Goal: Transaction & Acquisition: Purchase product/service

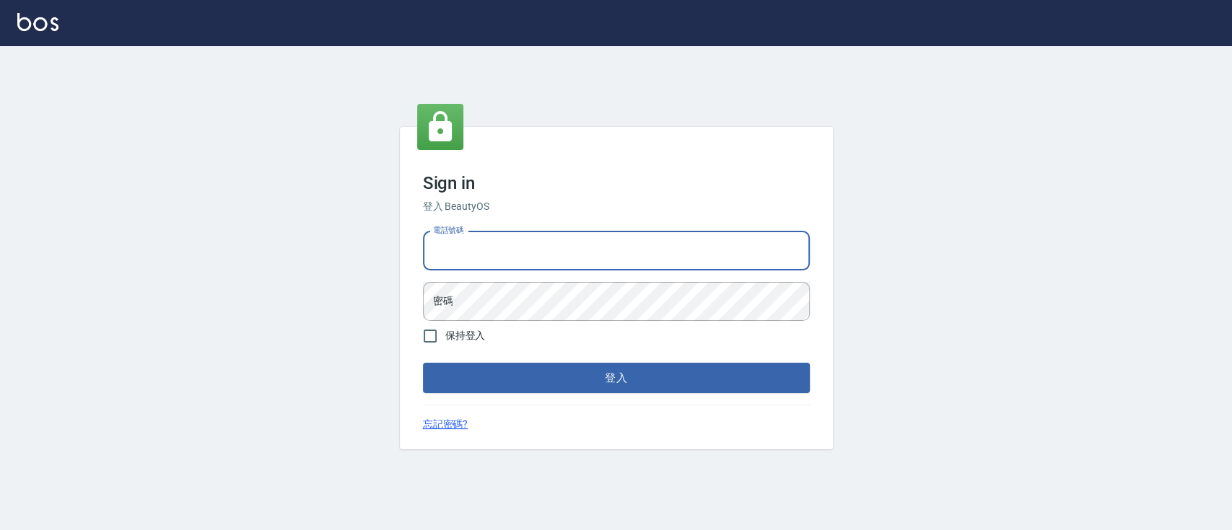
click at [481, 251] on input "電話號碼" at bounding box center [616, 251] width 387 height 39
type input "0223817575"
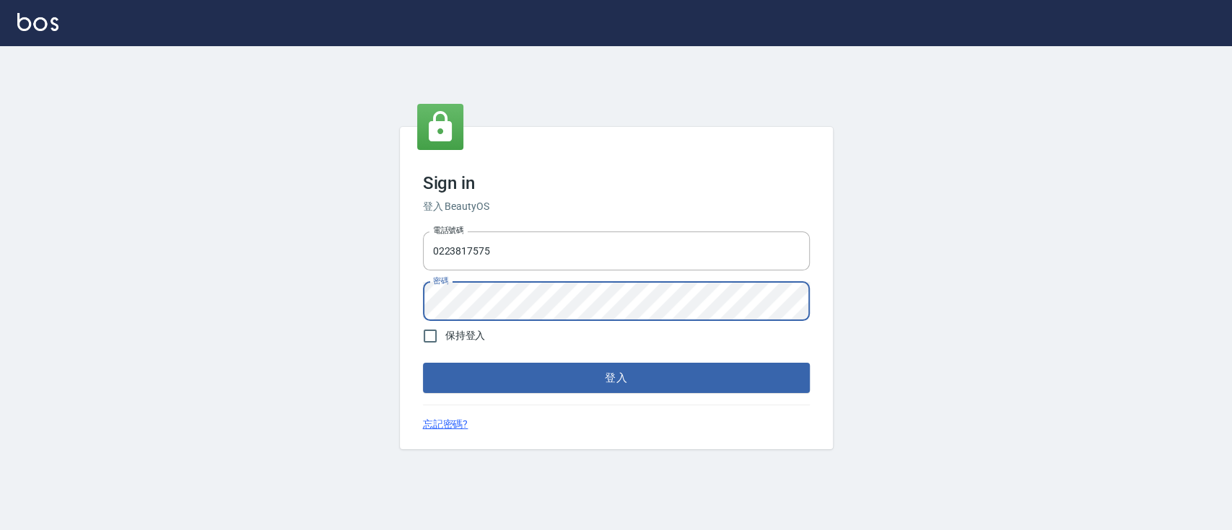
click at [517, 381] on button "登入" at bounding box center [616, 378] width 387 height 30
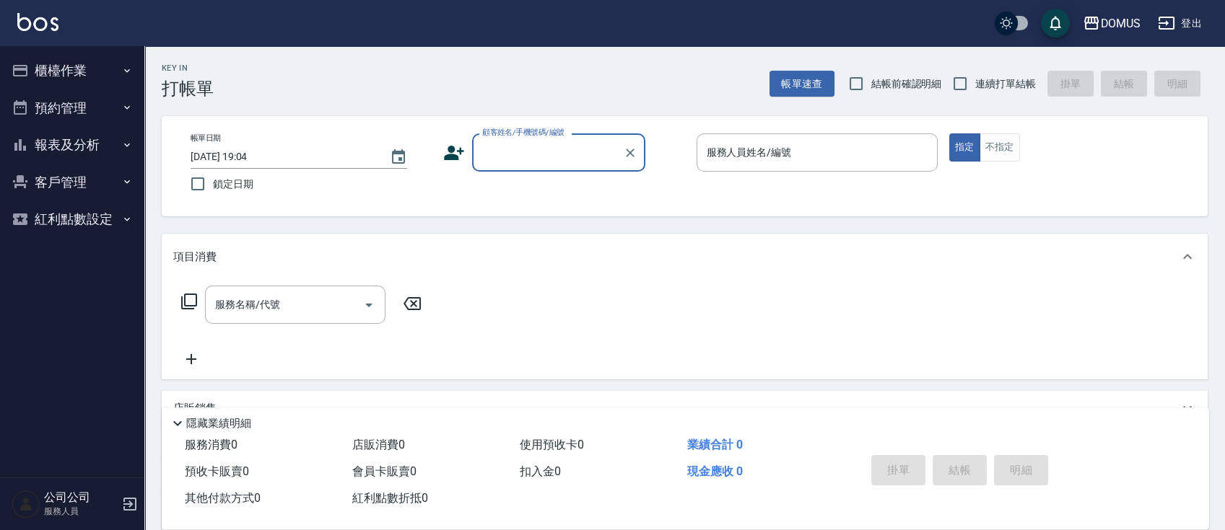
click at [105, 61] on button "櫃檯作業" at bounding box center [72, 71] width 133 height 38
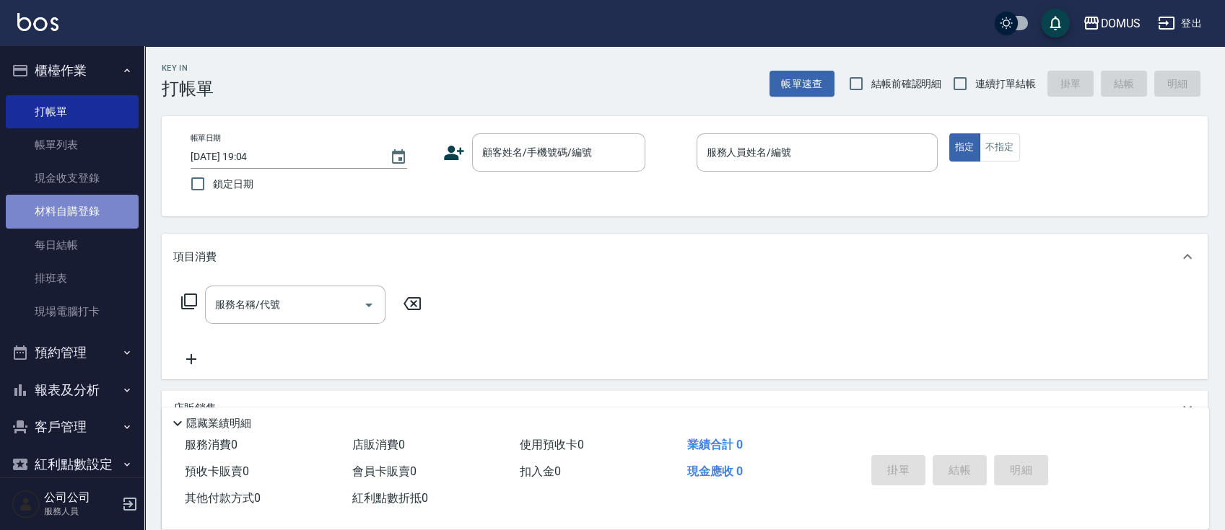
click at [98, 219] on link "材料自購登錄" at bounding box center [72, 211] width 133 height 33
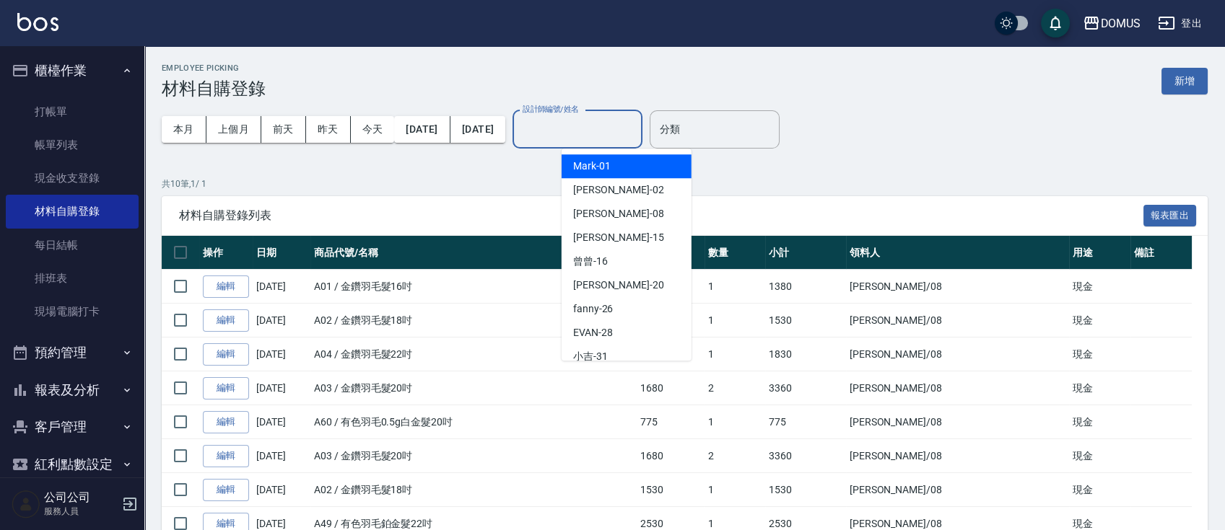
click at [587, 128] on input "設計師編號/姓名" at bounding box center [577, 129] width 117 height 25
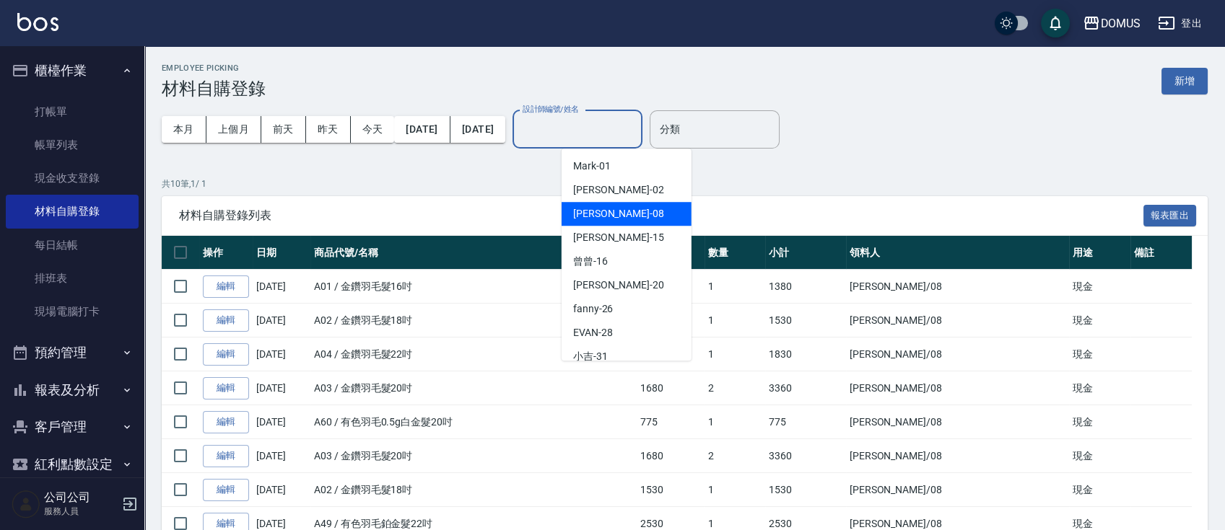
click at [605, 212] on span "小朱 -08" at bounding box center [618, 213] width 91 height 15
type input "小朱-08"
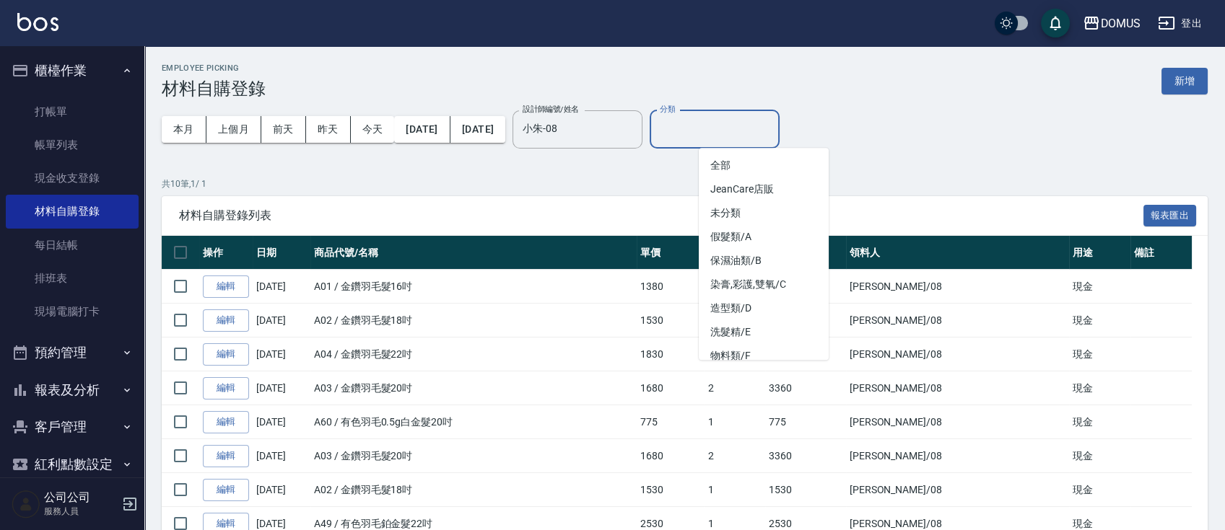
click at [770, 118] on input "分類" at bounding box center [714, 129] width 117 height 25
click at [777, 234] on li "假髮類/A" at bounding box center [764, 237] width 130 height 24
type input "假髮類/A"
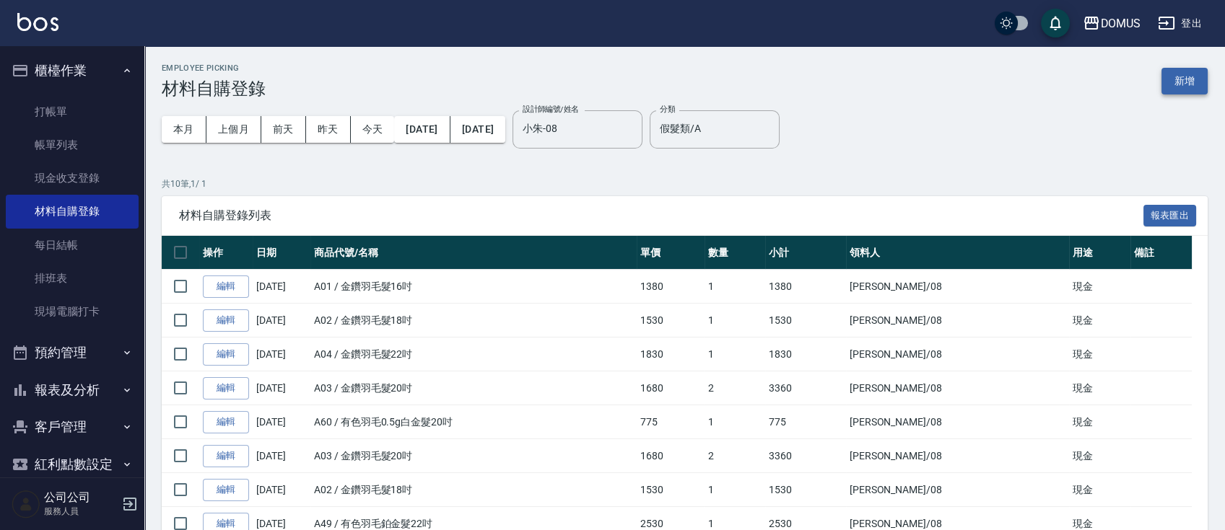
click at [1184, 76] on button "新增" at bounding box center [1184, 81] width 46 height 27
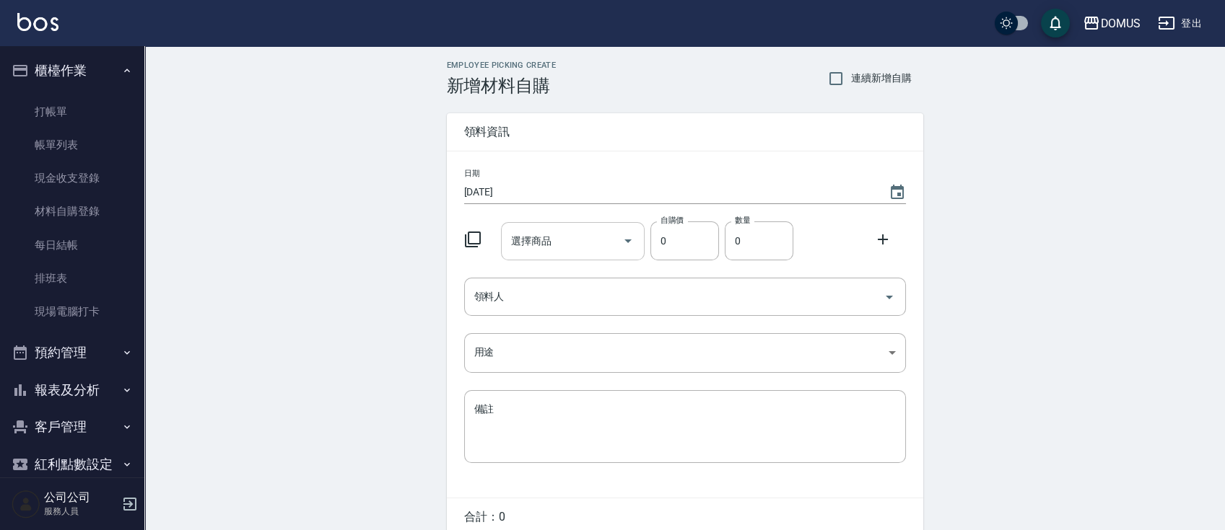
click at [613, 238] on input "選擇商品" at bounding box center [561, 241] width 109 height 25
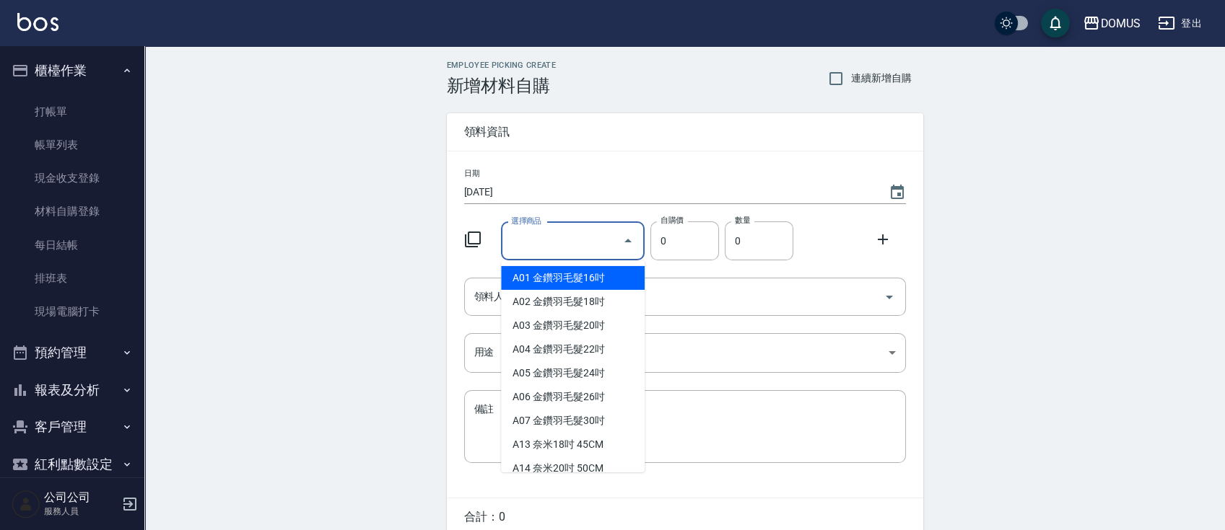
type input "金鑽羽毛髮20吋"
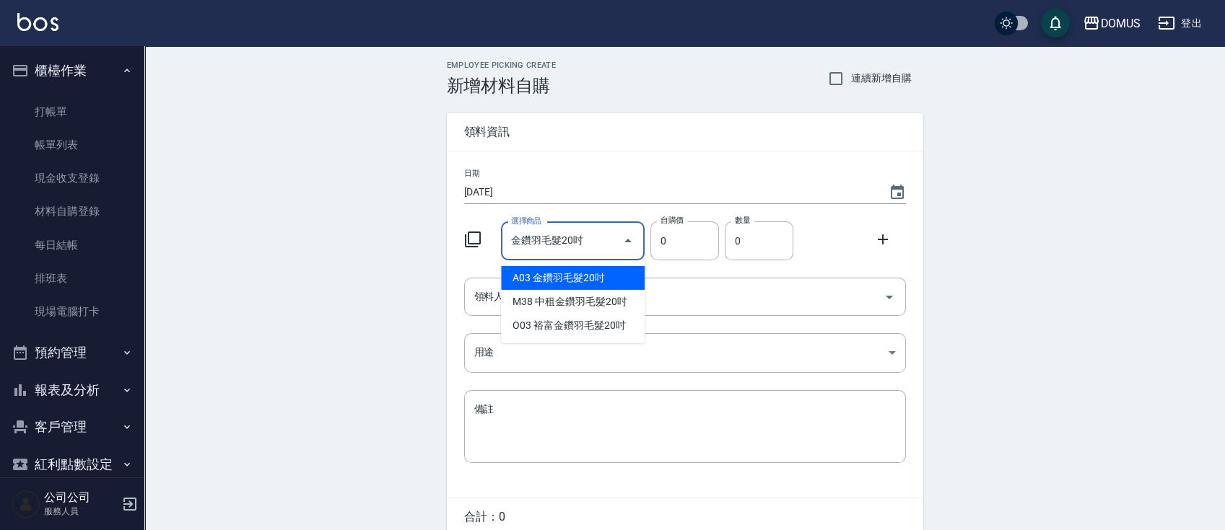
click at [604, 274] on li "A03 金鑽羽毛髮20吋" at bounding box center [573, 278] width 144 height 24
type input "1680"
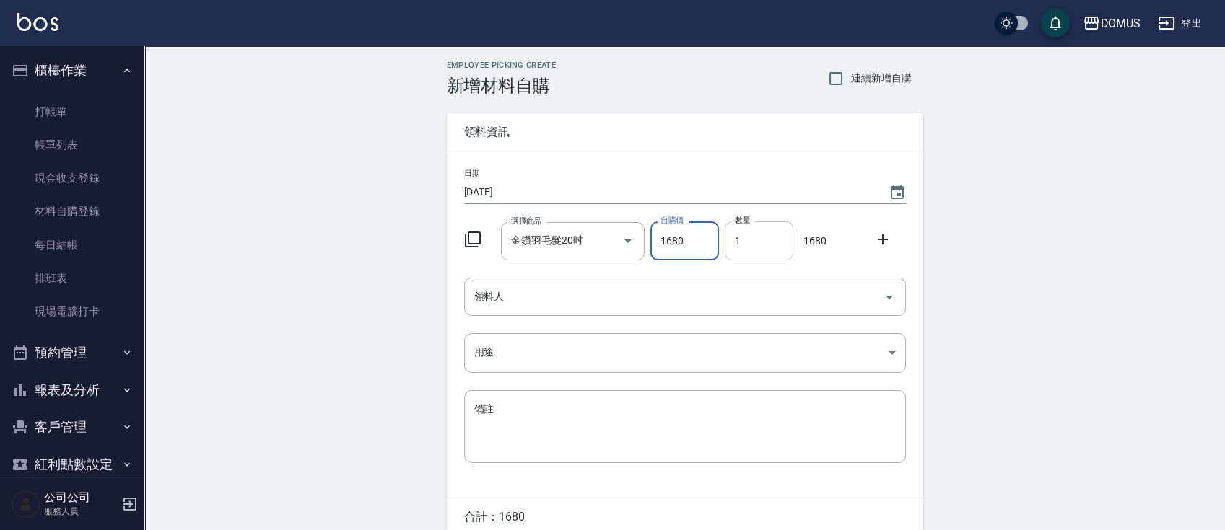
click at [750, 245] on input "1" at bounding box center [759, 241] width 69 height 39
drag, startPoint x: 754, startPoint y: 233, endPoint x: 714, endPoint y: 232, distance: 39.7
click at [714, 232] on div "選擇商品 金鑽羽毛髮20吋 選擇商品 自購價 1680 自購價 數量 02 數量 3360" at bounding box center [681, 238] width 447 height 45
drag, startPoint x: 743, startPoint y: 234, endPoint x: 728, endPoint y: 234, distance: 14.4
click at [728, 234] on input "0" at bounding box center [759, 241] width 69 height 39
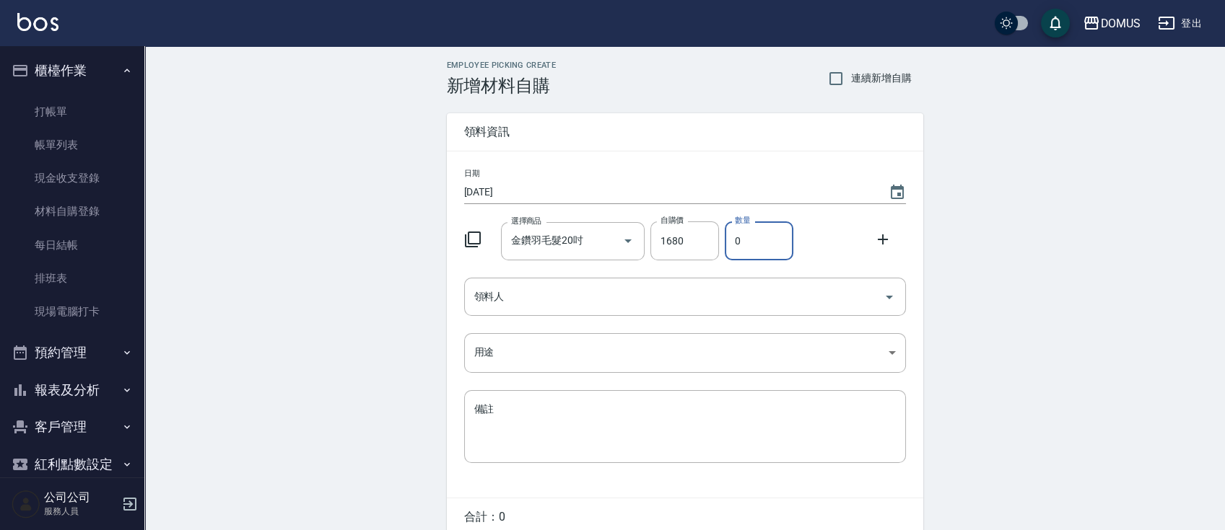
click at [764, 241] on input "0" at bounding box center [759, 241] width 69 height 39
type input "02"
click at [1037, 338] on div "Employee Picking Create 新增材料自購 連續新增自購 領料資訊 日期 [DATE] 選擇商品 金鑽羽毛髮20吋 選擇商品 自購價 168…" at bounding box center [684, 320] width 1080 height 548
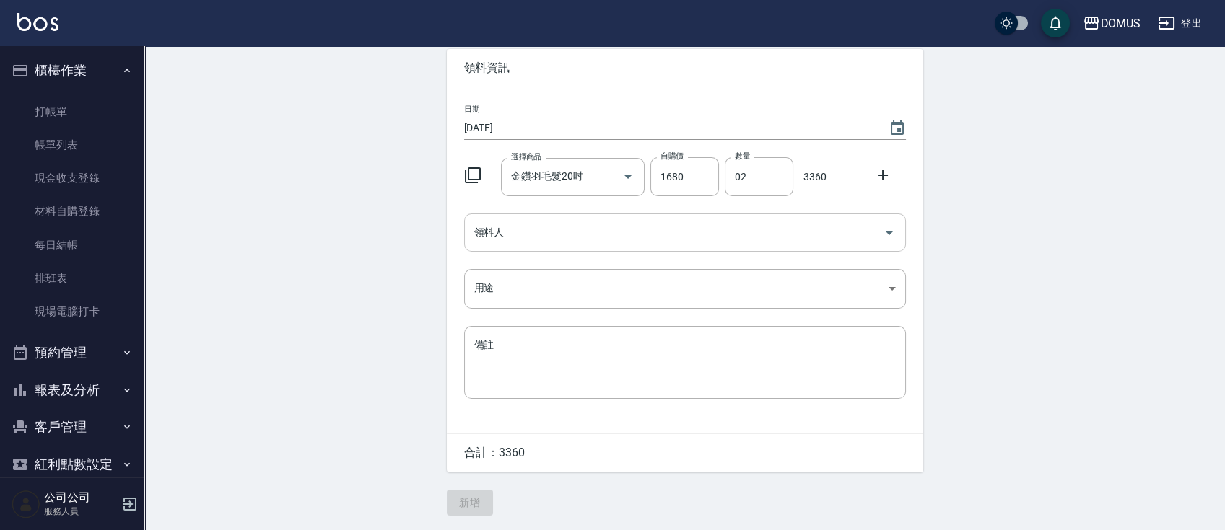
click at [566, 229] on input "領料人" at bounding box center [674, 232] width 407 height 25
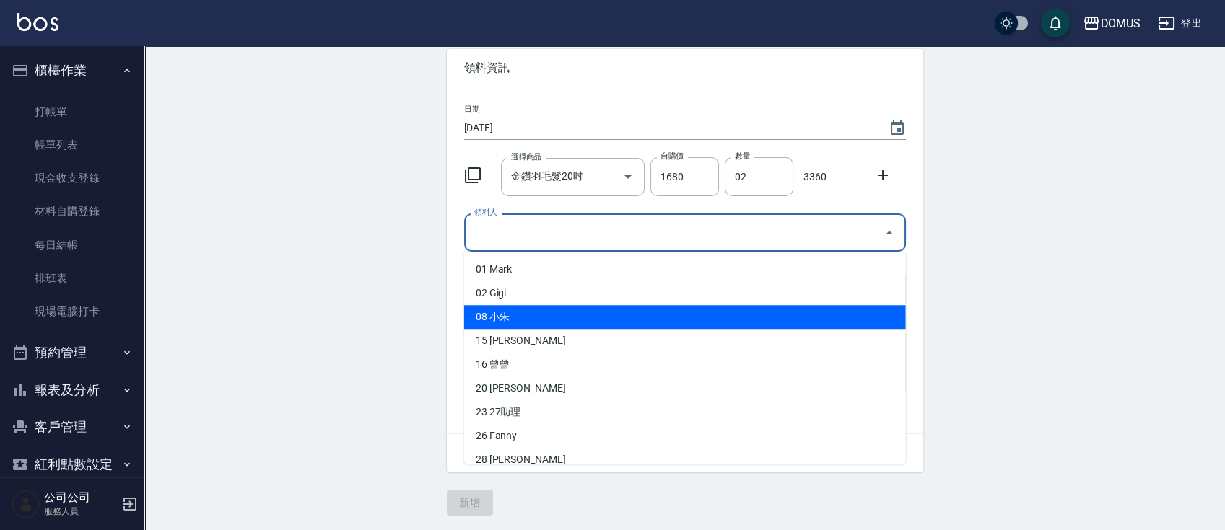
click at [548, 314] on li "08 小朱" at bounding box center [685, 317] width 442 height 24
type input "[PERSON_NAME]"
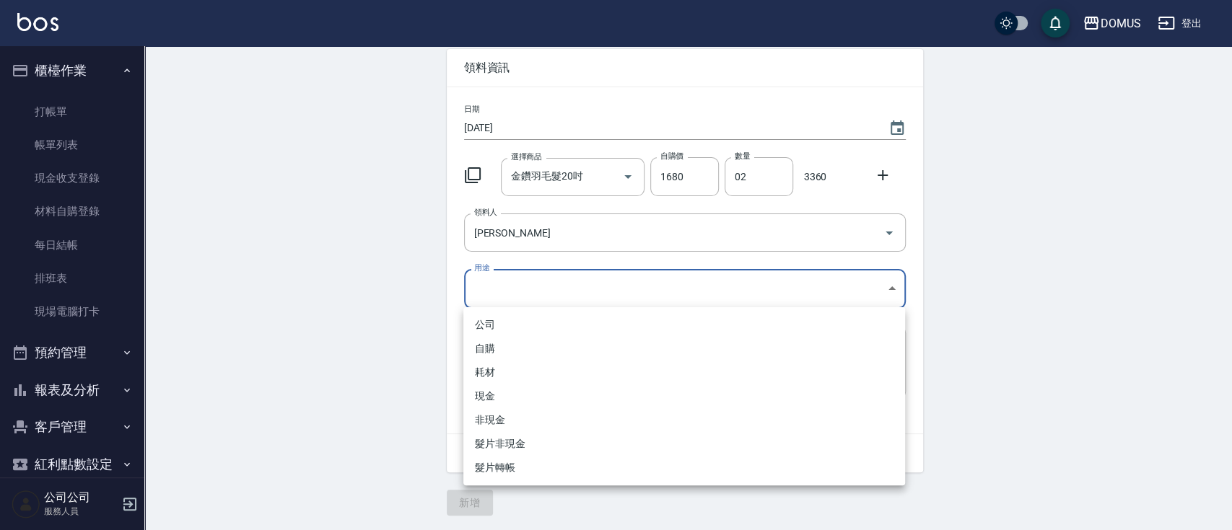
click at [566, 281] on body "DOMUS 登出 櫃檯作業 打帳單 帳單列表 現金收支登錄 材料自購登錄 每日結帳 排班表 現場電腦打卡 預約管理 預約管理 單日預約紀錄 單週預約紀錄 報表…" at bounding box center [616, 233] width 1232 height 595
click at [531, 368] on li "耗材" at bounding box center [684, 373] width 442 height 24
type input "耗材"
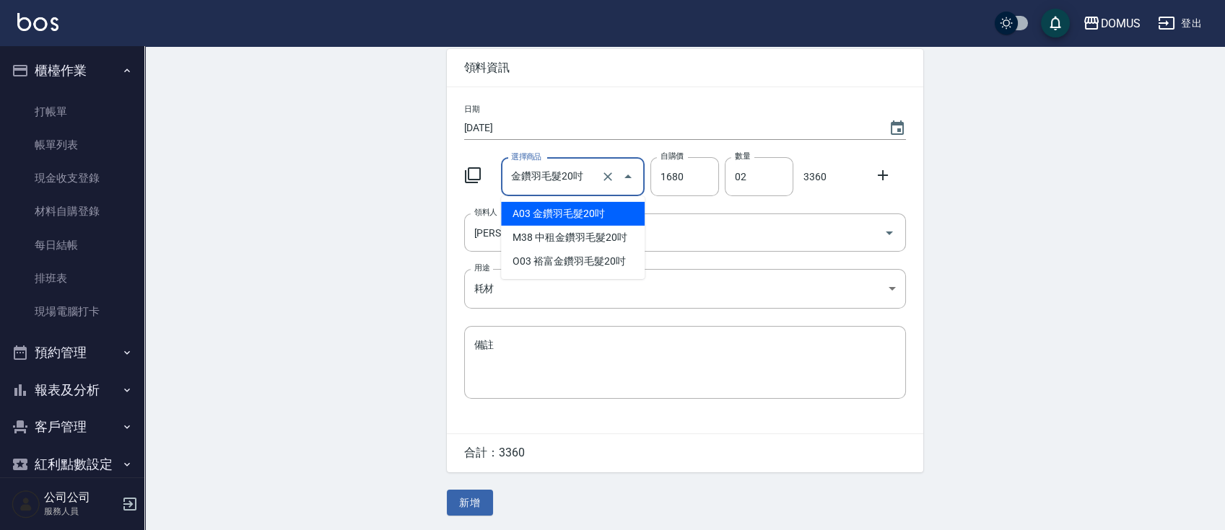
drag, startPoint x: 567, startPoint y: 172, endPoint x: 335, endPoint y: 318, distance: 274.1
click at [335, 318] on div "Employee Picking Create 新增材料自購 連續新增自購 領料資訊 日期 [DATE] 選擇商品 金鑽羽毛髮20吋 選擇商品 自購價 168…" at bounding box center [684, 256] width 1080 height 548
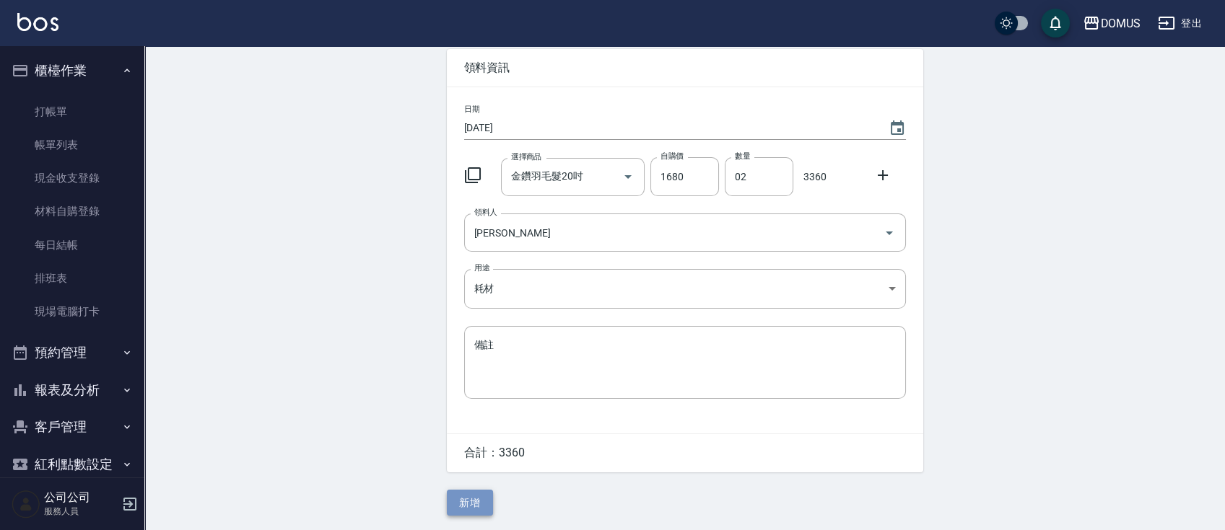
click at [480, 504] on button "新增" at bounding box center [470, 503] width 46 height 27
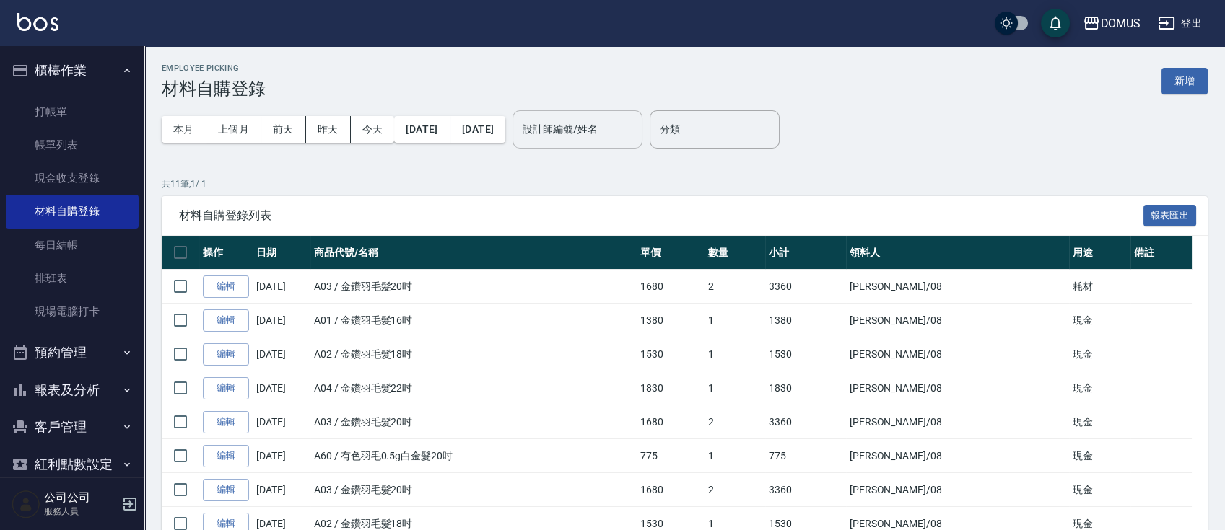
drag, startPoint x: 585, startPoint y: 133, endPoint x: 596, endPoint y: 136, distance: 12.1
click at [587, 131] on input "設計師編號/姓名" at bounding box center [577, 129] width 117 height 25
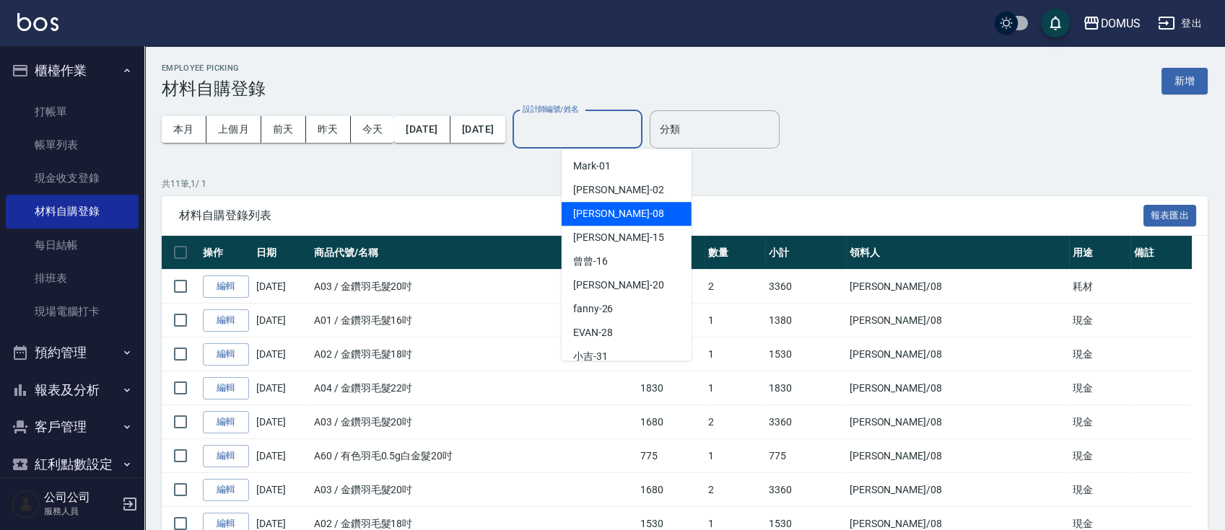
click at [618, 211] on div "小朱 -08" at bounding box center [626, 214] width 130 height 24
type input "小朱-08"
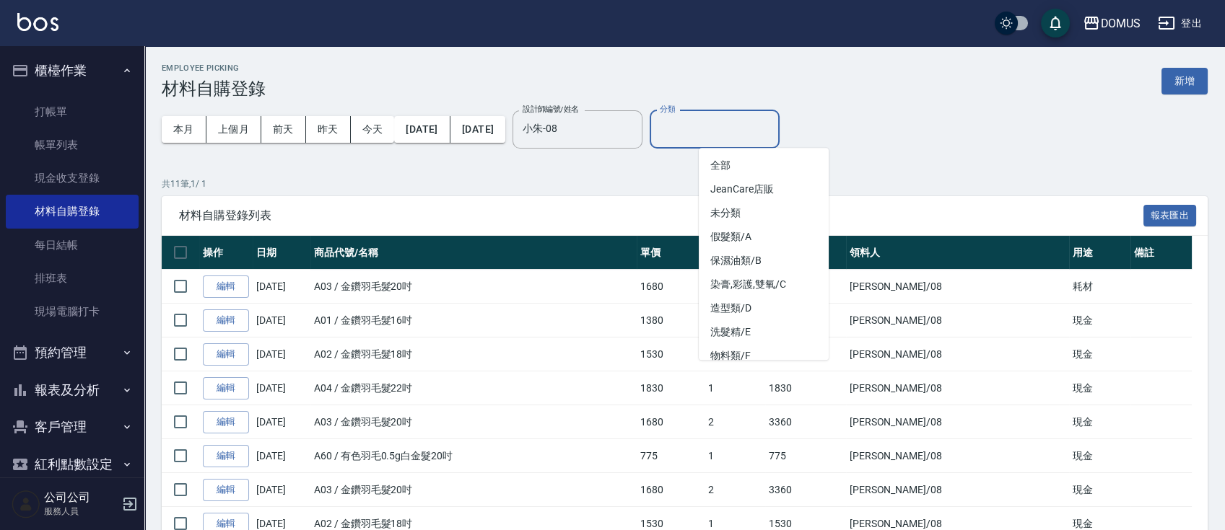
click at [745, 130] on input "分類" at bounding box center [714, 129] width 117 height 25
click at [785, 214] on li "未分類" at bounding box center [764, 213] width 130 height 24
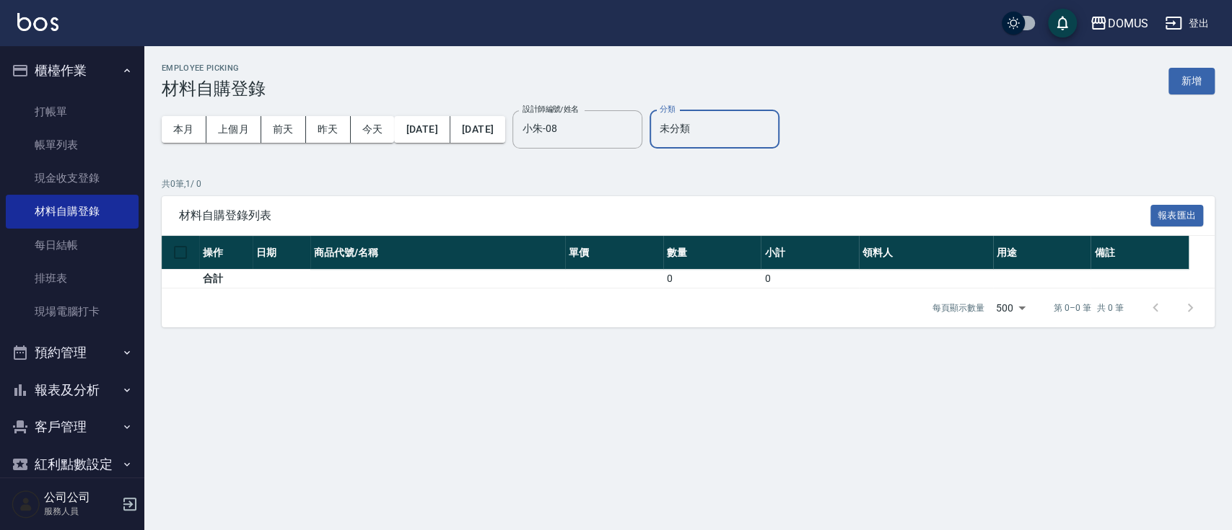
click at [765, 123] on input "未分類" at bounding box center [714, 129] width 117 height 25
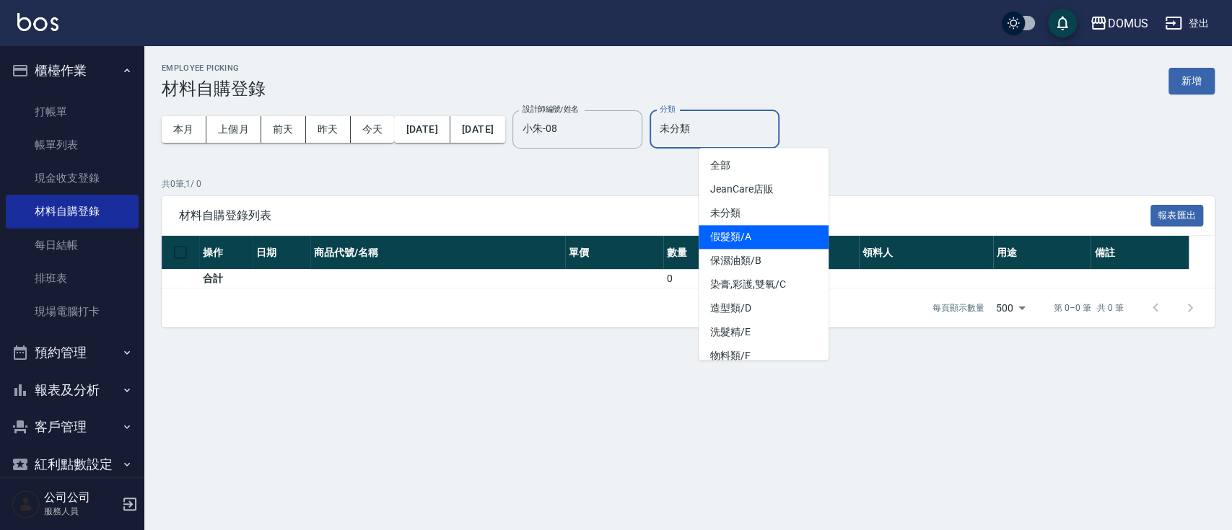
click at [779, 242] on li "假髮類/A" at bounding box center [764, 237] width 130 height 24
type input "假髮類/A"
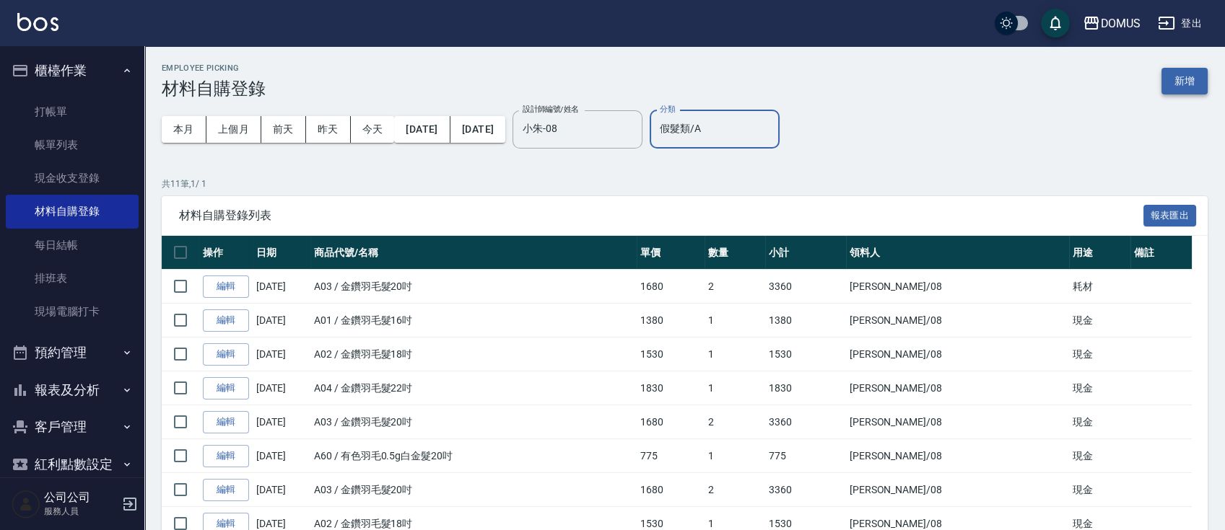
click at [1173, 85] on button "新增" at bounding box center [1184, 81] width 46 height 27
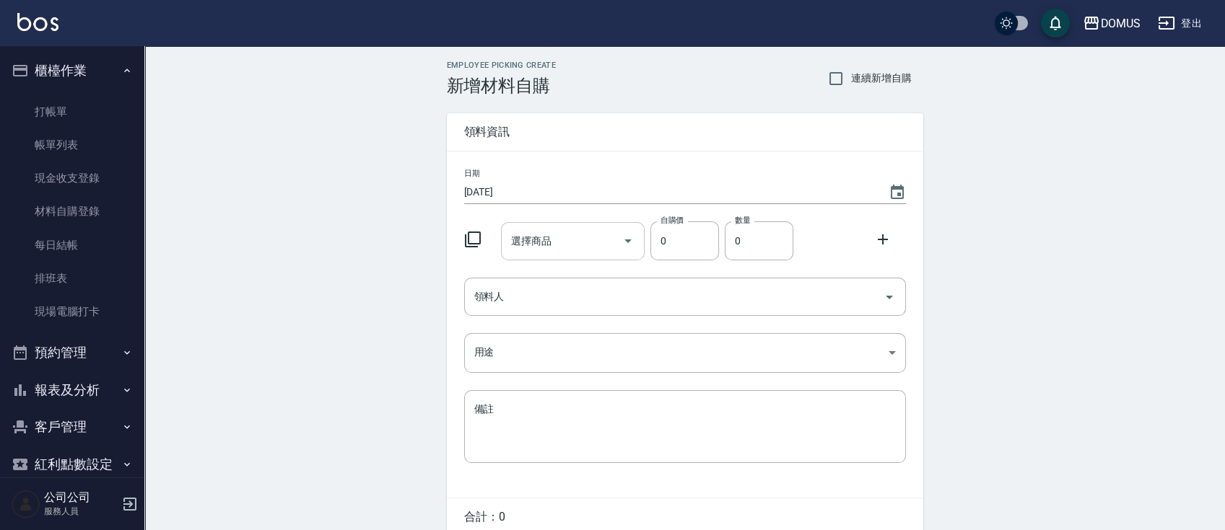
click at [629, 242] on icon "Open" at bounding box center [627, 240] width 17 height 17
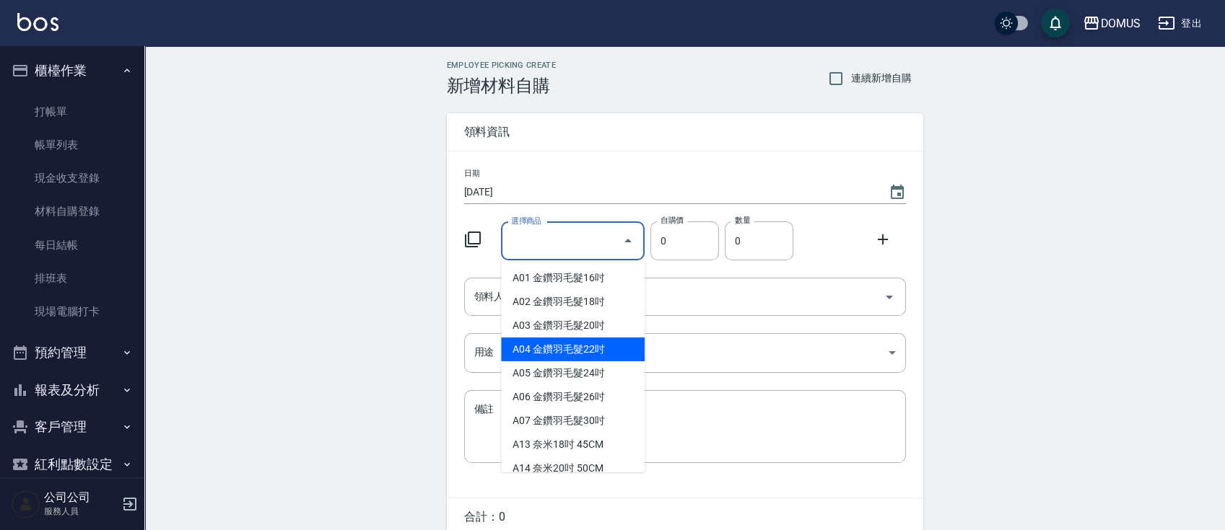
click at [598, 349] on li "A04 金鑽羽毛髮22吋" at bounding box center [573, 350] width 144 height 24
type input "金鑽羽毛髮22吋"
type input "1830"
type input "1"
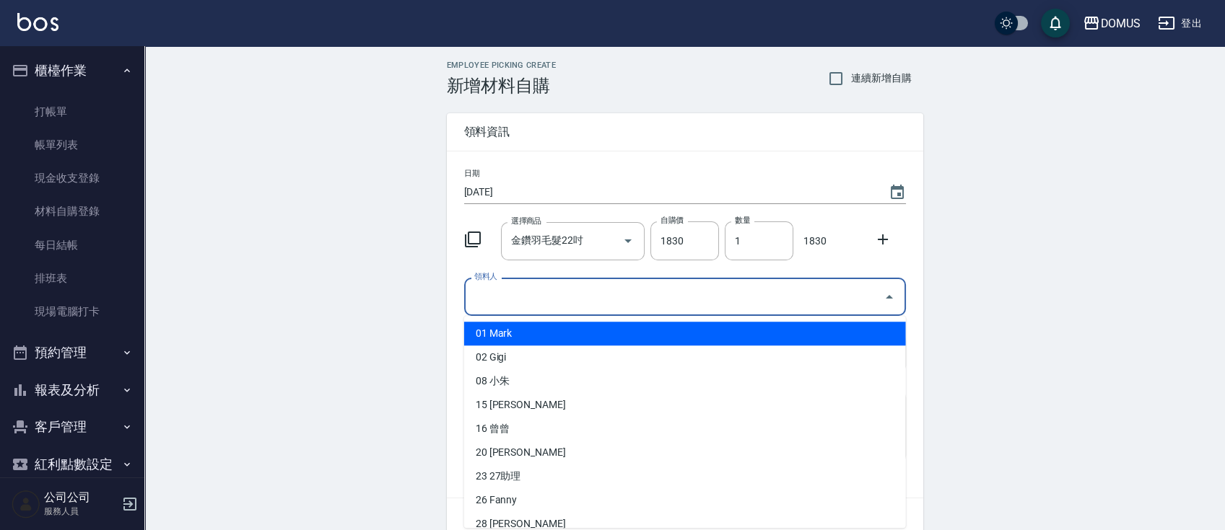
click at [838, 302] on input "領料人" at bounding box center [674, 296] width 407 height 25
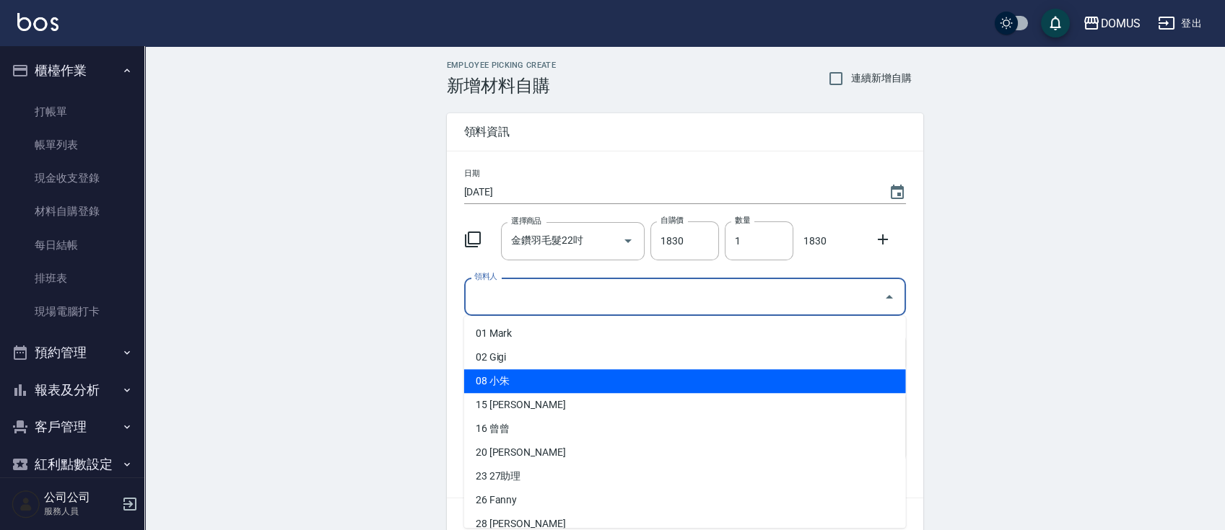
click at [511, 383] on li "08 小朱" at bounding box center [685, 381] width 442 height 24
type input "[PERSON_NAME]"
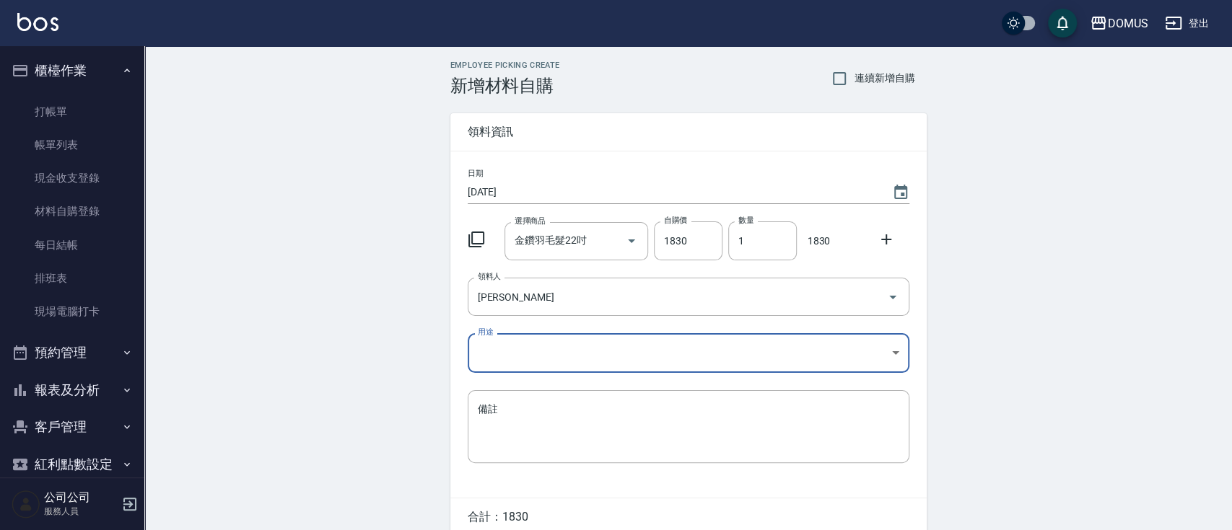
click at [723, 351] on body "DOMUS 登出 櫃檯作業 打帳單 帳單列表 現金收支登錄 材料自購登錄 每日結帳 排班表 現場電腦打卡 預約管理 預約管理 單日預約紀錄 單週預約紀錄 報表…" at bounding box center [616, 297] width 1232 height 595
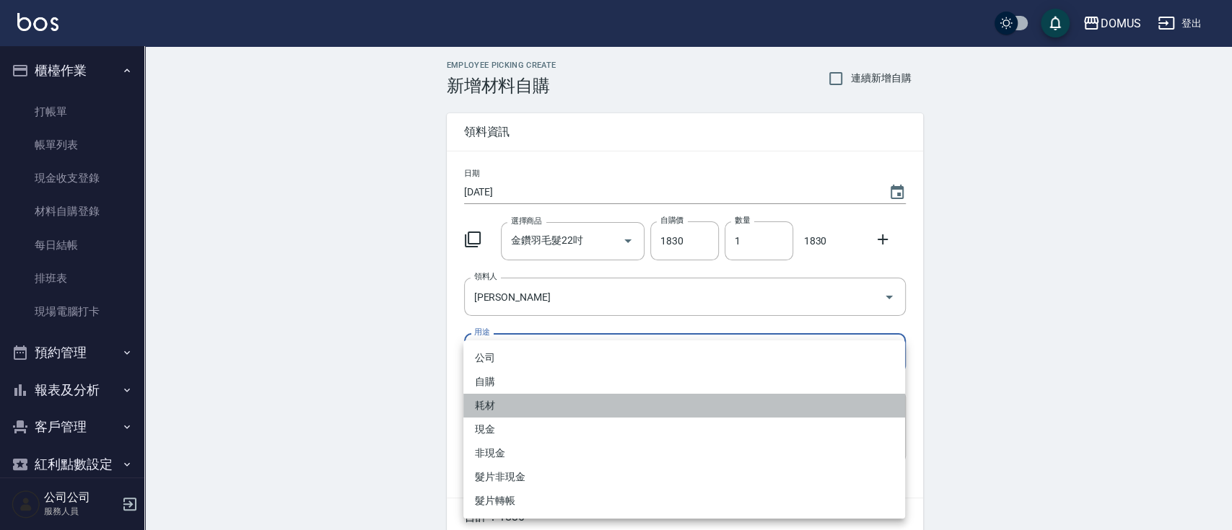
click at [525, 400] on li "耗材" at bounding box center [684, 406] width 442 height 24
type input "耗材"
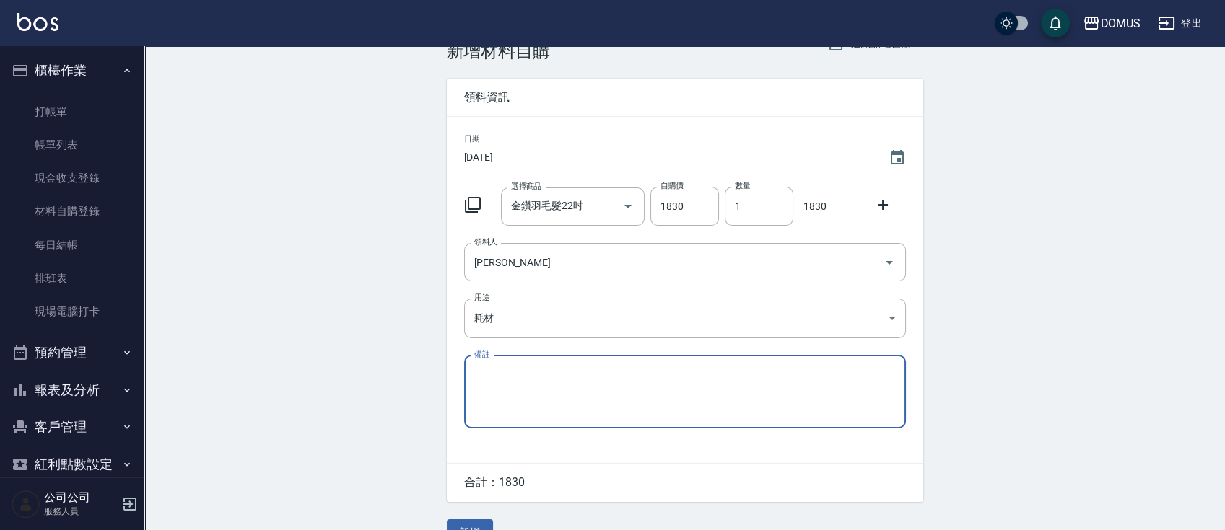
scroll to position [65, 0]
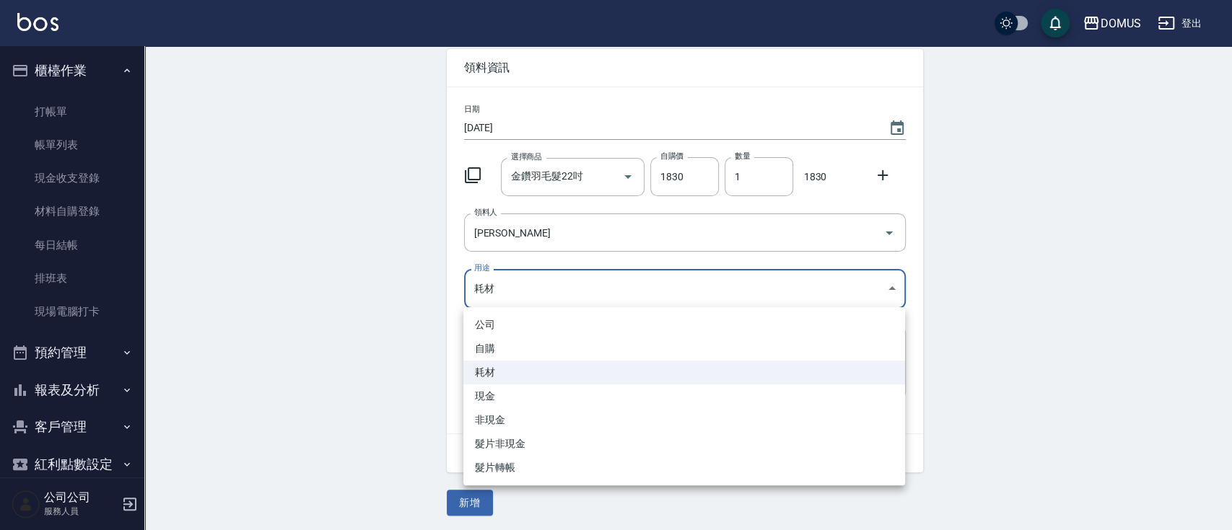
click at [642, 296] on body "DOMUS 登出 櫃檯作業 打帳單 帳單列表 現金收支登錄 材料自購登錄 每日結帳 排班表 現場電腦打卡 預約管理 預約管理 單日預約紀錄 單週預約紀錄 報表…" at bounding box center [616, 233] width 1232 height 595
click at [1135, 205] on div at bounding box center [616, 265] width 1232 height 530
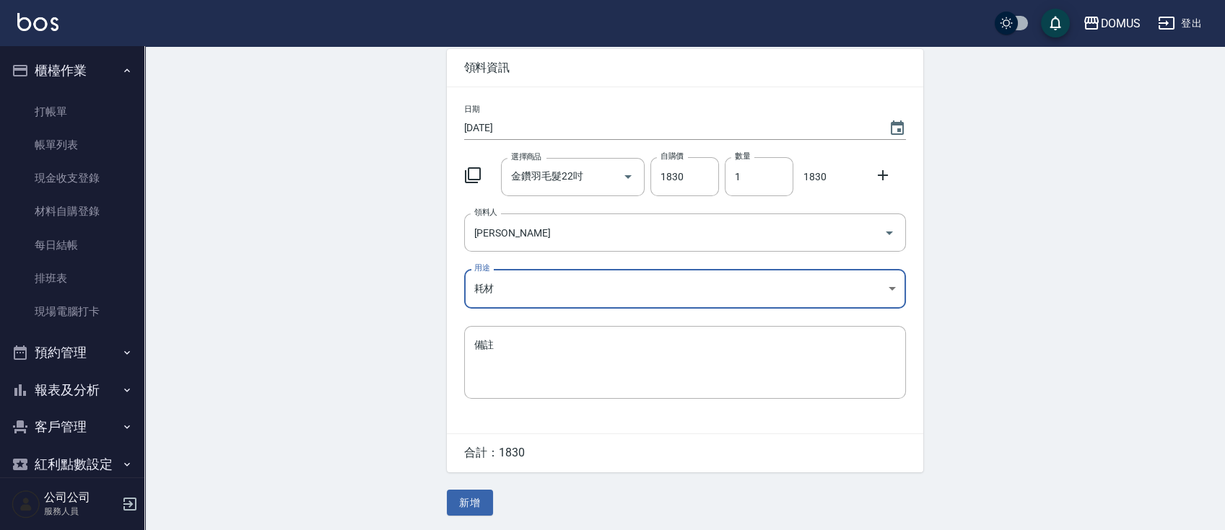
click at [473, 501] on button "新增" at bounding box center [470, 503] width 46 height 27
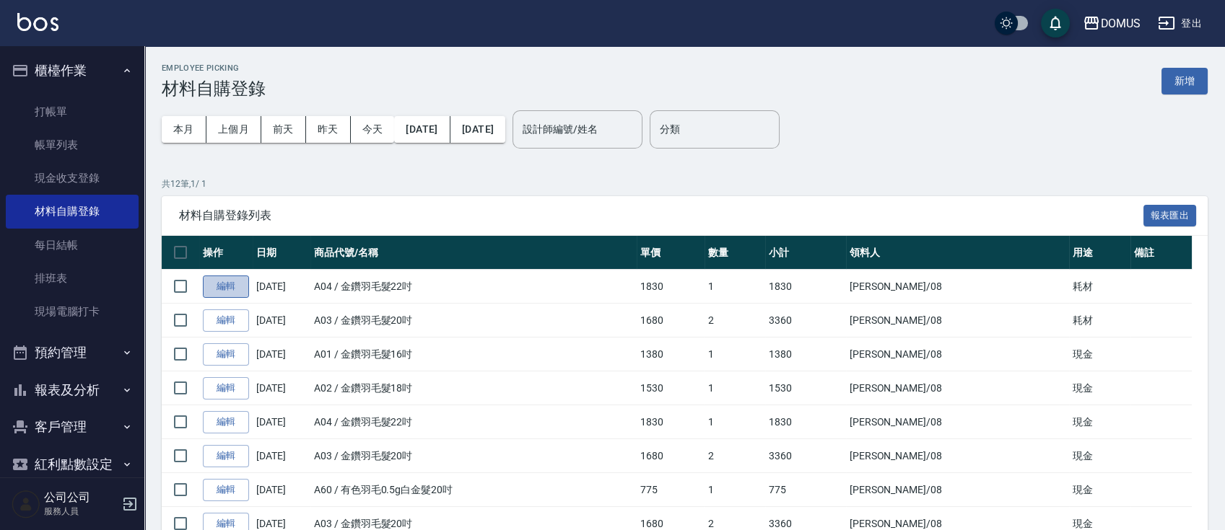
click at [231, 280] on link "編輯" at bounding box center [226, 287] width 46 height 22
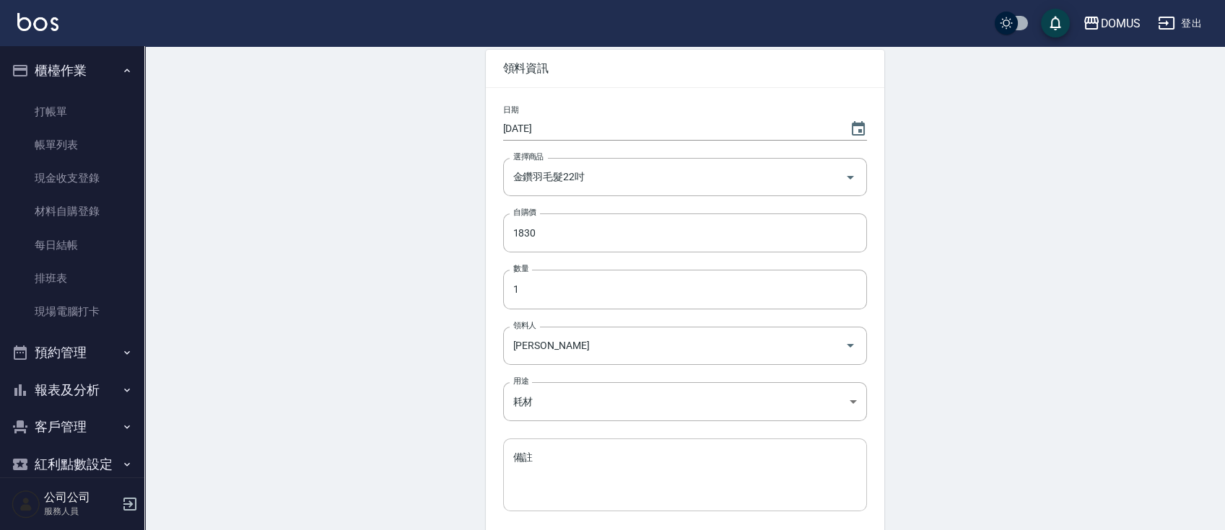
scroll to position [96, 0]
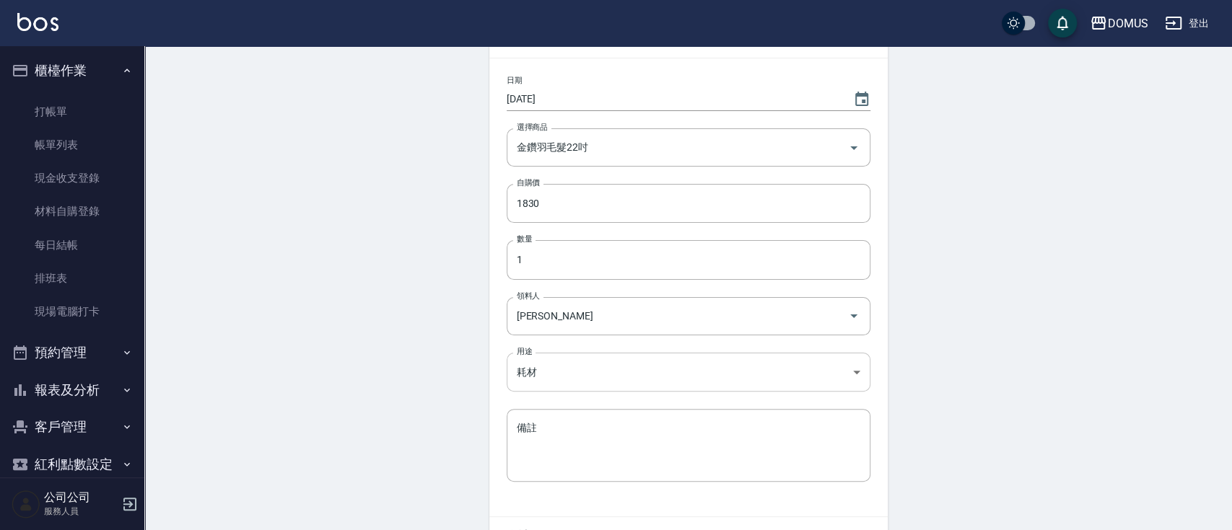
click at [618, 370] on body "DOMUS 登出 櫃檯作業 打帳單 帳單列表 現金收支登錄 材料自購登錄 每日結帳 排班表 現場電腦打卡 預約管理 預約管理 單日預約紀錄 單週預約紀錄 報表…" at bounding box center [616, 260] width 1232 height 712
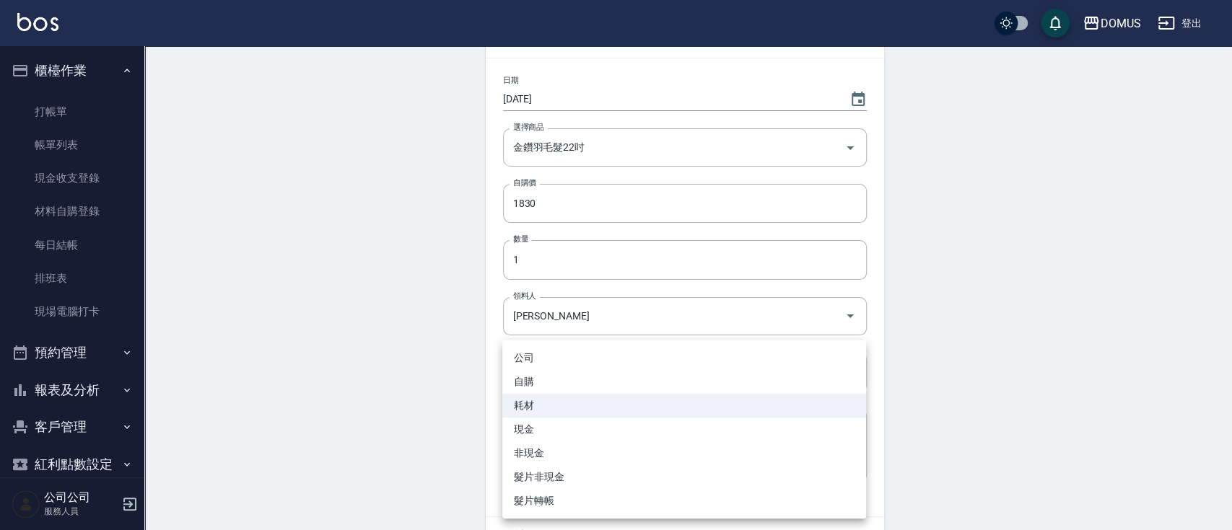
click at [592, 426] on li "現金" at bounding box center [684, 430] width 364 height 24
type input "現金"
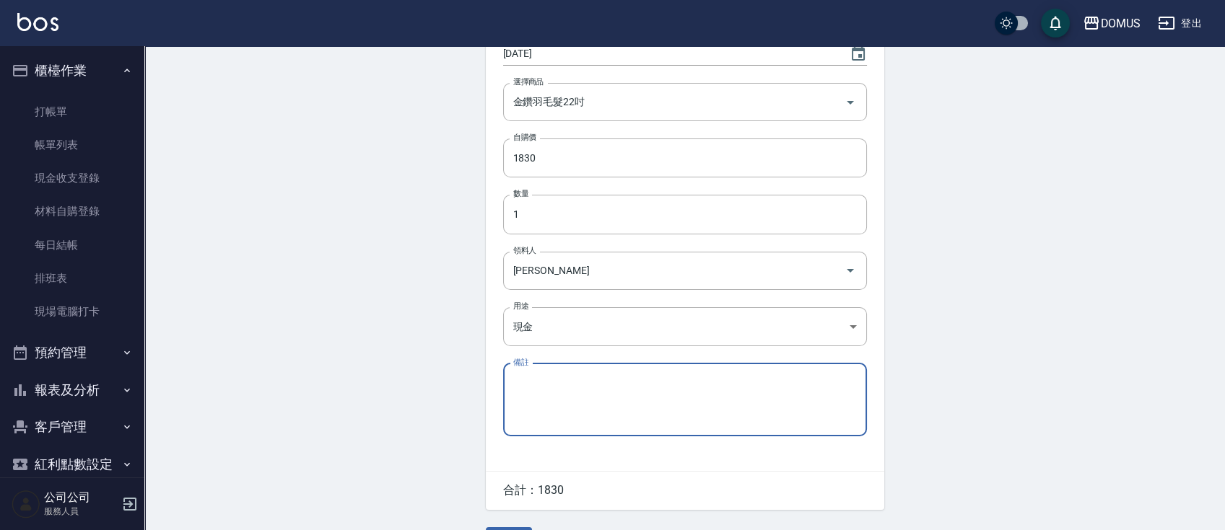
scroll to position [183, 0]
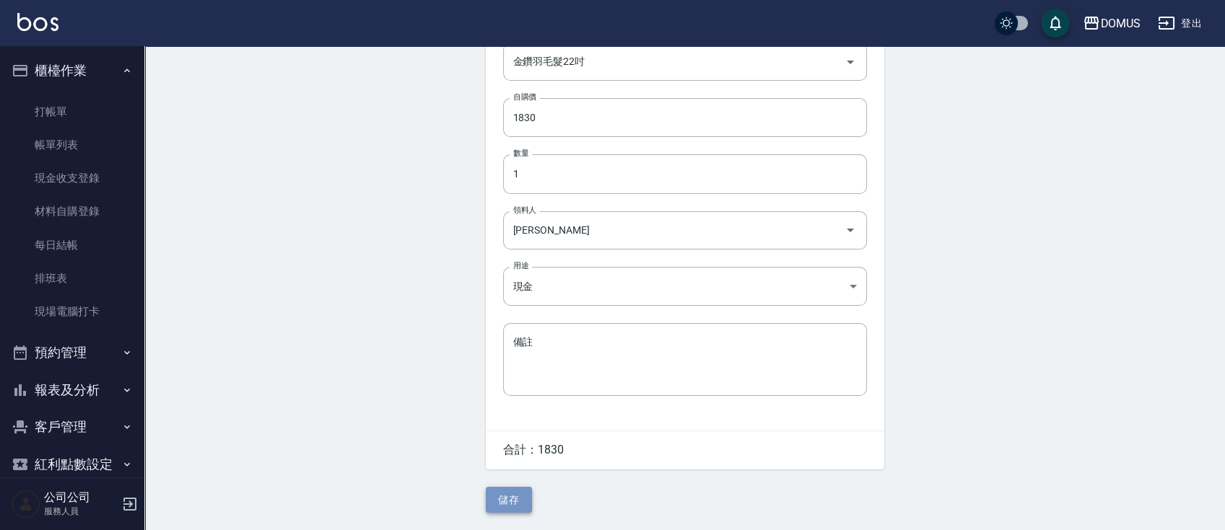
click at [502, 497] on button "儲存" at bounding box center [509, 500] width 46 height 27
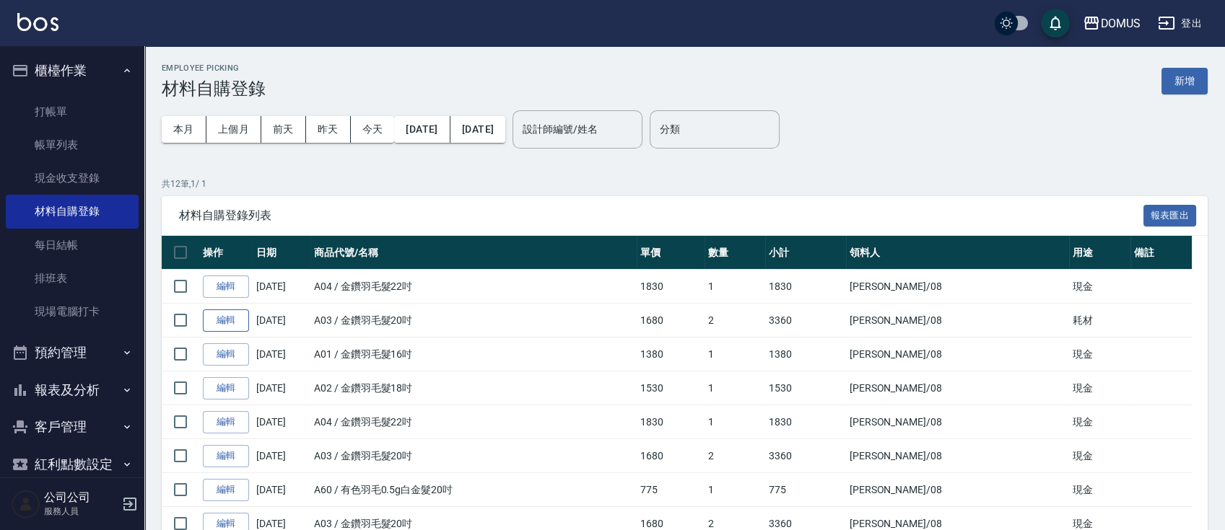
click at [240, 318] on link "編輯" at bounding box center [226, 321] width 46 height 22
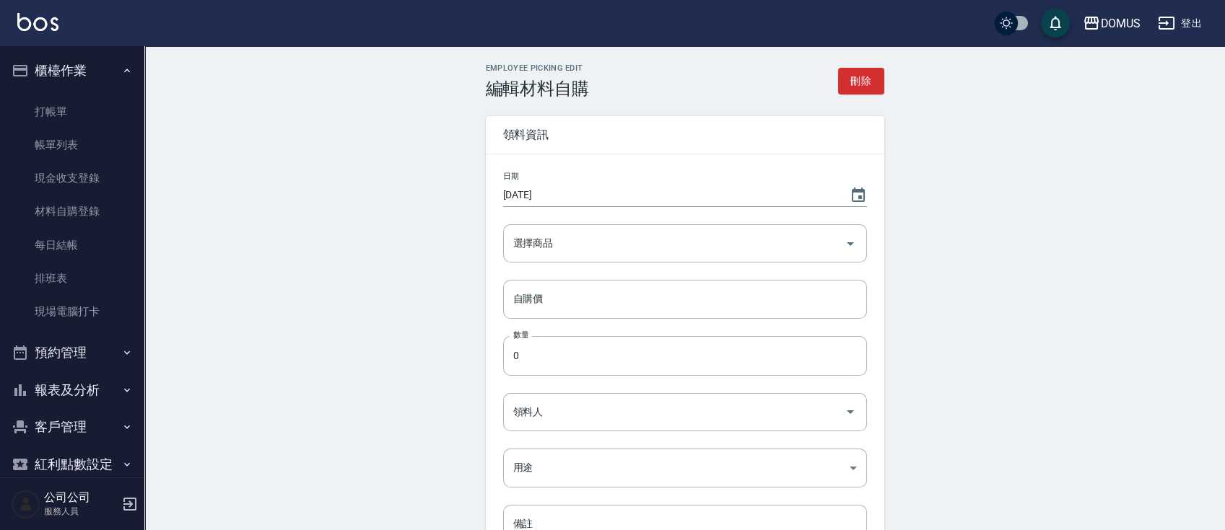
type input "金鑽羽毛髮20吋"
type input "1680"
type input "2"
type input "[PERSON_NAME]"
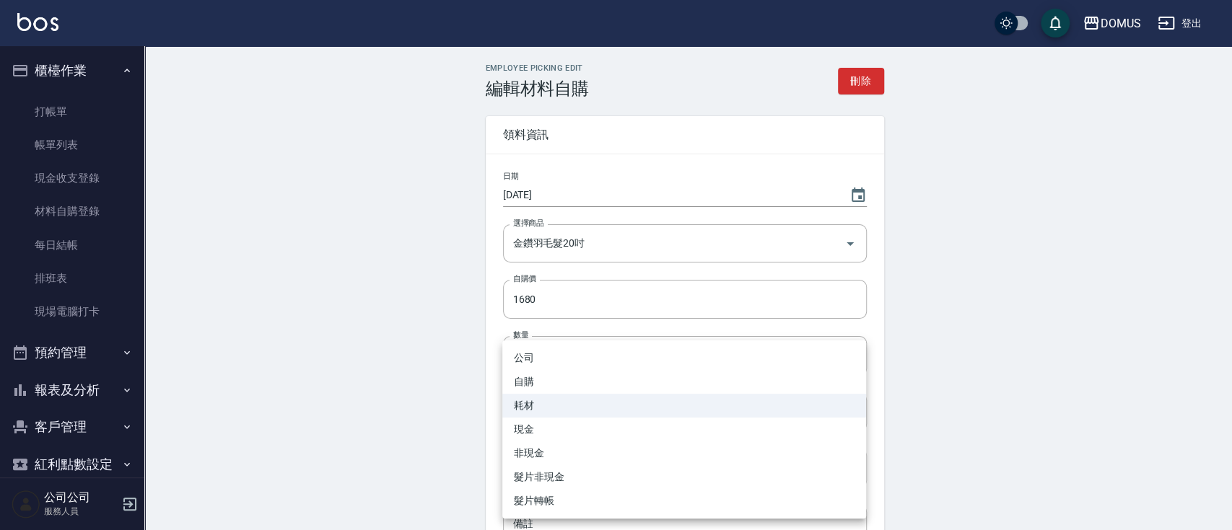
click at [631, 464] on body "DOMUS 登出 櫃檯作業 打帳單 帳單列表 現金收支登錄 材料自購登錄 每日結帳 排班表 現場電腦打卡 預約管理 預約管理 單日預約紀錄 單週預約紀錄 報表…" at bounding box center [616, 356] width 1232 height 712
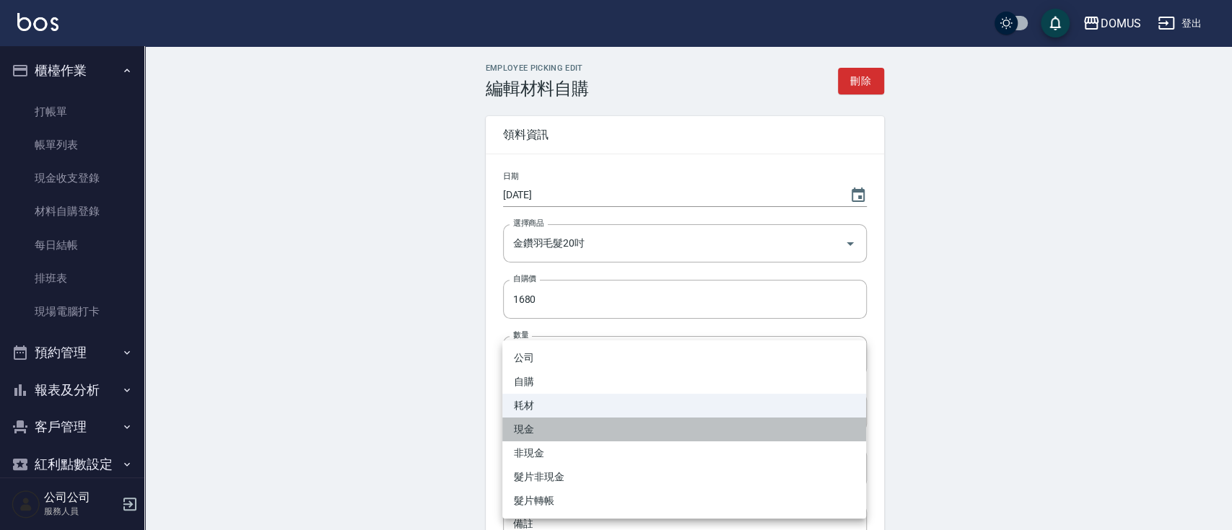
click at [579, 427] on li "現金" at bounding box center [684, 430] width 364 height 24
type input "現金"
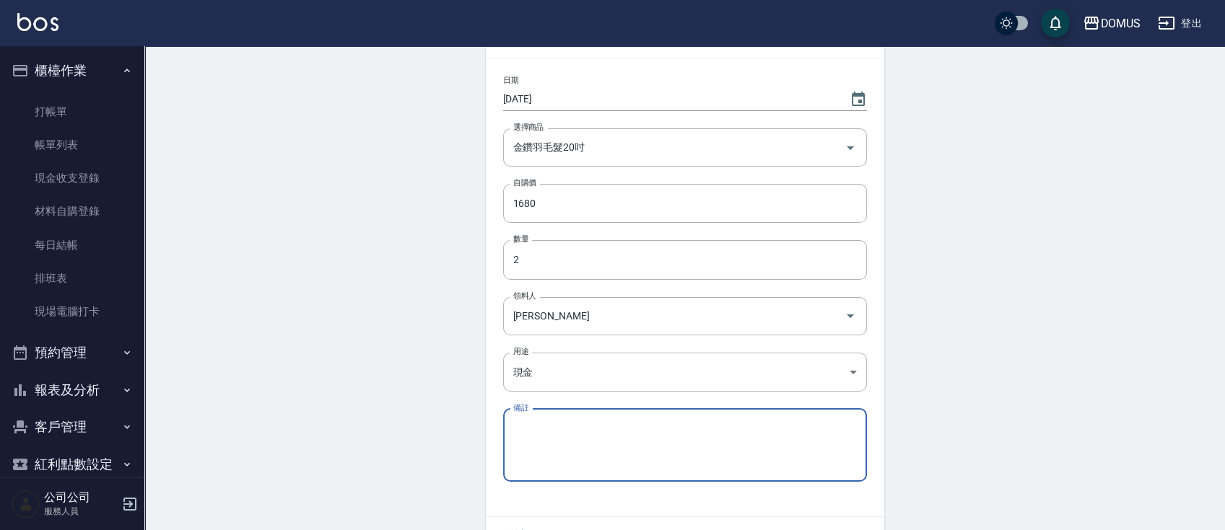
scroll to position [183, 0]
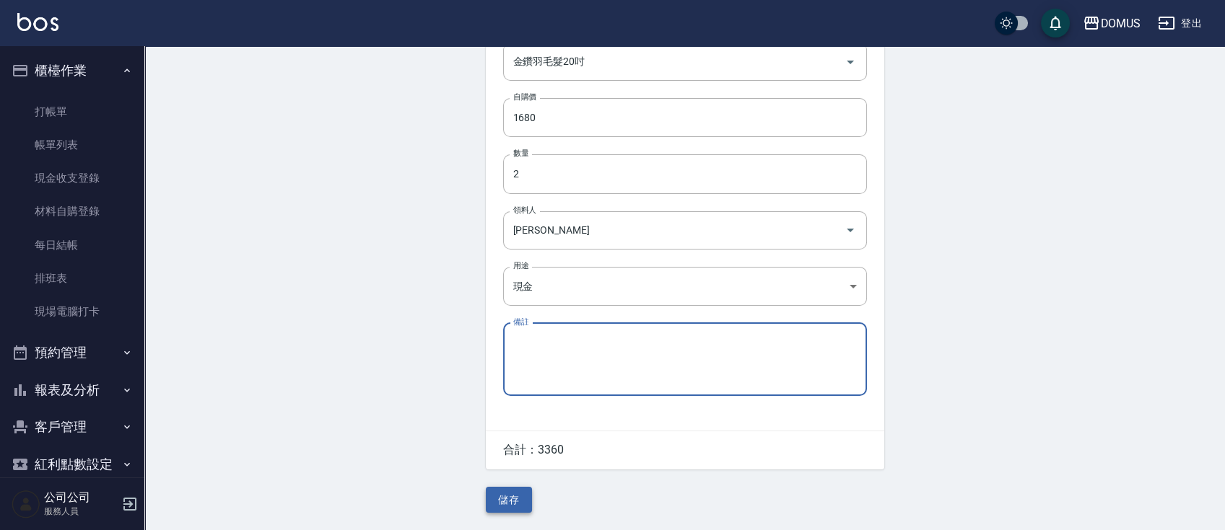
click at [528, 500] on button "儲存" at bounding box center [509, 500] width 46 height 27
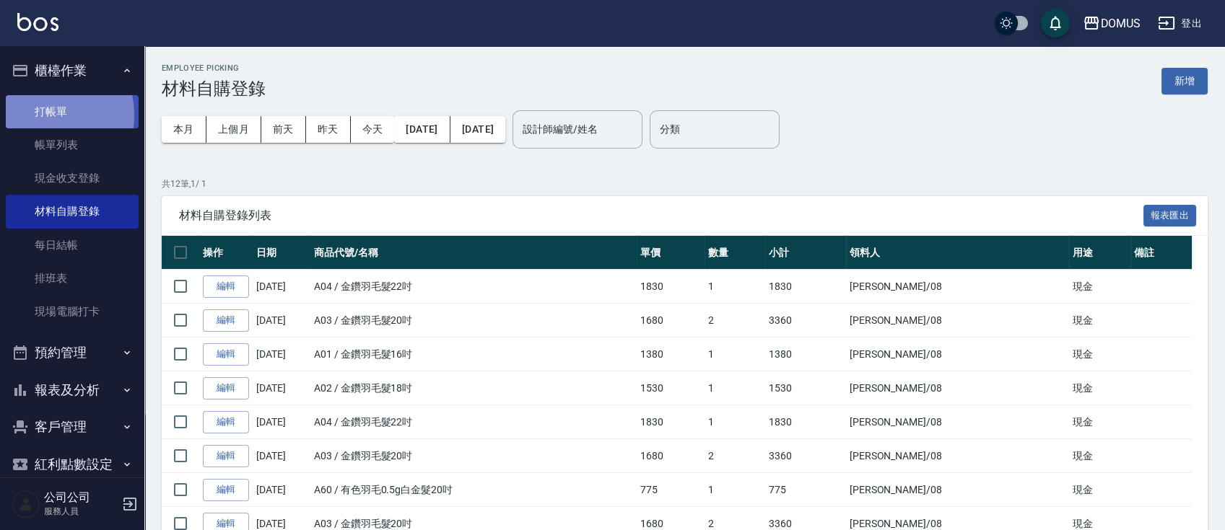
click at [39, 115] on link "打帳單" at bounding box center [72, 111] width 133 height 33
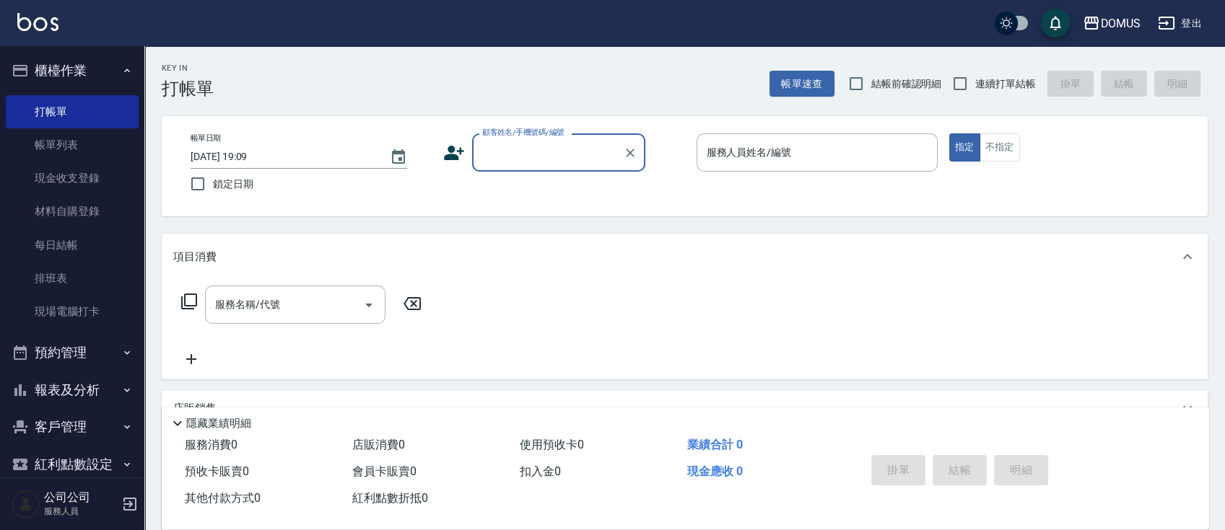
click at [562, 149] on input "顧客姓名/手機號碼/編號" at bounding box center [547, 152] width 139 height 25
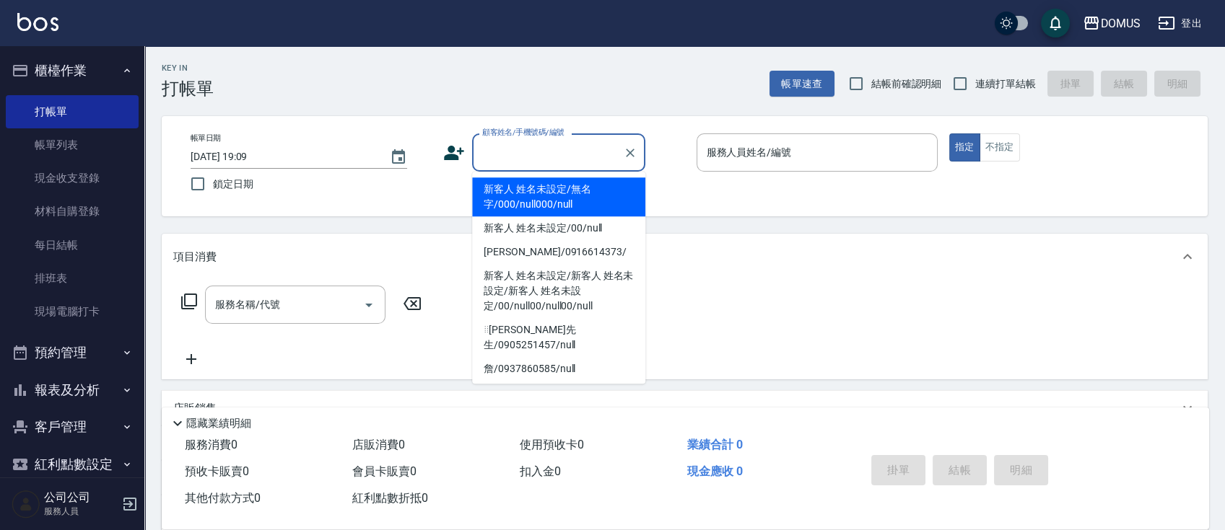
click at [559, 195] on li "新客人 姓名未設定/無名字/000/null000/null" at bounding box center [558, 197] width 173 height 39
type input "新客人 姓名未設定/無名字/000/null000/null"
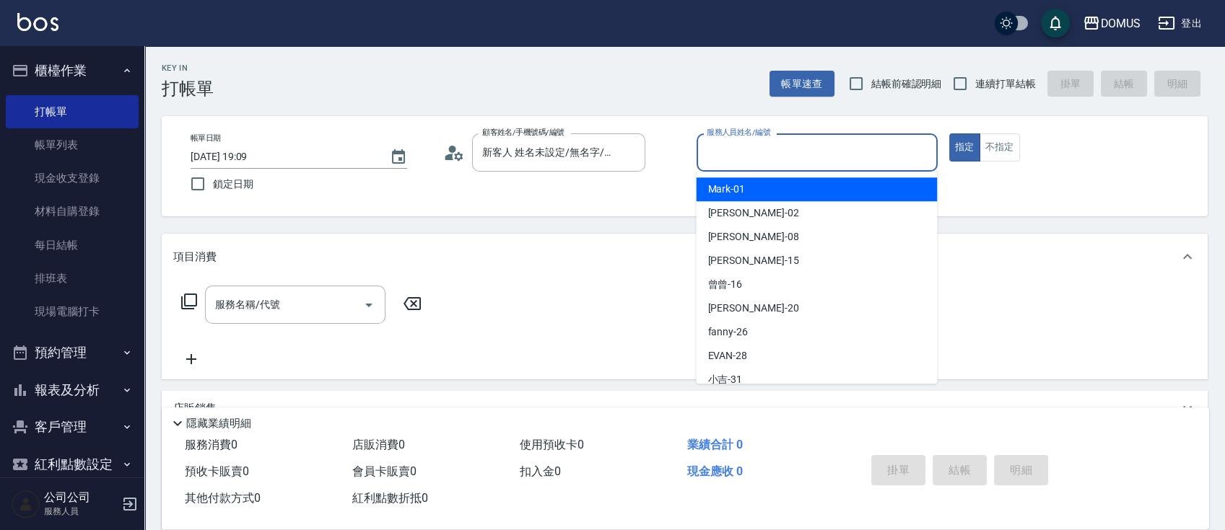
click at [795, 153] on input "服務人員姓名/編號" at bounding box center [817, 152] width 228 height 25
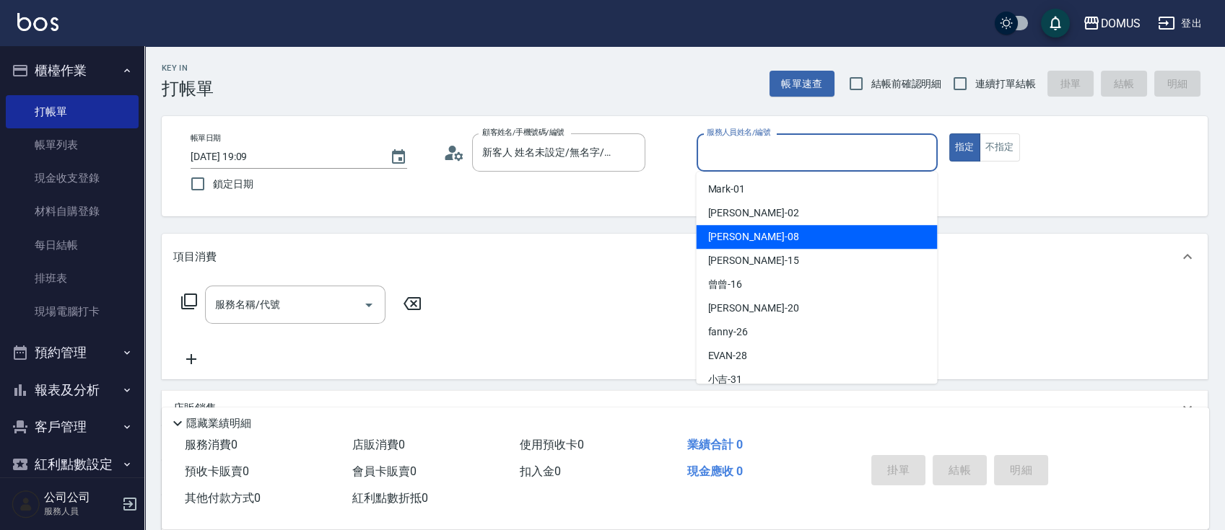
click at [781, 237] on div "小朱 -08" at bounding box center [816, 237] width 241 height 24
type input "小朱-08"
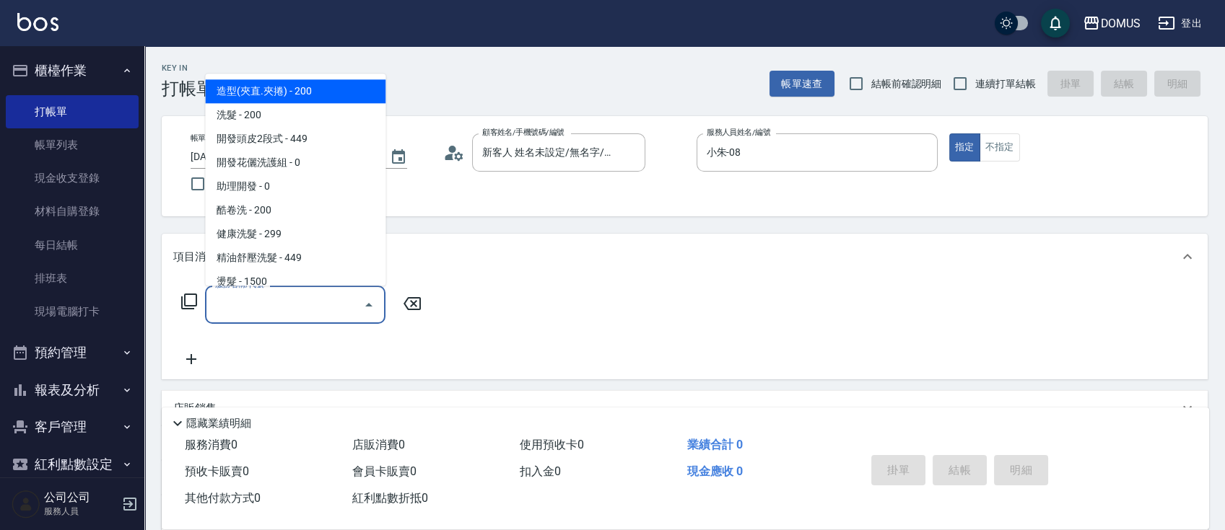
click at [273, 308] on input "服務名稱/代號" at bounding box center [284, 304] width 146 height 25
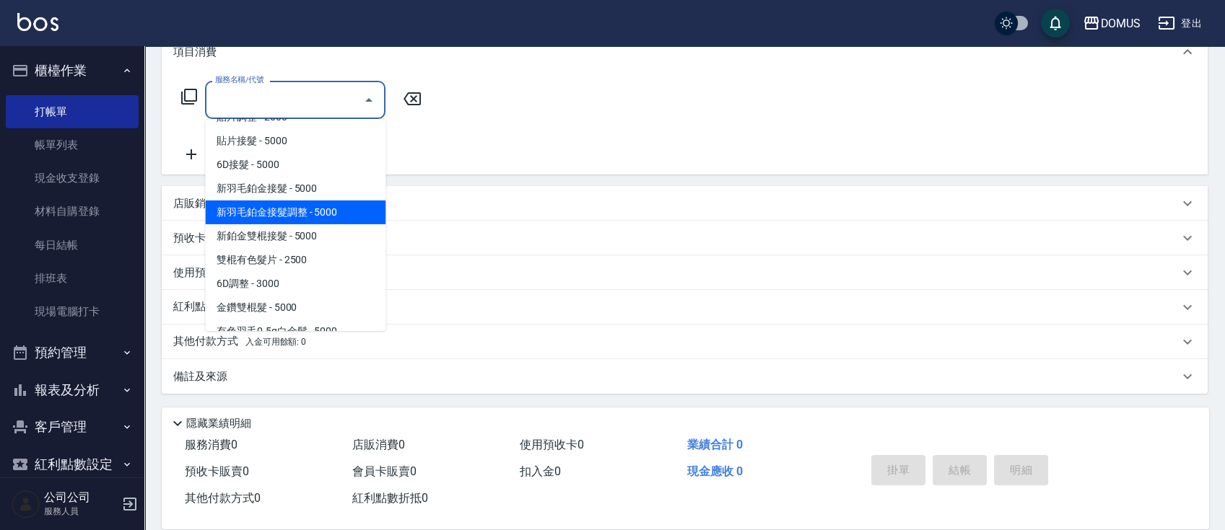
scroll to position [1347, 0]
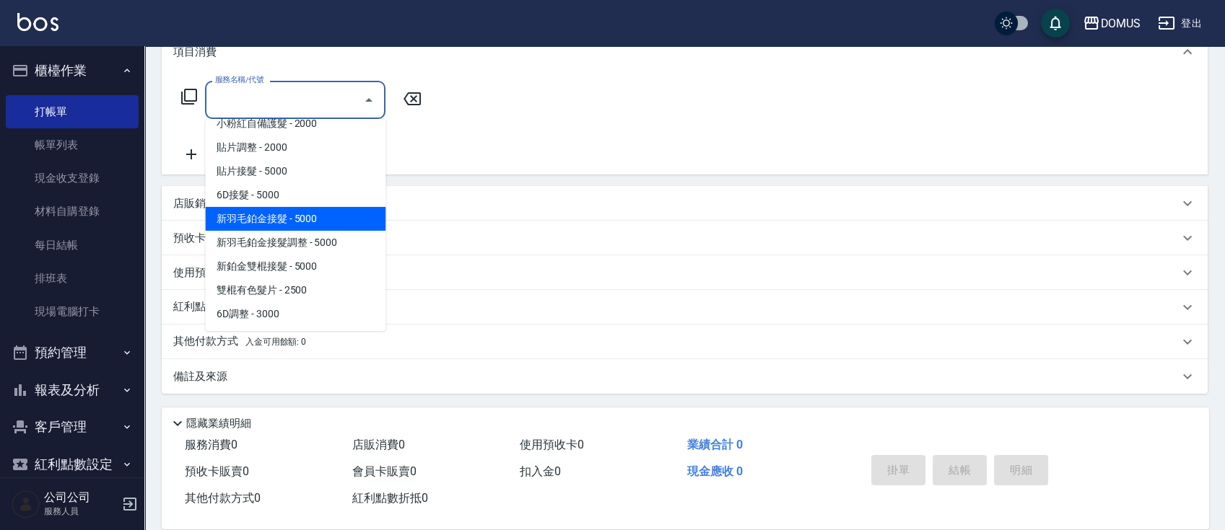
click at [278, 214] on span "新羽毛鉑金接髮 - 5000" at bounding box center [295, 219] width 180 height 24
type input "新羽毛鉑金接髮(703)"
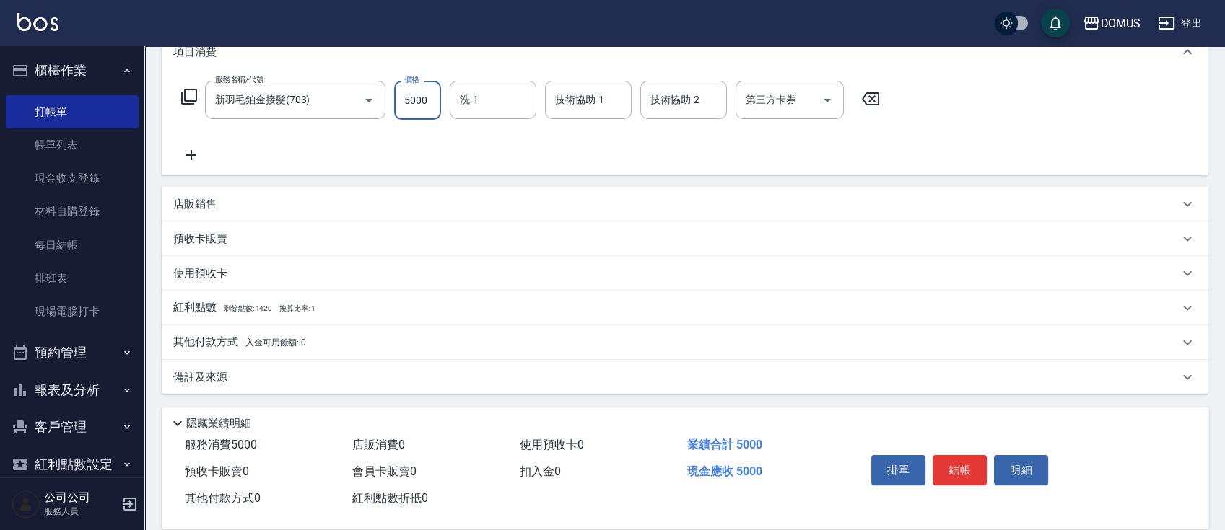
click at [425, 97] on input "5000" at bounding box center [417, 100] width 47 height 39
type input "0"
type input "83"
type input "80"
type input "831"
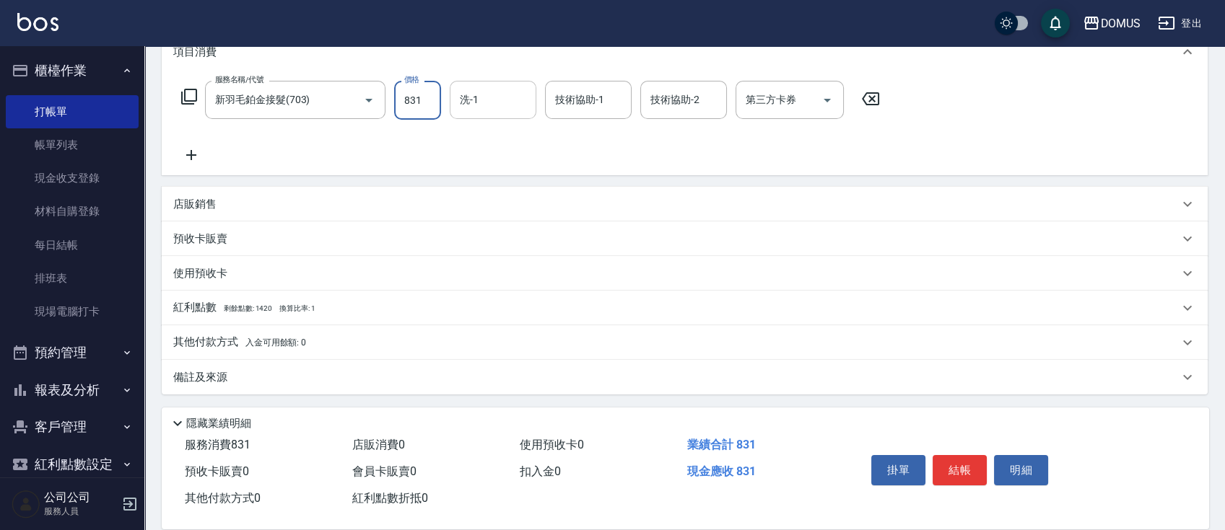
type input "830"
type input "8310"
click at [530, 194] on div "店販銷售" at bounding box center [685, 204] width 1046 height 35
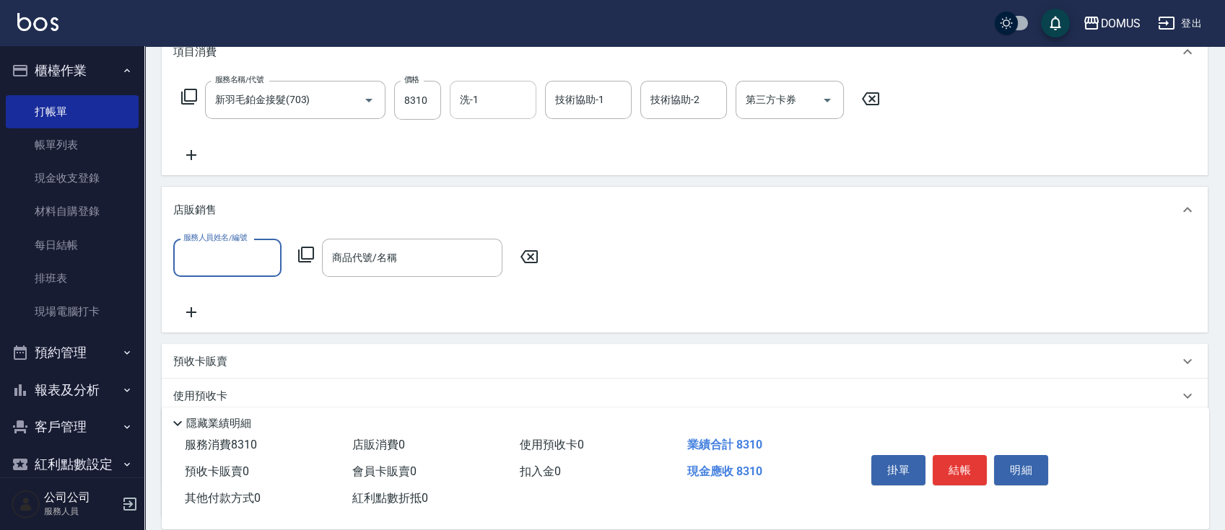
scroll to position [0, 0]
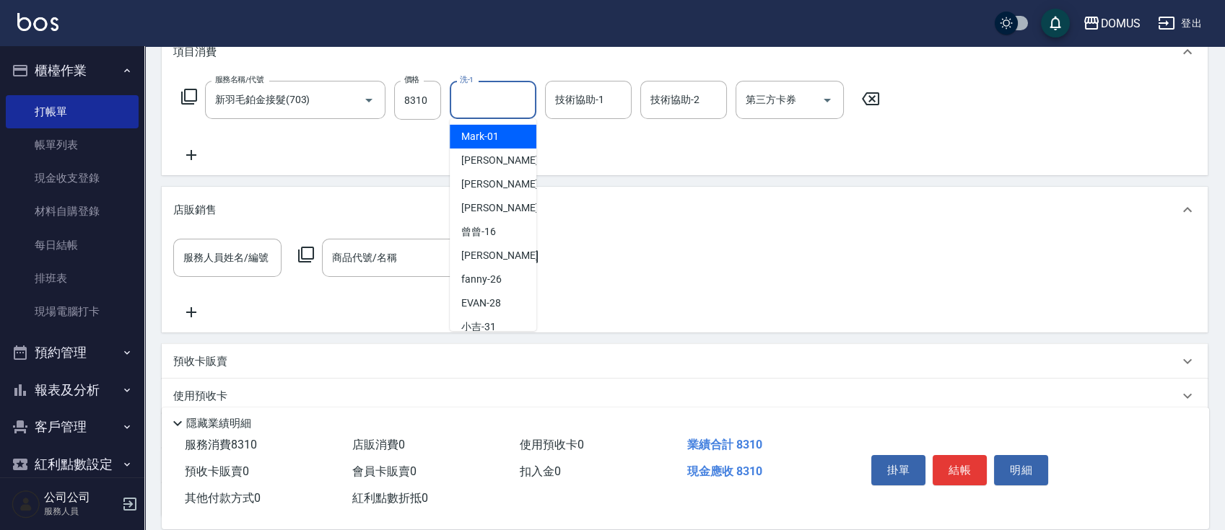
click at [483, 97] on input "洗-1" at bounding box center [493, 99] width 74 height 25
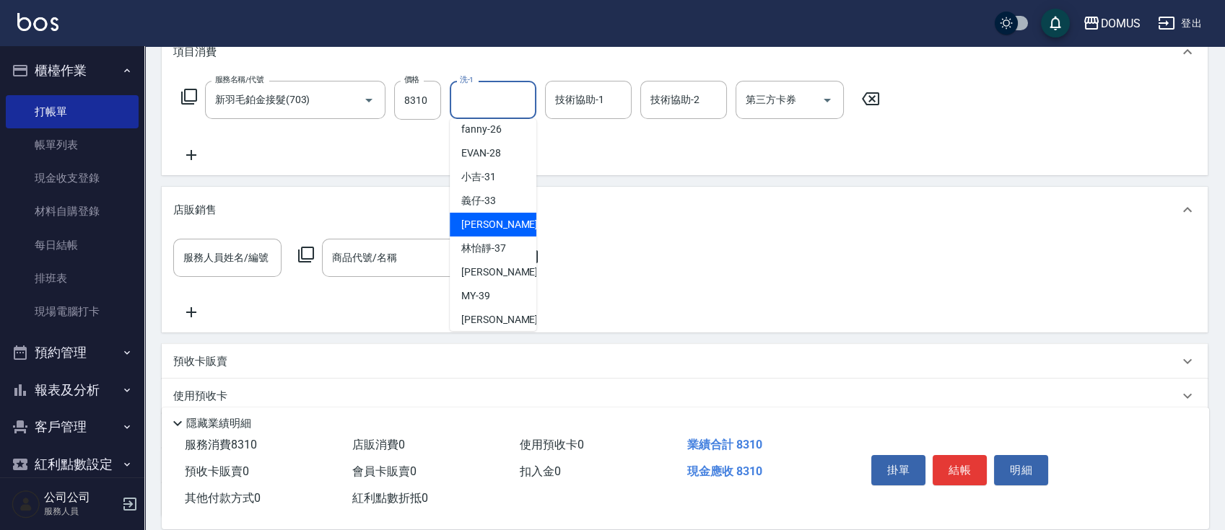
scroll to position [156, 0]
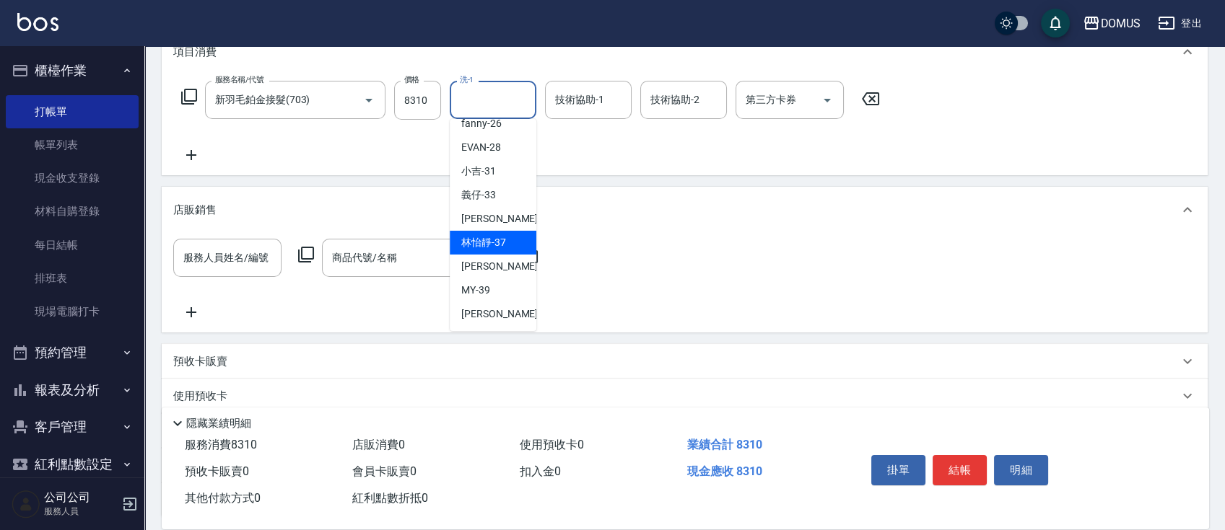
click at [484, 232] on div "林怡靜 -37" at bounding box center [493, 243] width 87 height 24
type input "林怡靜-37"
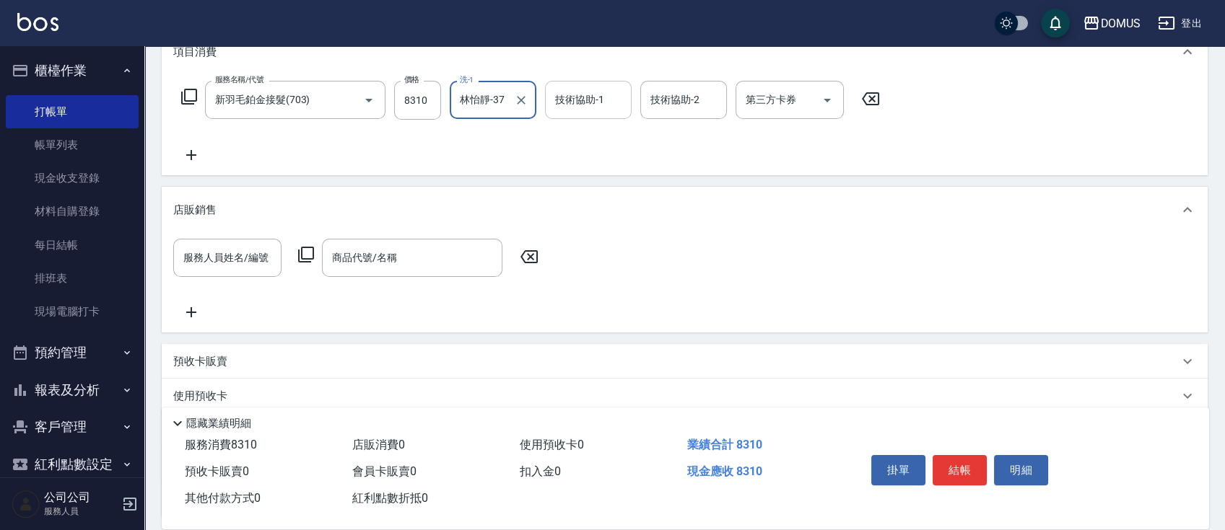
click at [600, 97] on input "技術協助-1" at bounding box center [588, 99] width 74 height 25
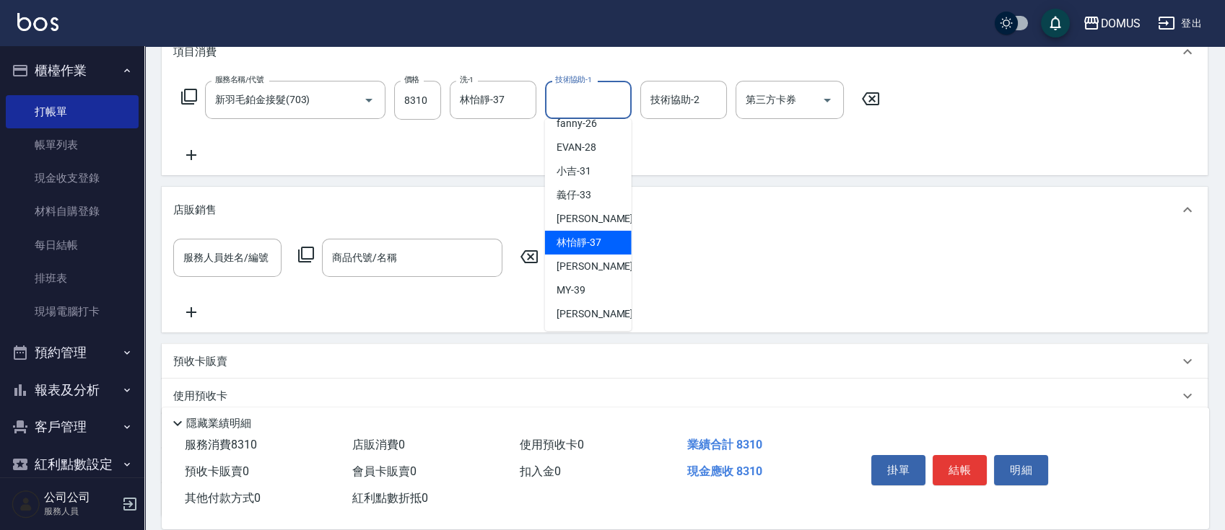
click at [580, 244] on span "林怡靜 -37" at bounding box center [578, 242] width 45 height 15
type input "林怡靜-37"
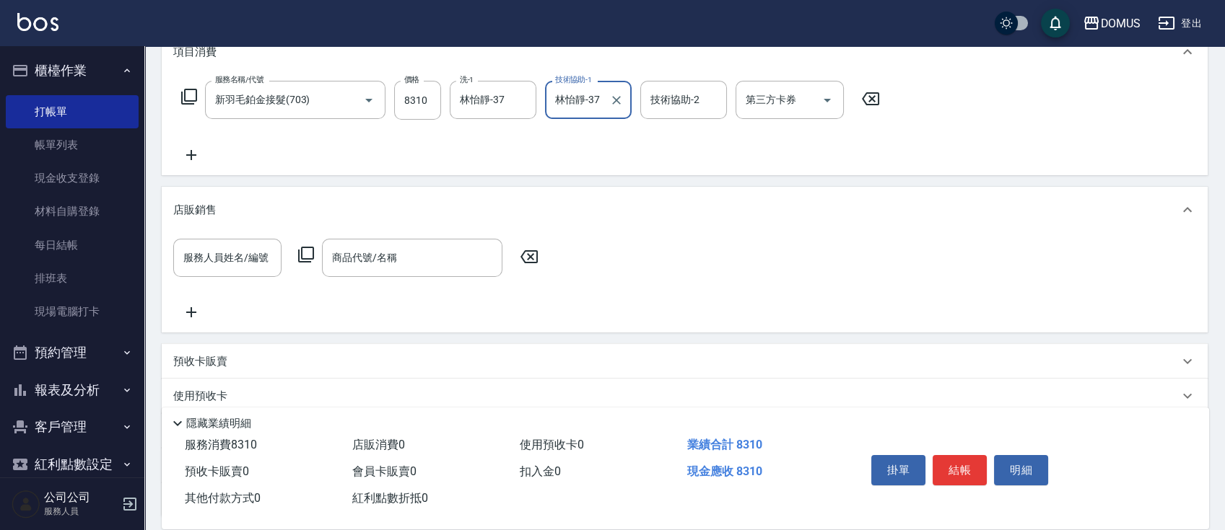
click at [523, 251] on icon at bounding box center [529, 256] width 36 height 17
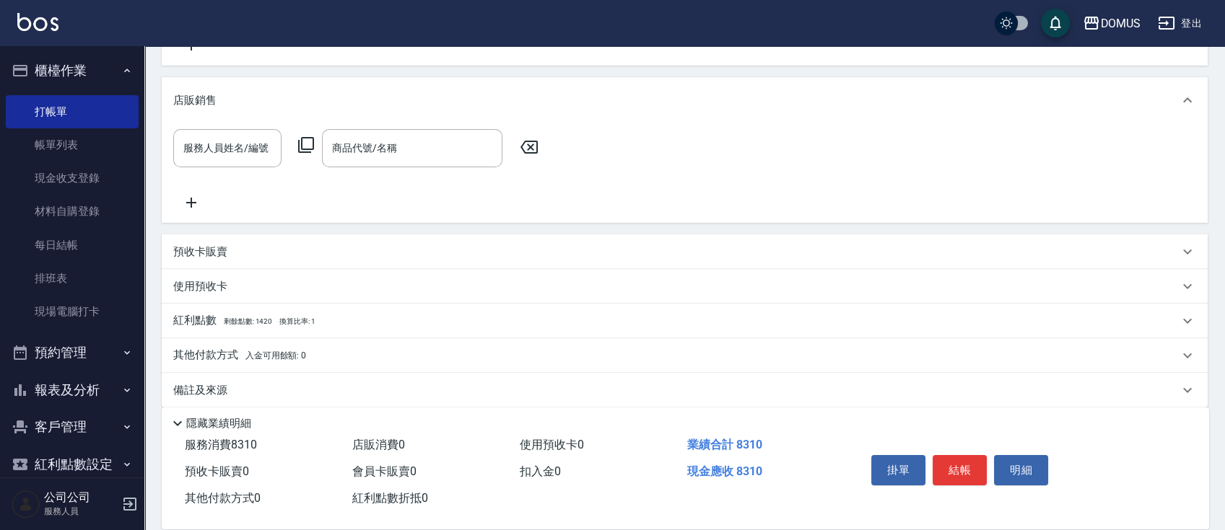
scroll to position [328, 0]
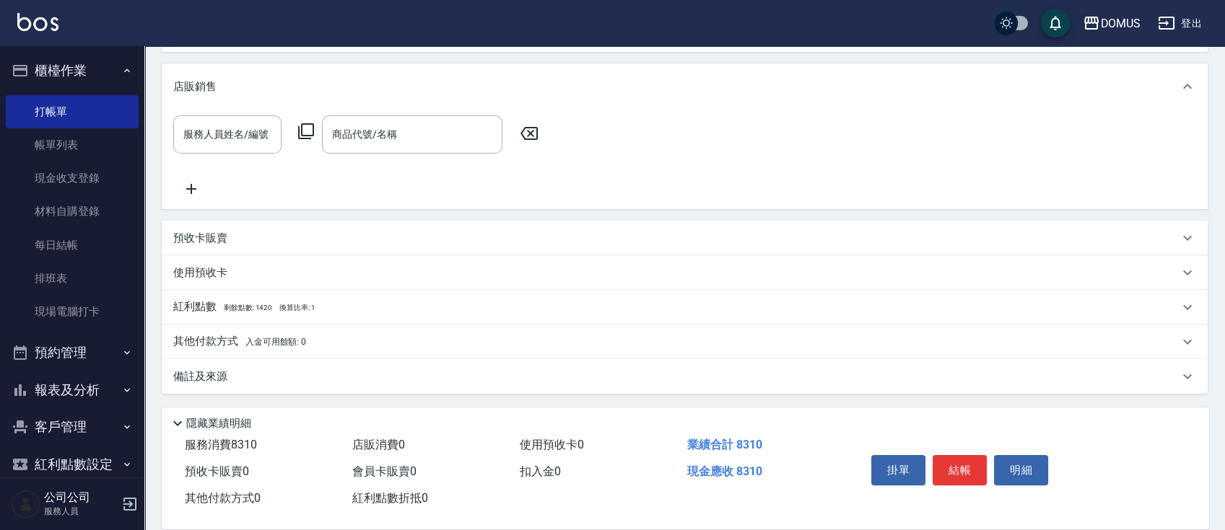
click at [963, 468] on button "結帳" at bounding box center [959, 470] width 54 height 30
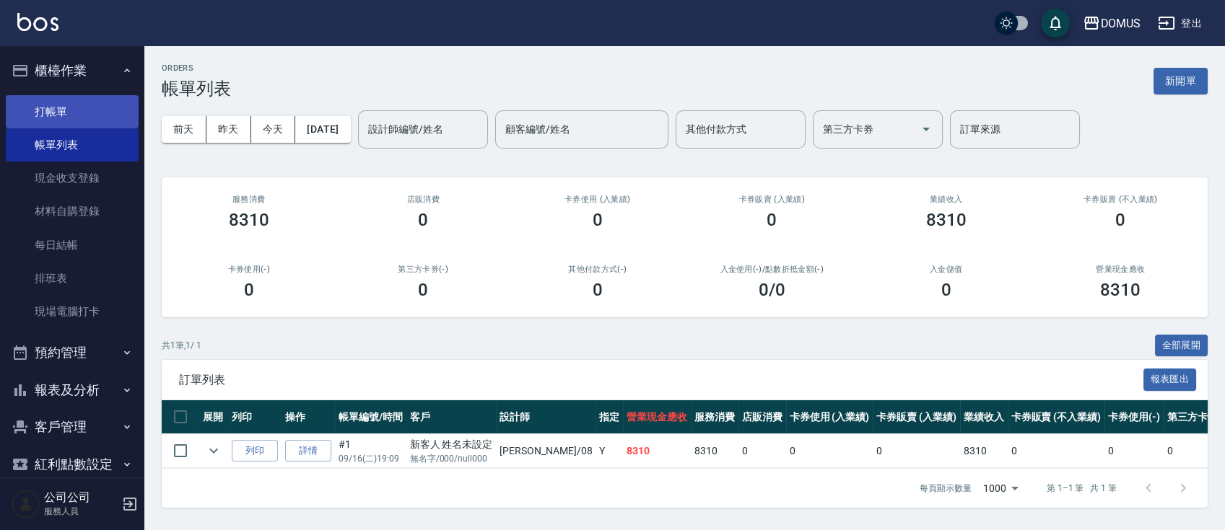
click at [68, 121] on link "打帳單" at bounding box center [72, 111] width 133 height 33
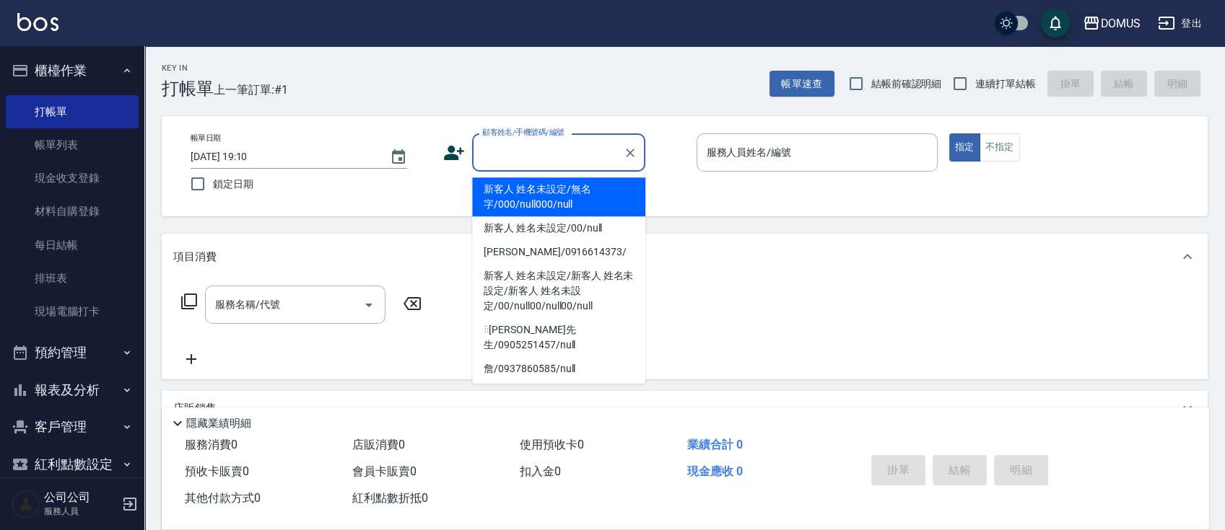
click at [538, 153] on input "顧客姓名/手機號碼/編號" at bounding box center [547, 152] width 139 height 25
click at [543, 178] on li "新客人 姓名未設定/無名字/000/null000/null" at bounding box center [558, 197] width 173 height 39
type input "新客人 姓名未設定/無名字/000/null000/null"
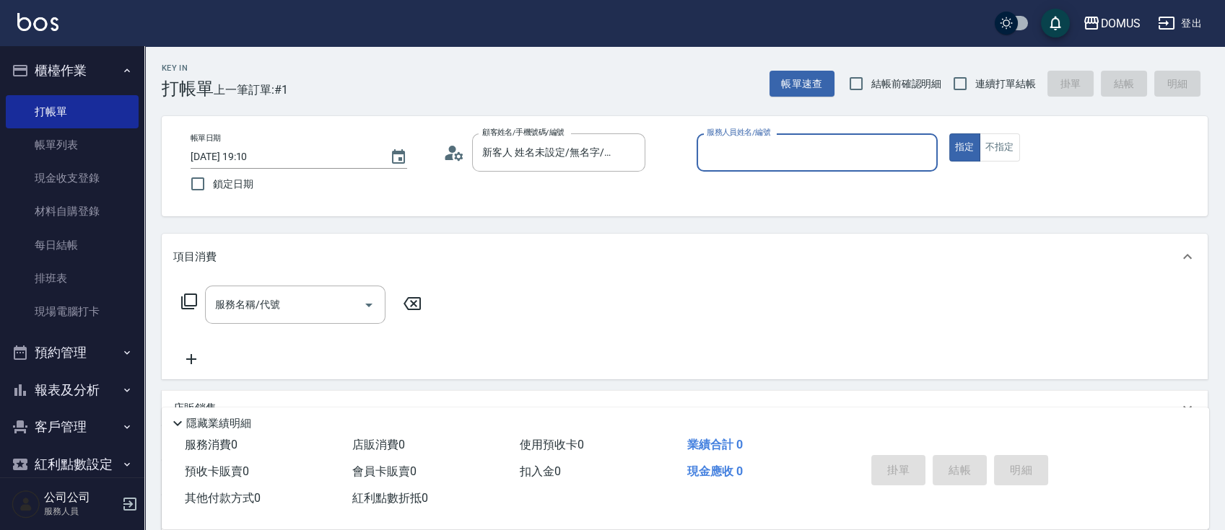
click at [749, 146] on input "服務人員姓名/編號" at bounding box center [817, 152] width 228 height 25
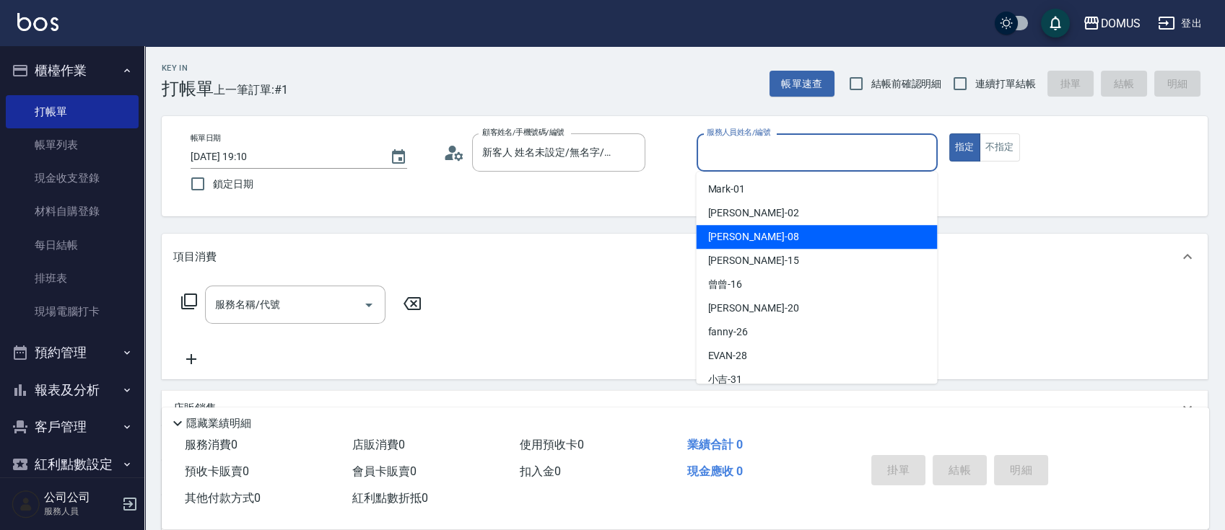
click at [785, 245] on div "小朱 -08" at bounding box center [816, 237] width 241 height 24
type input "小朱-08"
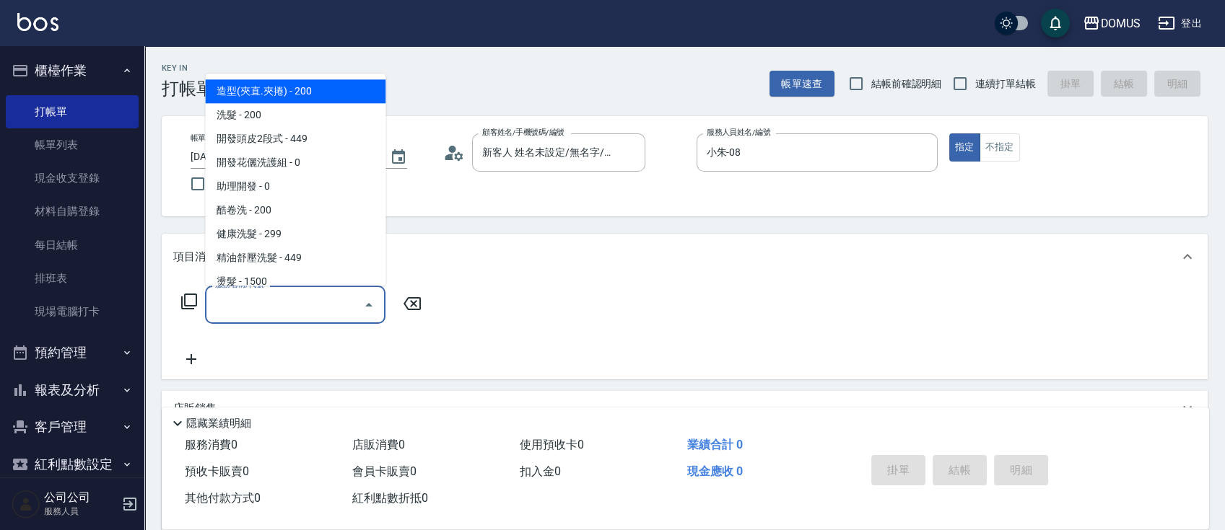
click at [283, 292] on input "服務名稱/代號" at bounding box center [284, 304] width 146 height 25
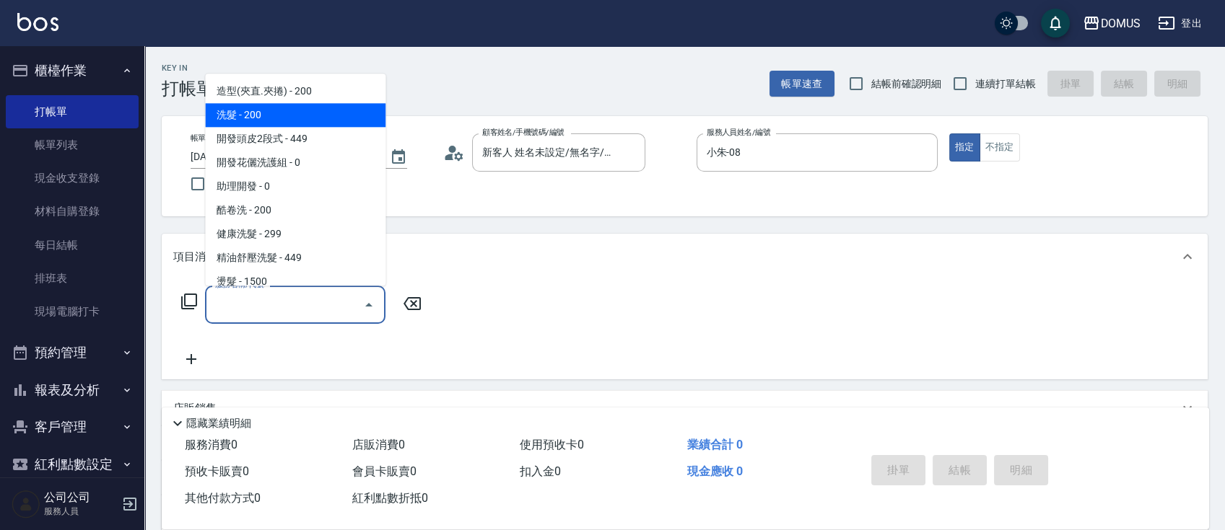
click at [237, 114] on span "洗髮 - 200" at bounding box center [295, 115] width 180 height 24
type input "洗髮(201)"
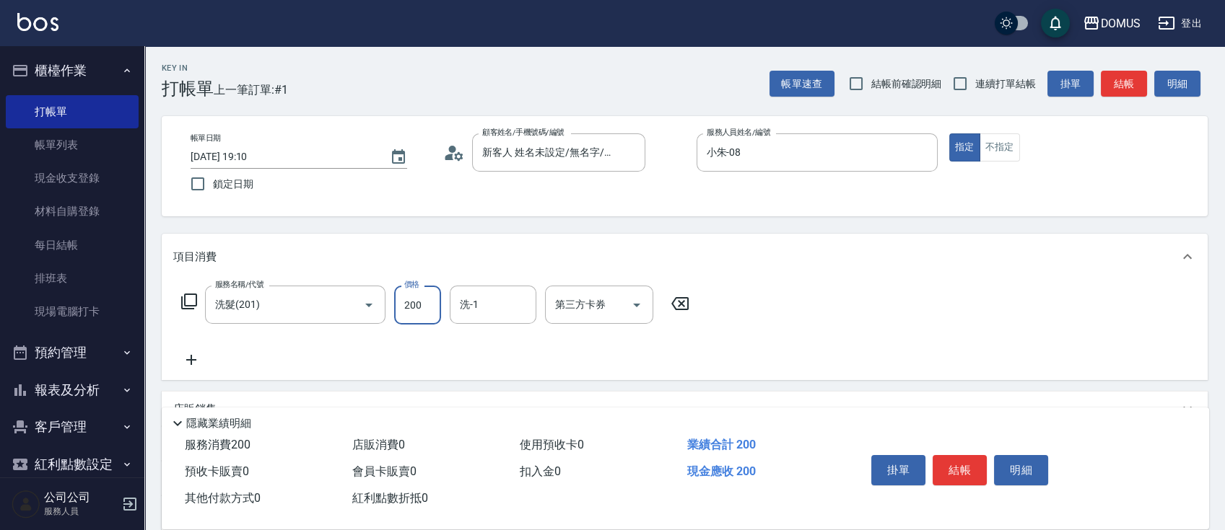
type input "0"
type input "30"
type input "300"
click at [893, 339] on div "服務名稱/代號 洗髮(201) 服務名稱/代號 價格 300 價格 洗-1 洗-1 第三方卡券 第三方卡券" at bounding box center [685, 330] width 1046 height 100
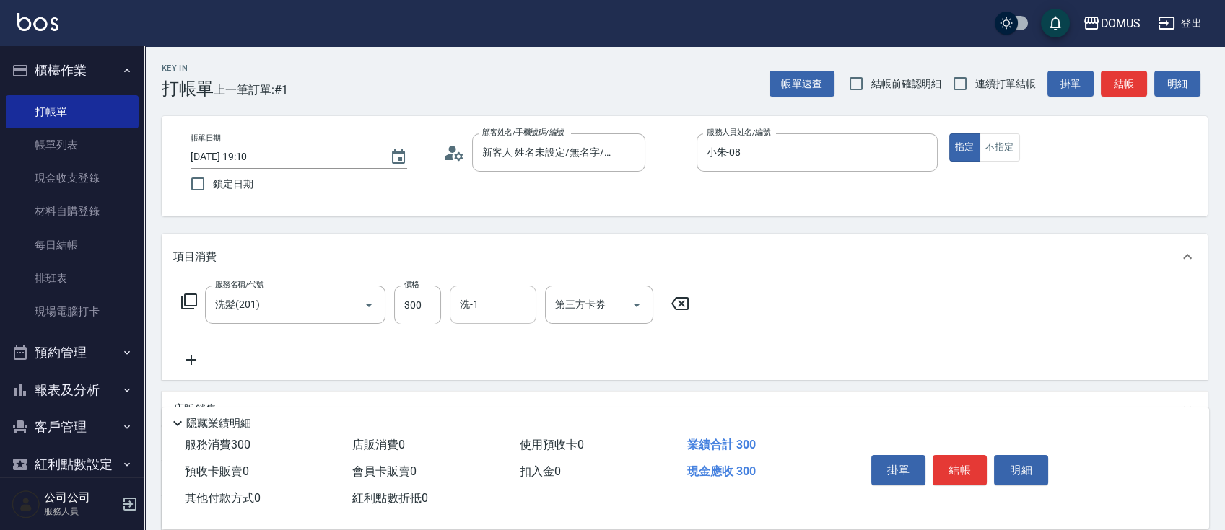
click at [506, 308] on input "洗-1" at bounding box center [493, 304] width 74 height 25
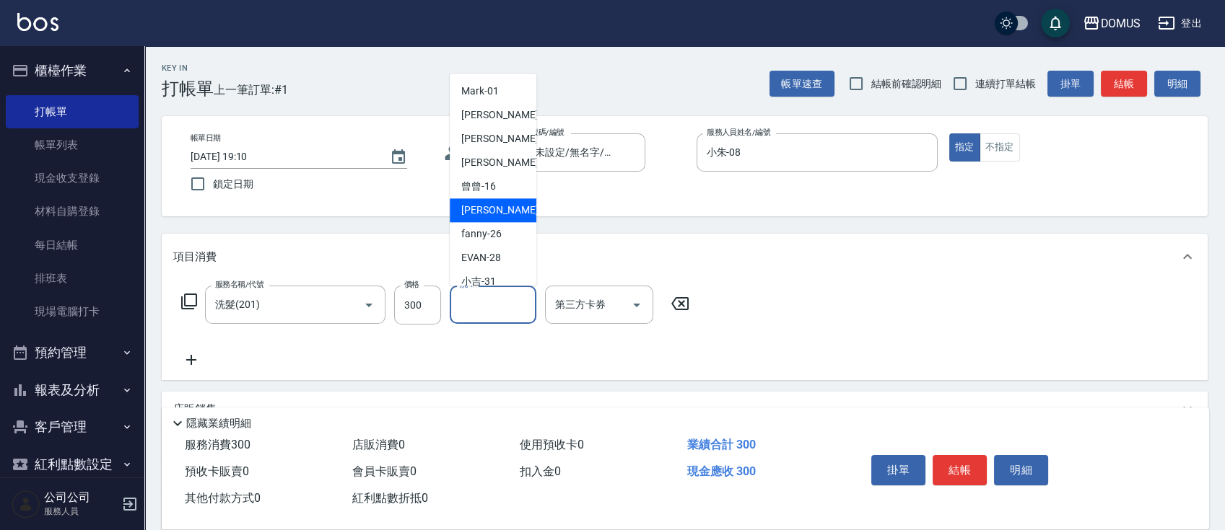
drag, startPoint x: 497, startPoint y: 211, endPoint x: 509, endPoint y: 214, distance: 13.5
click at [497, 211] on div "[PERSON_NAME] -20" at bounding box center [493, 210] width 87 height 24
type input "小宸-20"
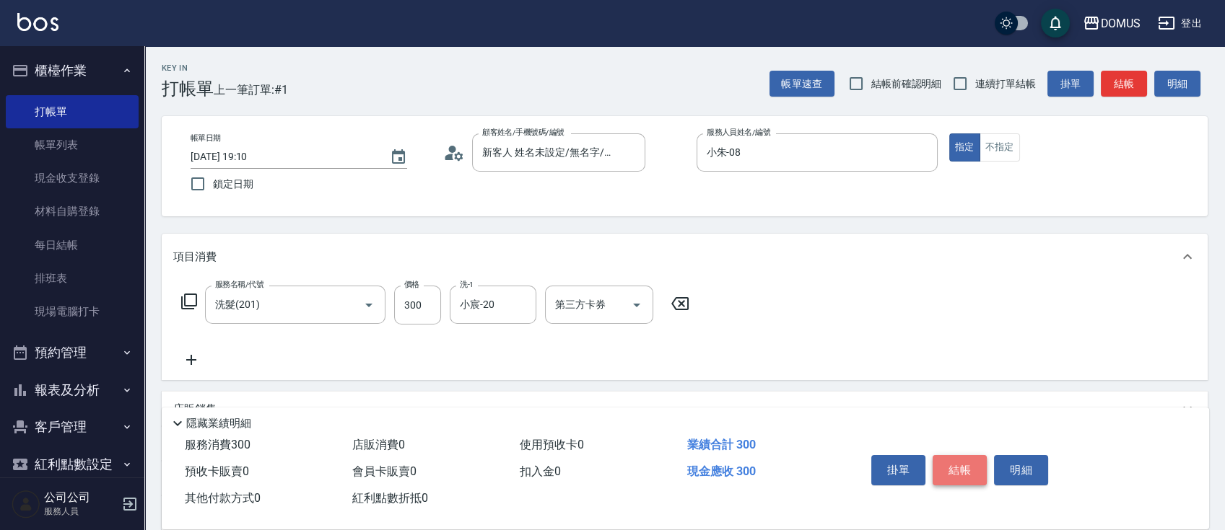
click at [962, 467] on button "結帳" at bounding box center [959, 470] width 54 height 30
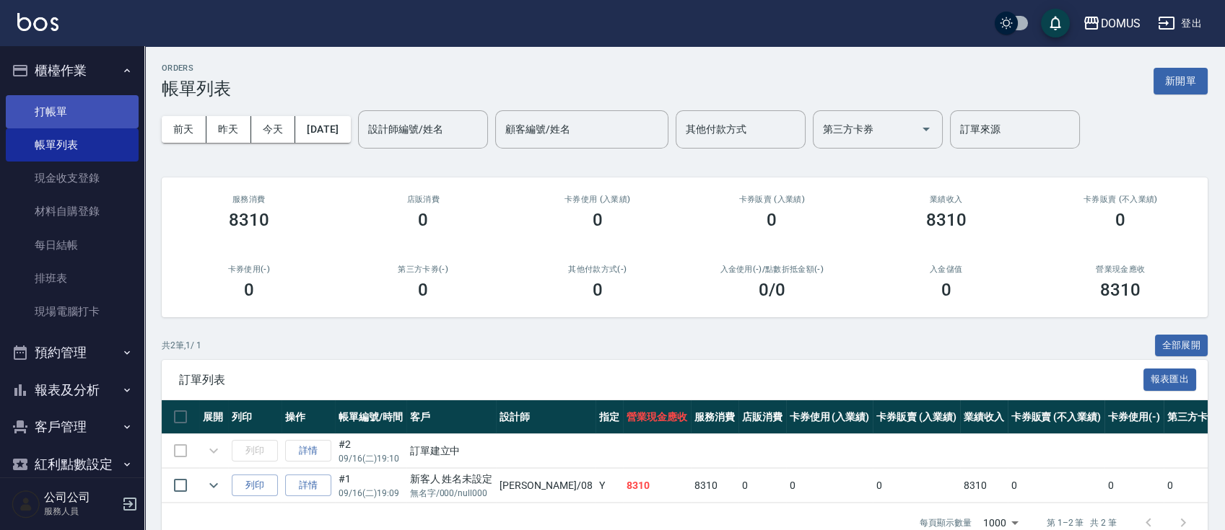
click at [84, 109] on link "打帳單" at bounding box center [72, 111] width 133 height 33
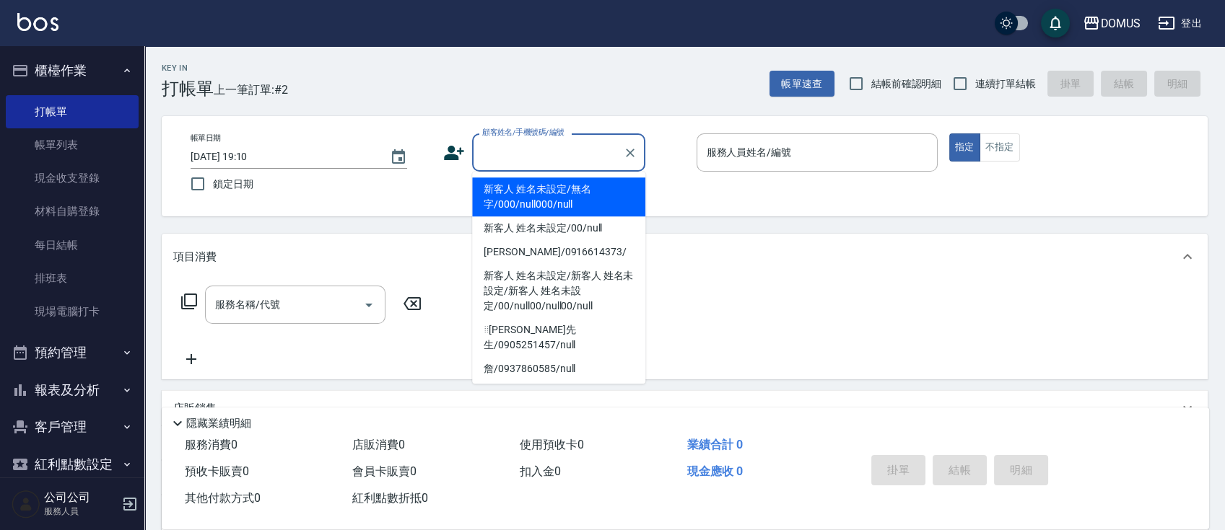
drag, startPoint x: 530, startPoint y: 149, endPoint x: 551, endPoint y: 160, distance: 24.2
click at [530, 150] on input "顧客姓名/手機號碼/編號" at bounding box center [547, 152] width 139 height 25
click at [543, 198] on li "新客人 姓名未設定/無名字/000/null000/null" at bounding box center [558, 197] width 173 height 39
type input "新客人 姓名未設定/無名字/000/null000/null"
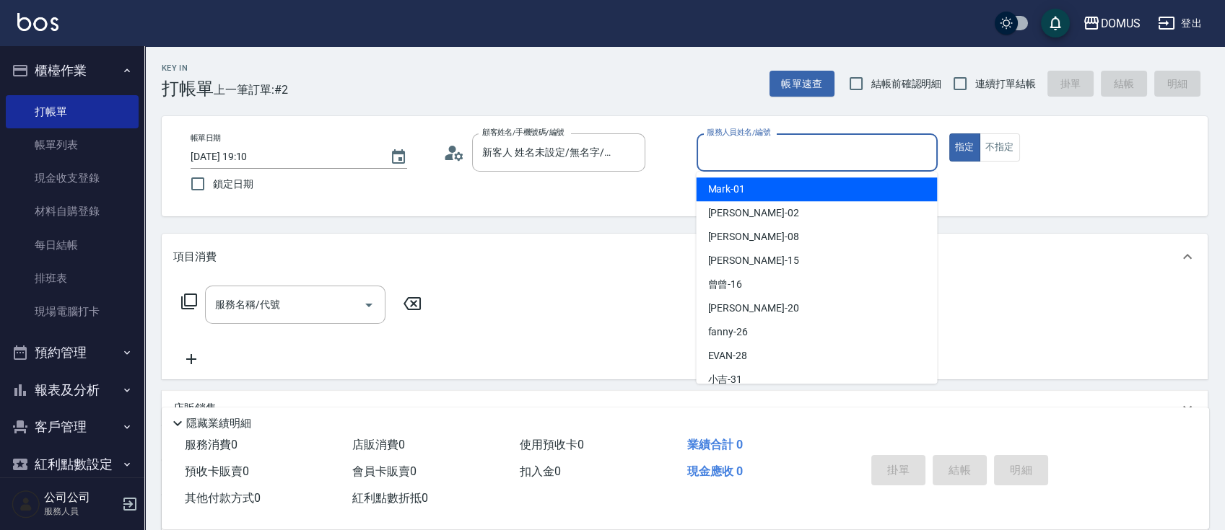
click at [782, 161] on input "服務人員姓名/編號" at bounding box center [817, 152] width 228 height 25
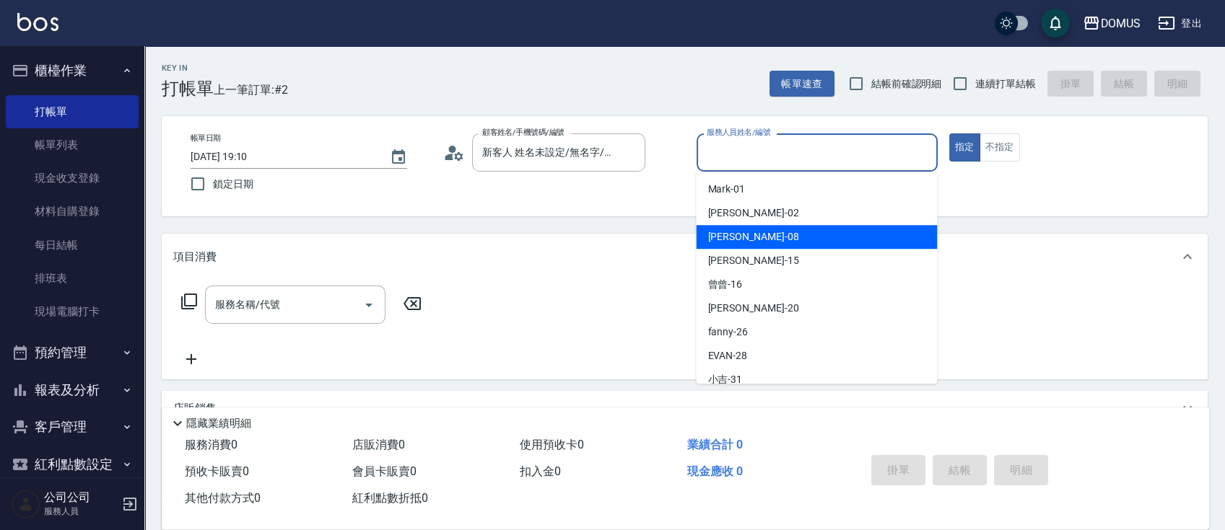
click at [792, 228] on div "小朱 -08" at bounding box center [816, 237] width 241 height 24
type input "小朱-08"
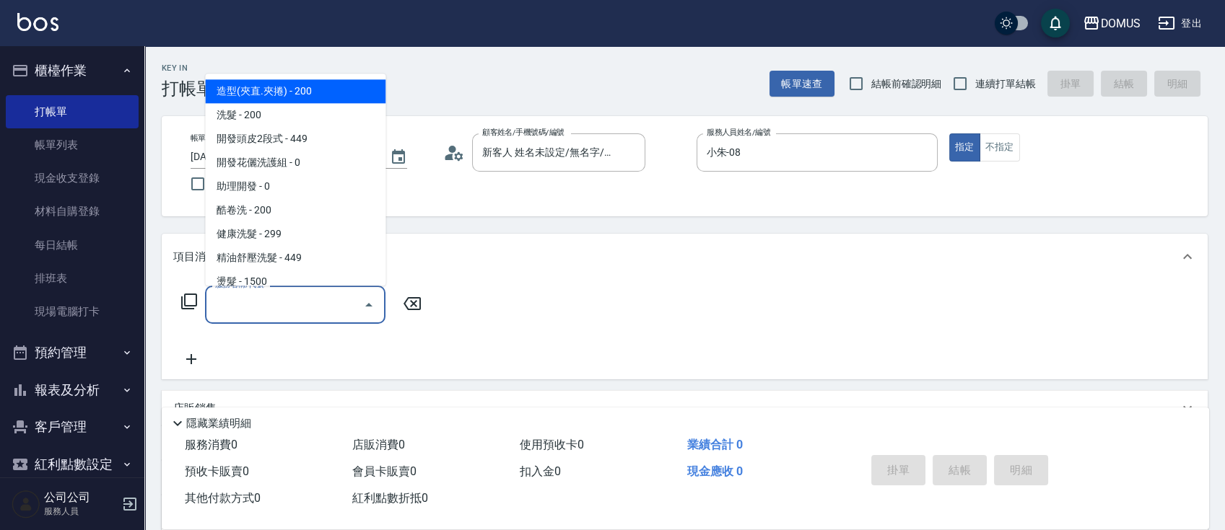
click at [303, 304] on input "服務名稱/代號" at bounding box center [284, 304] width 146 height 25
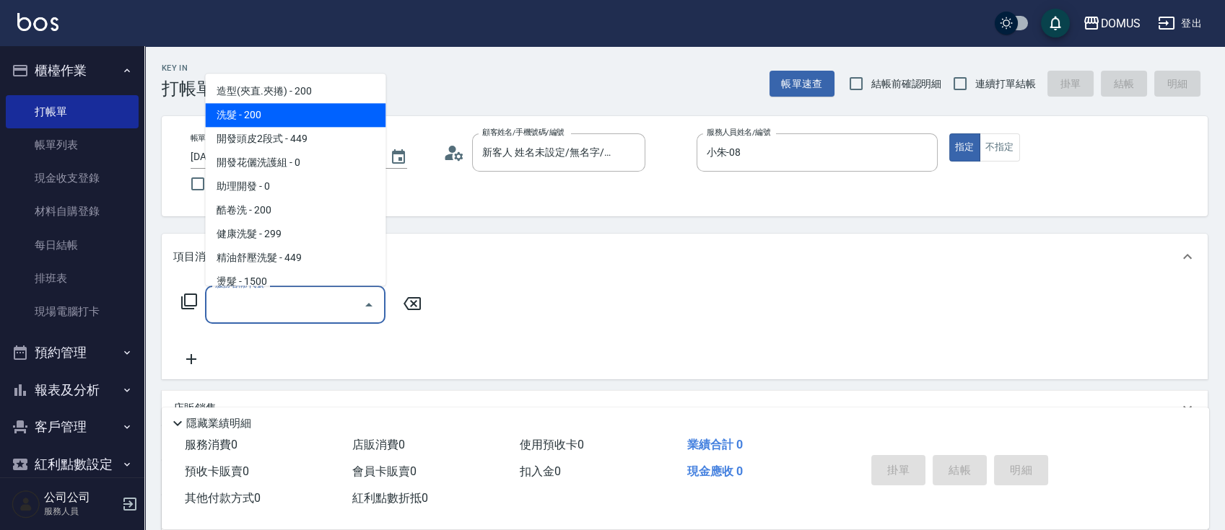
click at [260, 110] on span "洗髮 - 200" at bounding box center [295, 115] width 180 height 24
type input "洗髮(201)"
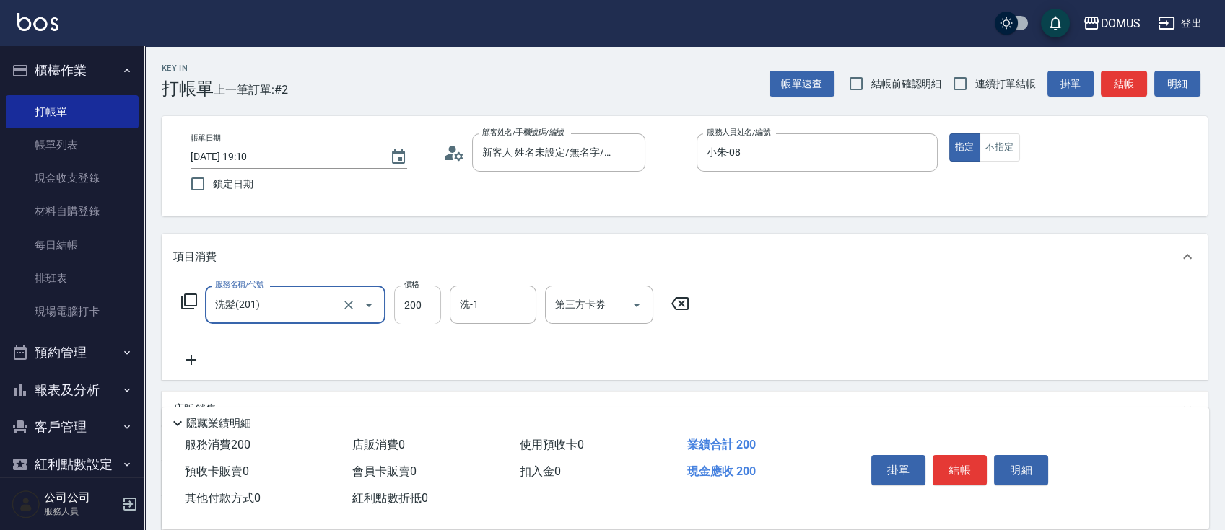
click at [434, 306] on input "200" at bounding box center [417, 305] width 47 height 39
type input "0"
type input "30"
type input "300"
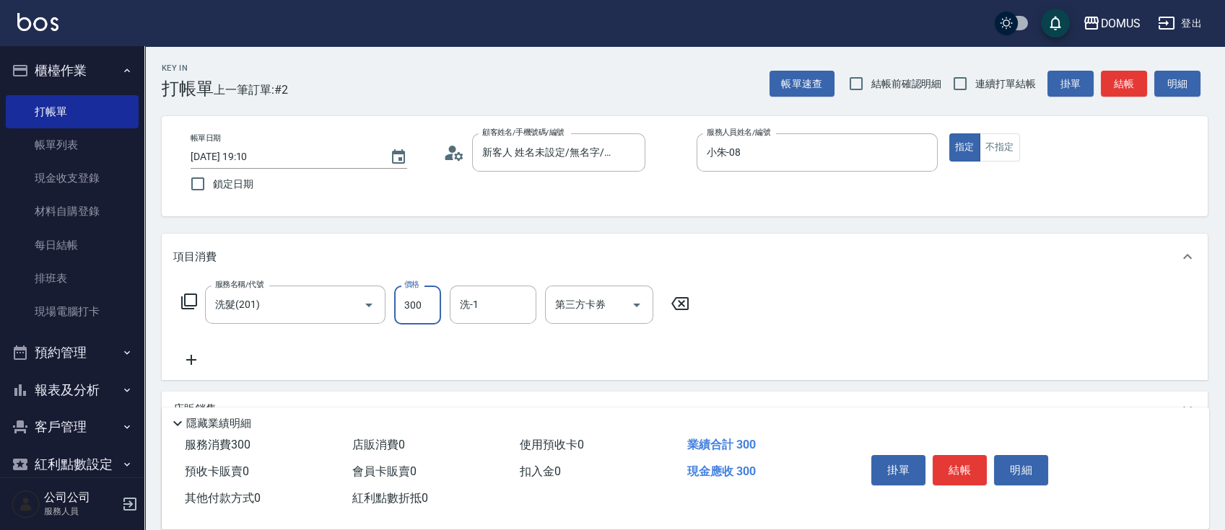
click at [701, 364] on div "服務名稱/代號 洗髮(201) 服務名稱/代號 價格 300 價格 洗-1 洗-1 第三方卡券 第三方卡券" at bounding box center [685, 330] width 1046 height 100
click at [965, 463] on button "結帳" at bounding box center [959, 470] width 54 height 30
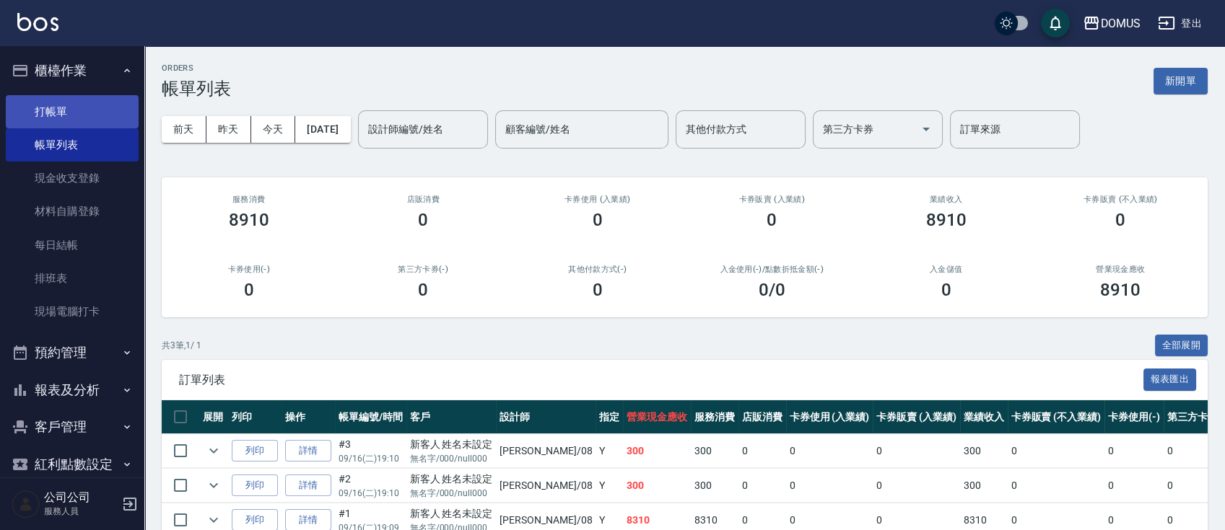
click at [46, 116] on link "打帳單" at bounding box center [72, 111] width 133 height 33
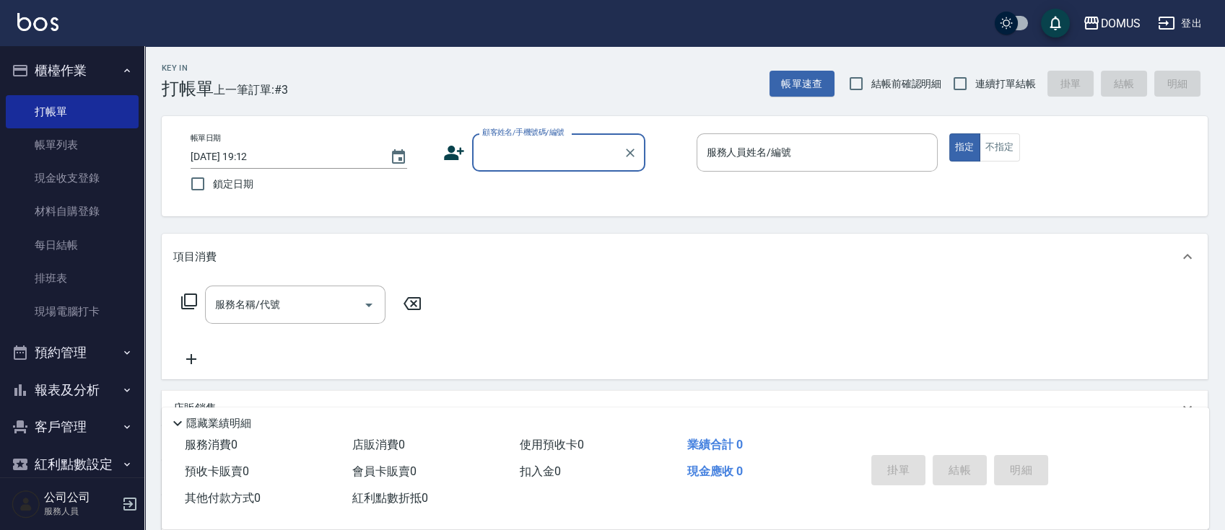
click at [541, 152] on input "顧客姓名/手機號碼/編號" at bounding box center [547, 152] width 139 height 25
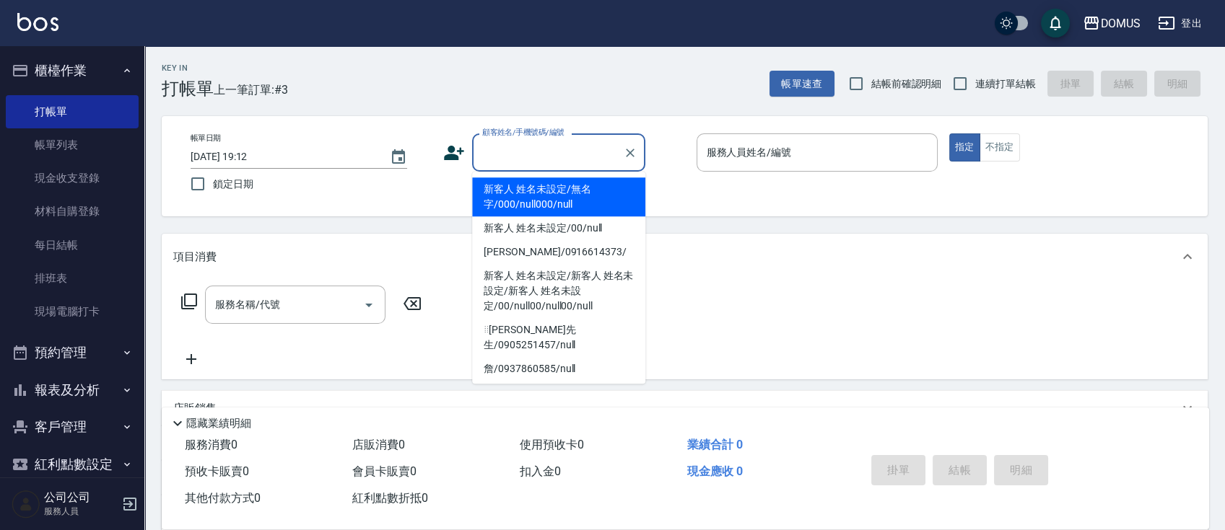
click at [541, 205] on li "新客人 姓名未設定/無名字/000/null000/null" at bounding box center [558, 197] width 173 height 39
type input "新客人 姓名未設定/無名字/000/null000/null"
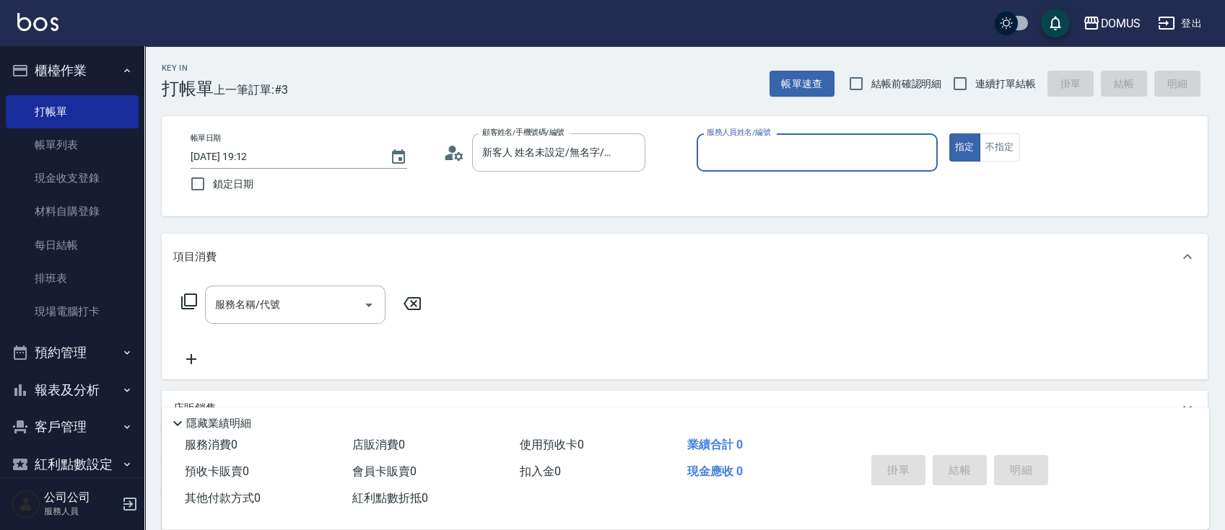
click at [798, 158] on input "服務人員姓名/編號" at bounding box center [817, 152] width 228 height 25
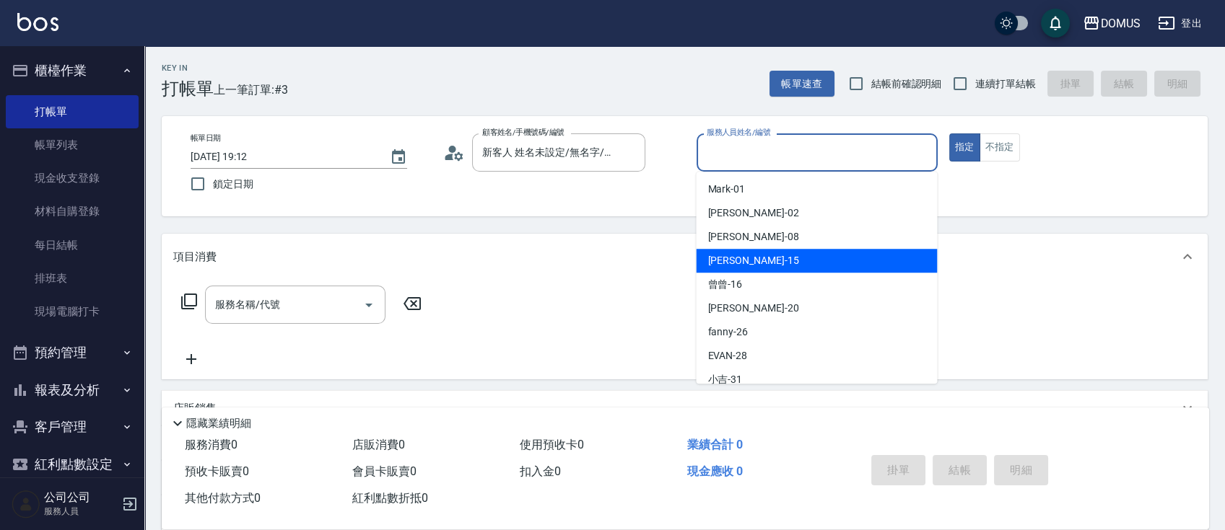
click at [739, 266] on span "[PERSON_NAME] -15" at bounding box center [752, 260] width 91 height 15
type input "[PERSON_NAME]-15"
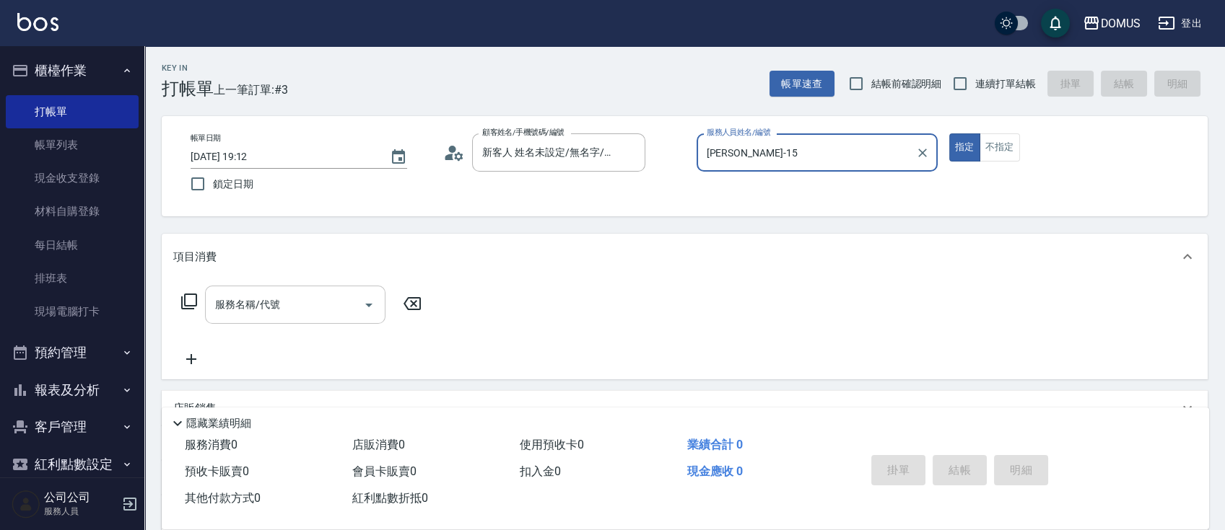
click at [281, 302] on input "服務名稱/代號" at bounding box center [284, 304] width 146 height 25
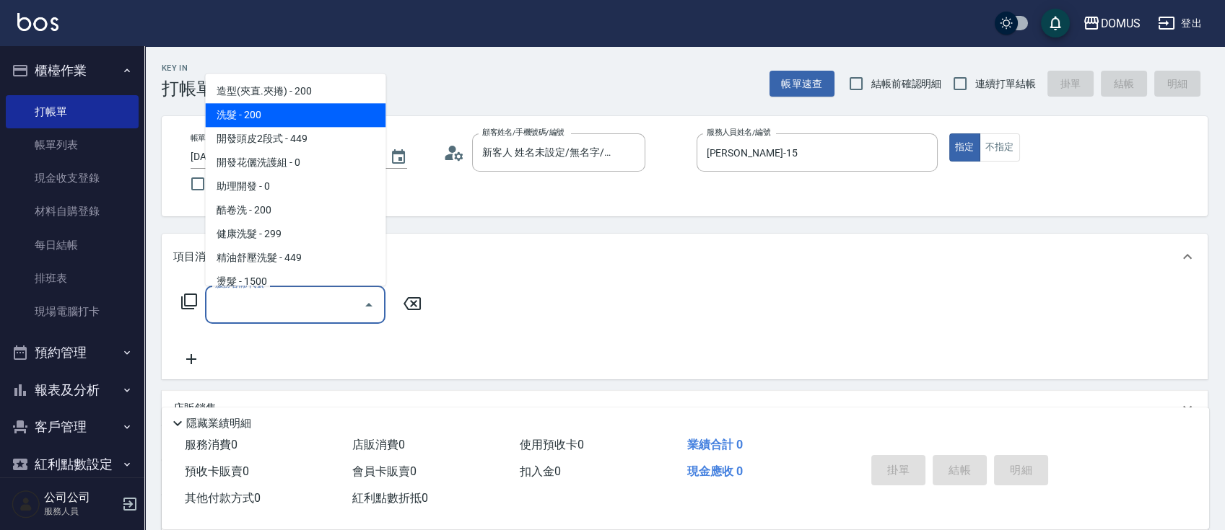
click at [283, 118] on span "洗髮 - 200" at bounding box center [295, 115] width 180 height 24
type input "洗髮(201)"
type input "20"
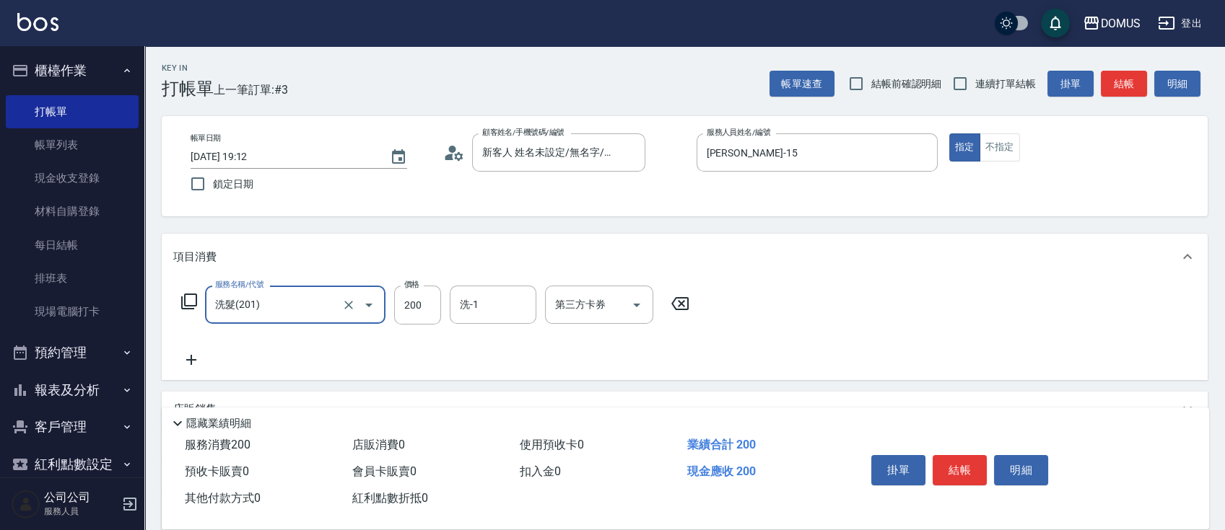
click at [195, 355] on icon at bounding box center [191, 359] width 36 height 17
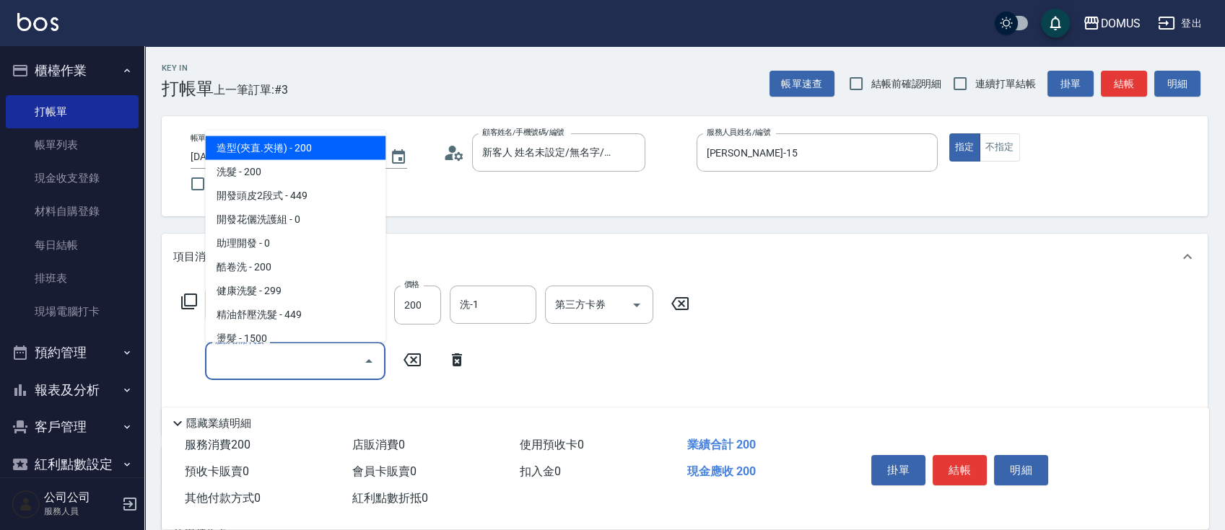
click at [271, 362] on input "服務名稱/代號" at bounding box center [284, 361] width 146 height 25
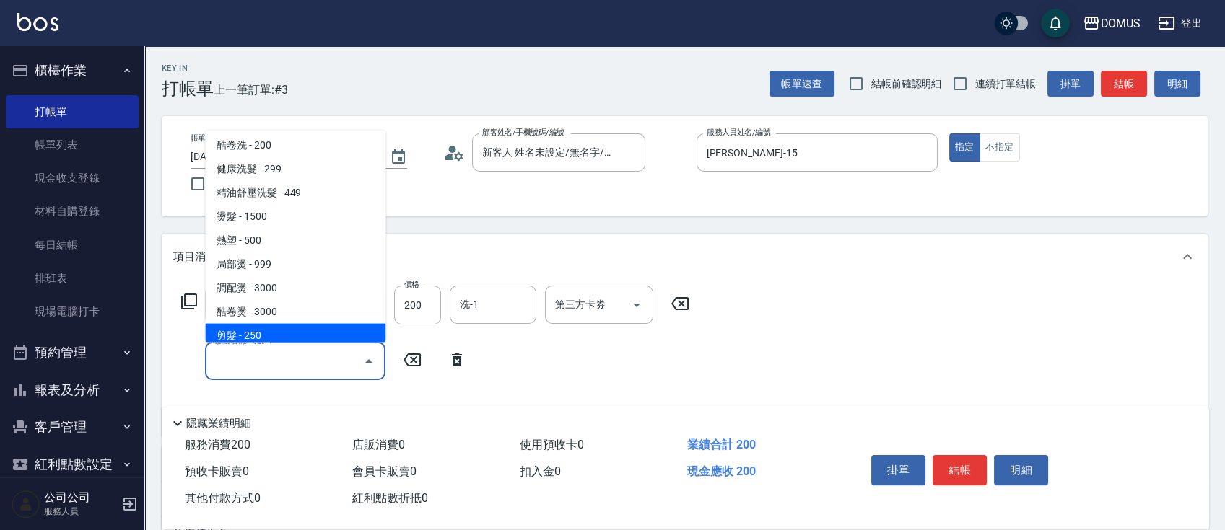
scroll to position [96, 0]
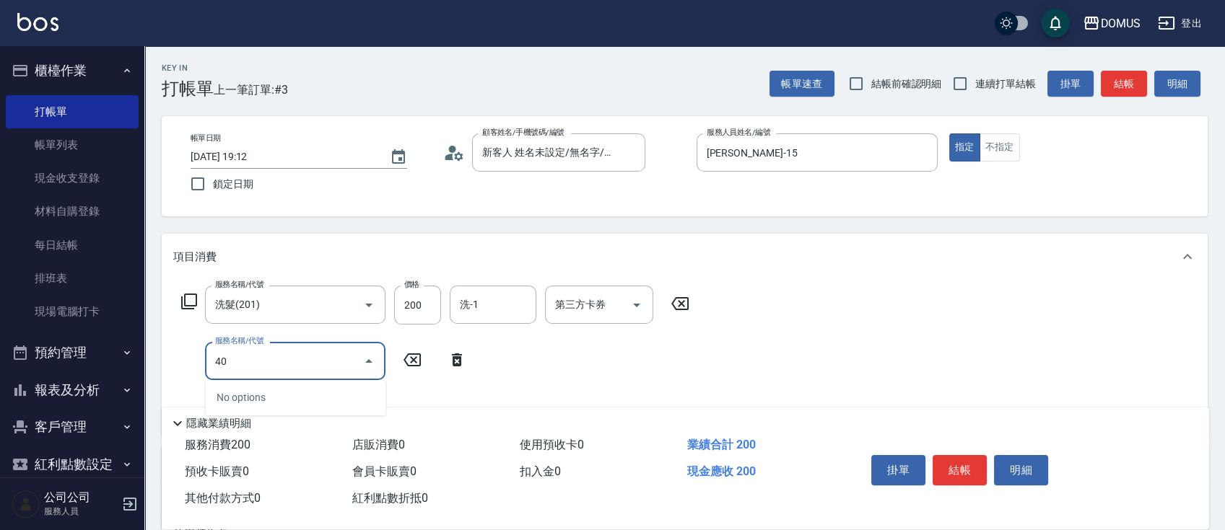
type input "401"
click at [326, 397] on span "剪髮 - 250" at bounding box center [295, 398] width 180 height 24
type input "40"
type input "剪髮(401)"
click at [518, 308] on input "洗-1" at bounding box center [493, 304] width 74 height 25
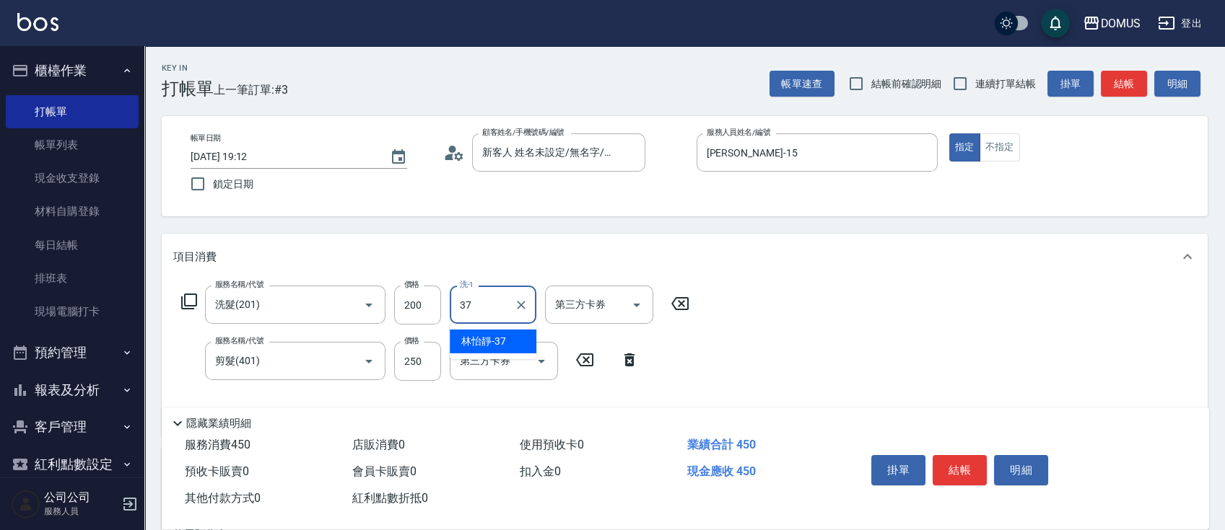
click at [495, 324] on ul "林怡靜 -37" at bounding box center [493, 341] width 87 height 35
click at [517, 341] on div "林怡靜 -37" at bounding box center [493, 342] width 87 height 24
type input "林怡靜-37"
click at [417, 313] on input "200" at bounding box center [417, 305] width 47 height 39
type input "20"
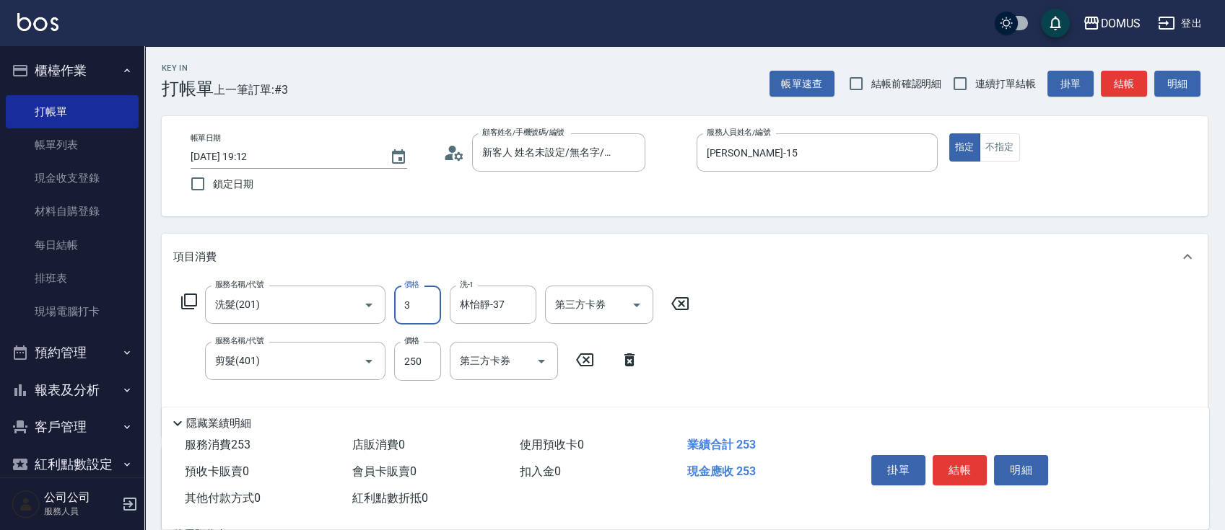
type input "30"
type input "50"
type input "300"
click at [745, 358] on div "服務名稱/代號 洗髮(201) 服務名稱/代號 價格 300 價格 洗-1 林怡靜-37 洗-1 第三方卡券 第三方卡券 服務名稱/代號 剪髮(401) 服務…" at bounding box center [685, 358] width 1046 height 157
click at [426, 357] on input "250" at bounding box center [417, 361] width 47 height 39
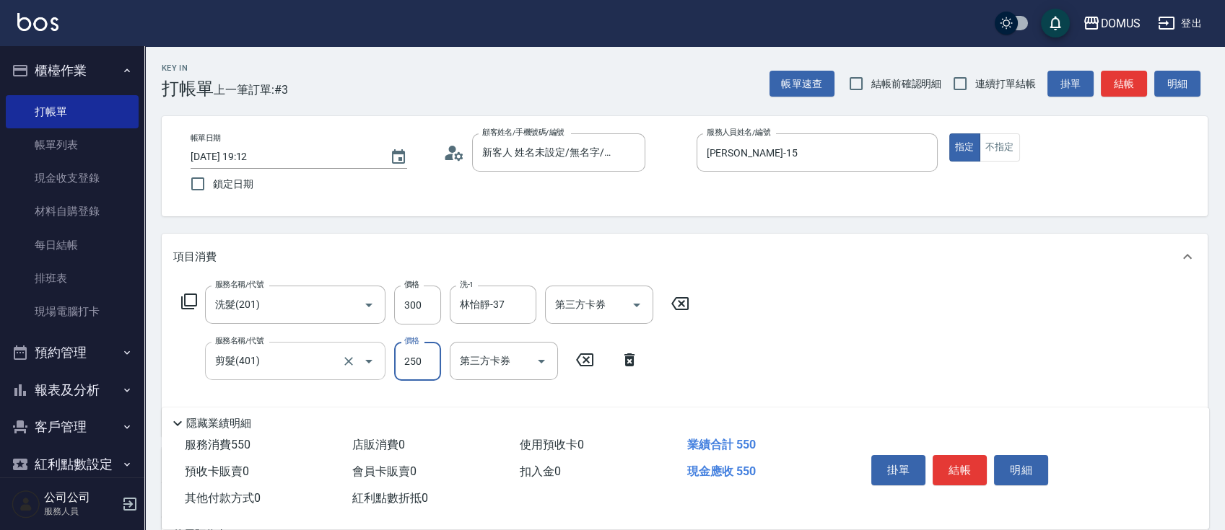
type input "30"
type input "60"
type input "300"
click at [828, 363] on div "服務名稱/代號 洗髮(201) 服務名稱/代號 價格 300 價格 洗-1 林怡靜-37 洗-1 第三方卡券 第三方卡券 服務名稱/代號 剪髮(401) 服務…" at bounding box center [685, 358] width 1046 height 157
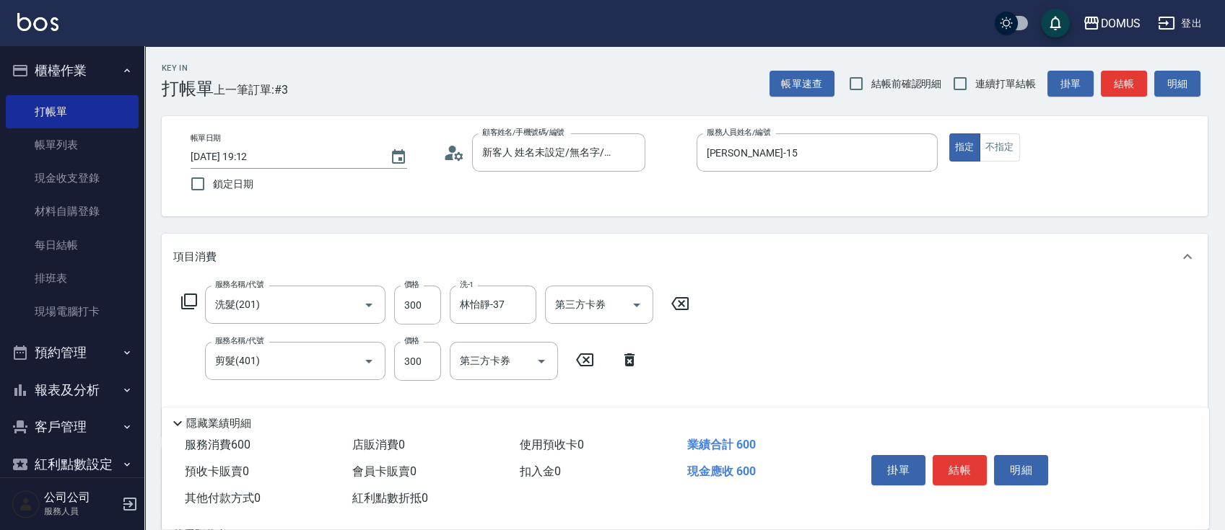
scroll to position [0, 0]
click at [965, 473] on button "結帳" at bounding box center [959, 470] width 54 height 30
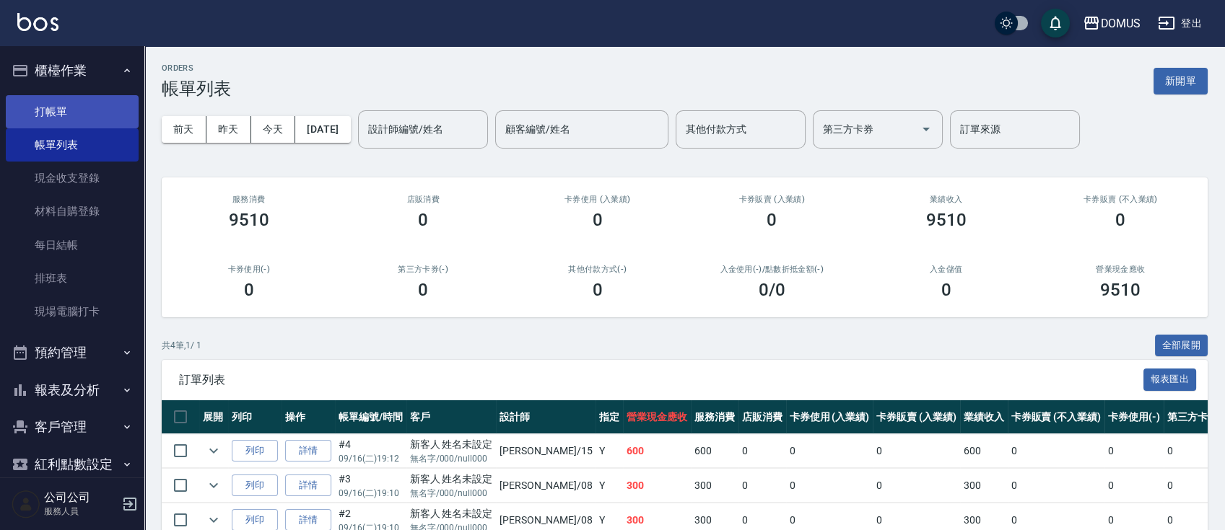
click at [64, 108] on link "打帳單" at bounding box center [72, 111] width 133 height 33
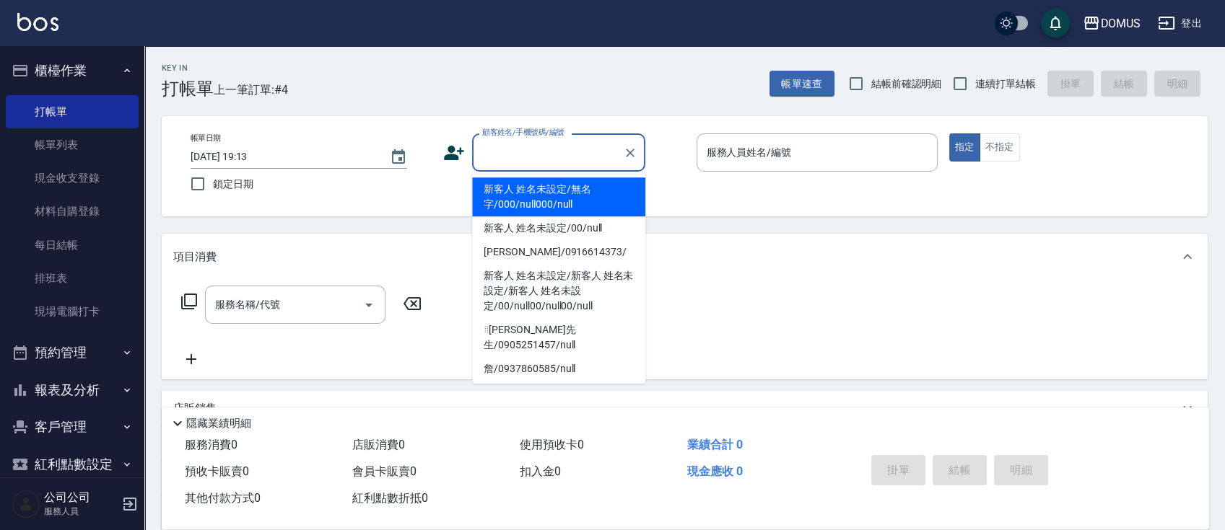
click at [553, 146] on input "顧客姓名/手機號碼/編號" at bounding box center [547, 152] width 139 height 25
click at [546, 198] on li "新客人 姓名未設定/無名字/000/null000/null" at bounding box center [558, 197] width 173 height 39
type input "新客人 姓名未設定/無名字/000/null000/null"
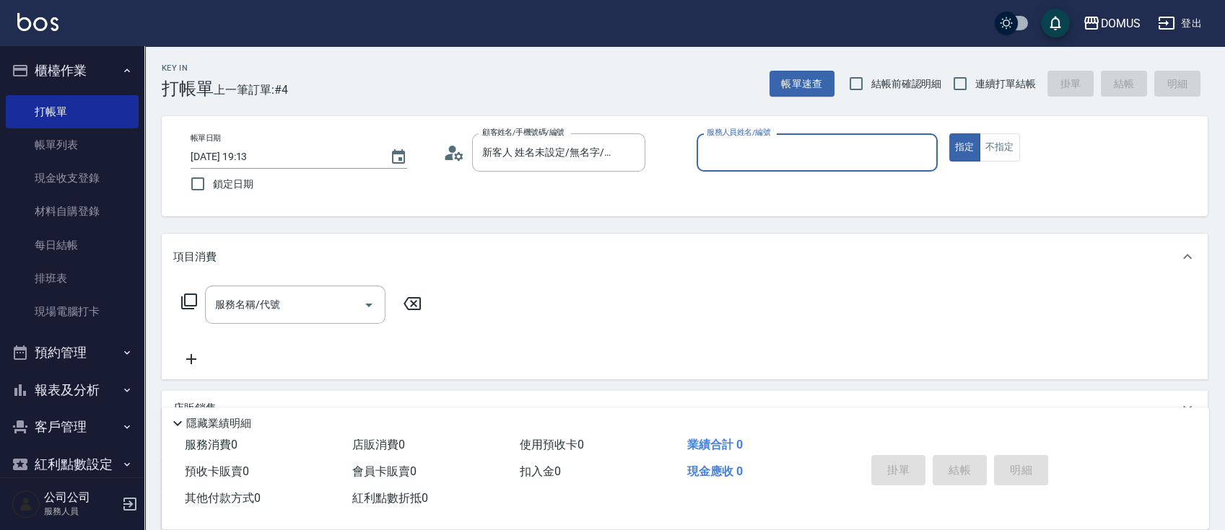
click at [771, 156] on input "服務人員姓名/編號" at bounding box center [817, 152] width 228 height 25
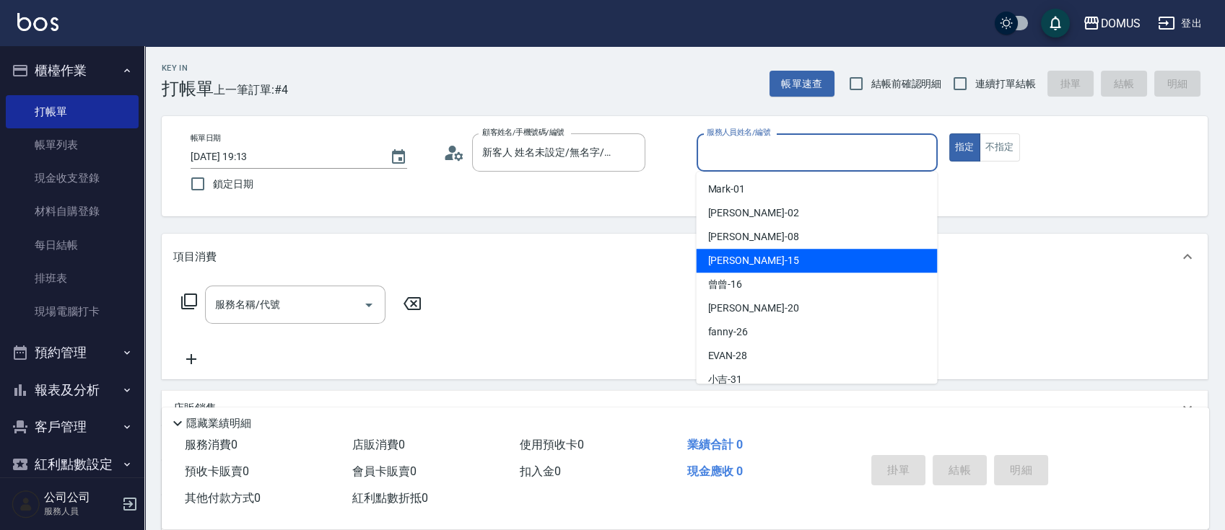
click at [735, 257] on span "[PERSON_NAME] -15" at bounding box center [752, 260] width 91 height 15
type input "[PERSON_NAME]-15"
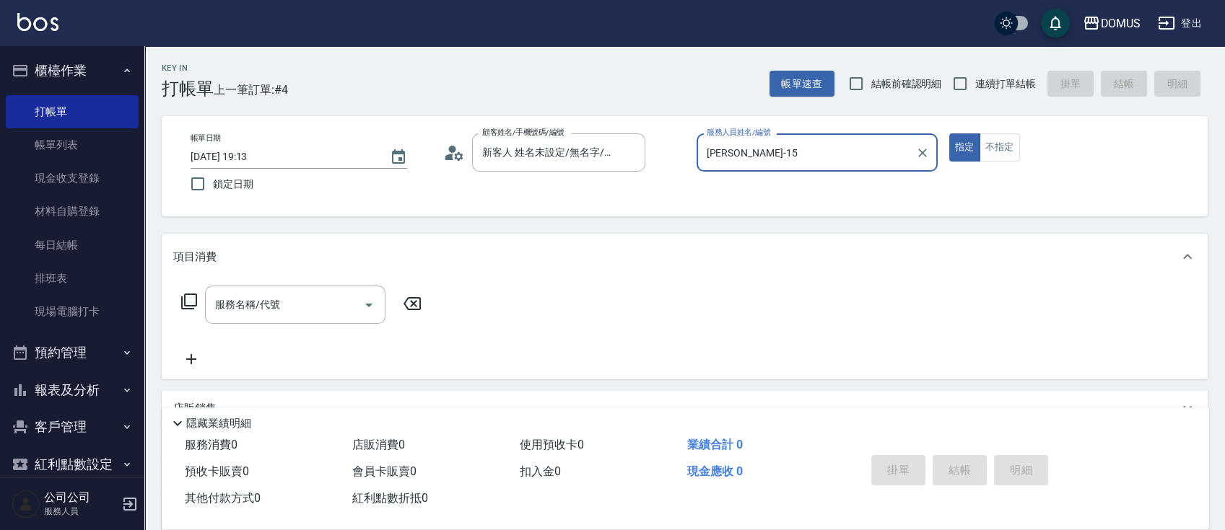
click at [276, 304] on input "服務名稱/代號" at bounding box center [284, 304] width 146 height 25
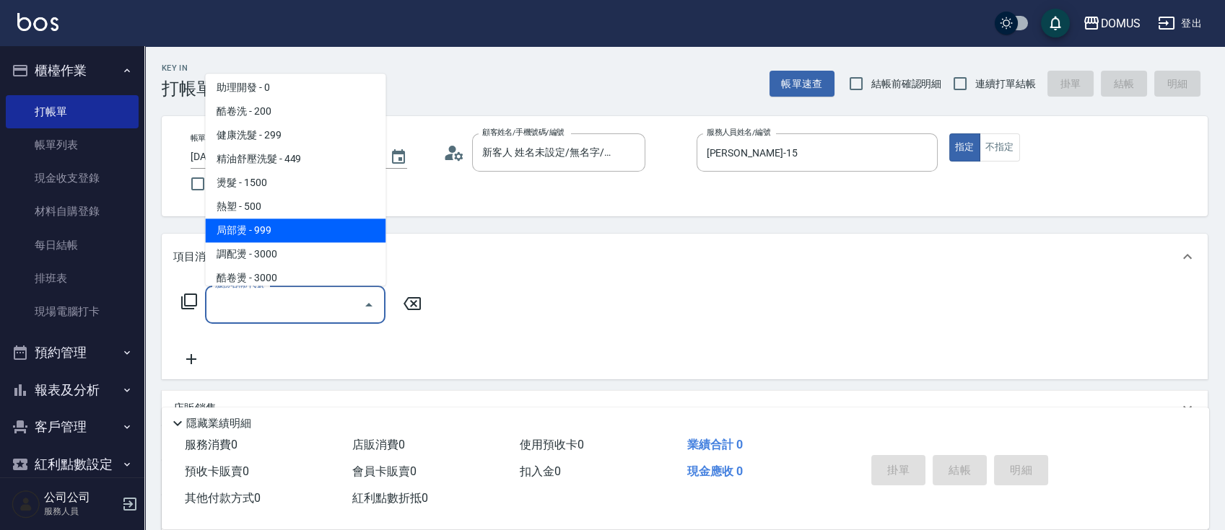
scroll to position [192, 0]
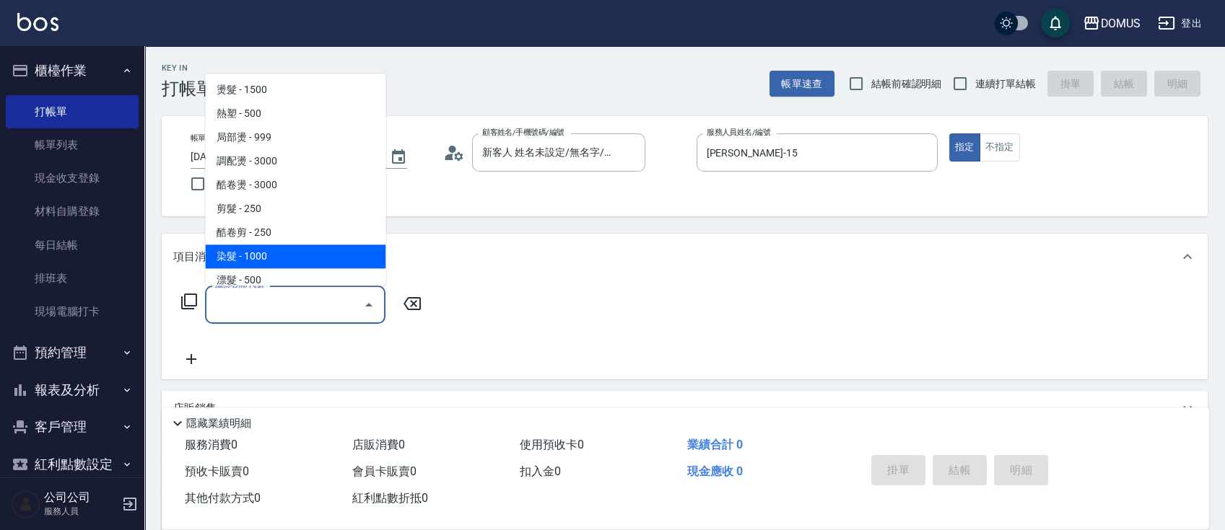
click at [302, 259] on span "染髮 - 1000" at bounding box center [295, 257] width 180 height 24
type input "染髮(501)"
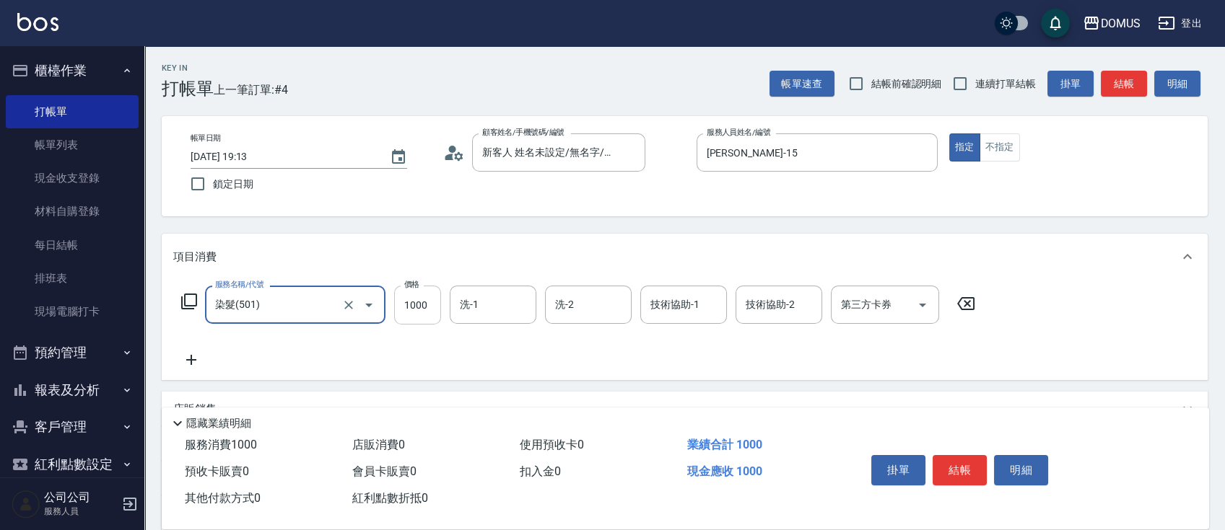
click at [424, 308] on input "1000" at bounding box center [417, 305] width 47 height 39
type input "0"
type input "80"
type input "800"
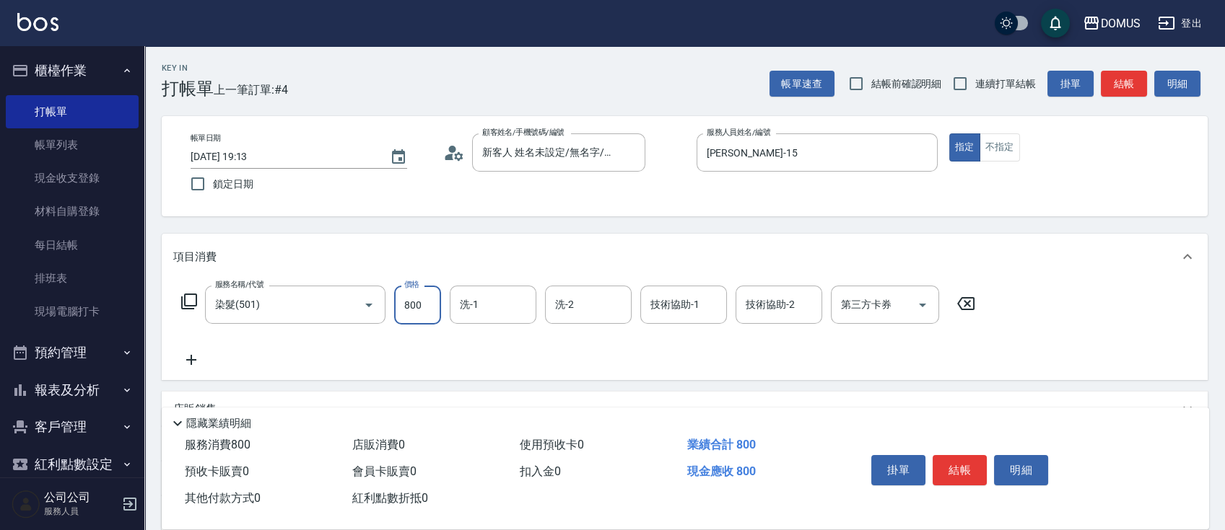
click at [626, 361] on div "服務名稱/代號 染髮(501) 服務名稱/代號 價格 800 價格 洗-1 洗-1 洗-2 洗-2 技術協助-1 技術協助-1 技術協助-2 技術協助-2 第…" at bounding box center [578, 327] width 810 height 83
click at [958, 466] on button "結帳" at bounding box center [959, 470] width 54 height 30
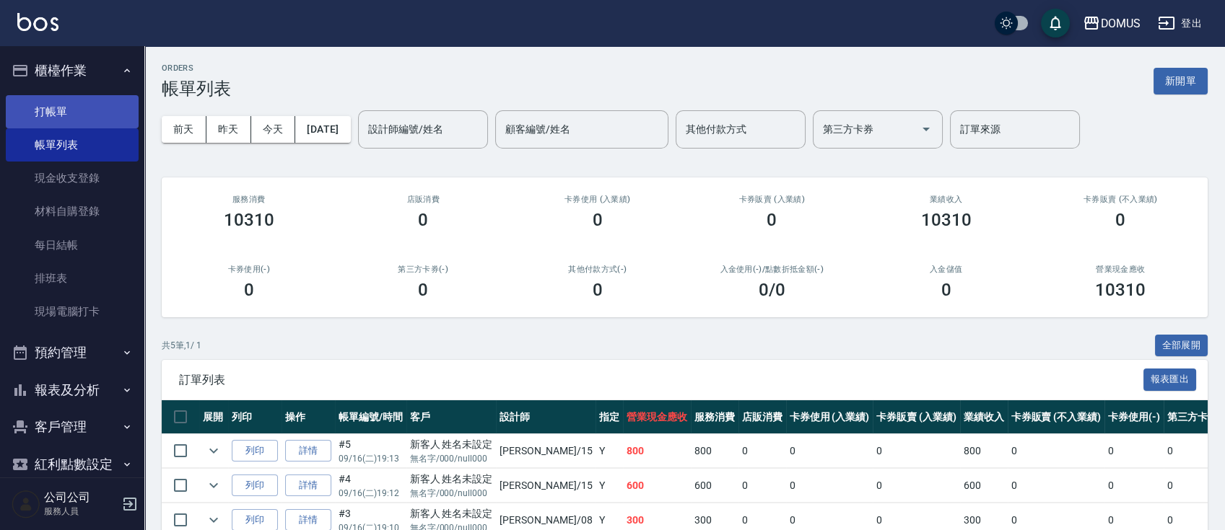
click at [50, 113] on link "打帳單" at bounding box center [72, 111] width 133 height 33
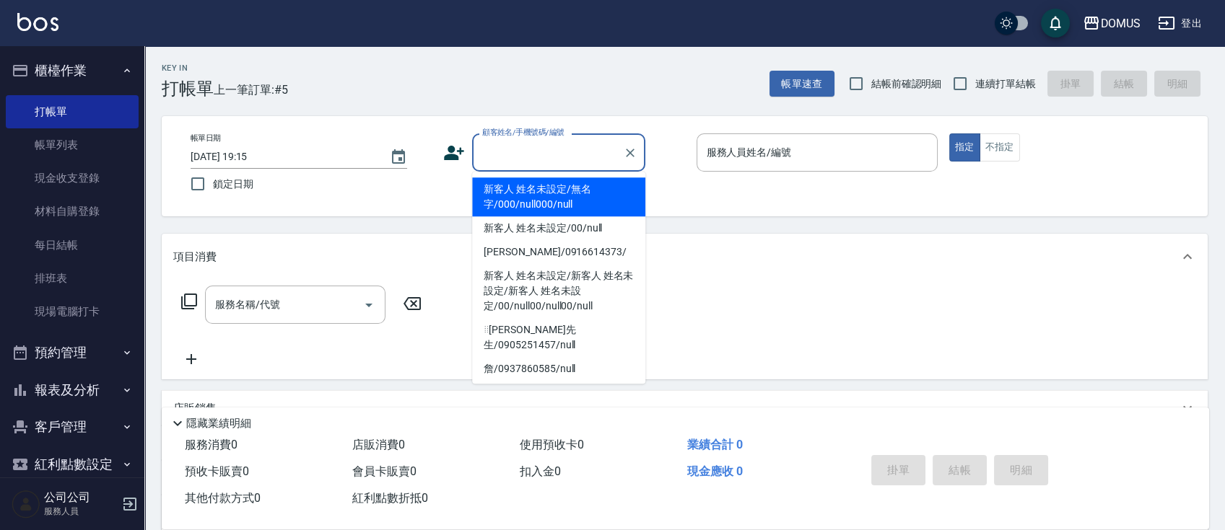
click at [569, 146] on input "顧客姓名/手機號碼/編號" at bounding box center [547, 152] width 139 height 25
drag, startPoint x: 572, startPoint y: 198, endPoint x: 592, endPoint y: 196, distance: 21.0
click at [572, 196] on li "新客人 姓名未設定/無名字/000/null000/null" at bounding box center [558, 197] width 173 height 39
type input "新客人 姓名未設定/無名字/000/null000/null"
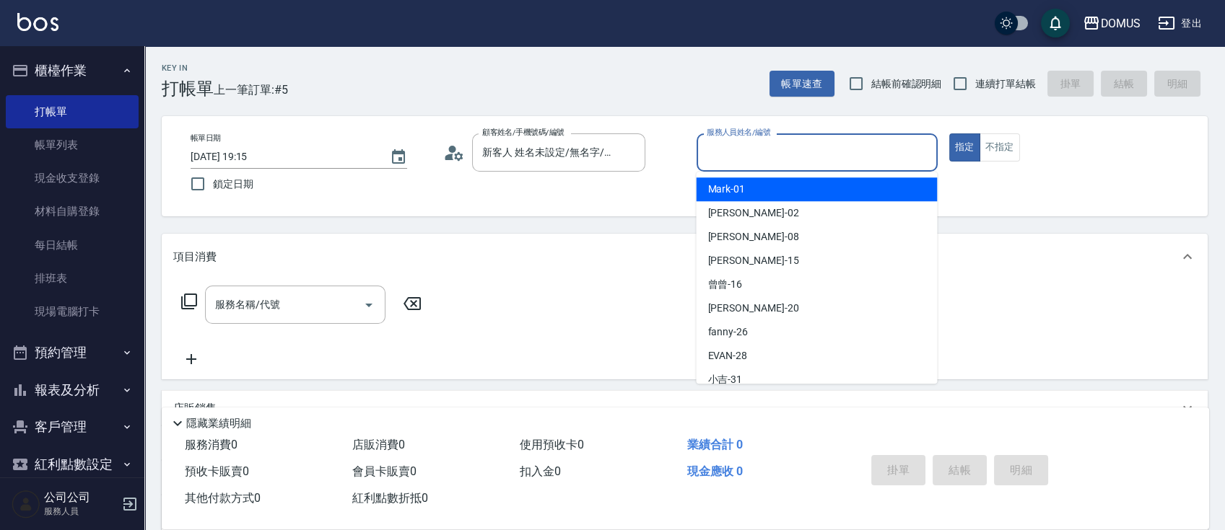
click at [751, 145] on input "服務人員姓名/編號" at bounding box center [817, 152] width 228 height 25
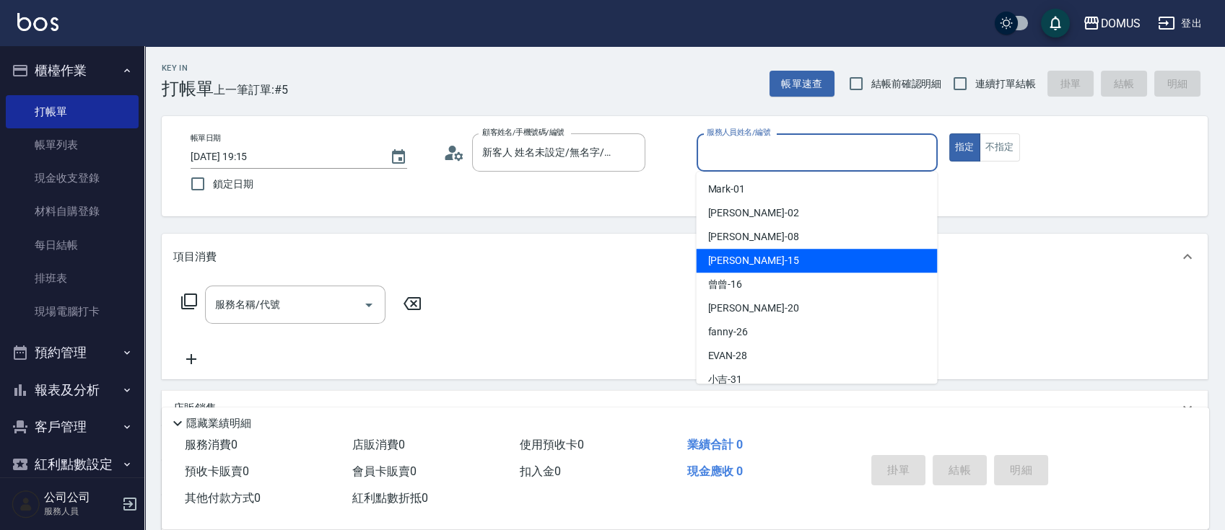
click at [787, 261] on div "[PERSON_NAME] -15" at bounding box center [816, 261] width 241 height 24
type input "[PERSON_NAME]-15"
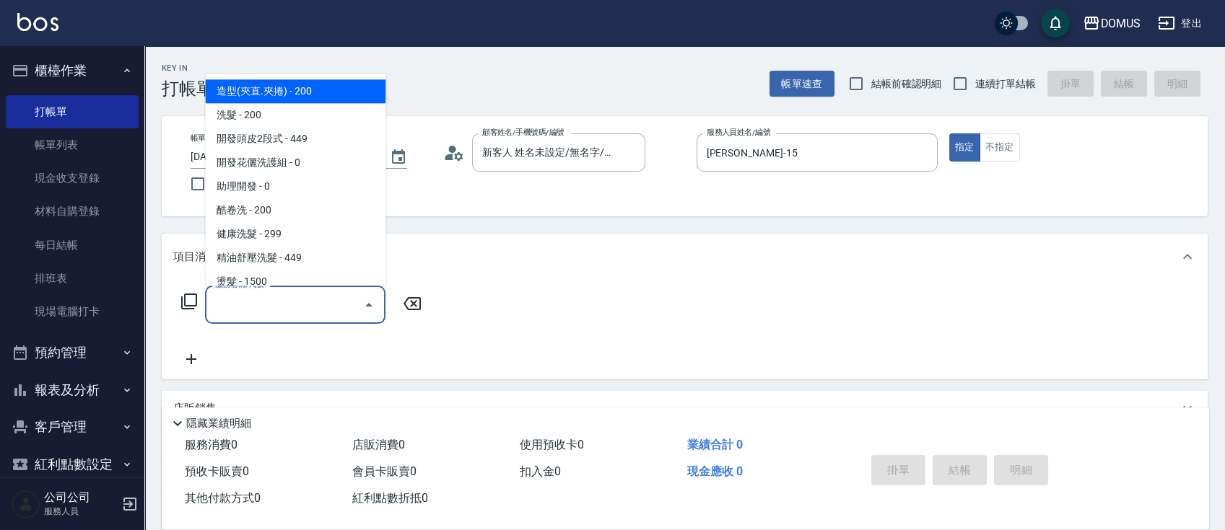
click at [312, 308] on input "服務名稱/代號" at bounding box center [284, 304] width 146 height 25
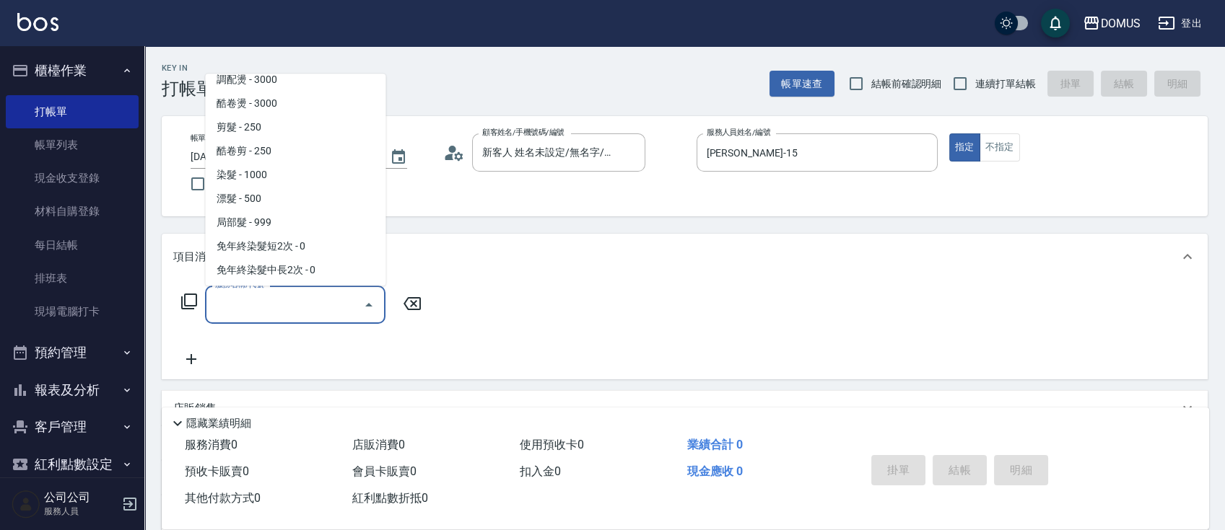
scroll to position [289, 0]
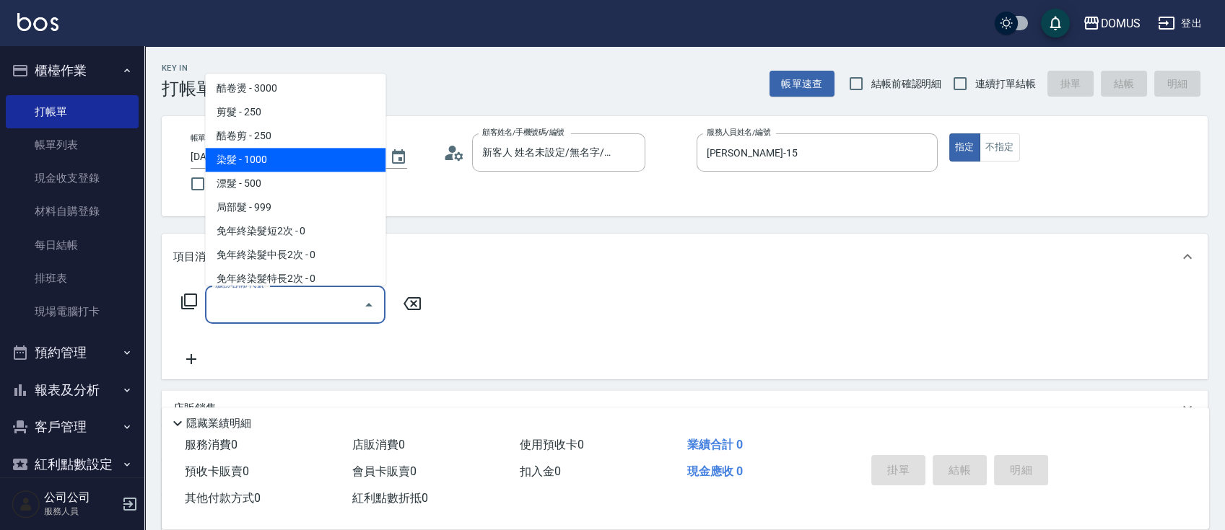
click at [342, 152] on span "染髮 - 1000" at bounding box center [295, 160] width 180 height 24
type input "染髮(501)"
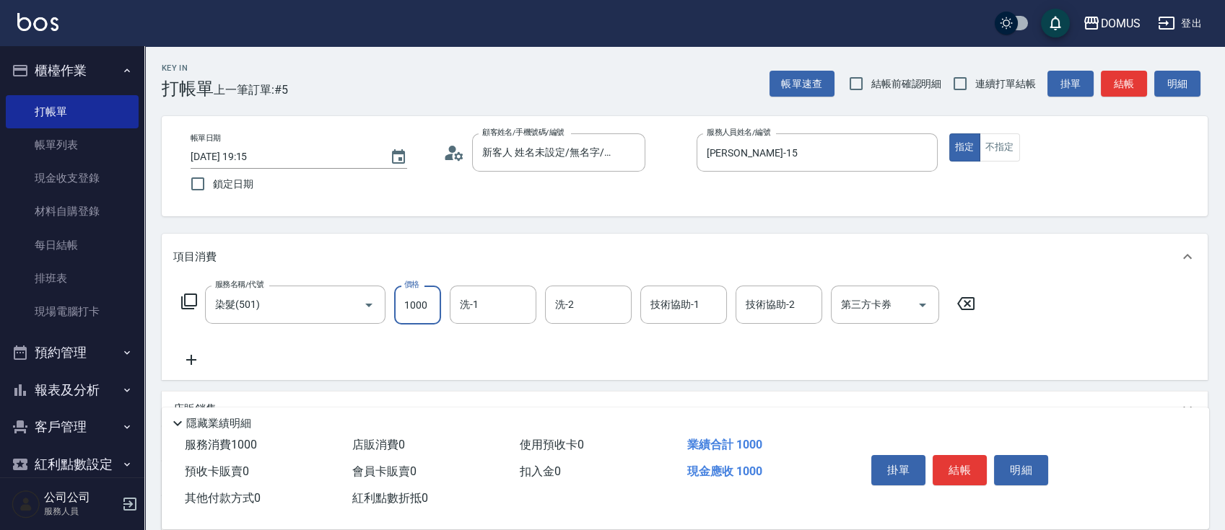
click at [429, 305] on input "1000" at bounding box center [417, 305] width 47 height 39
type input "0"
type input "20"
type input "200"
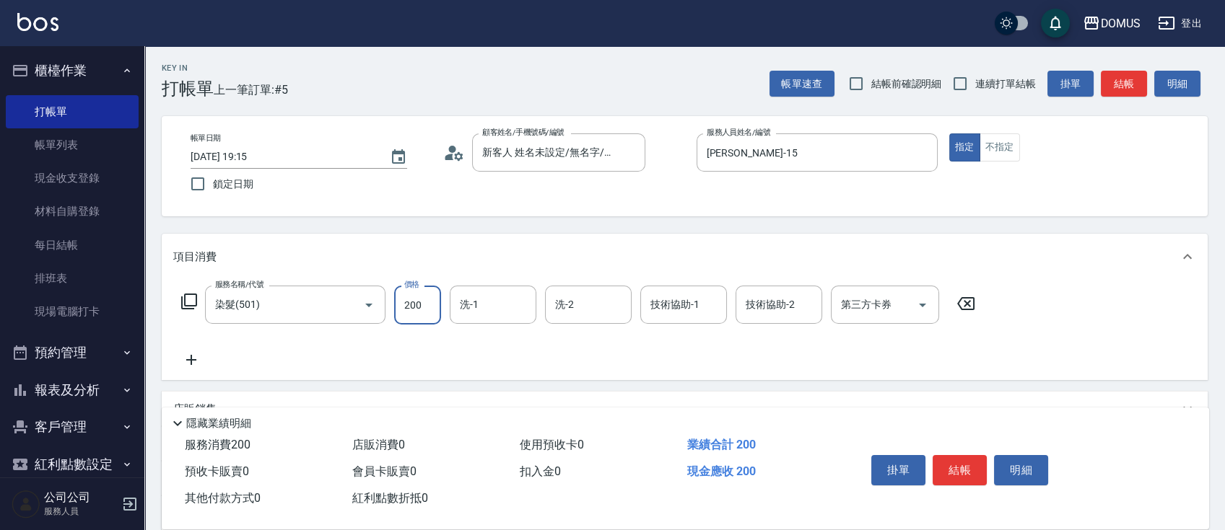
type input "200"
type input "2000"
click at [712, 335] on div "服務名稱/代號 染髮(501) 服務名稱/代號 價格 2000 價格 洗-1 洗-1 洗-2 洗-2 技術協助-1 技術協助-1 技術協助-2 技術協助-2 …" at bounding box center [578, 327] width 810 height 83
click at [506, 297] on input "洗-1" at bounding box center [493, 304] width 74 height 25
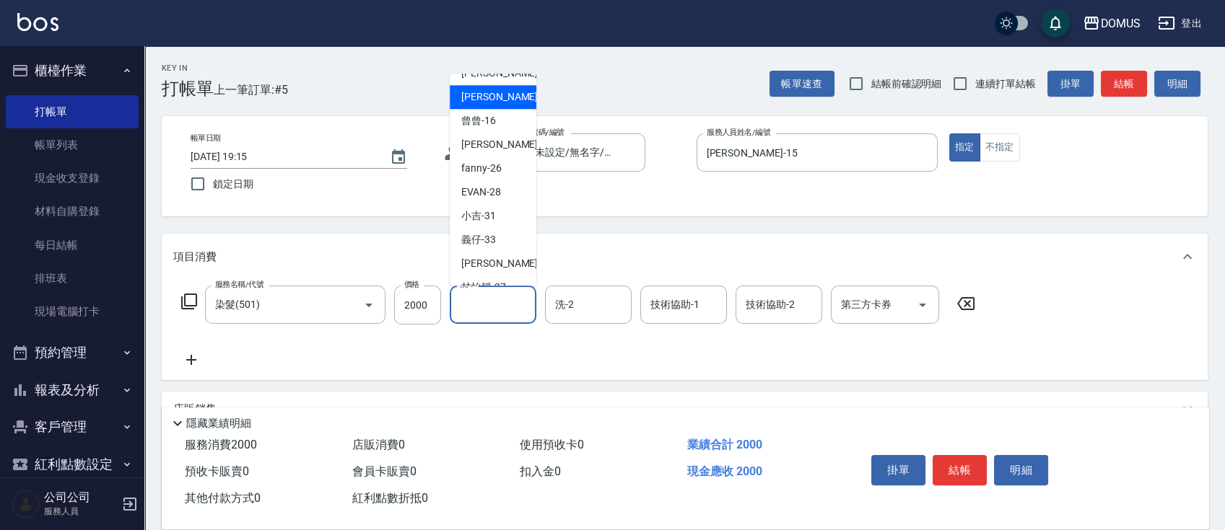
scroll to position [96, 0]
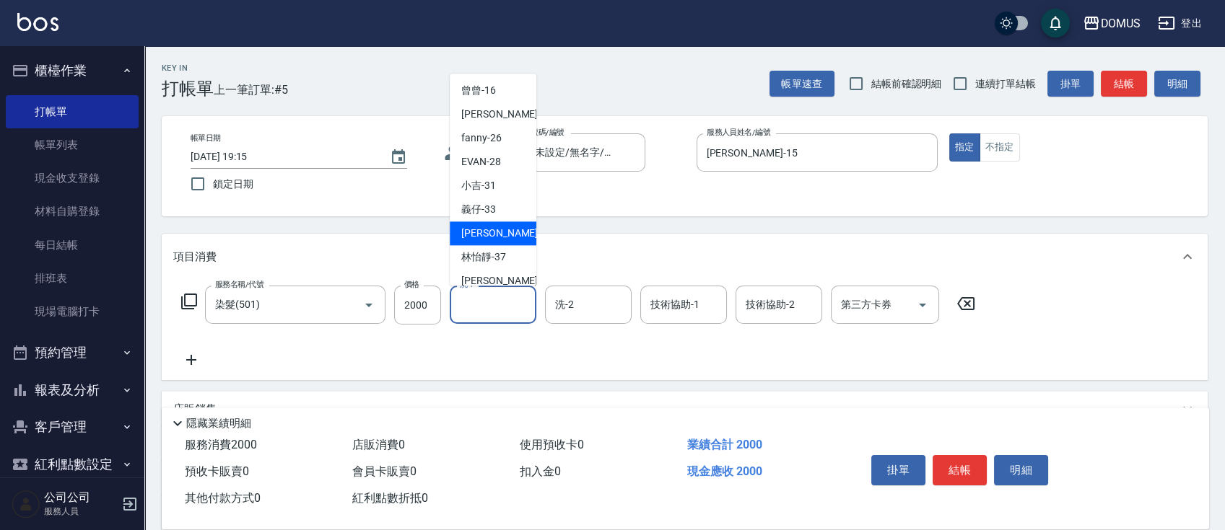
click at [473, 231] on span "[PERSON_NAME] -34" at bounding box center [506, 233] width 91 height 15
type input "Heidi-34"
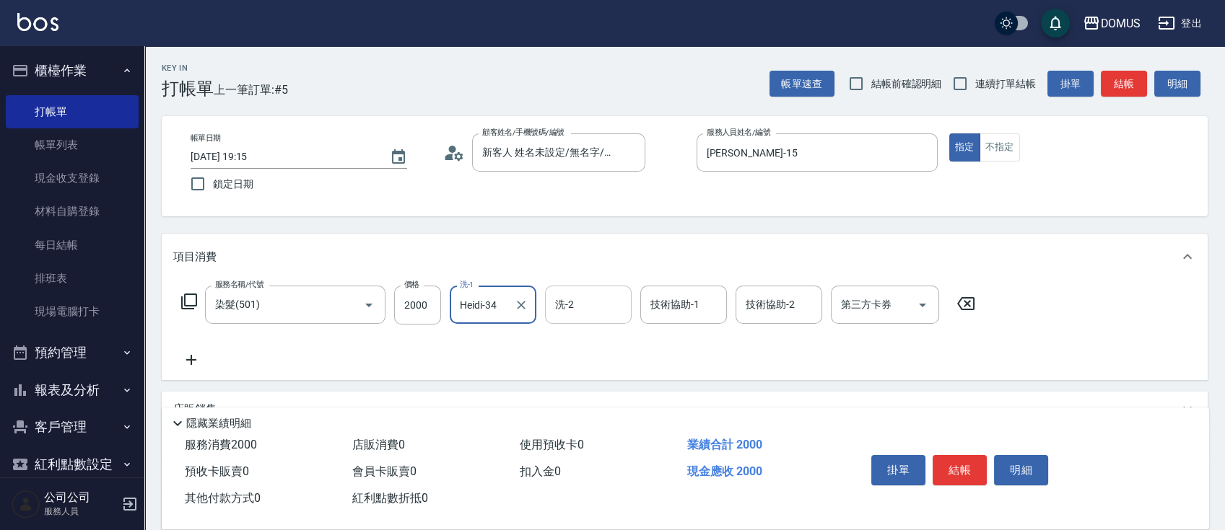
click at [589, 297] on input "洗-2" at bounding box center [588, 304] width 74 height 25
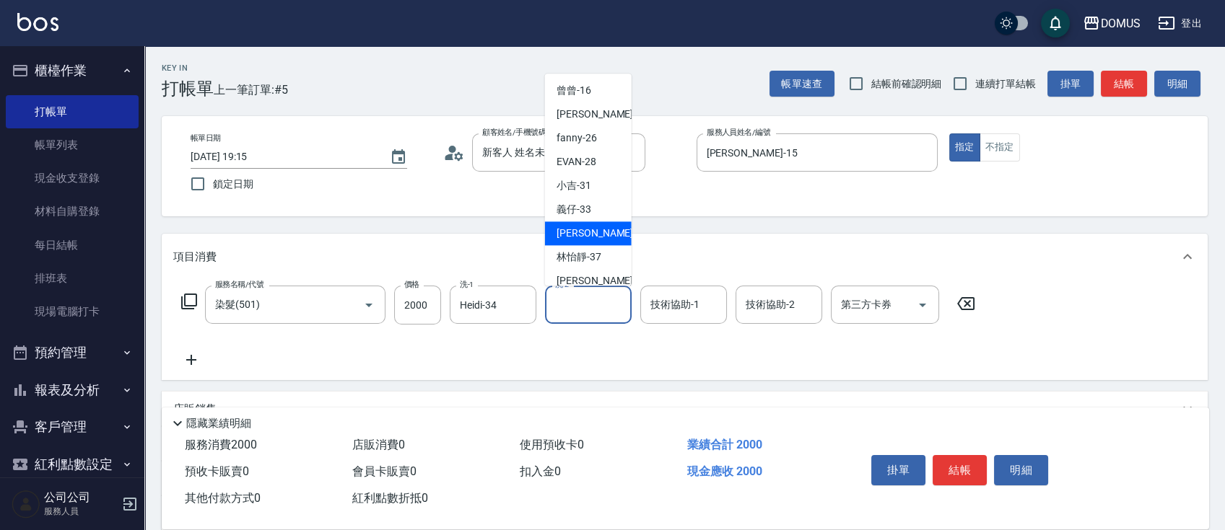
click at [589, 234] on span "[PERSON_NAME] -34" at bounding box center [601, 233] width 91 height 15
type input "Heidi-34"
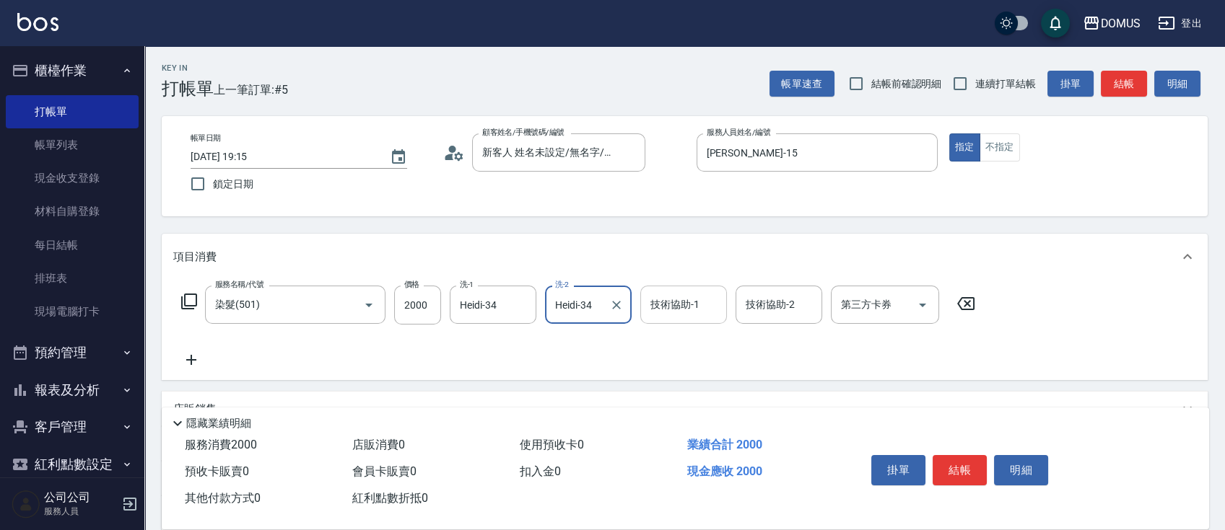
click at [678, 312] on input "技術協助-1" at bounding box center [684, 304] width 74 height 25
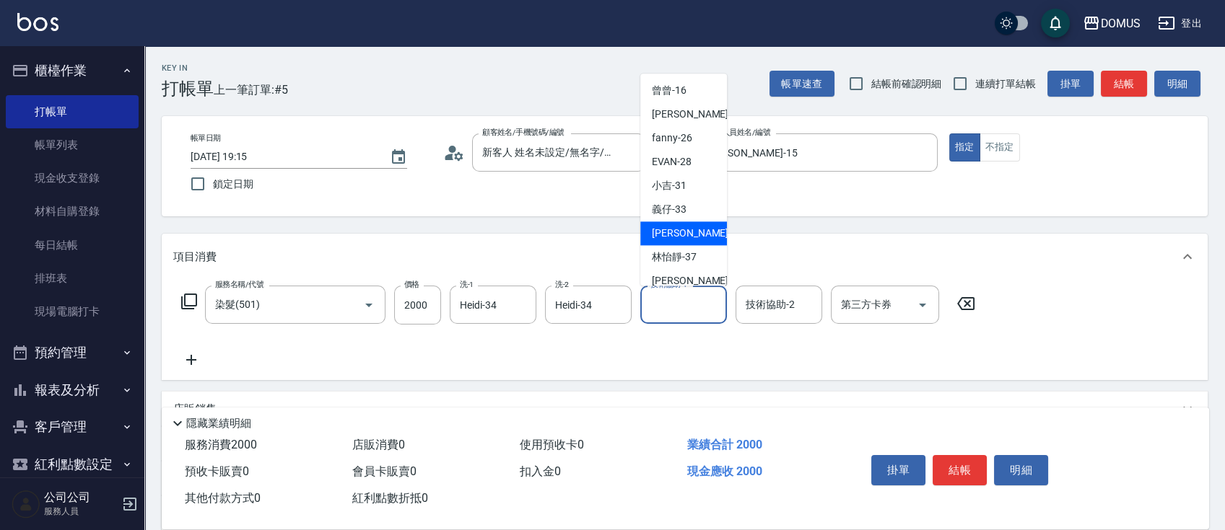
click at [691, 223] on div "[PERSON_NAME] -34" at bounding box center [683, 234] width 87 height 24
type input "Heidi-34"
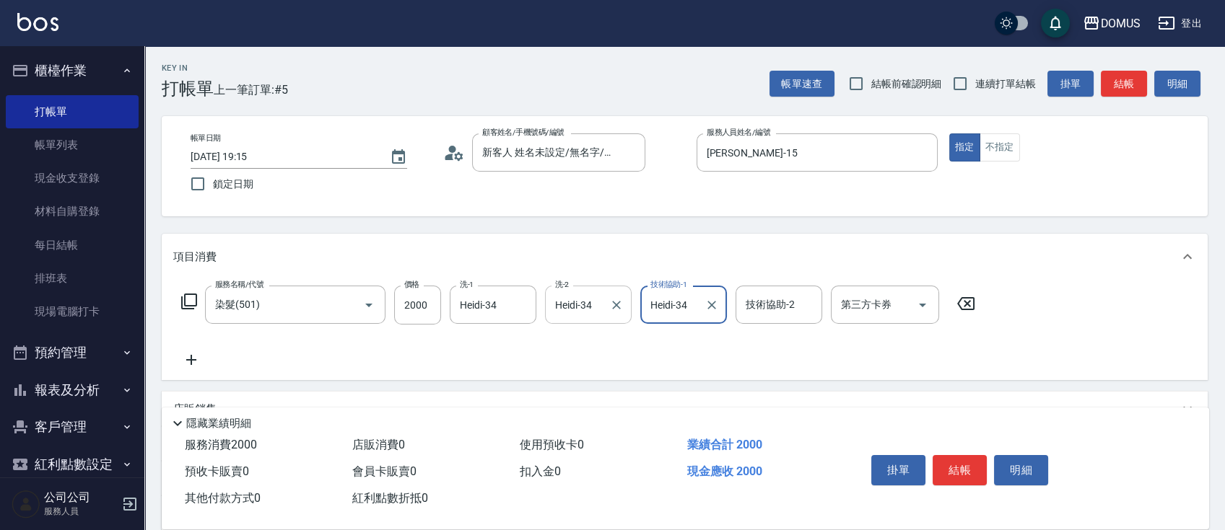
click at [598, 304] on input "Heidi-34" at bounding box center [577, 304] width 52 height 25
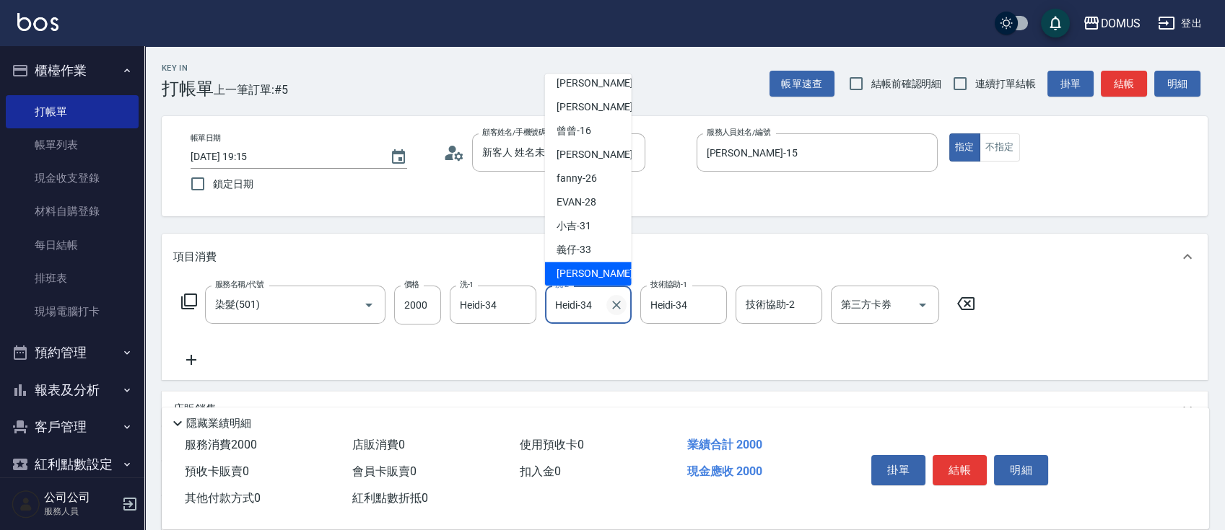
click at [617, 300] on icon "Clear" at bounding box center [616, 305] width 14 height 14
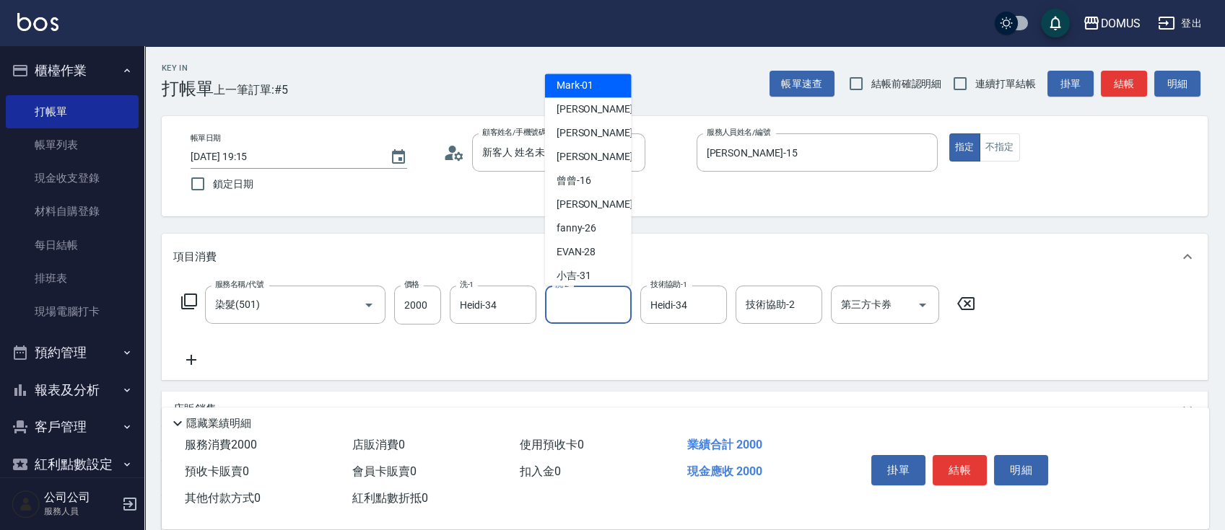
click at [809, 341] on div "服務名稱/代號 染髮(501) 服務名稱/代號 價格 2000 價格 洗-1 Heidi-34 洗-1 洗-2 洗-2 技術協助-1 Heidi-34 技術協…" at bounding box center [578, 327] width 810 height 83
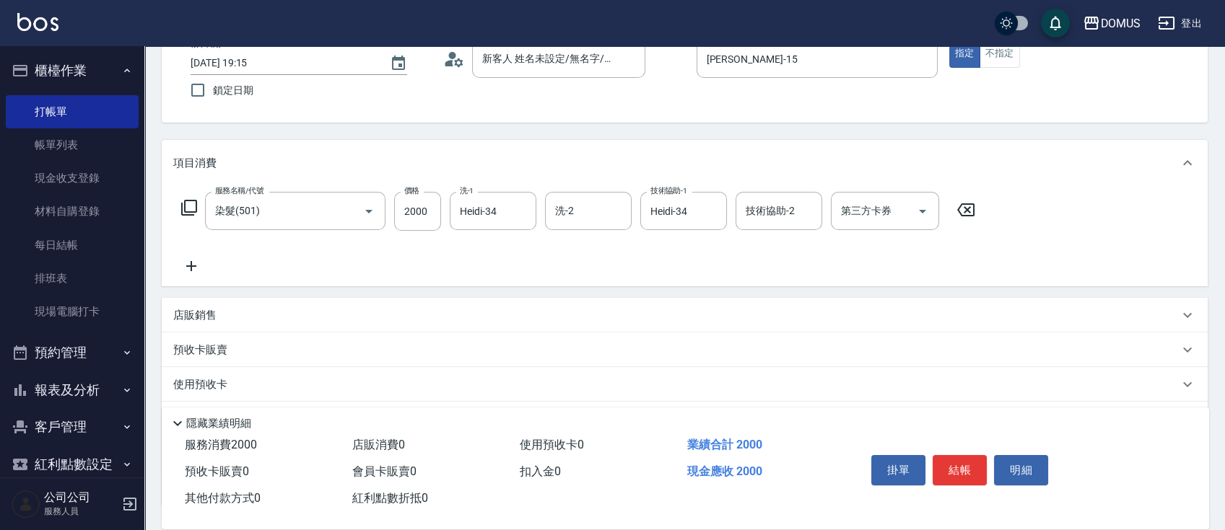
scroll to position [0, 0]
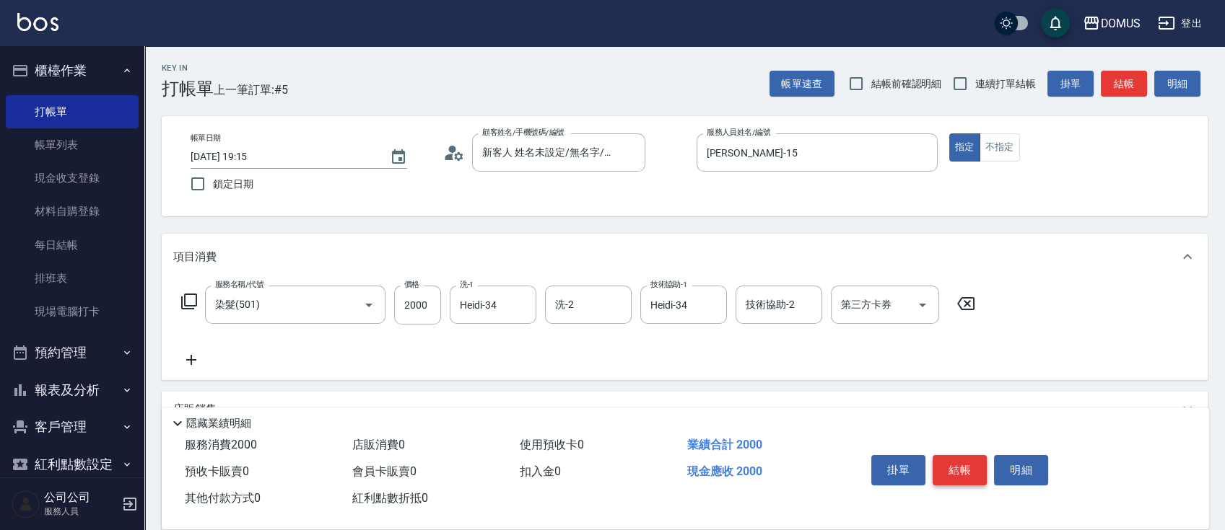
click at [957, 465] on button "結帳" at bounding box center [959, 470] width 54 height 30
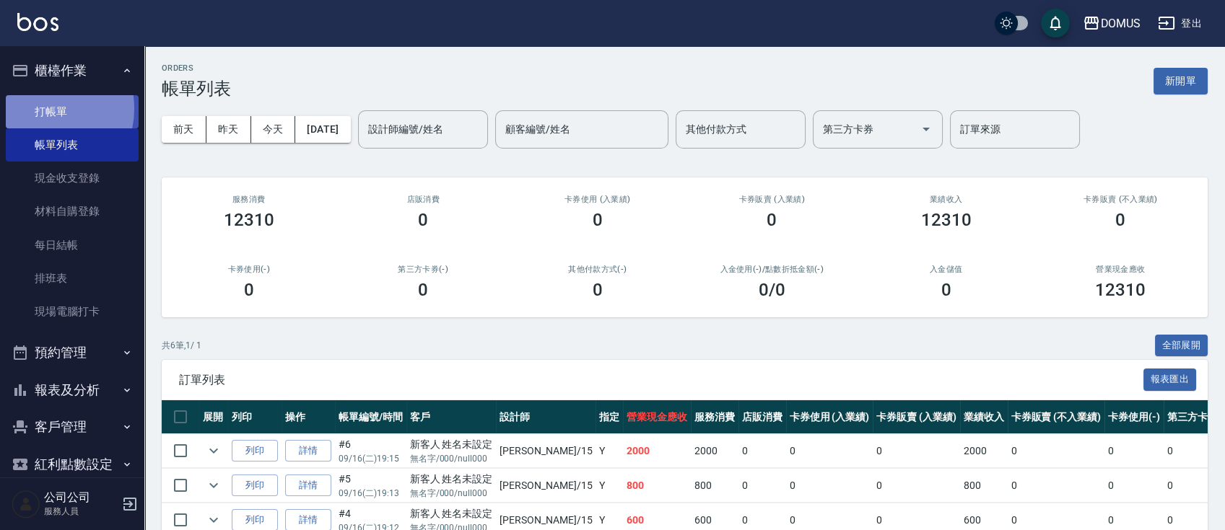
click at [41, 108] on link "打帳單" at bounding box center [72, 111] width 133 height 33
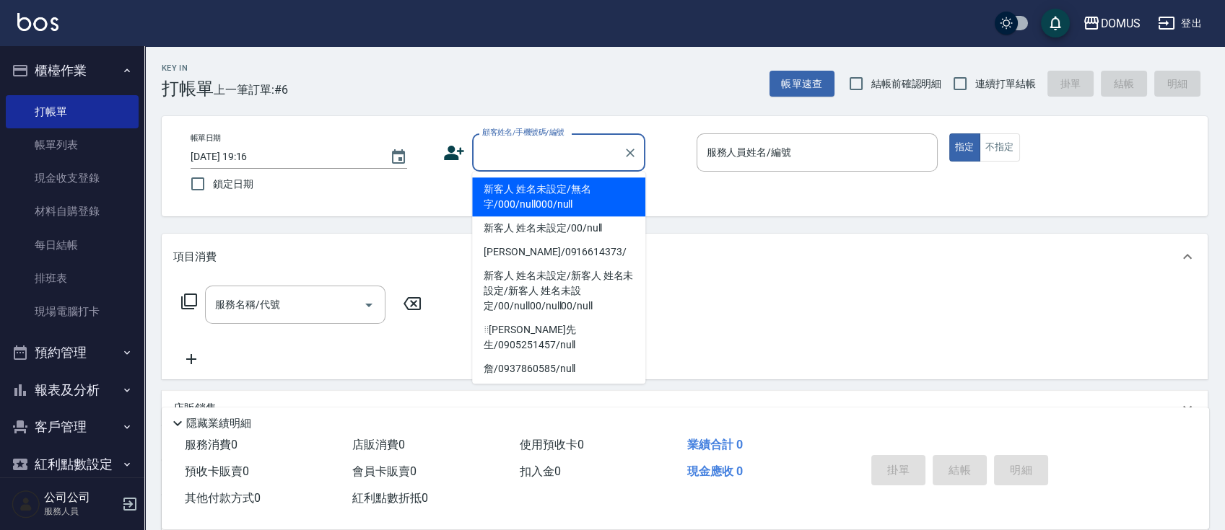
click at [531, 155] on input "顧客姓名/手機號碼/編號" at bounding box center [547, 152] width 139 height 25
click at [530, 188] on li "新客人 姓名未設定/無名字/000/null000/null" at bounding box center [558, 197] width 173 height 39
type input "新客人 姓名未設定/無名字/000/null000/null"
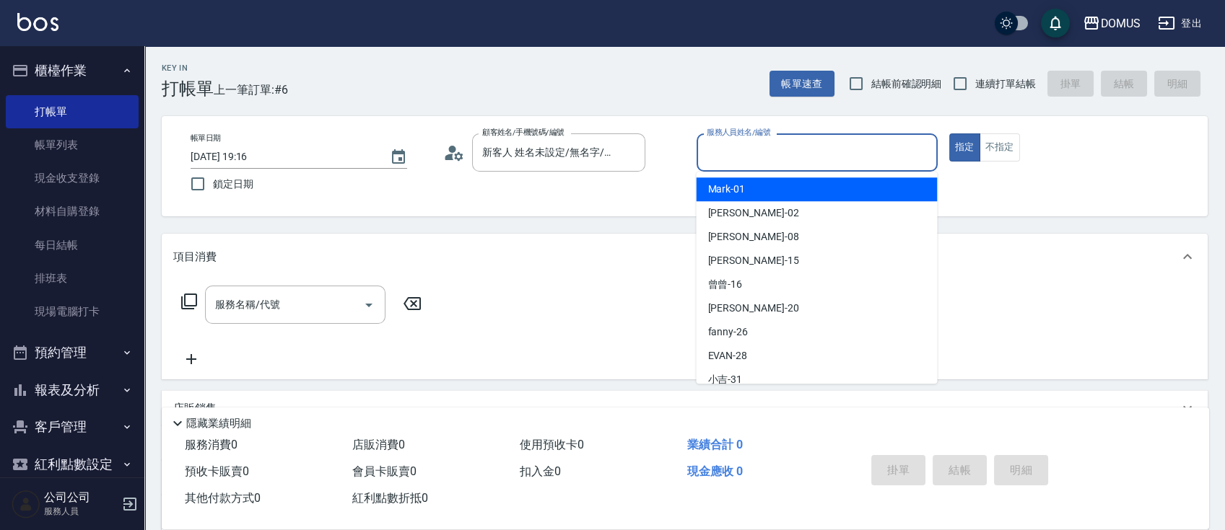
click at [736, 152] on input "服務人員姓名/編號" at bounding box center [817, 152] width 228 height 25
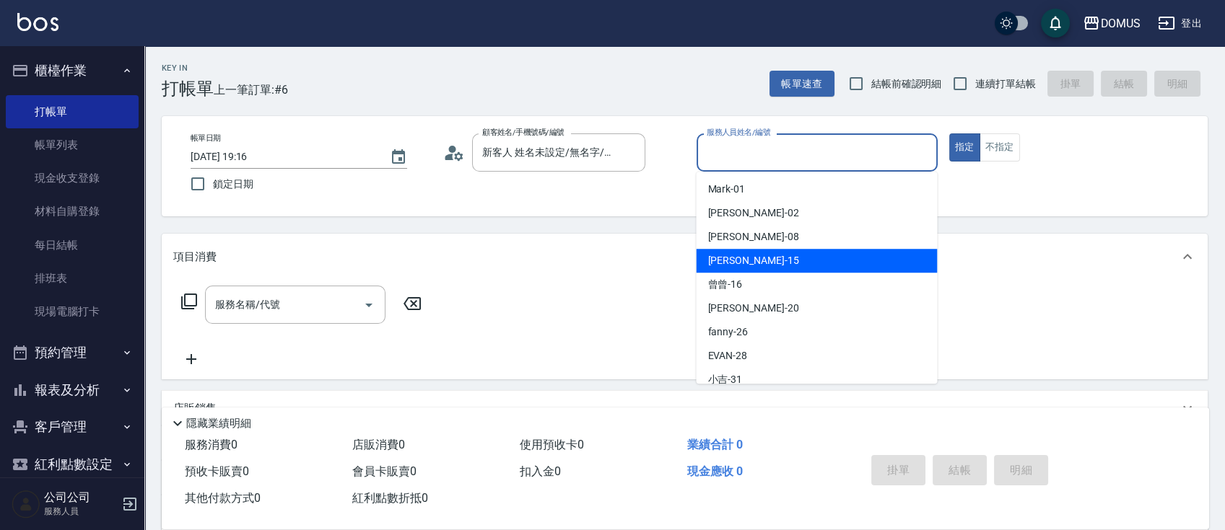
click at [788, 255] on div "[PERSON_NAME] -15" at bounding box center [816, 261] width 241 height 24
type input "[PERSON_NAME]-15"
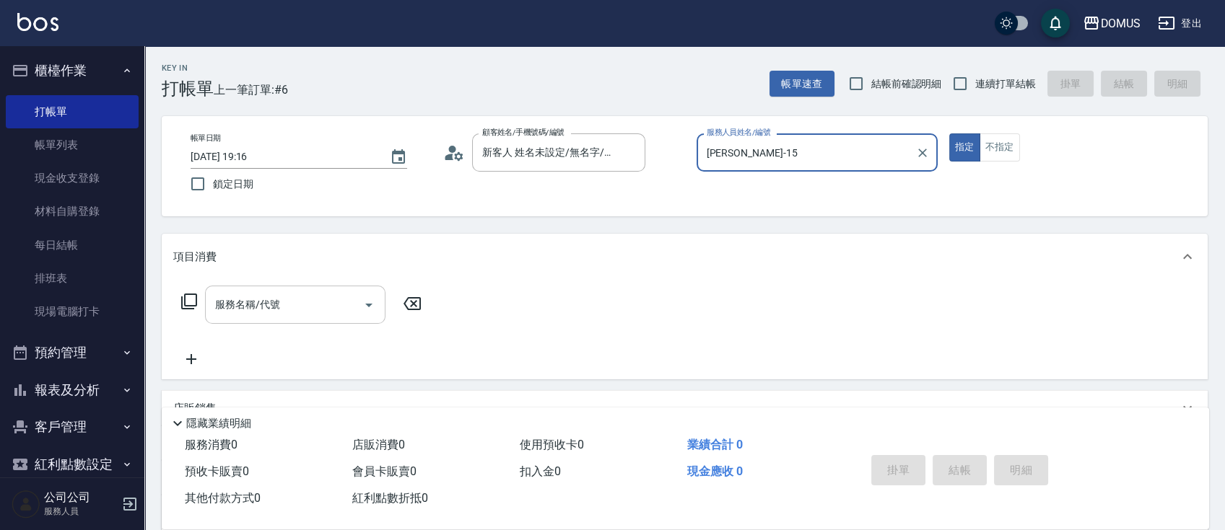
click at [338, 297] on input "服務名稱/代號" at bounding box center [284, 304] width 146 height 25
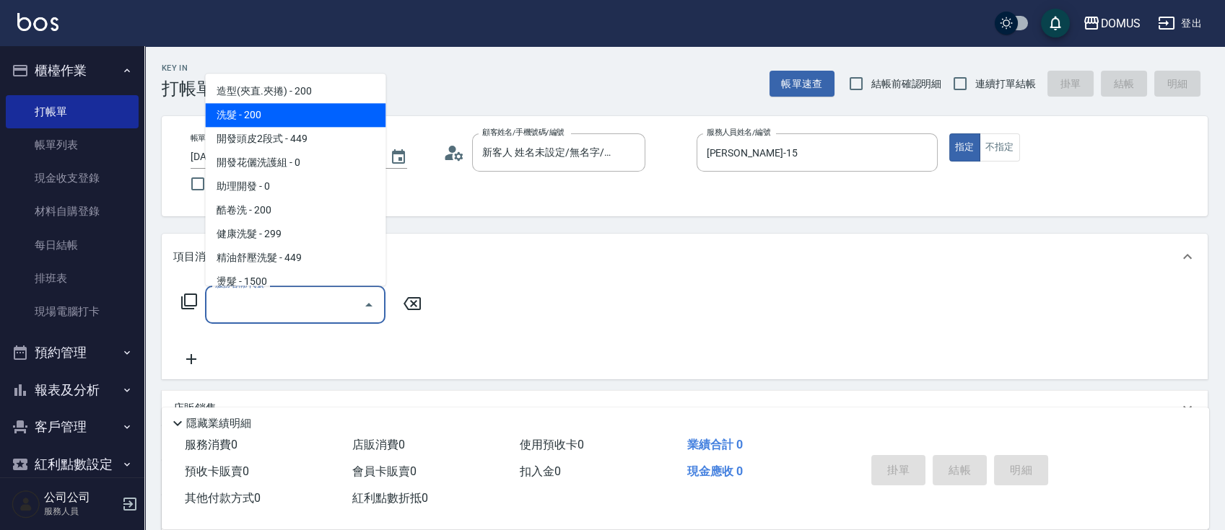
click at [322, 127] on span "開發頭皮2段式 - 449" at bounding box center [295, 139] width 180 height 24
type input "開發頭皮2段式(202)"
type input "40"
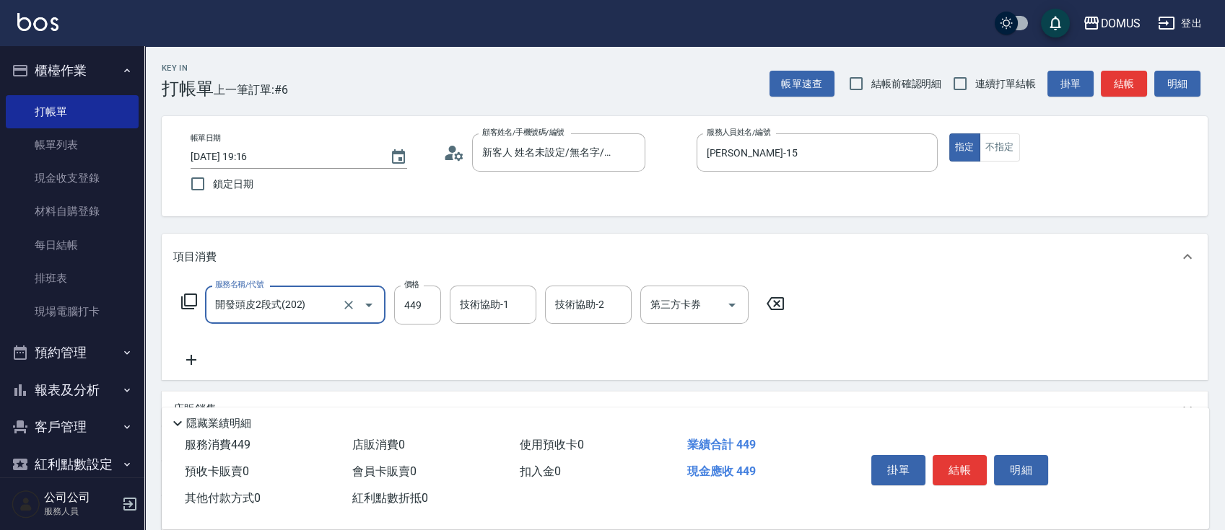
click at [195, 354] on icon at bounding box center [191, 359] width 36 height 17
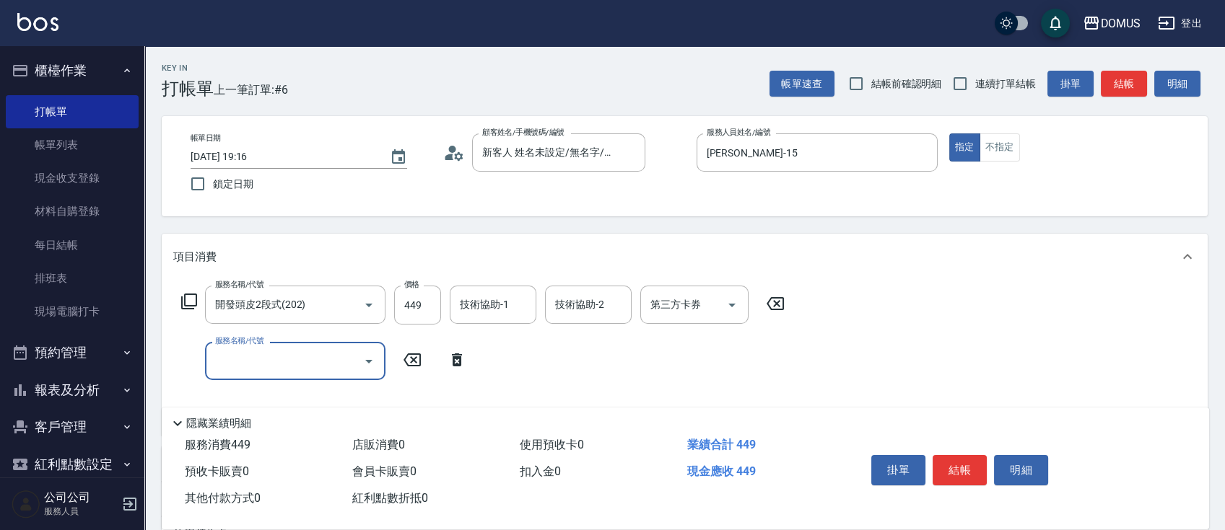
click at [273, 352] on input "服務名稱/代號" at bounding box center [284, 361] width 146 height 25
type input "401"
drag, startPoint x: 629, startPoint y: 372, endPoint x: 627, endPoint y: 361, distance: 11.0
click at [629, 369] on div "服務名稱/代號 開發頭皮2段式(202) 服務名稱/代號 價格 449 價格 技術協助-1 技術協助-1 技術協助-2 技術協助-2 第三方卡券 第三方卡券 …" at bounding box center [483, 355] width 620 height 139
click at [291, 357] on input "服務名稱/代號" at bounding box center [284, 361] width 146 height 25
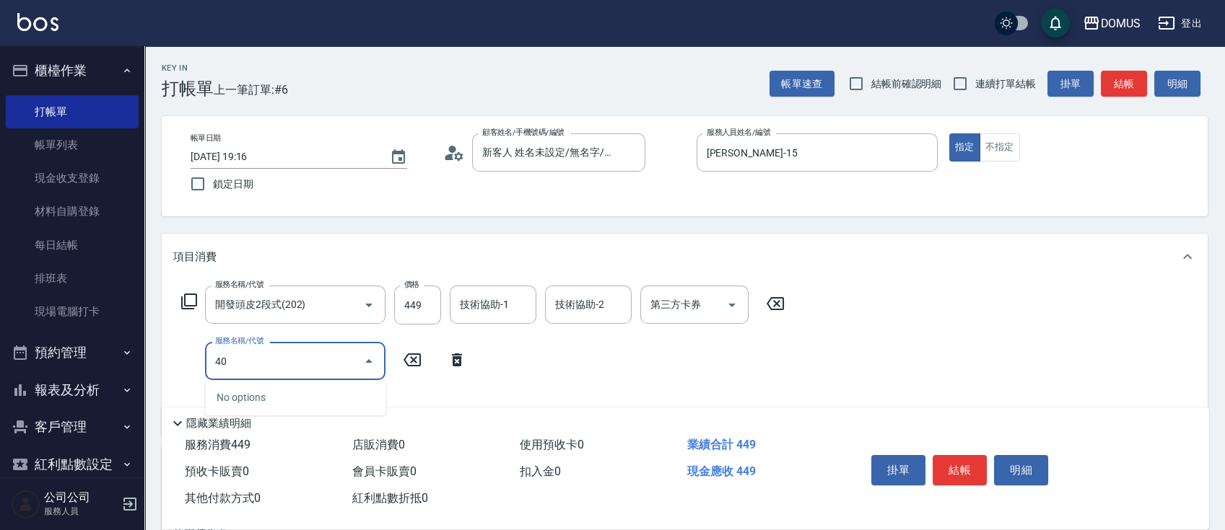
type input "401"
click at [335, 389] on span "剪髮 - 250" at bounding box center [295, 398] width 180 height 24
type input "60"
click at [734, 304] on icon "Open" at bounding box center [731, 306] width 7 height 4
type input "剪髮(401)"
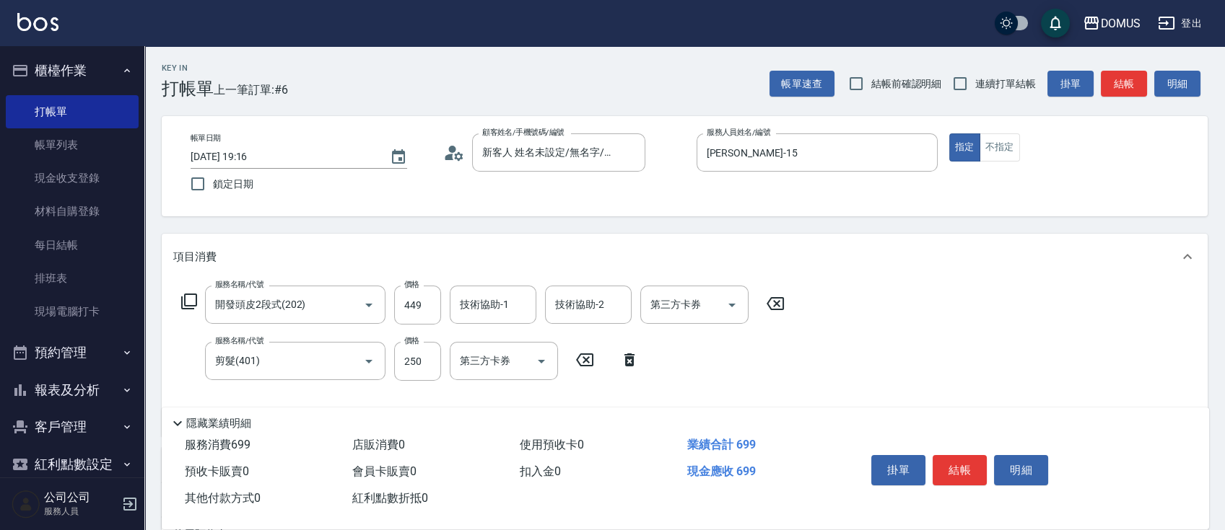
click at [958, 281] on div "服務名稱/代號 開發頭皮2段式(202) 服務名稱/代號 價格 449 價格 技術協助-1 技術協助-1 技術協助-2 技術協助-2 第三方卡券 第三方卡券 …" at bounding box center [685, 358] width 1046 height 157
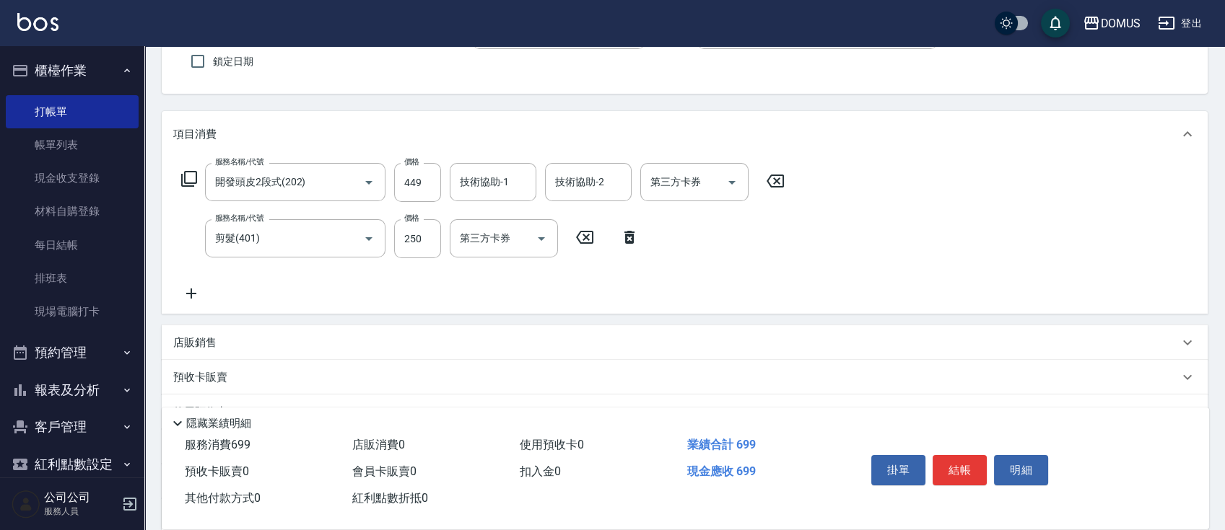
scroll to position [69, 0]
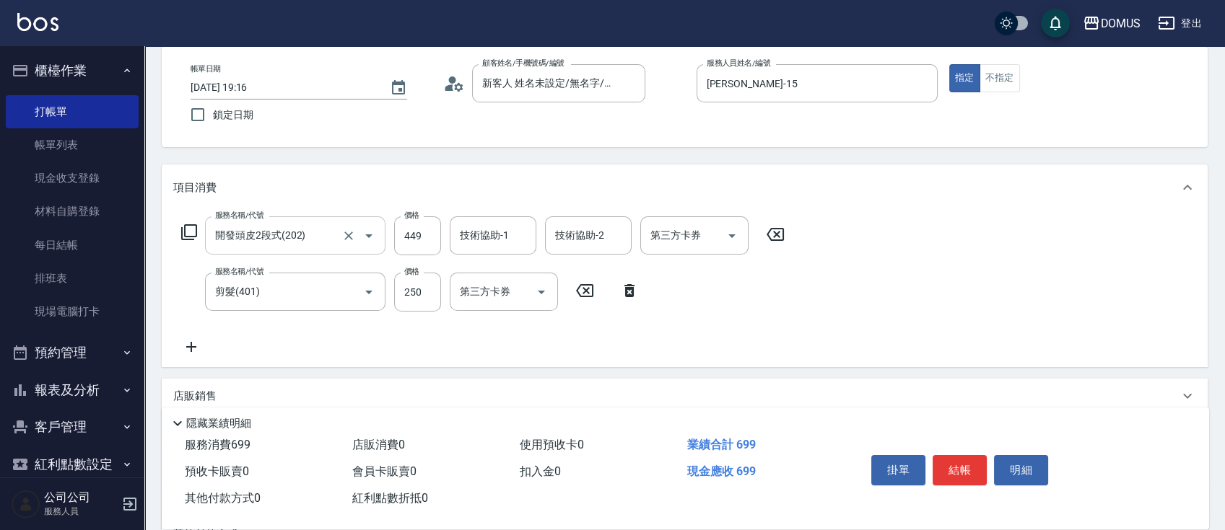
click at [349, 247] on div at bounding box center [358, 235] width 40 height 38
click at [361, 228] on icon "Open" at bounding box center [368, 235] width 17 height 17
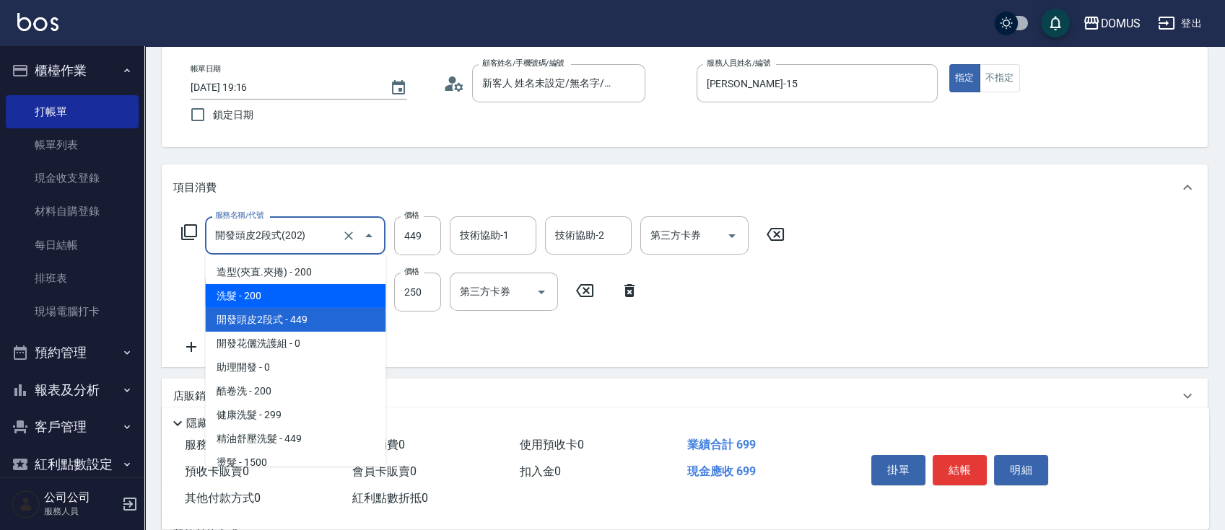
click at [274, 284] on span "洗髮 - 200" at bounding box center [295, 296] width 180 height 24
type input "洗髮(201)"
type input "40"
type input "200"
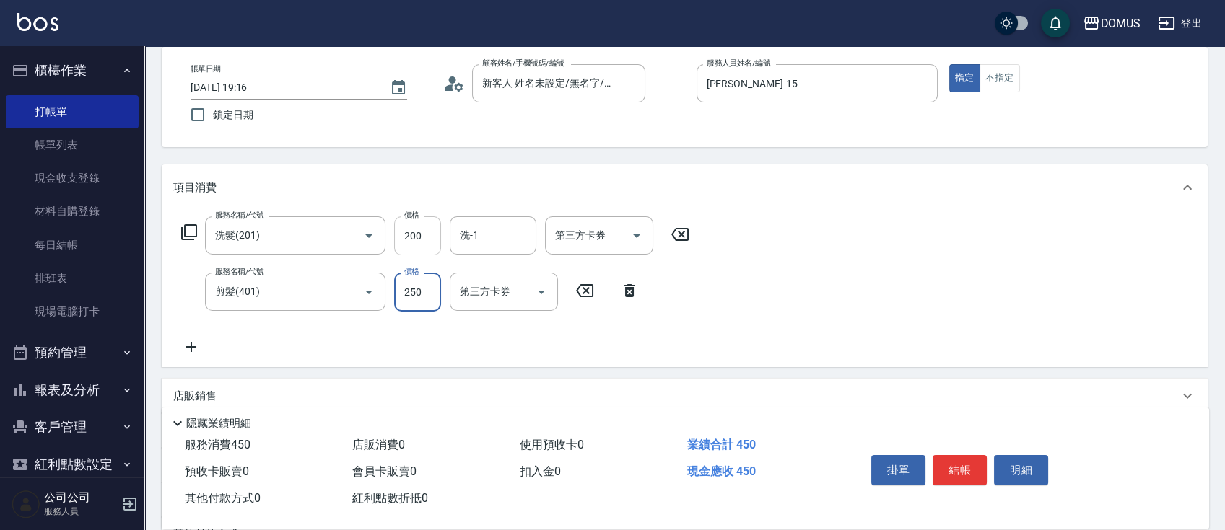
click at [426, 228] on input "200" at bounding box center [417, 235] width 47 height 39
click at [434, 227] on input "200" at bounding box center [417, 235] width 47 height 39
type input "20"
type input "30"
type input "50"
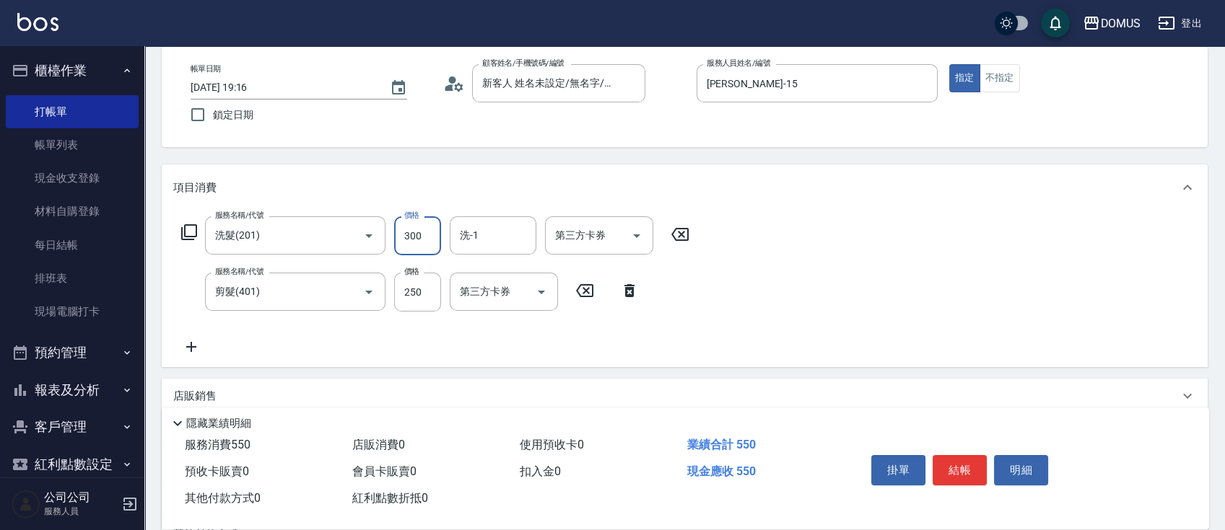
type input "300"
drag, startPoint x: 827, startPoint y: 306, endPoint x: 793, endPoint y: 216, distance: 95.7
click at [823, 305] on div "服務名稱/代號 洗髮(201) 服務名稱/代號 價格 300 價格 洗-1 洗-1 第三方卡券 第三方卡券 服務名稱/代號 剪髮(401) 服務名稱/代號 價…" at bounding box center [685, 289] width 1046 height 157
click at [432, 292] on input "250" at bounding box center [417, 292] width 47 height 39
type input "30"
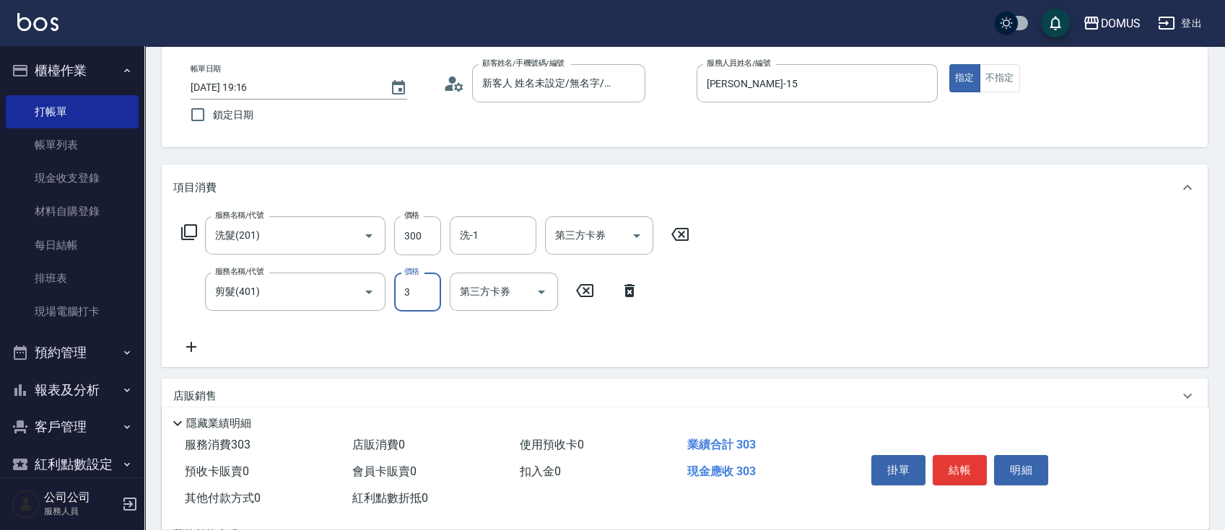
type input "30"
type input "60"
type input "300"
drag, startPoint x: 831, startPoint y: 273, endPoint x: 911, endPoint y: 271, distance: 79.4
click at [841, 268] on div "服務名稱/代號 洗髮(201) 服務名稱/代號 價格 300 價格 洗-1 洗-1 第三方卡券 第三方卡券 服務名稱/代號 剪髮(401) 服務名稱/代號 價…" at bounding box center [685, 289] width 1046 height 157
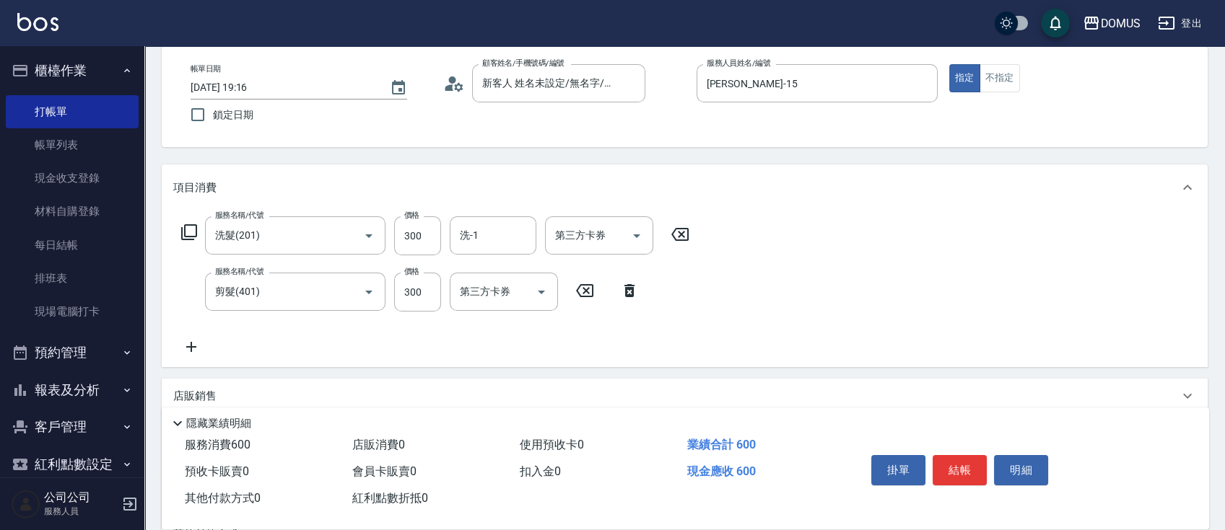
click at [192, 346] on icon at bounding box center [191, 347] width 10 height 10
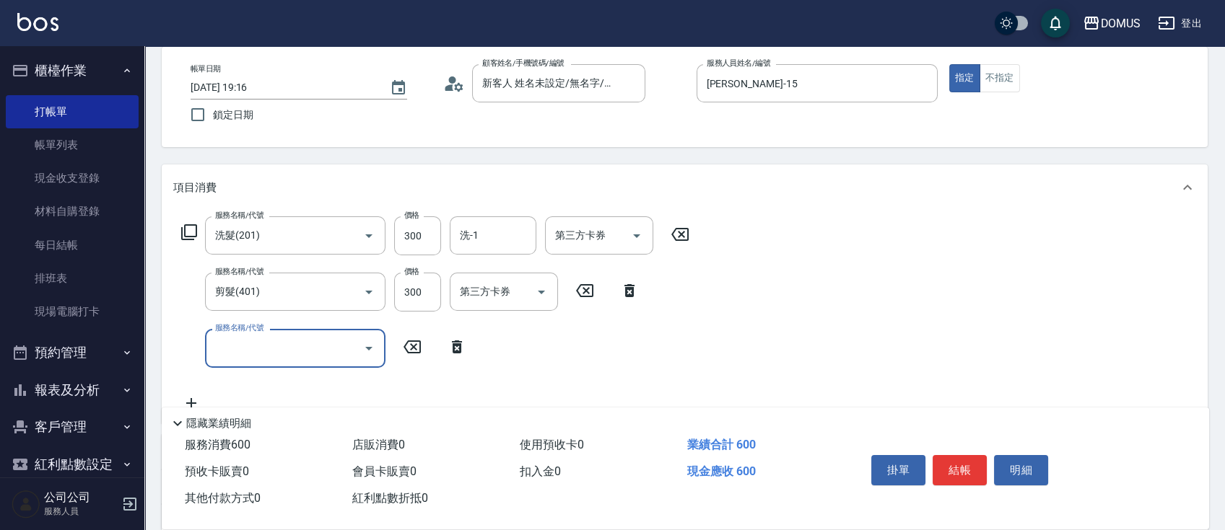
click at [292, 336] on input "服務名稱/代號" at bounding box center [284, 348] width 146 height 25
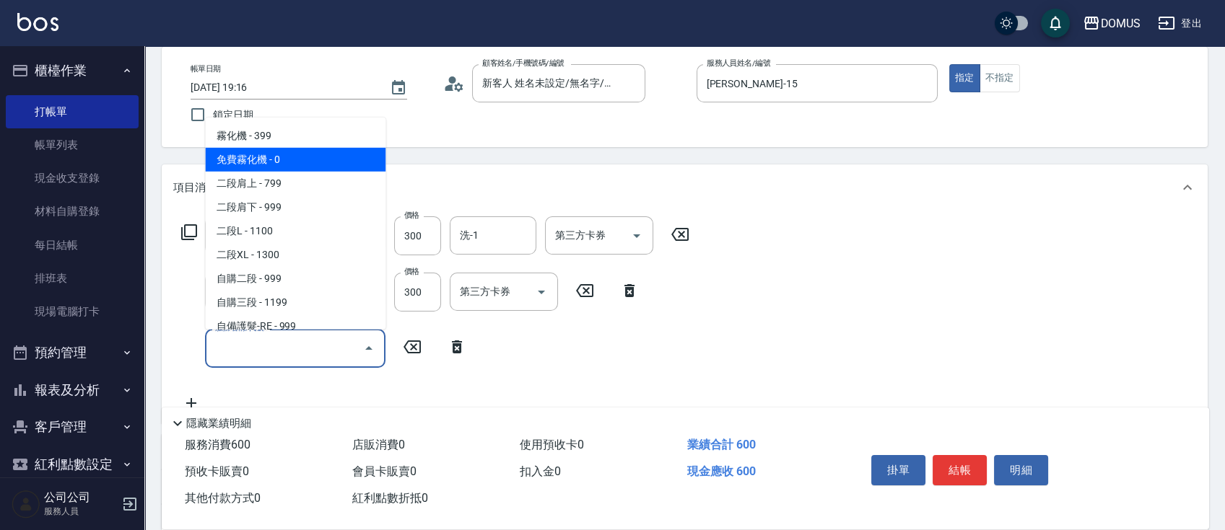
scroll to position [577, 0]
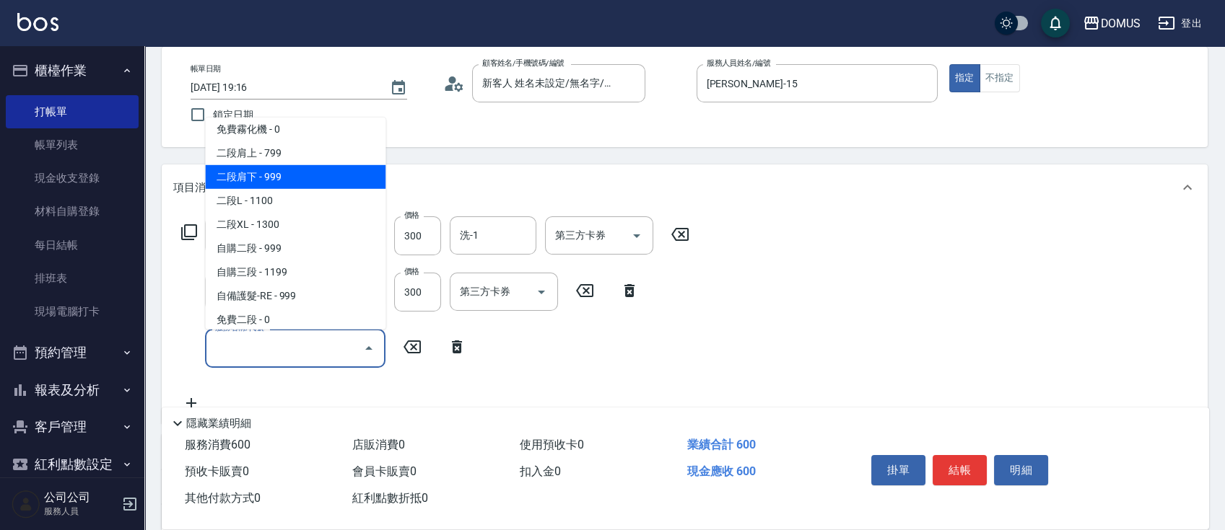
click at [341, 170] on span "二段肩下 - 999" at bounding box center [295, 177] width 180 height 24
type input "150"
type input "二段肩下(605)"
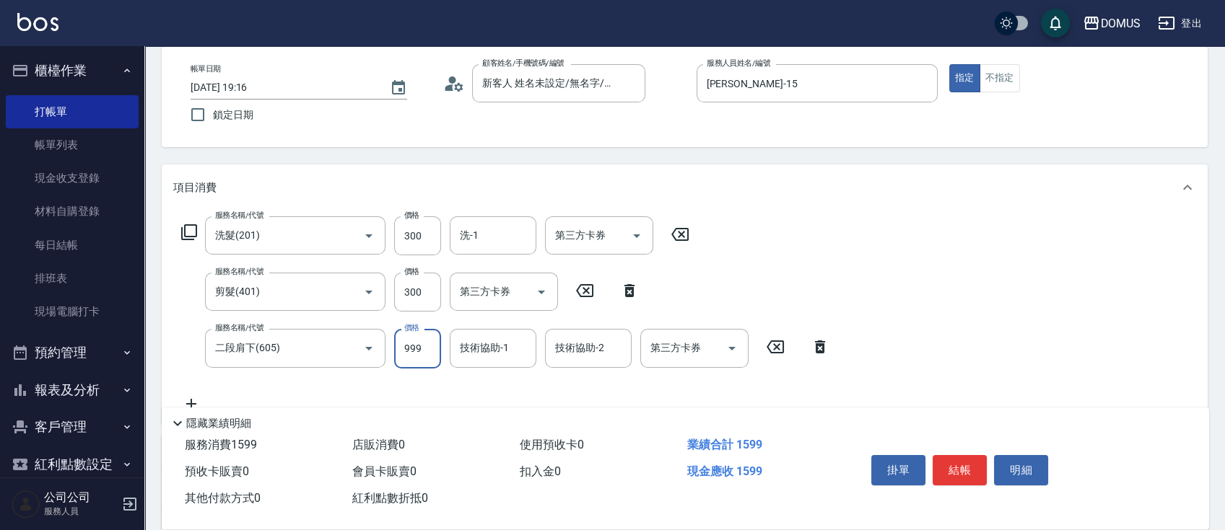
drag, startPoint x: 428, startPoint y: 350, endPoint x: 421, endPoint y: 344, distance: 9.2
click at [429, 349] on input "999" at bounding box center [417, 348] width 47 height 39
type input "60"
type input "10"
type input "70"
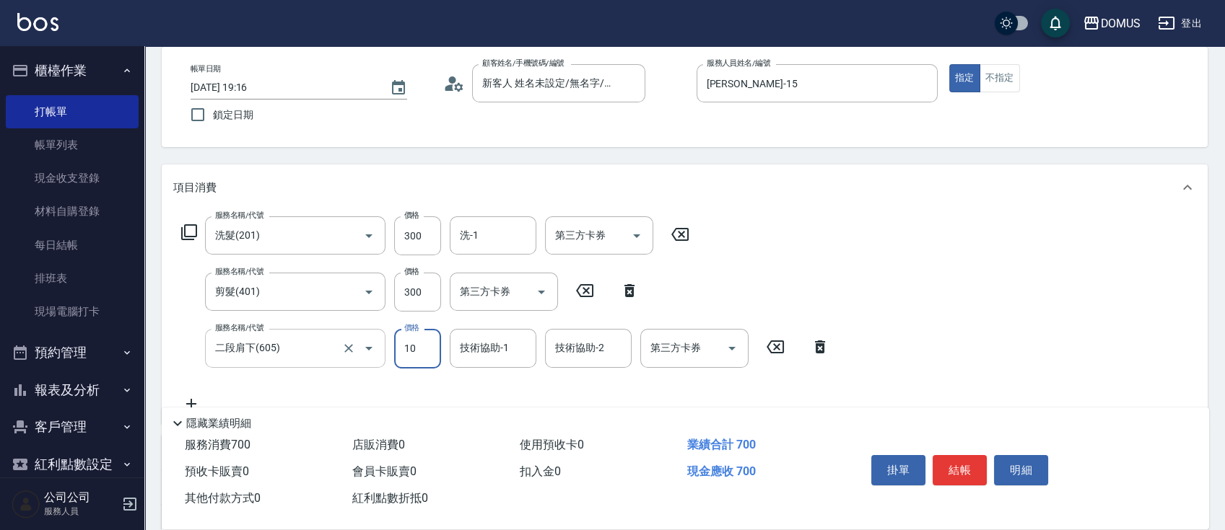
type input "100"
type input "160"
type input "1000"
click at [733, 432] on div "業績合計 1600" at bounding box center [764, 445] width 167 height 27
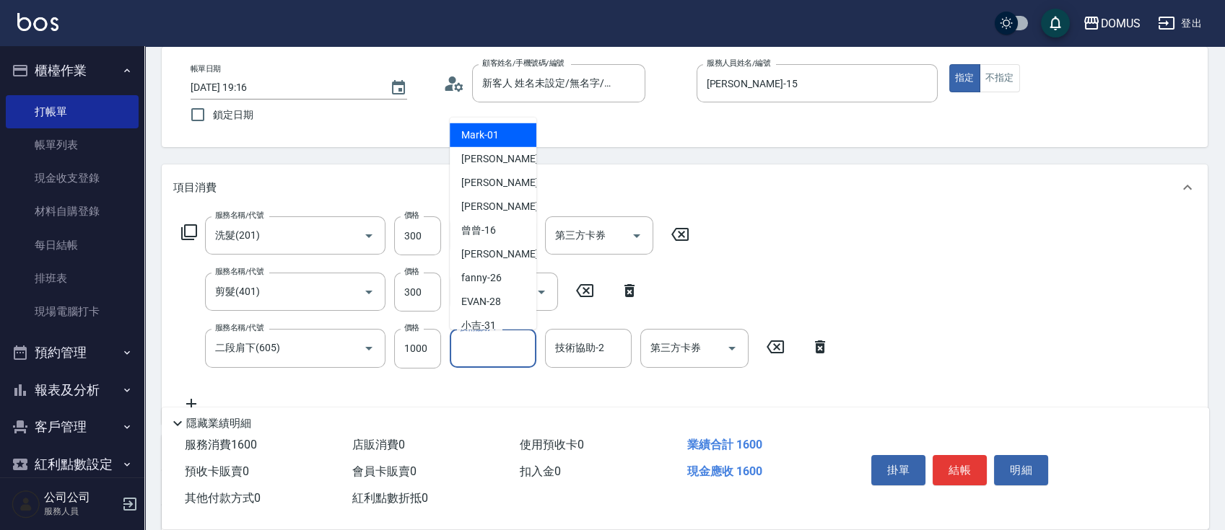
click at [502, 340] on input "技術協助-1" at bounding box center [493, 348] width 74 height 25
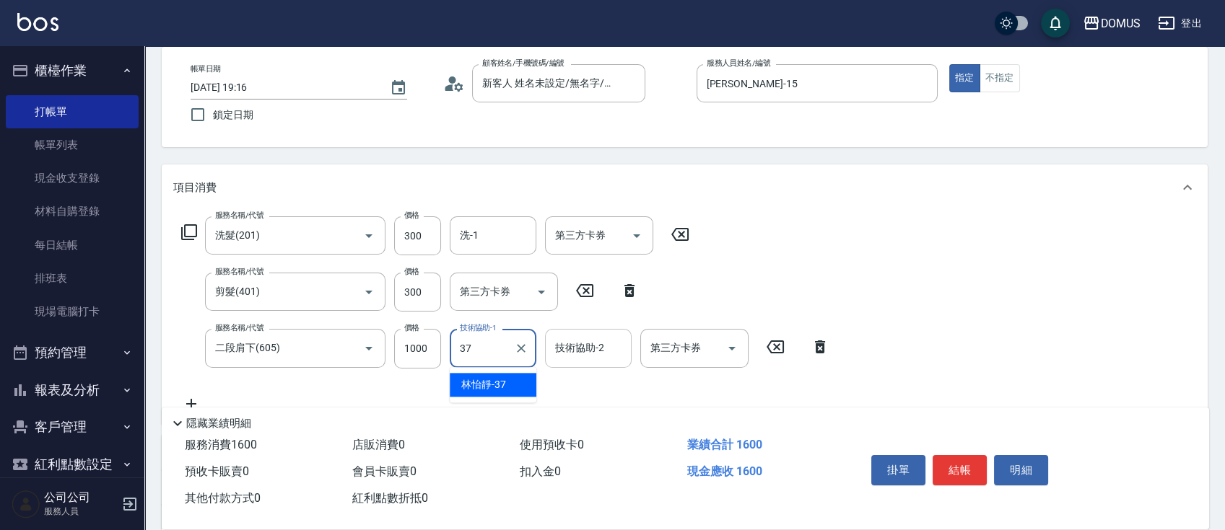
type input "37"
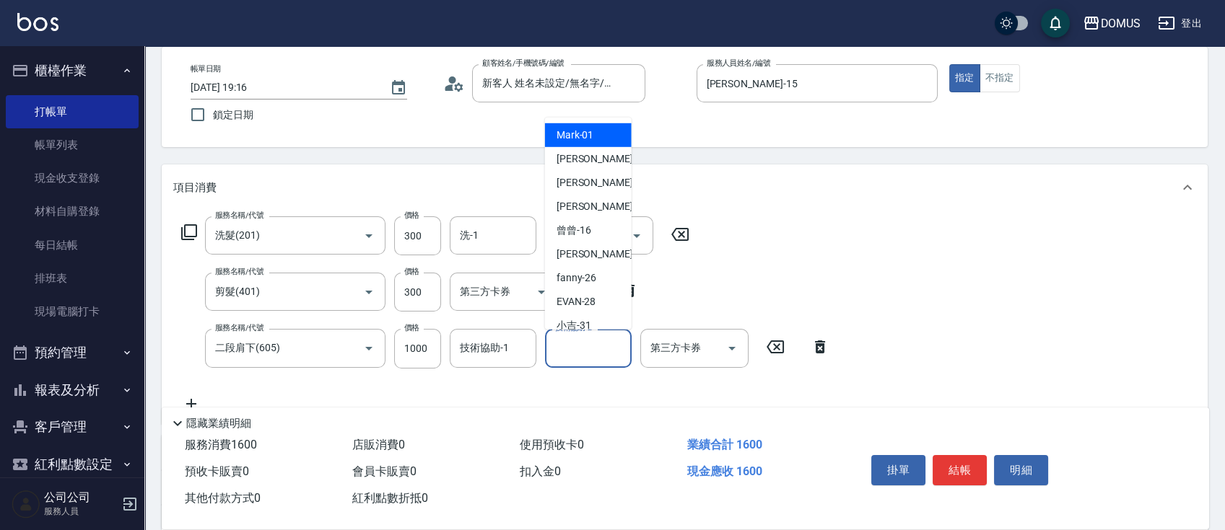
click at [610, 351] on input "技術協助-2" at bounding box center [588, 348] width 74 height 25
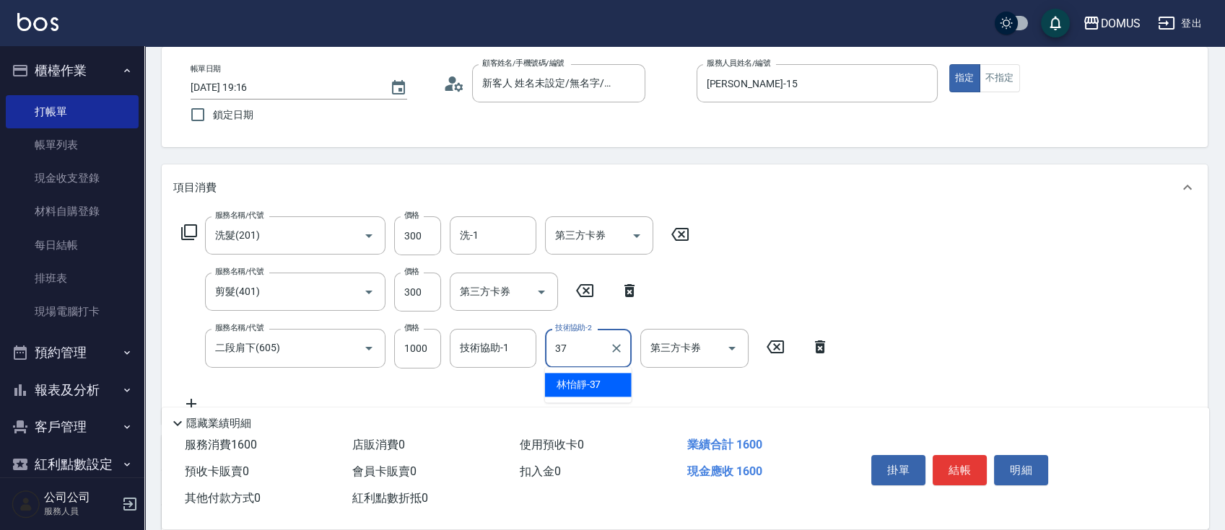
type input "37"
drag, startPoint x: 886, startPoint y: 268, endPoint x: 889, endPoint y: 261, distance: 7.8
click at [889, 266] on div "服務名稱/代號 洗髮(201) 服務名稱/代號 價格 300 價格 洗-1 洗-1 第三方卡券 第三方卡券 服務名稱/代號 剪髮(401) 服務名稱/代號 價…" at bounding box center [685, 317] width 1046 height 213
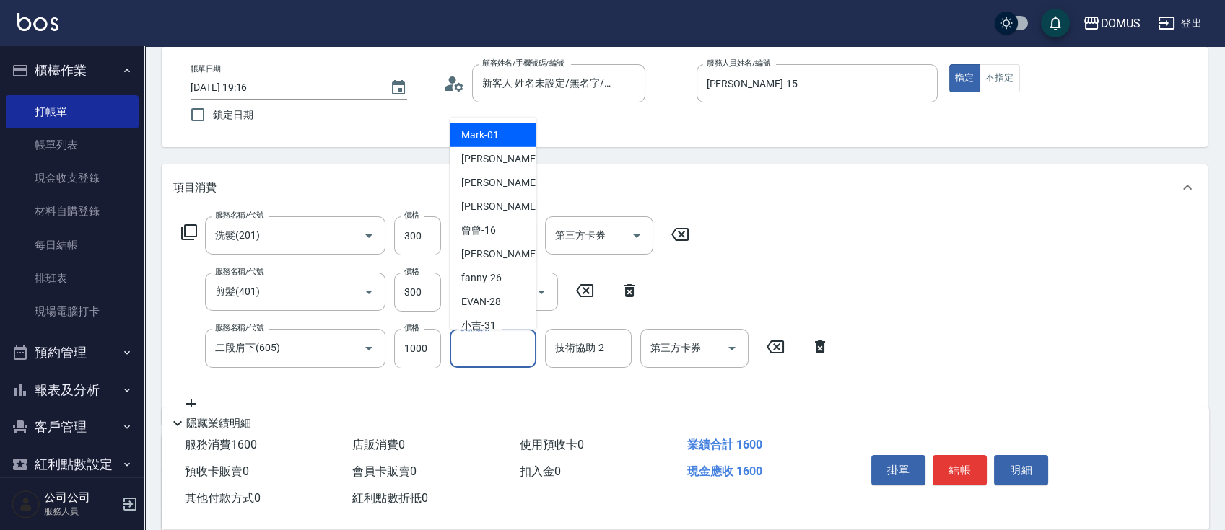
click at [493, 349] on input "技術協助-1" at bounding box center [493, 348] width 74 height 25
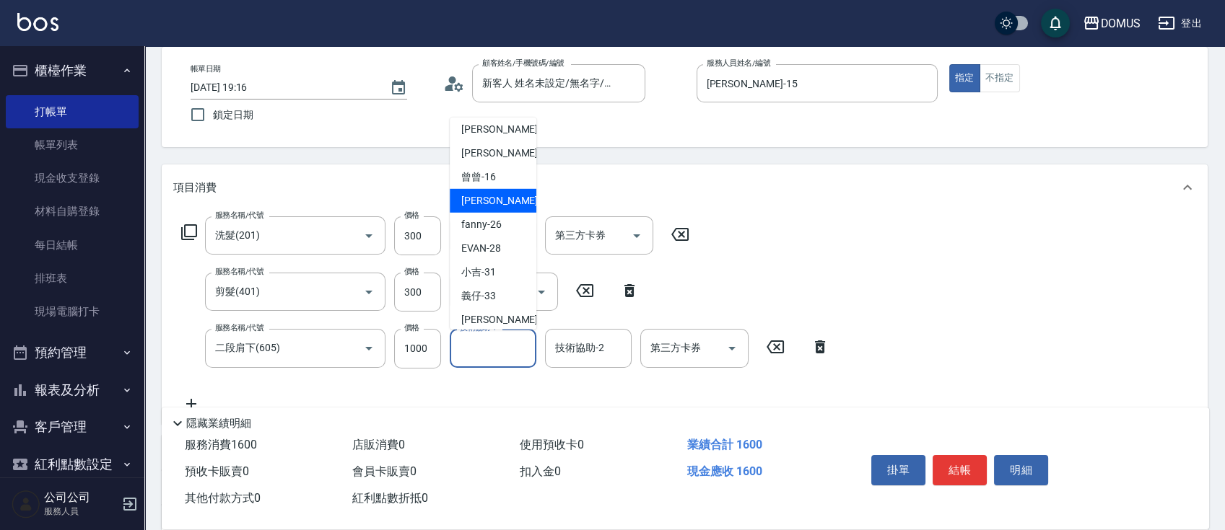
scroll to position [156, 0]
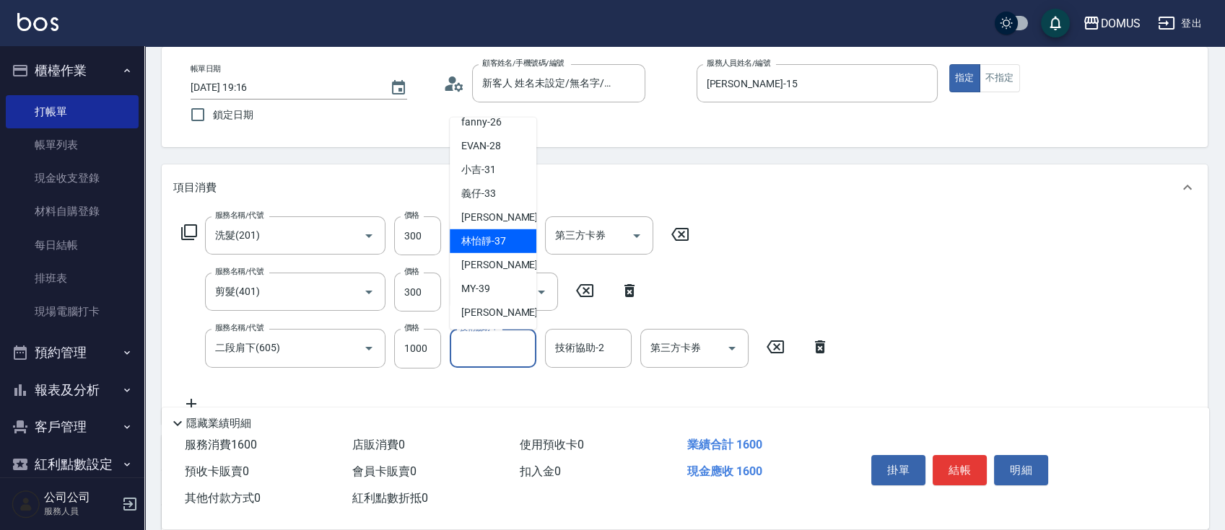
click at [476, 234] on span "林怡靜 -37" at bounding box center [483, 241] width 45 height 15
type input "林怡靜-37"
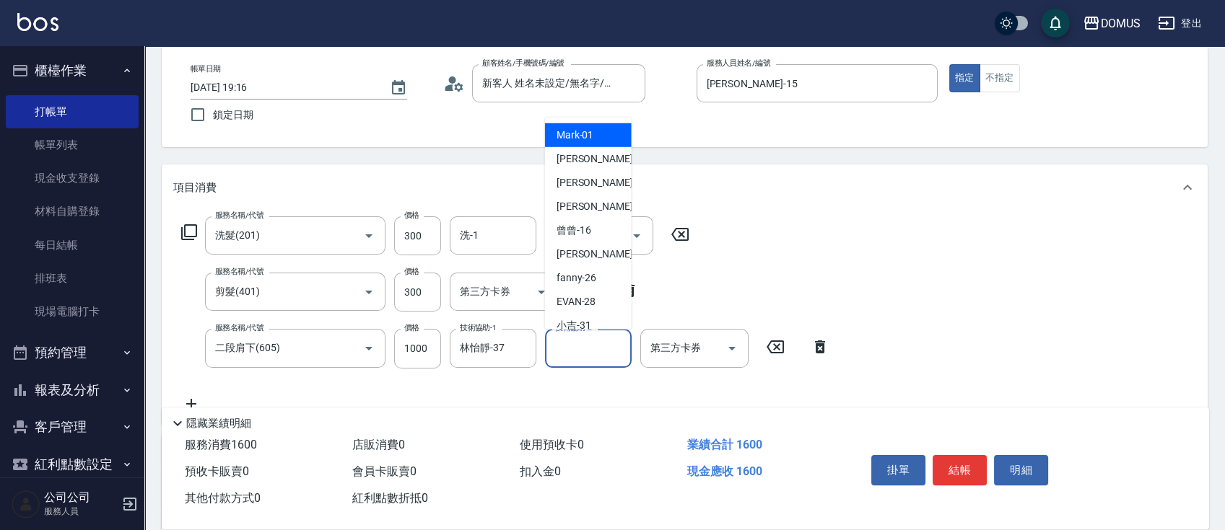
click at [585, 357] on input "技術協助-2" at bounding box center [588, 348] width 74 height 25
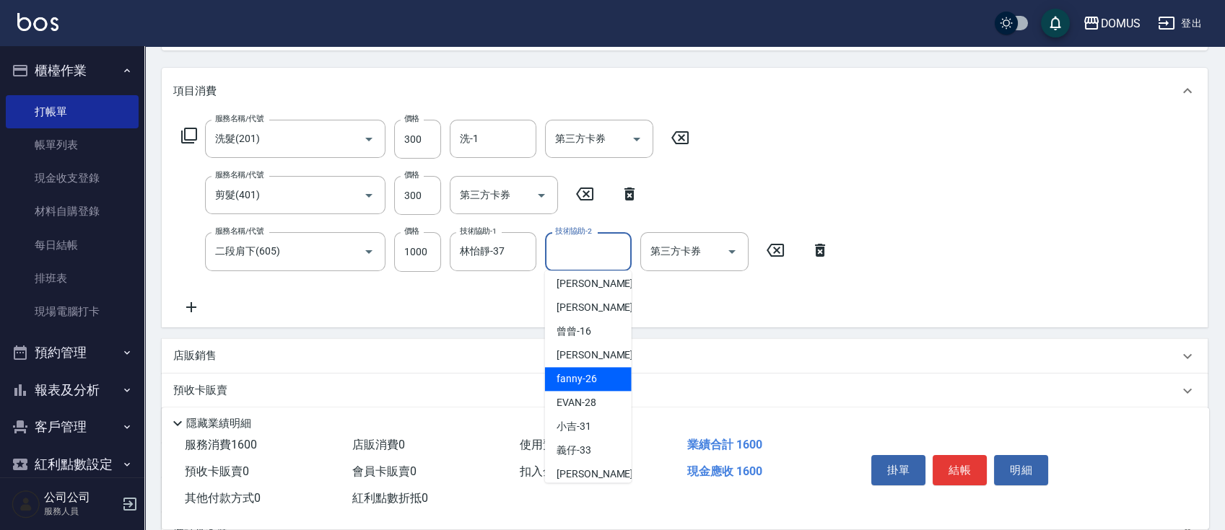
scroll to position [96, 0]
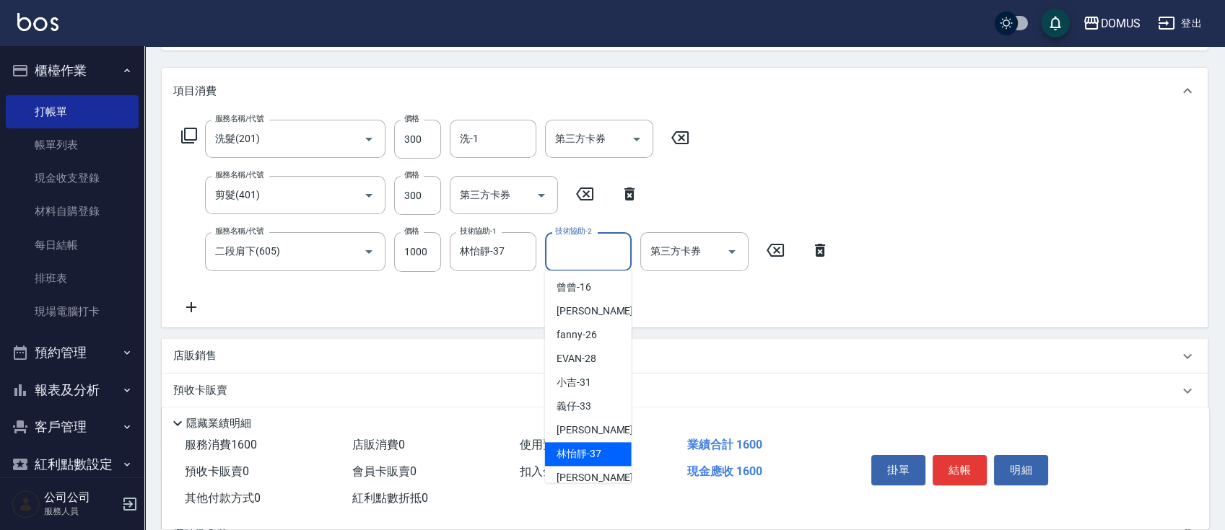
click at [612, 455] on div "林怡靜 -37" at bounding box center [588, 454] width 87 height 24
type input "林怡靜-37"
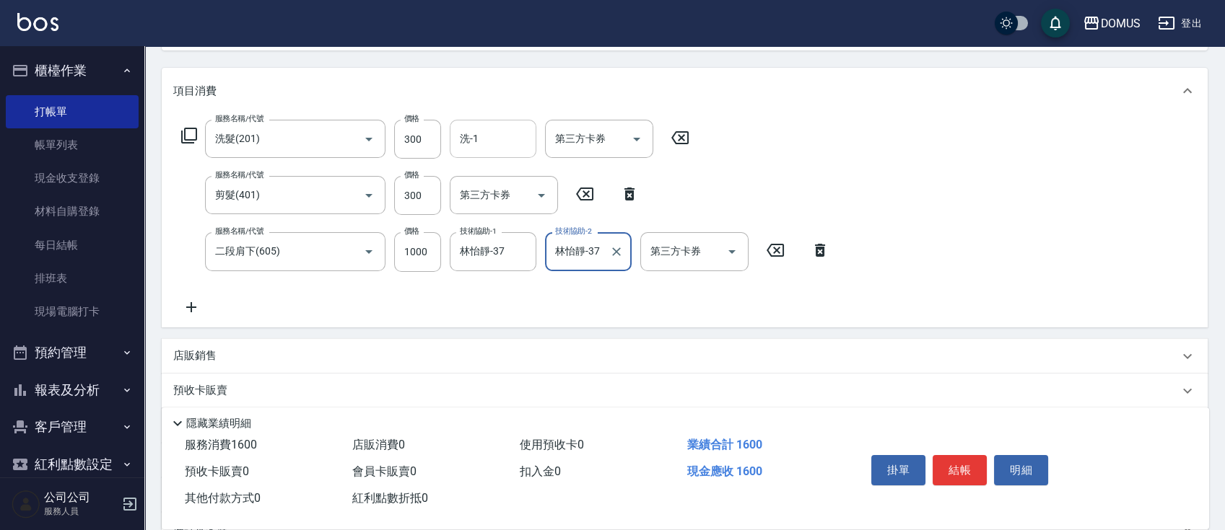
click at [496, 136] on input "洗-1" at bounding box center [493, 138] width 74 height 25
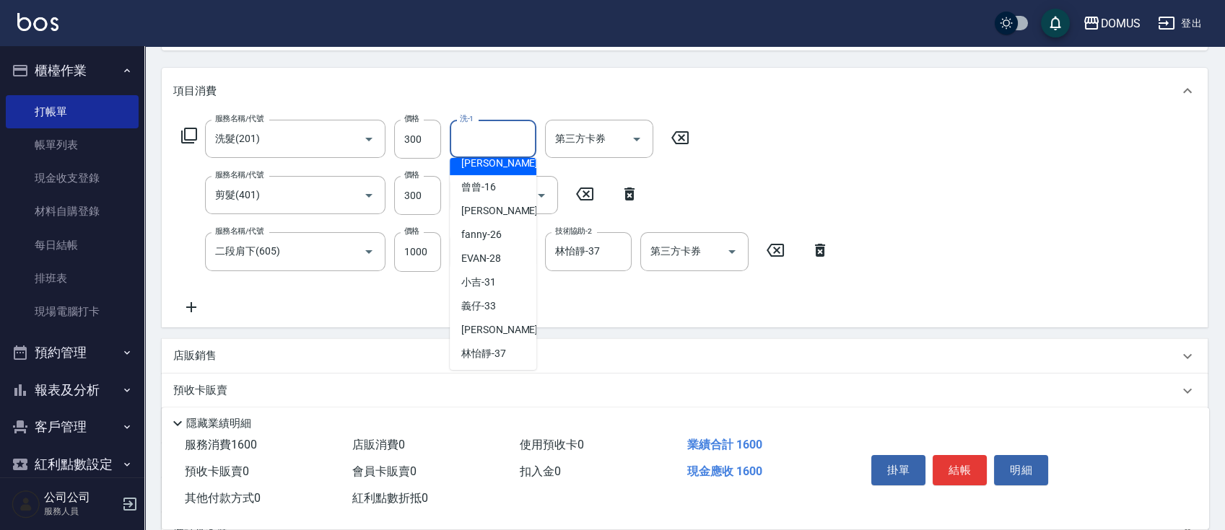
scroll to position [156, 0]
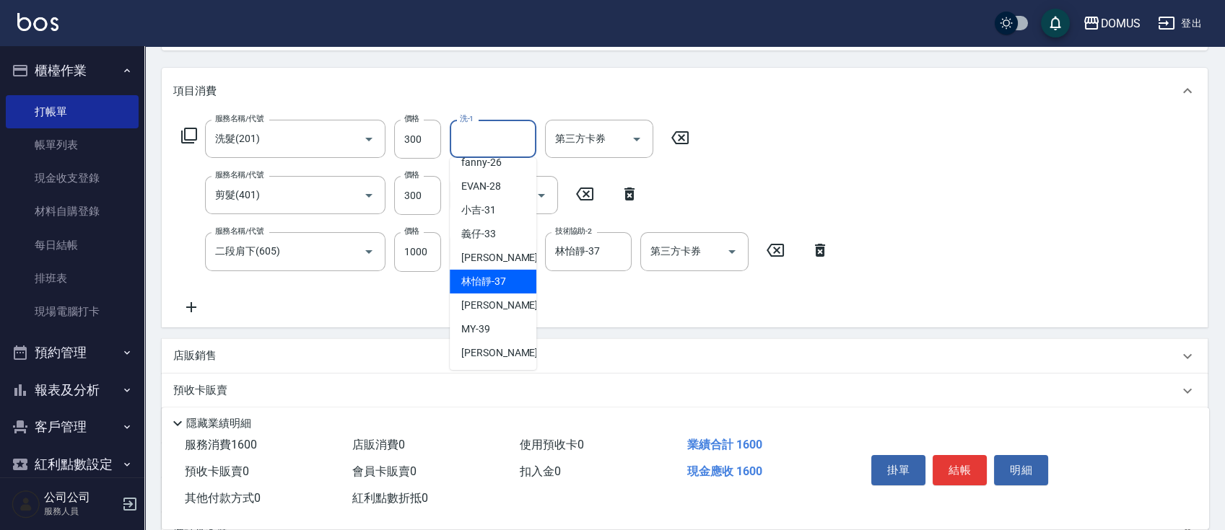
click at [509, 280] on div "林怡靜 -37" at bounding box center [493, 282] width 87 height 24
type input "林怡靜-37"
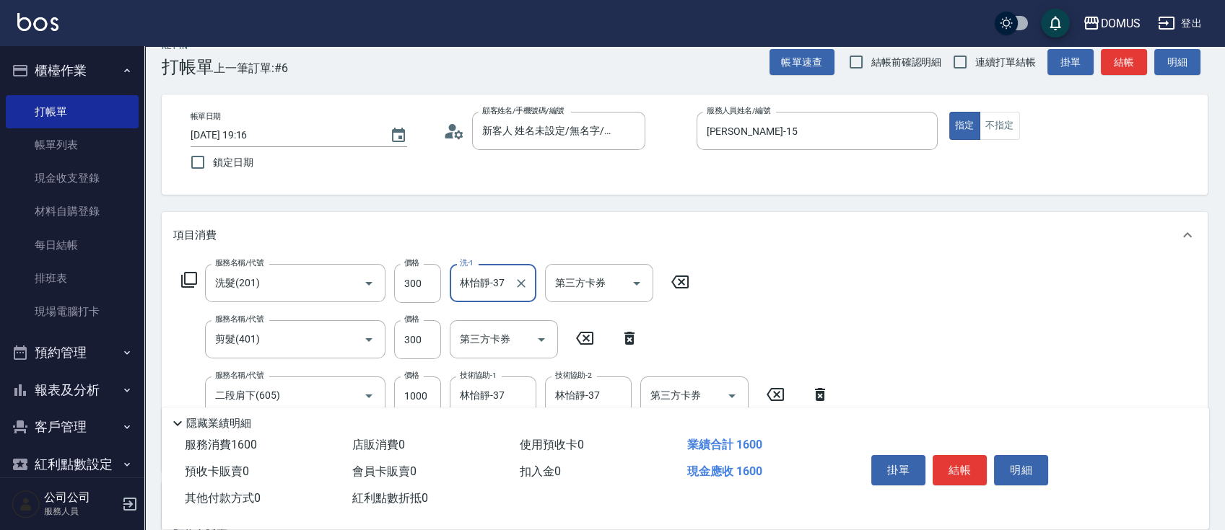
scroll to position [0, 0]
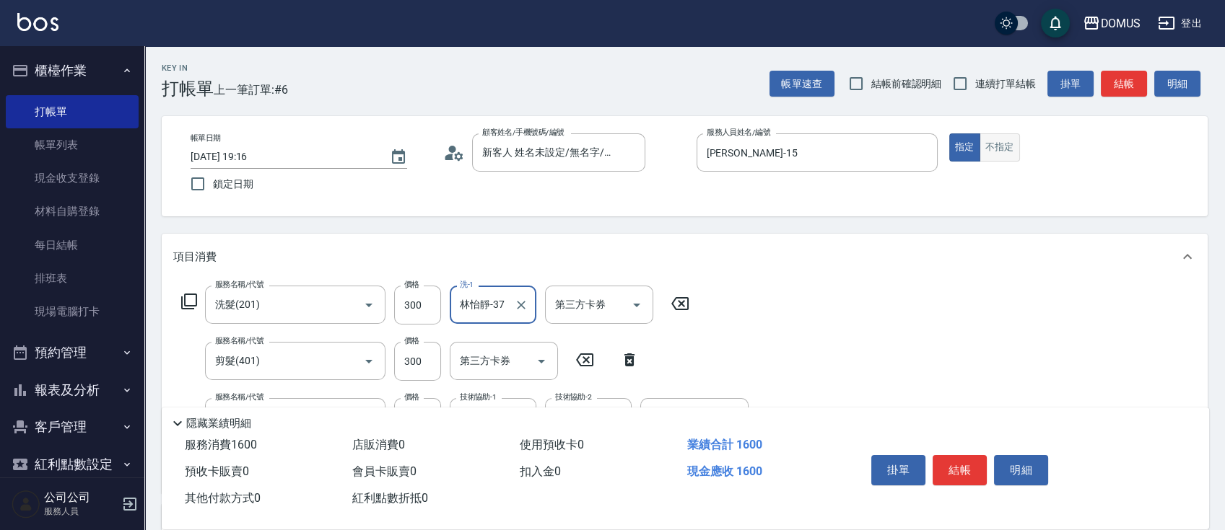
click at [994, 150] on button "不指定" at bounding box center [999, 148] width 40 height 28
click at [961, 465] on button "結帳" at bounding box center [959, 470] width 54 height 30
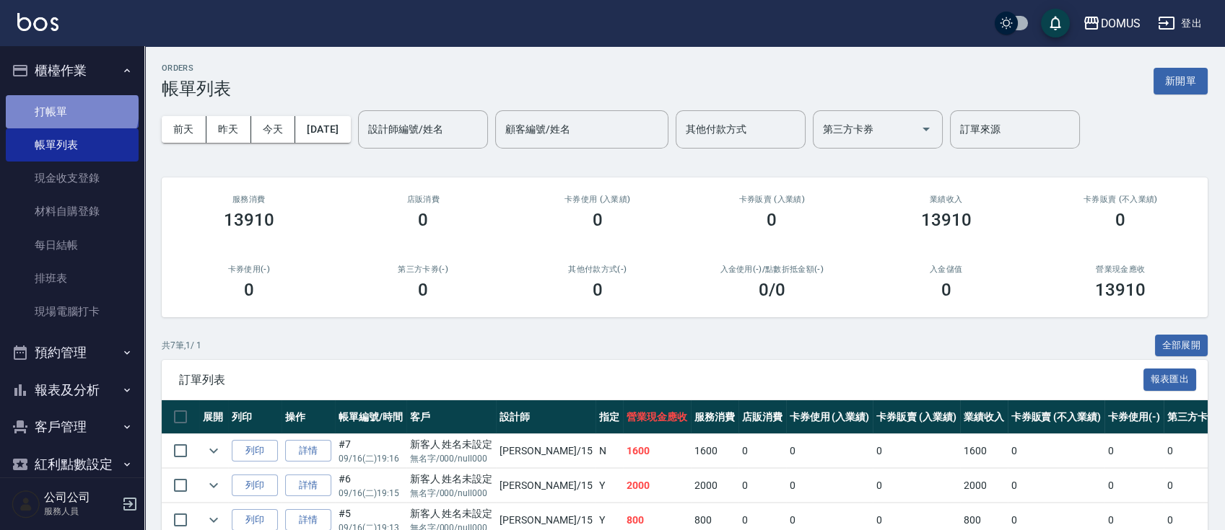
click at [71, 109] on link "打帳單" at bounding box center [72, 111] width 133 height 33
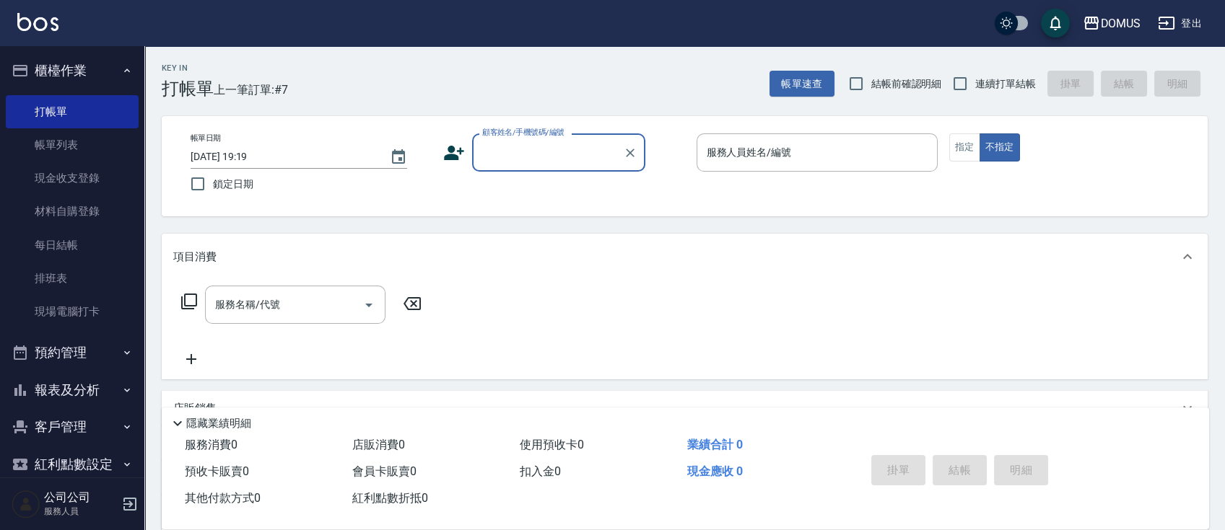
click at [566, 152] on input "顧客姓名/手機號碼/編號" at bounding box center [547, 152] width 139 height 25
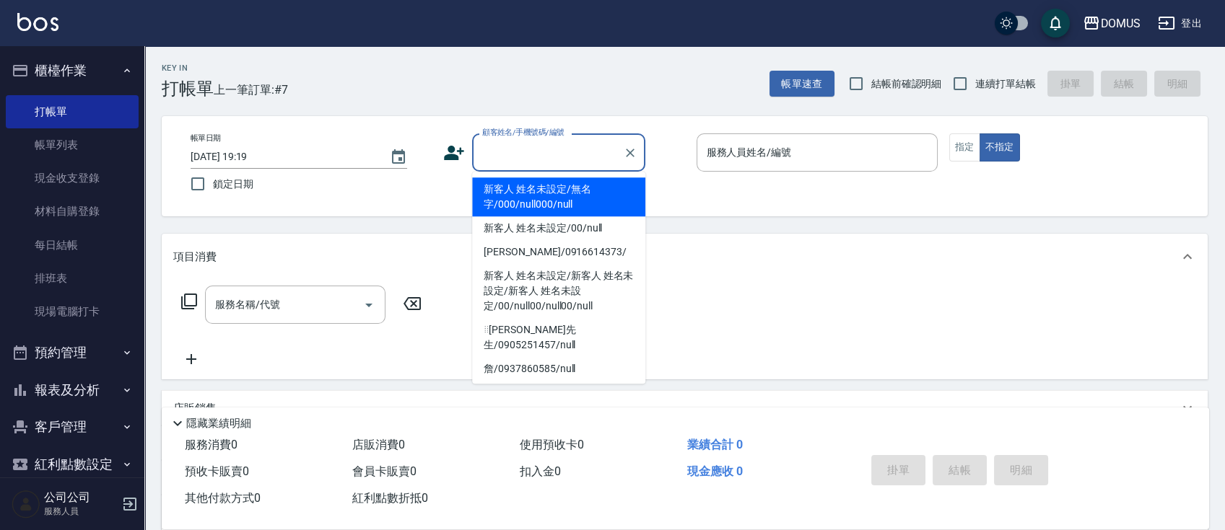
drag, startPoint x: 568, startPoint y: 188, endPoint x: 597, endPoint y: 188, distance: 28.9
click at [569, 189] on li "新客人 姓名未設定/無名字/000/null000/null" at bounding box center [558, 197] width 173 height 39
type input "新客人 姓名未設定/無名字/000/null000/null"
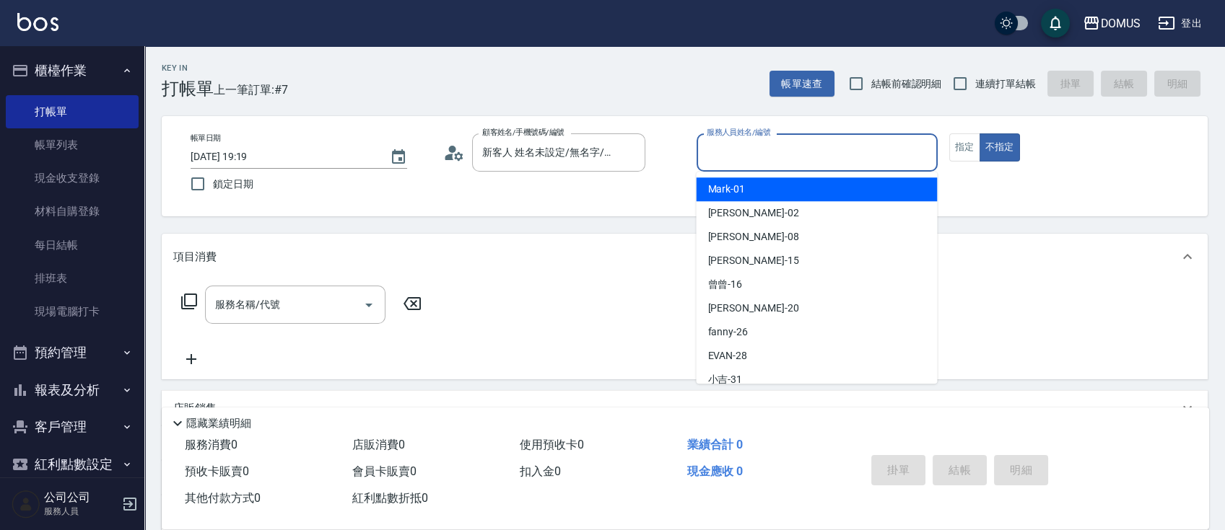
click at [827, 151] on input "服務人員姓名/編號" at bounding box center [817, 152] width 228 height 25
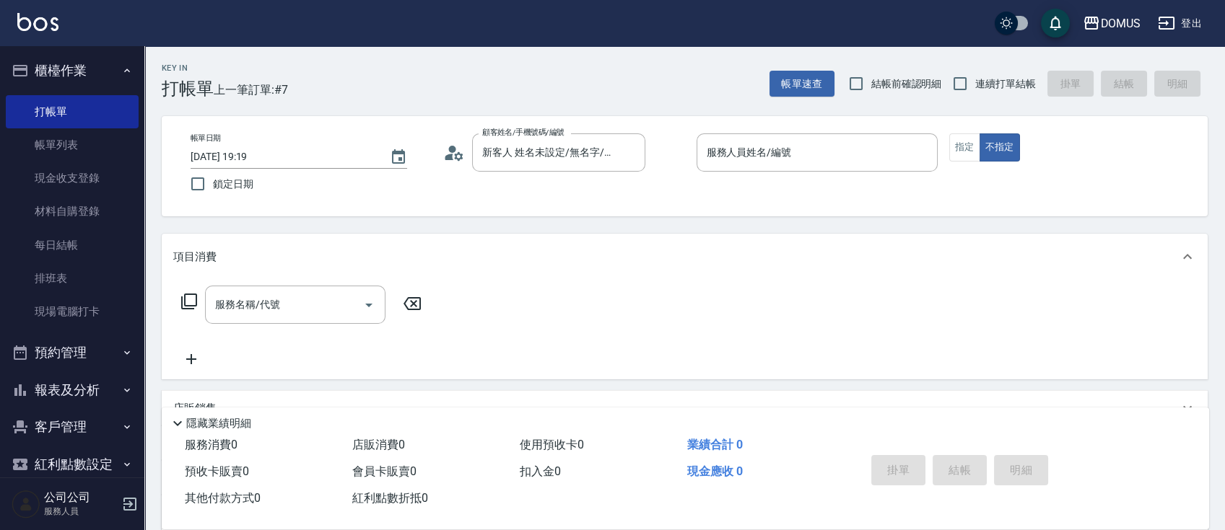
click at [839, 382] on div "項目消費 服務名稱/代號 服務名稱/代號 店販銷售 服務人員姓名/編號 服務人員姓名/編號 商品代號/名稱 商品代號/名稱 預收卡販賣 卡券名稱/代號 卡券名…" at bounding box center [685, 416] width 1046 height 365
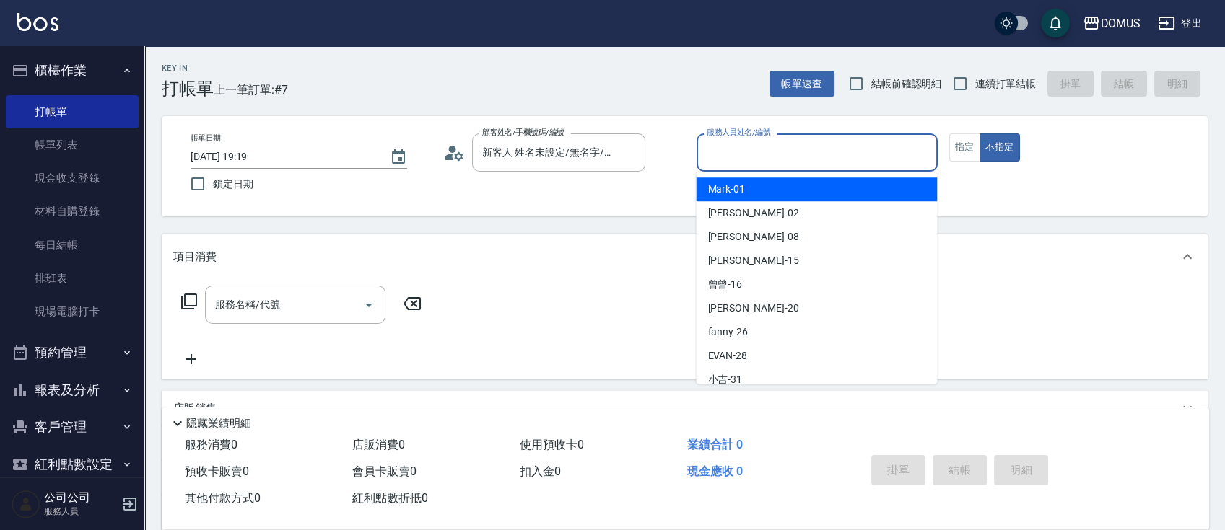
click at [873, 147] on input "服務人員姓名/編號" at bounding box center [817, 152] width 228 height 25
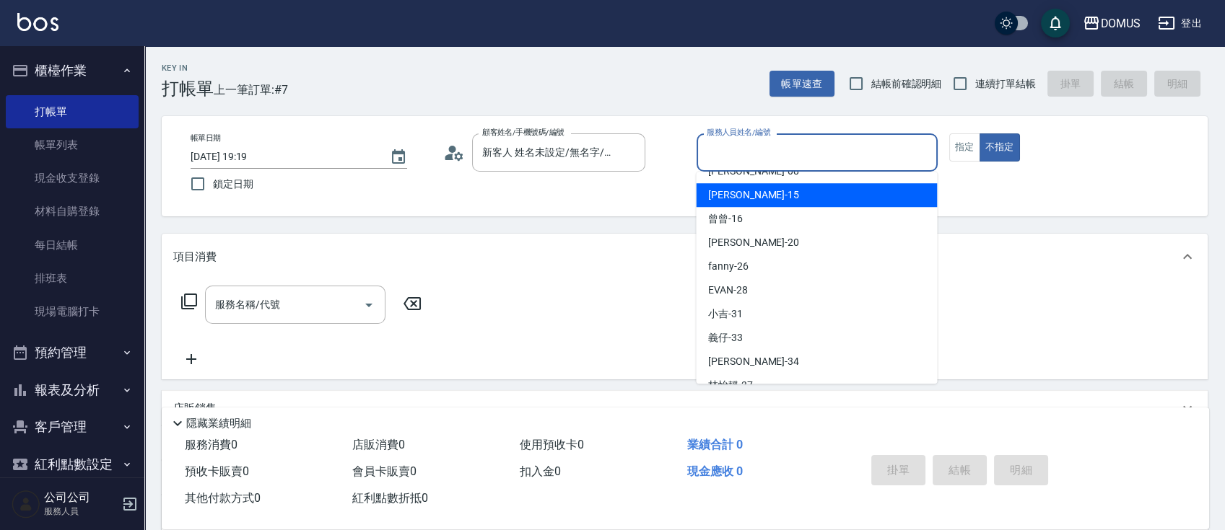
scroll to position [96, 0]
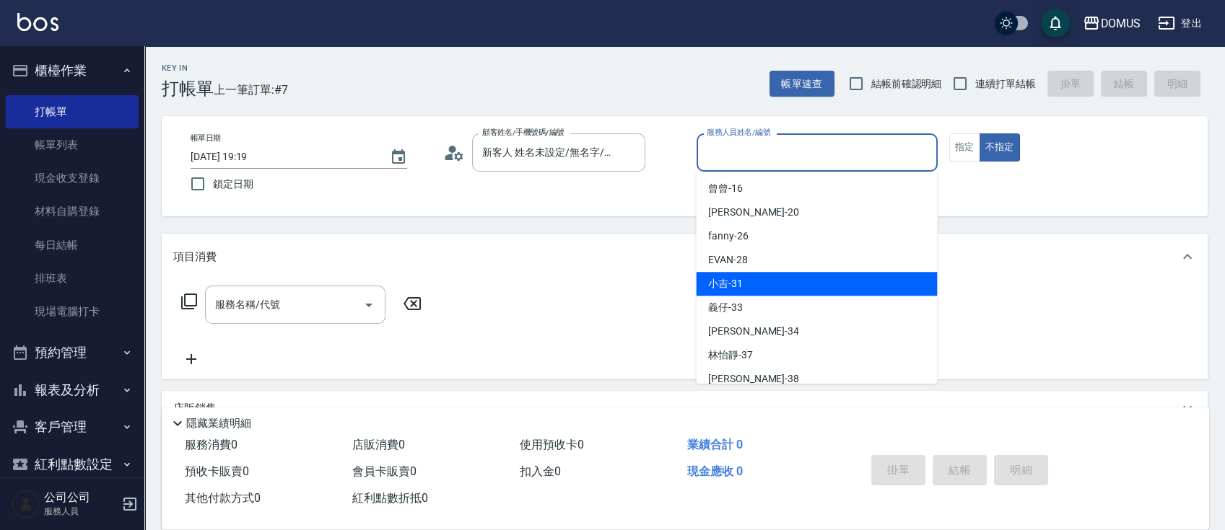
click at [750, 281] on div "小吉 -31" at bounding box center [816, 284] width 241 height 24
type input "小吉-31"
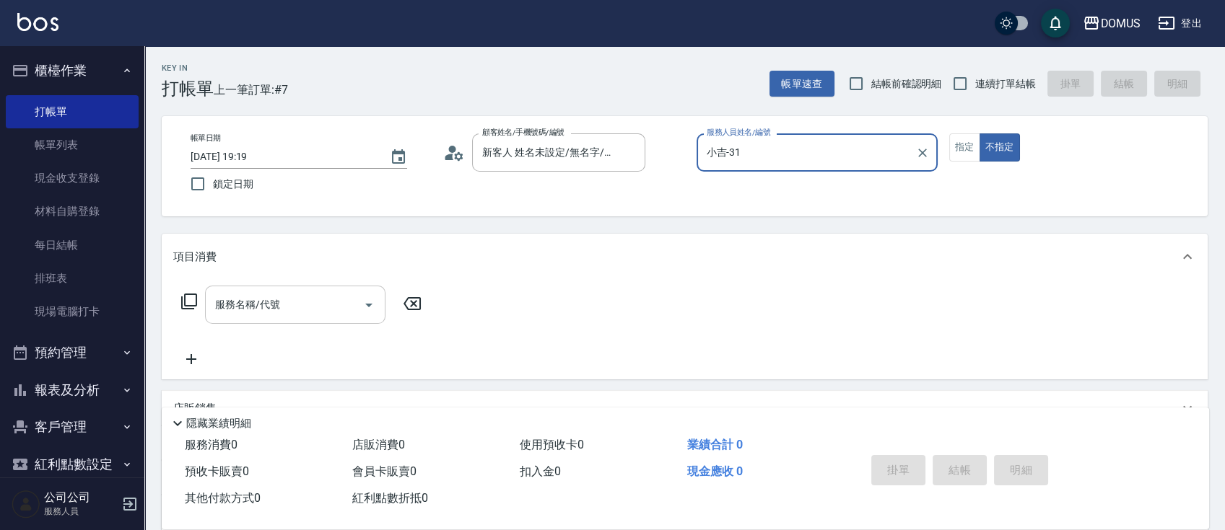
click at [339, 310] on input "服務名稱/代號" at bounding box center [284, 304] width 146 height 25
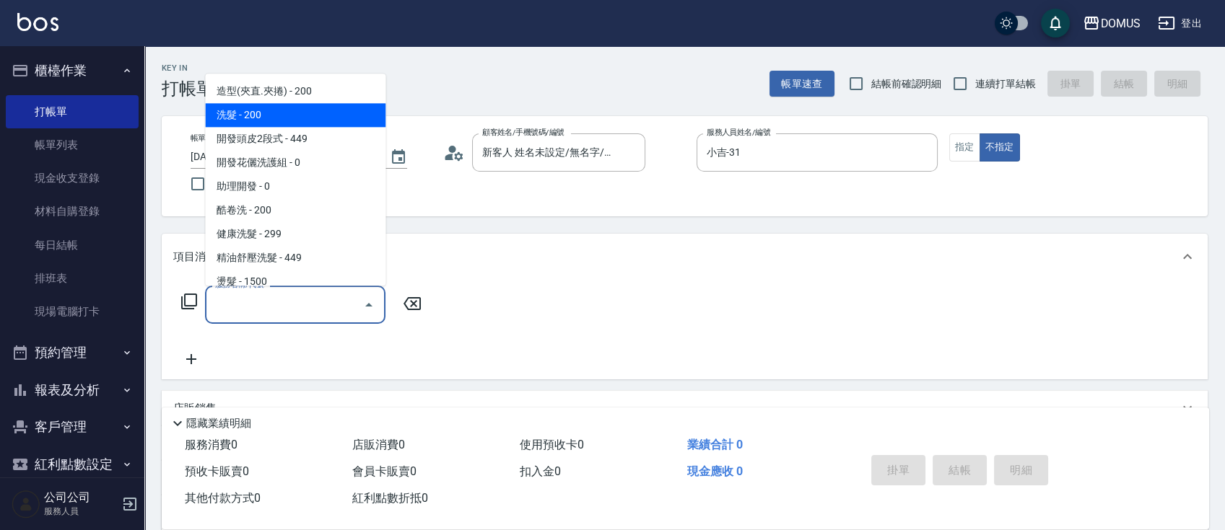
drag, startPoint x: 255, startPoint y: 112, endPoint x: 271, endPoint y: 107, distance: 17.4
click at [255, 110] on span "洗髮 - 200" at bounding box center [295, 115] width 180 height 24
type input "洗髮(201)"
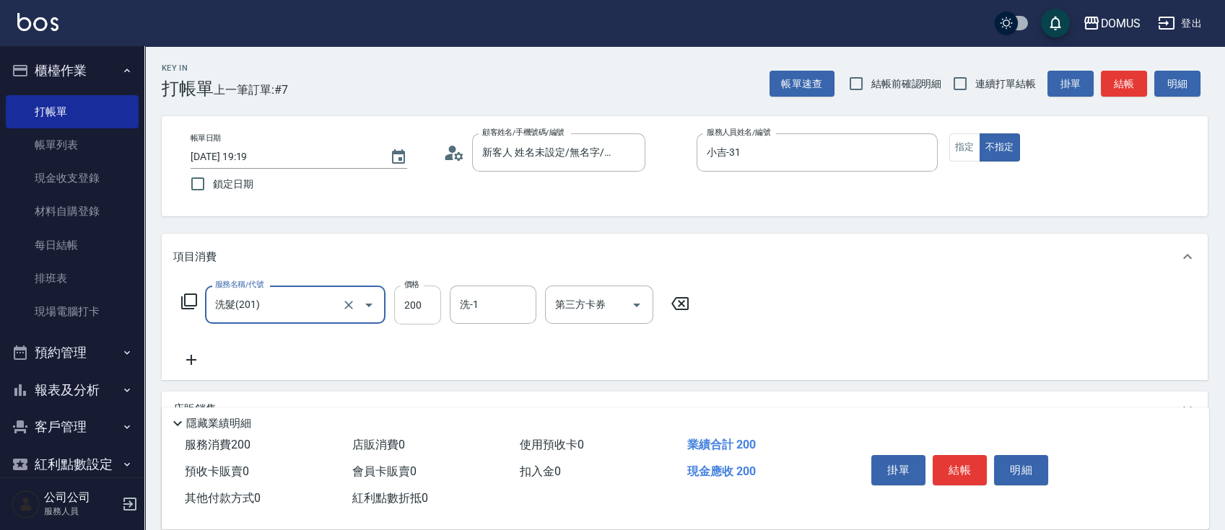
click at [430, 307] on input "200" at bounding box center [417, 305] width 47 height 39
type input "0"
type input "50"
type input "500"
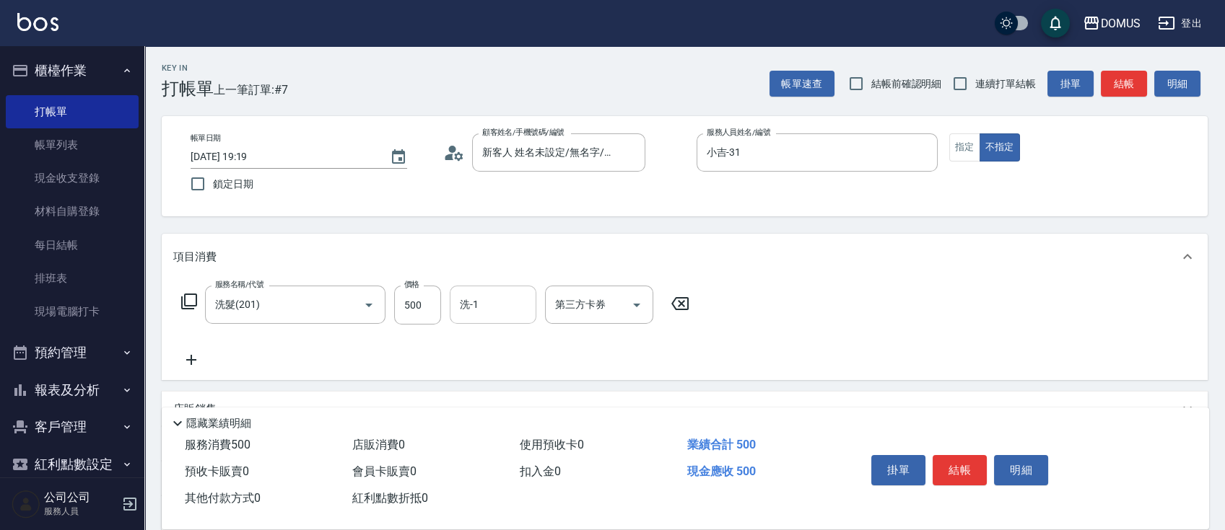
drag, startPoint x: 648, startPoint y: 375, endPoint x: 499, endPoint y: 304, distance: 165.6
click at [647, 369] on div "服務名稱/代號 洗髮(201) 服務名稱/代號 價格 500 價格 洗-1 洗-1 第三方卡券 第三方卡券" at bounding box center [685, 330] width 1046 height 100
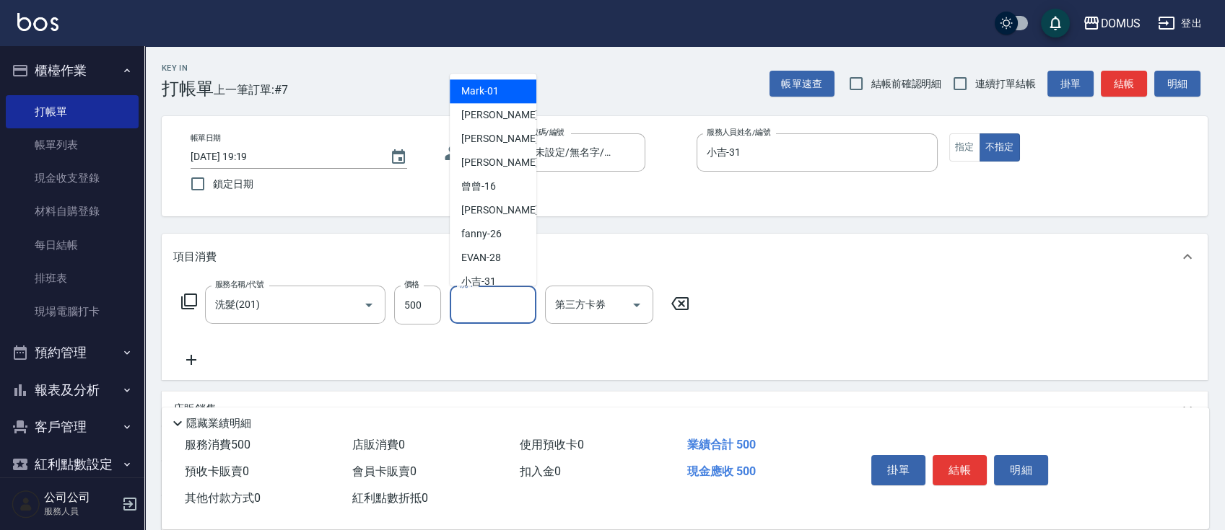
click at [497, 315] on input "洗-1" at bounding box center [493, 304] width 74 height 25
click at [499, 217] on div "[PERSON_NAME] -20" at bounding box center [493, 210] width 87 height 24
type input "小宸-20"
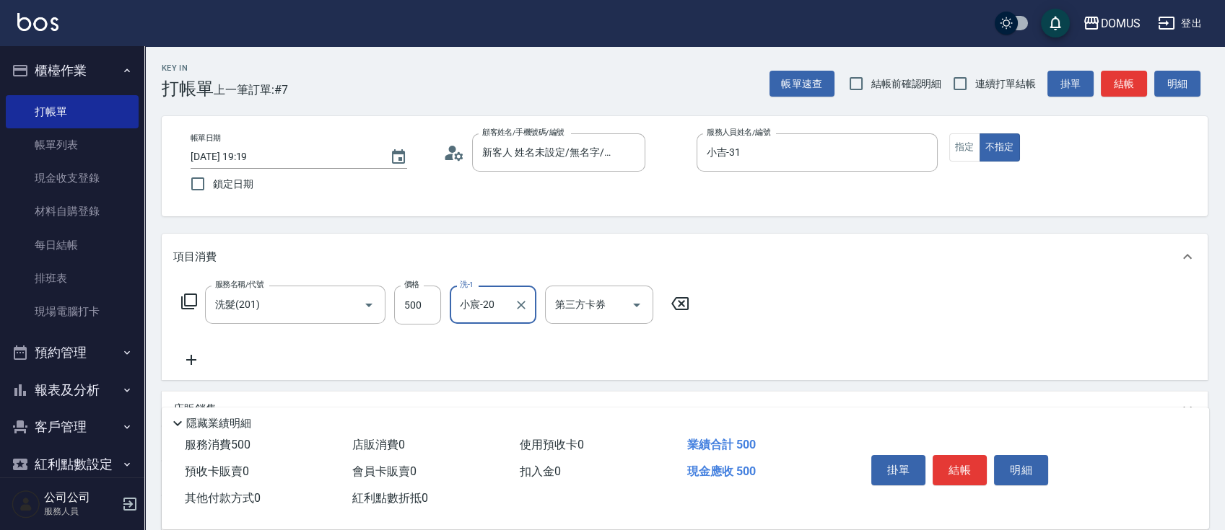
drag, startPoint x: 911, startPoint y: 336, endPoint x: 911, endPoint y: 321, distance: 14.4
click at [913, 323] on div "服務名稱/代號 洗髮(201) 服務名稱/代號 價格 500 價格 洗-1 小宸-20 洗-1 第三方卡券 第三方卡券" at bounding box center [685, 330] width 1046 height 100
click at [961, 468] on button "結帳" at bounding box center [959, 470] width 54 height 30
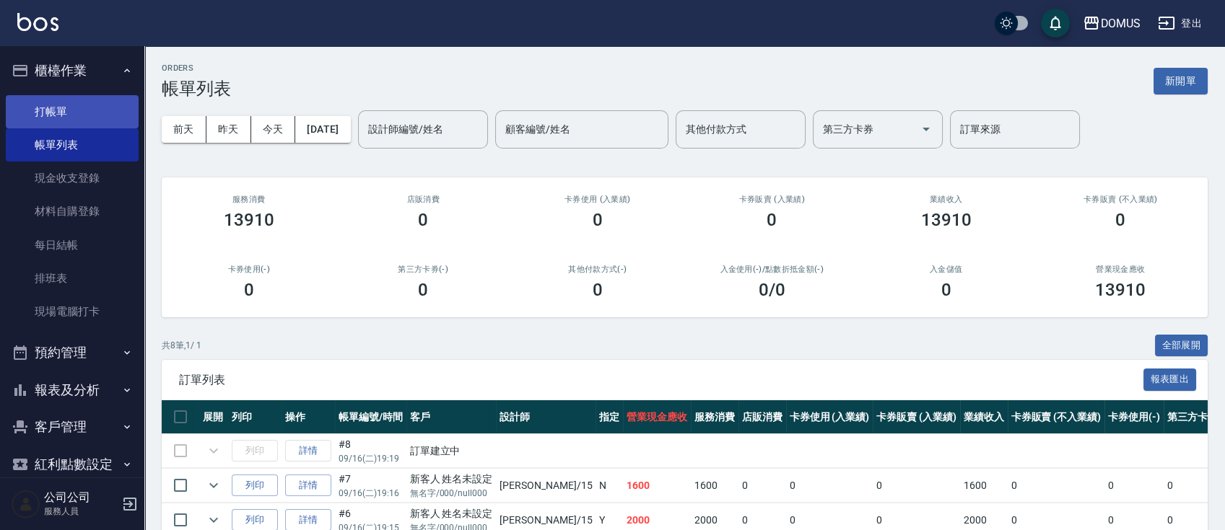
click at [52, 118] on link "打帳單" at bounding box center [72, 111] width 133 height 33
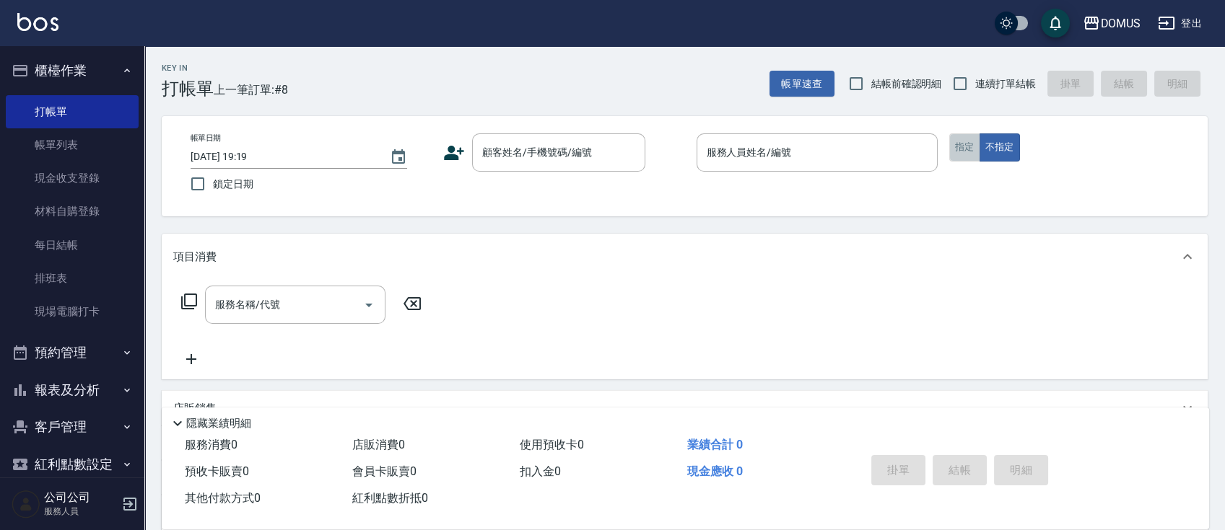
click at [959, 148] on button "指定" at bounding box center [964, 148] width 31 height 28
click at [599, 156] on input "顧客姓名/手機號碼/編號" at bounding box center [547, 152] width 139 height 25
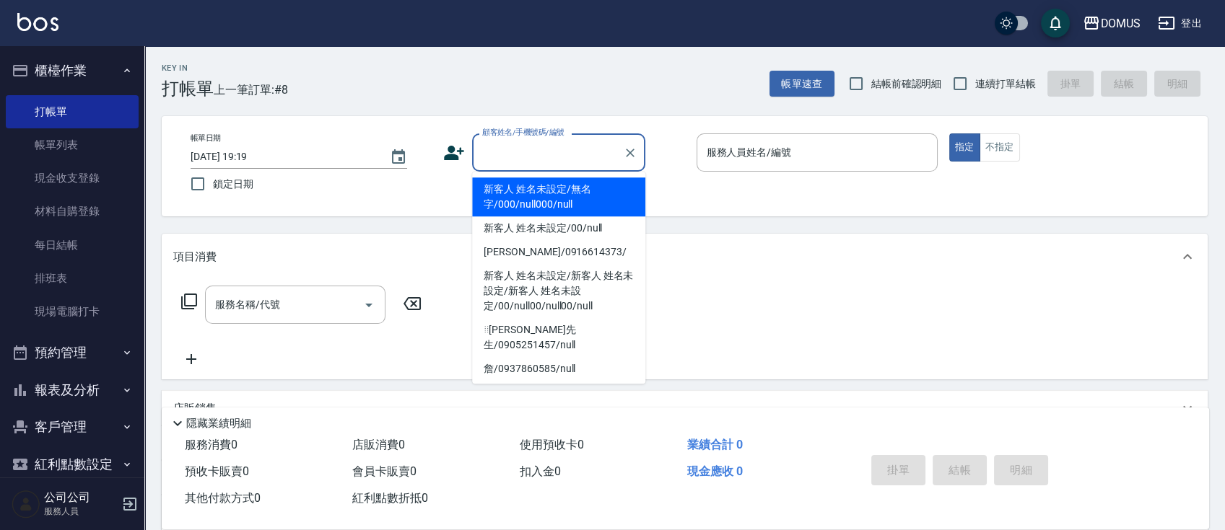
drag, startPoint x: 598, startPoint y: 195, endPoint x: 610, endPoint y: 186, distance: 14.4
click at [600, 193] on li "新客人 姓名未設定/無名字/000/null000/null" at bounding box center [558, 197] width 173 height 39
type input "新客人 姓名未設定/無名字/000/null000/null"
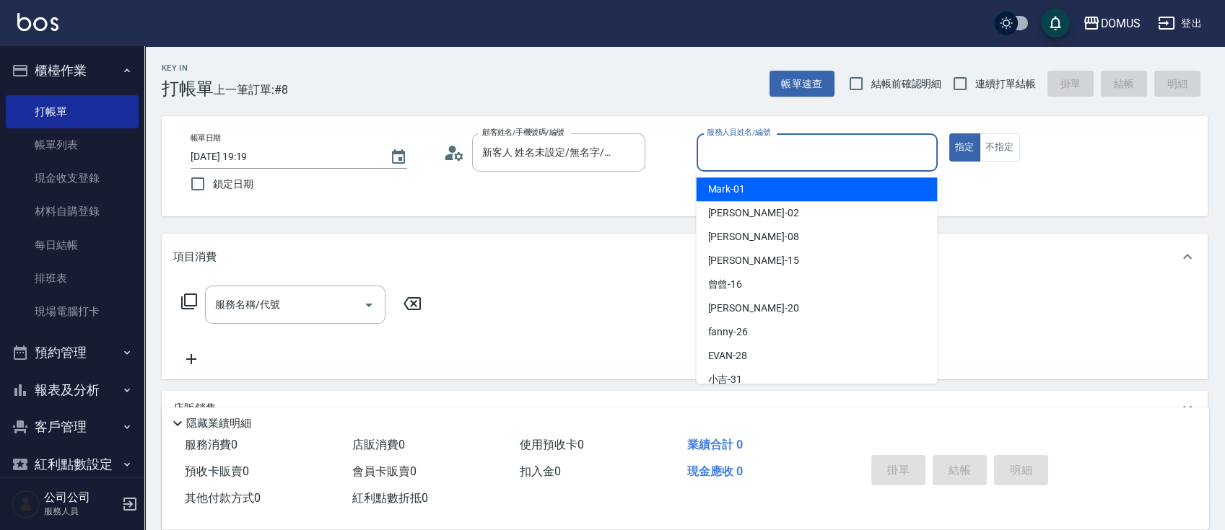
click at [808, 154] on input "服務人員姓名/編號" at bounding box center [817, 152] width 228 height 25
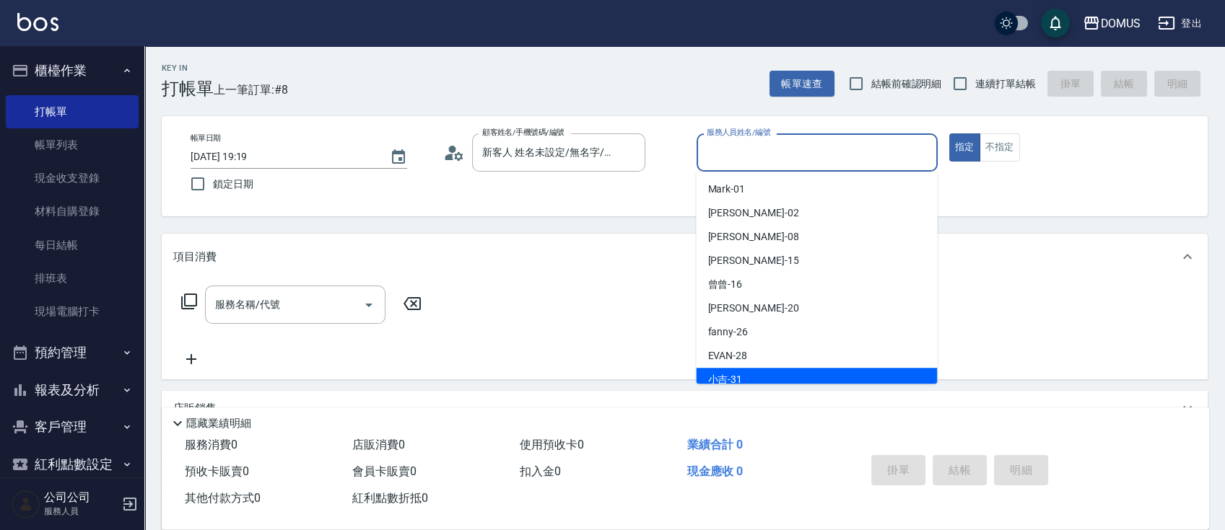
click at [762, 371] on div "小吉 -31" at bounding box center [816, 380] width 241 height 24
type input "小吉-31"
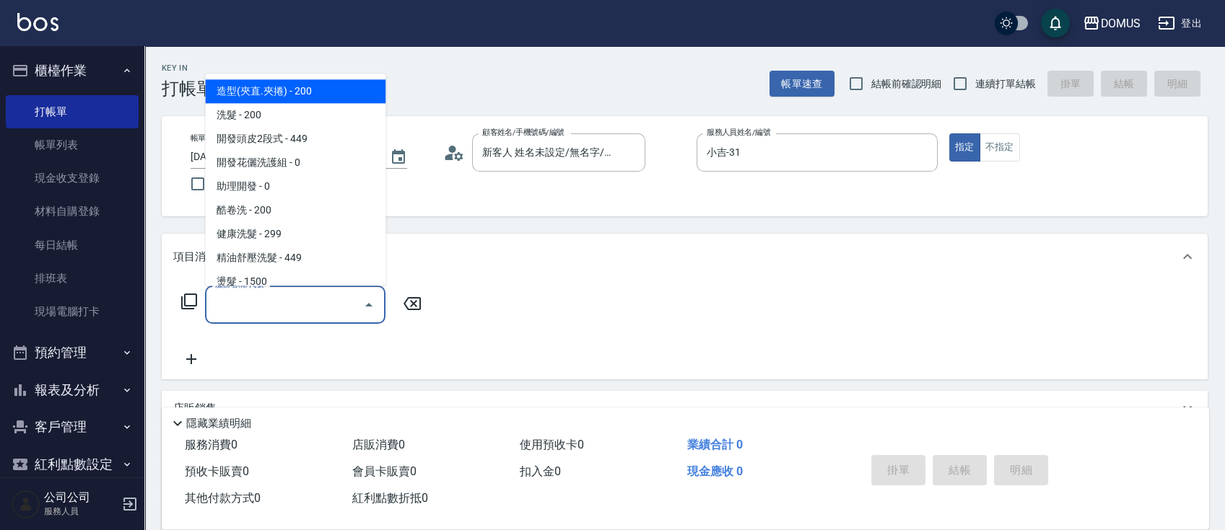
click at [272, 307] on input "服務名稱/代號" at bounding box center [284, 304] width 146 height 25
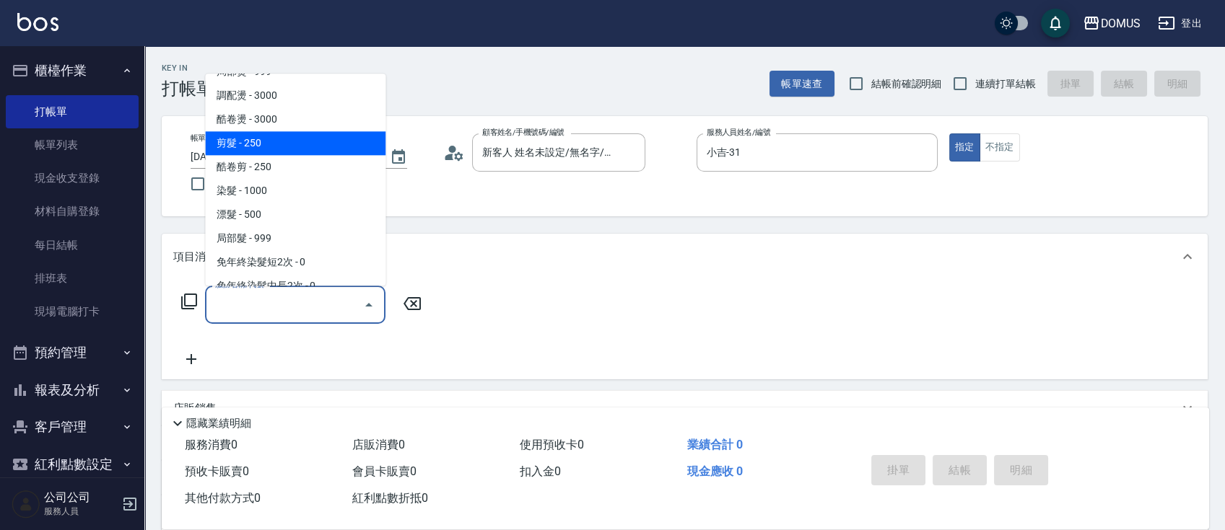
scroll to position [289, 0]
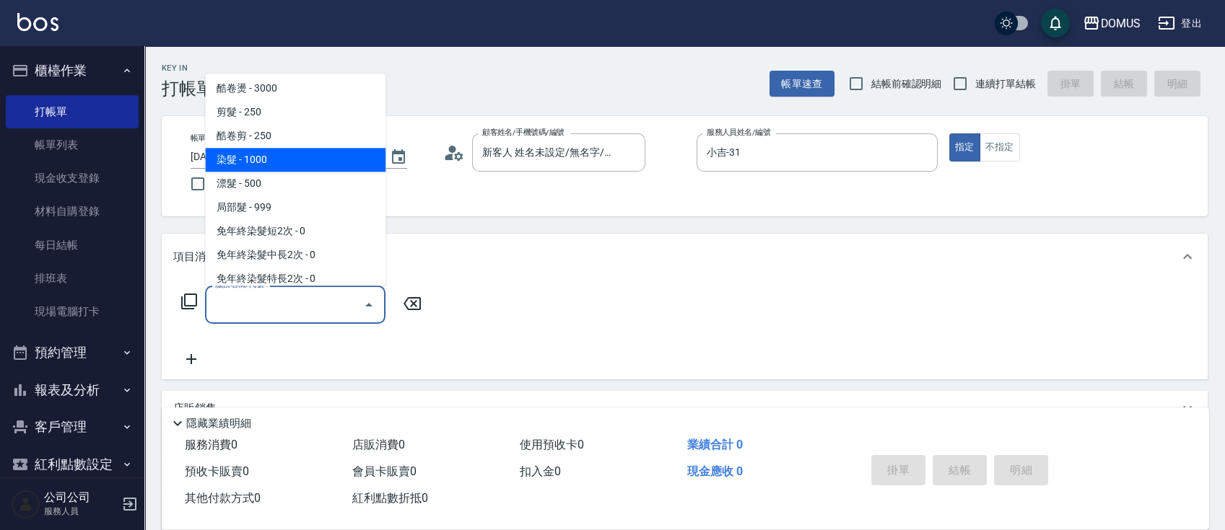
click at [250, 166] on span "染髮 - 1000" at bounding box center [295, 160] width 180 height 24
type input "染髮(501)"
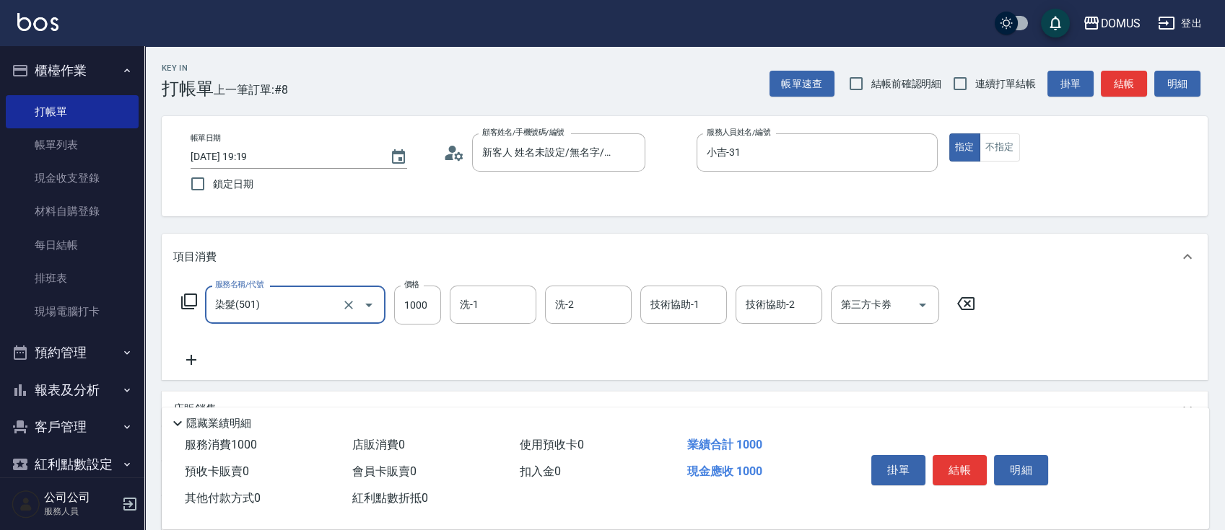
click at [191, 352] on icon at bounding box center [191, 359] width 36 height 17
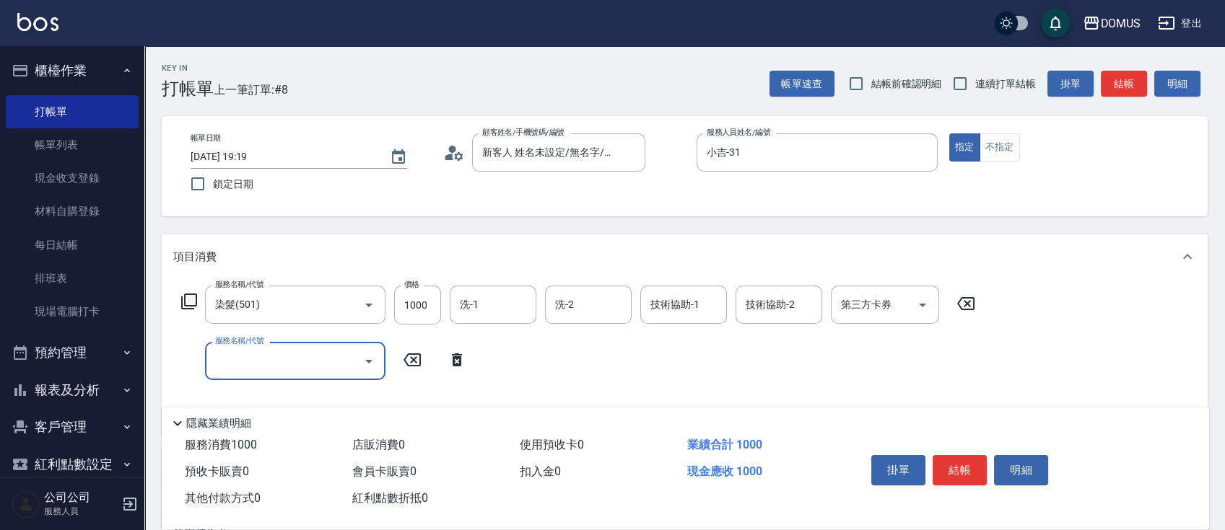
click at [310, 366] on input "服務名稱/代號" at bounding box center [284, 361] width 146 height 25
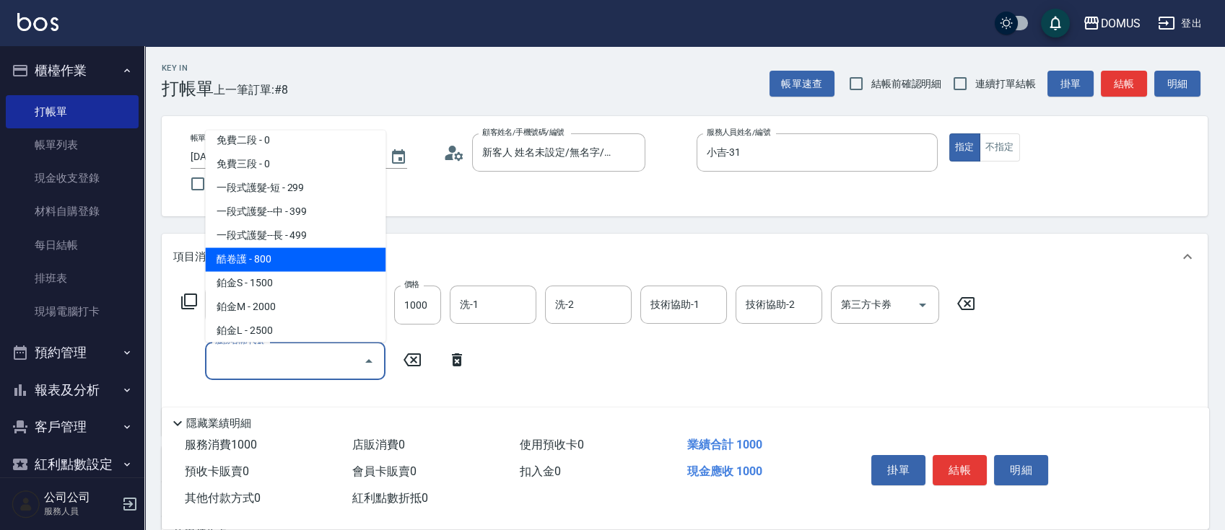
scroll to position [866, 0]
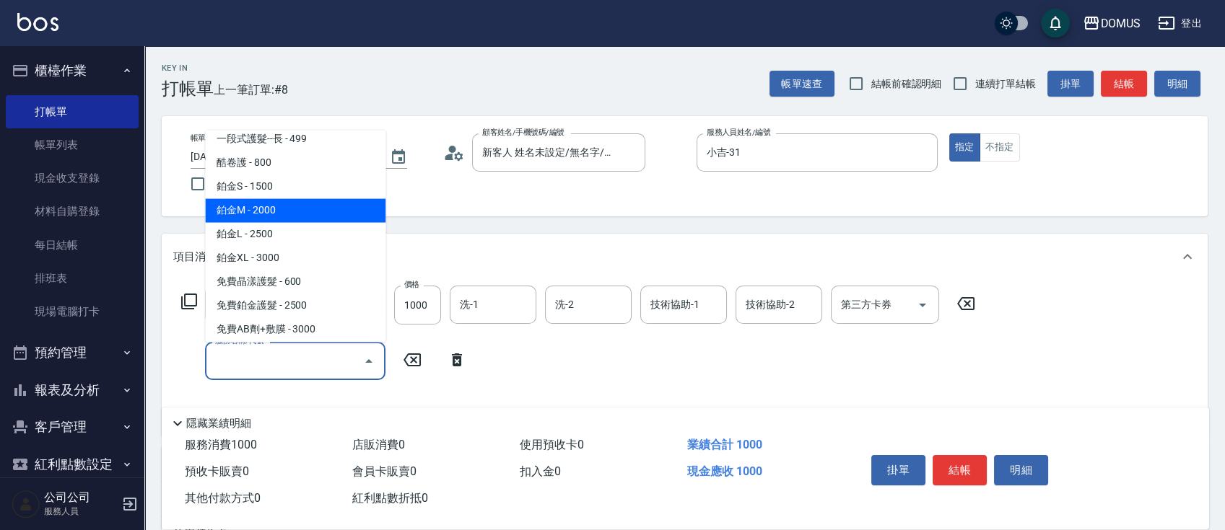
click at [304, 210] on span "鉑金M - 2000" at bounding box center [295, 211] width 180 height 24
type input "300"
type input "鉑金M(618)"
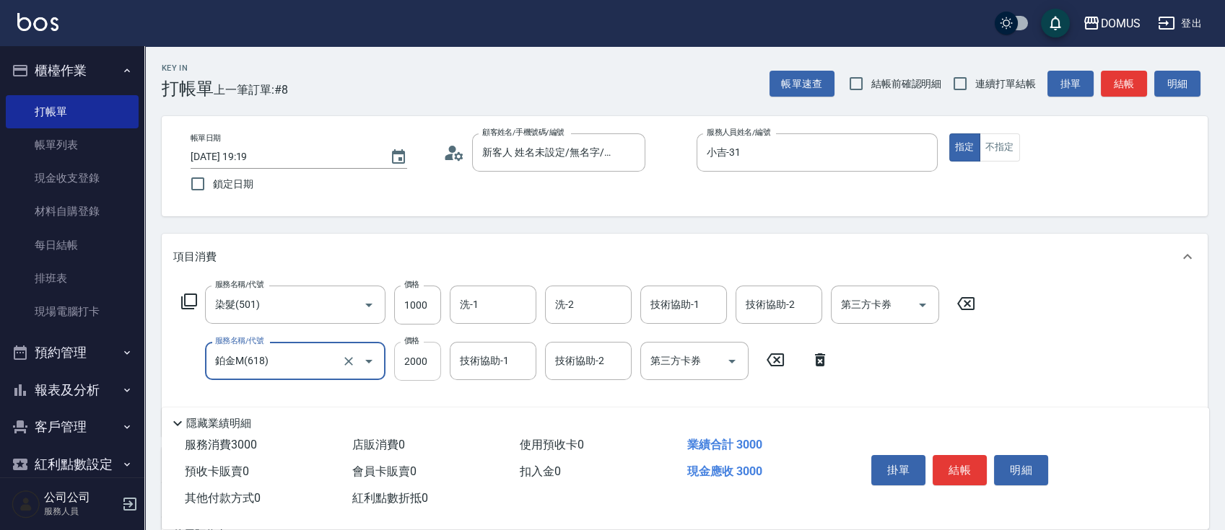
click at [433, 364] on input "2000" at bounding box center [417, 361] width 47 height 39
type input "100"
type input "22"
type input "120"
type input "225"
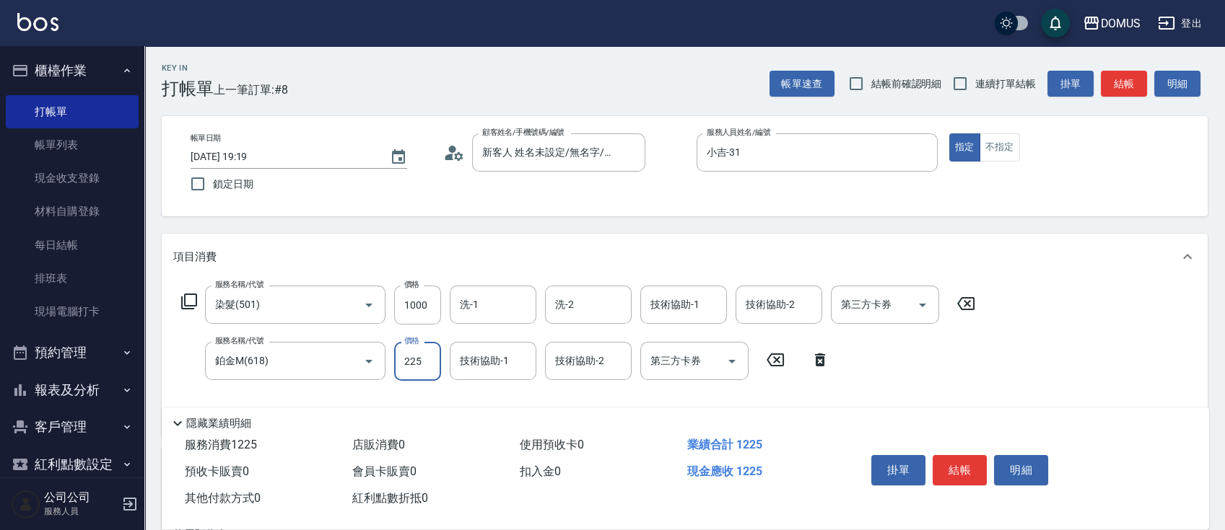
type input "320"
type input "2250"
drag, startPoint x: 430, startPoint y: 306, endPoint x: 438, endPoint y: 307, distance: 8.1
click at [430, 307] on input "1000" at bounding box center [417, 305] width 47 height 39
type input "220"
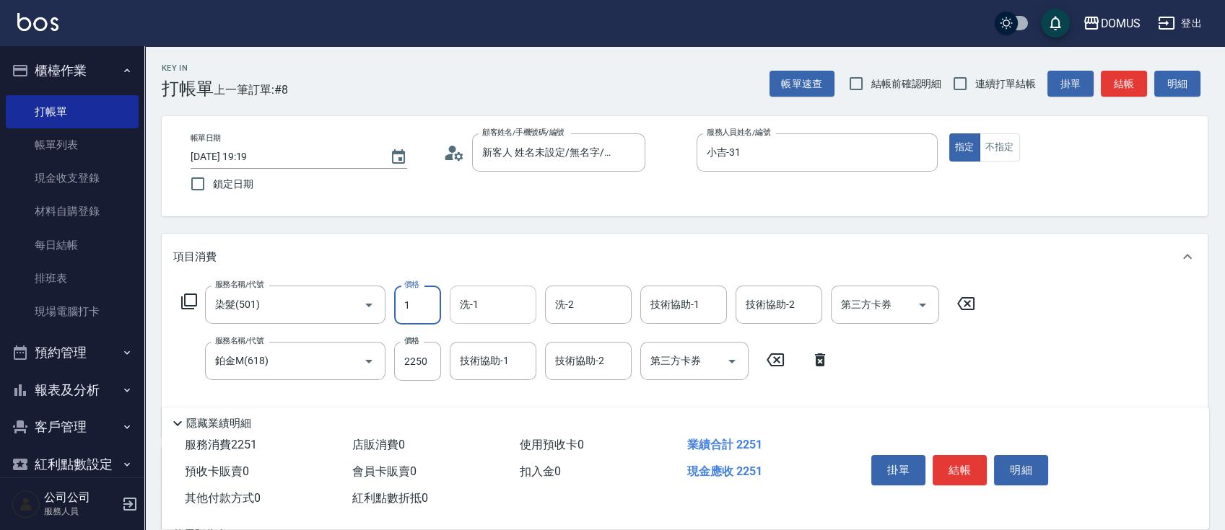
type input "18"
type input "240"
type input "180"
type input "400"
type input "1800"
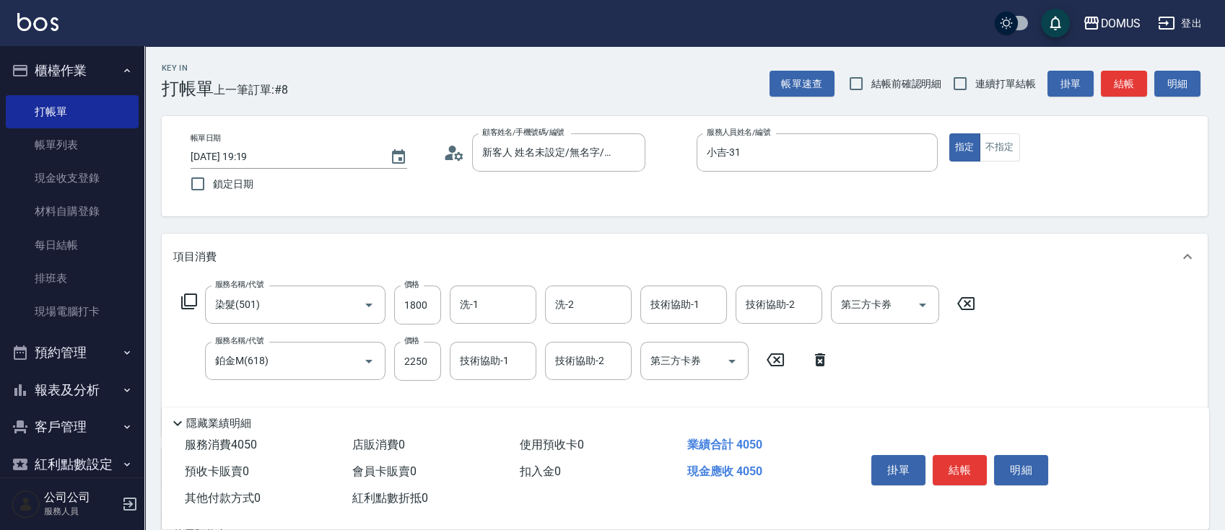
click at [958, 347] on div "服務名稱/代號 染髮(501) 服務名稱/代號 價格 1800 價格 洗-1 洗-1 洗-2 洗-2 技術協助-1 技術協助-1 技術協助-2 技術協助-2 …" at bounding box center [578, 355] width 810 height 139
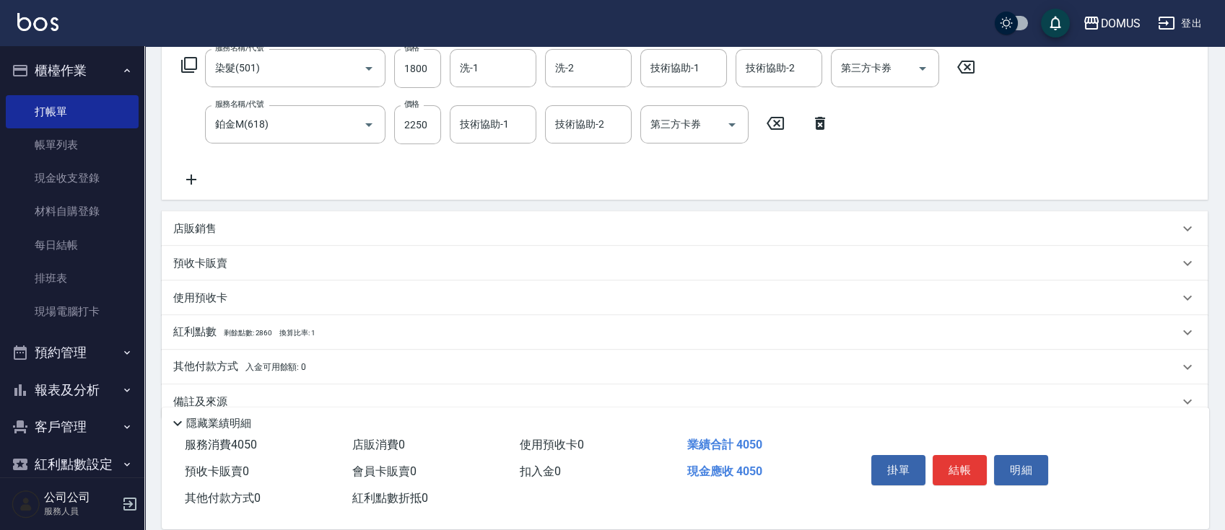
scroll to position [262, 0]
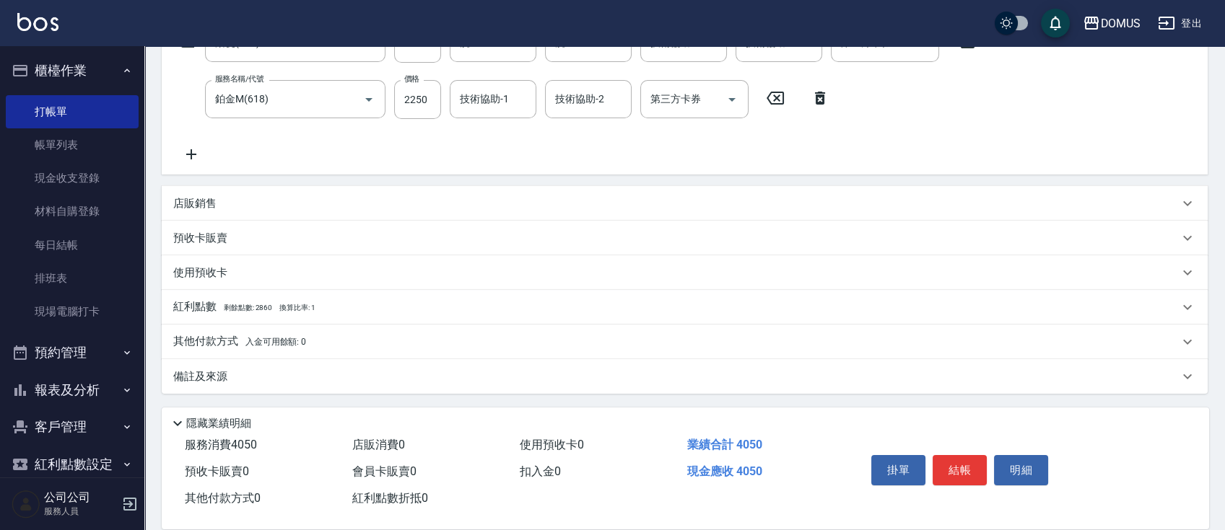
click at [209, 340] on p "其他付款方式 入金可用餘額: 0" at bounding box center [239, 342] width 133 height 16
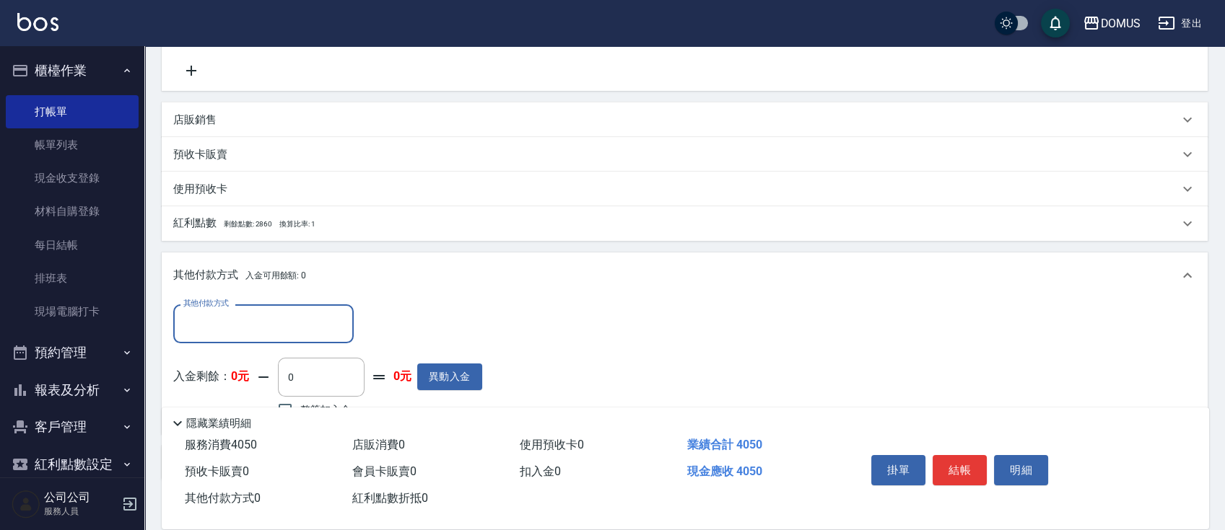
scroll to position [432, 0]
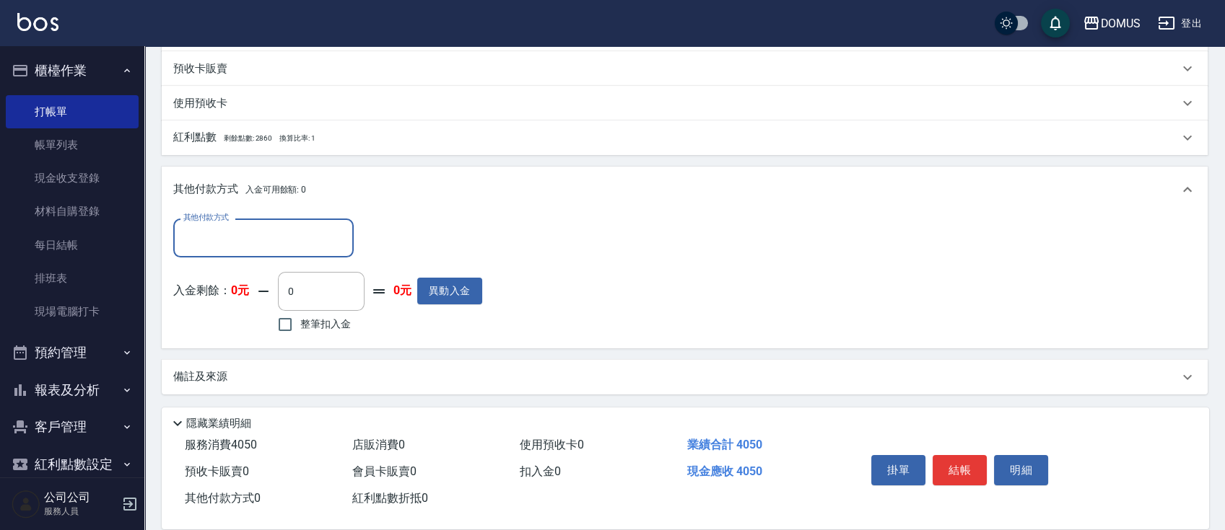
click at [305, 240] on input "其他付款方式" at bounding box center [263, 237] width 167 height 25
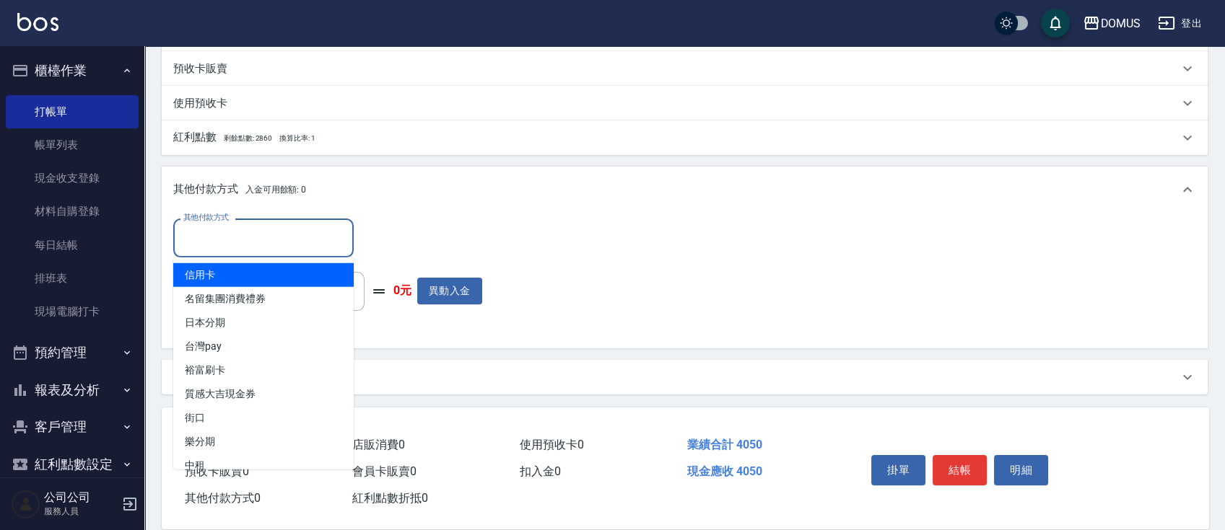
click at [248, 274] on span "信用卡" at bounding box center [263, 275] width 180 height 24
type input "信用卡"
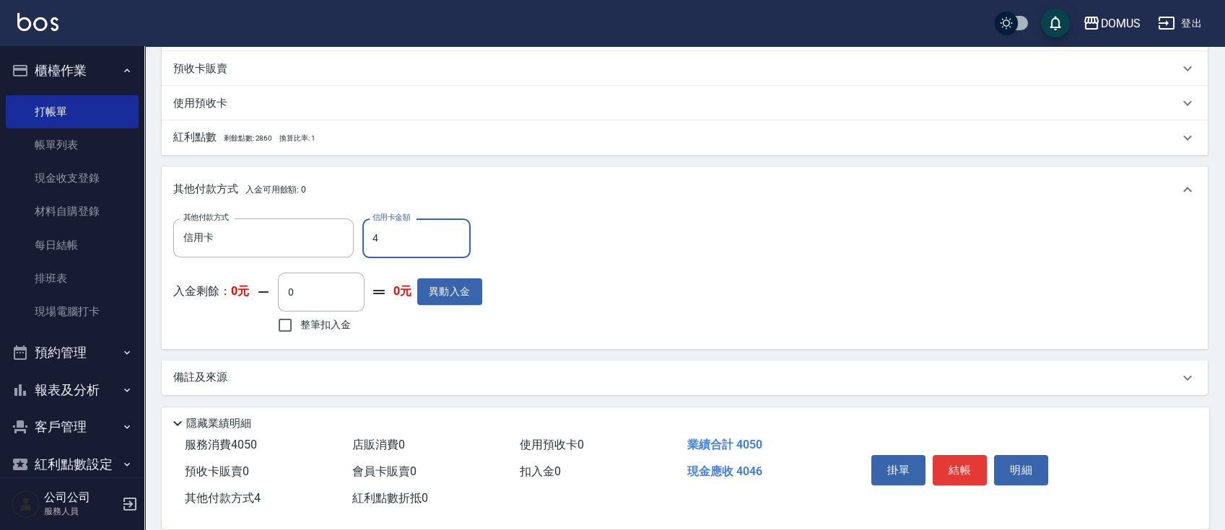
type input "40"
type input "360"
type input "405"
type input "0"
type input "4050"
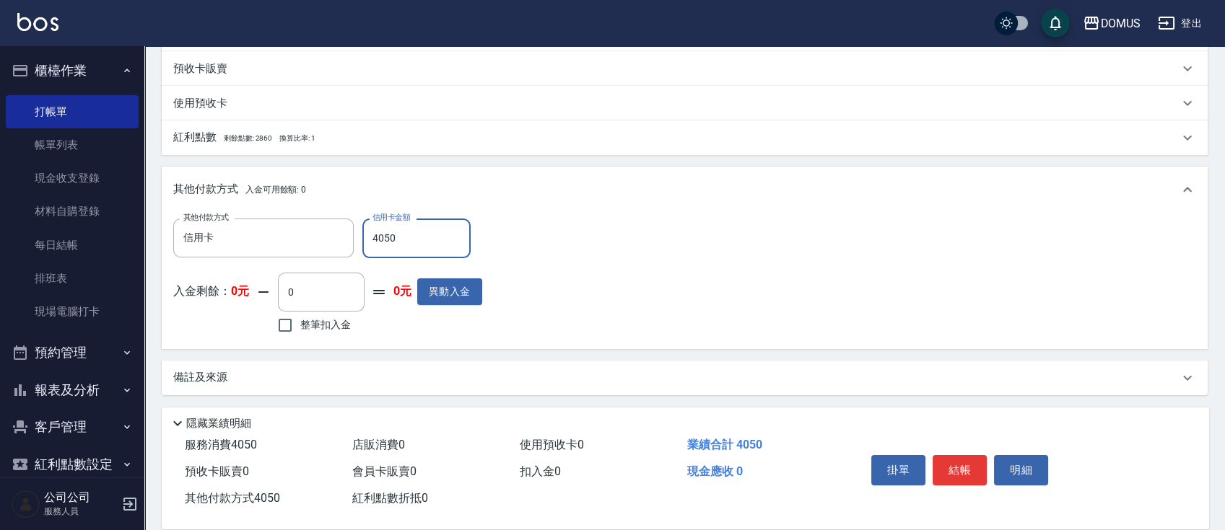
click at [782, 207] on div "其他付款方式 入金可用餘額: 0" at bounding box center [685, 190] width 1046 height 46
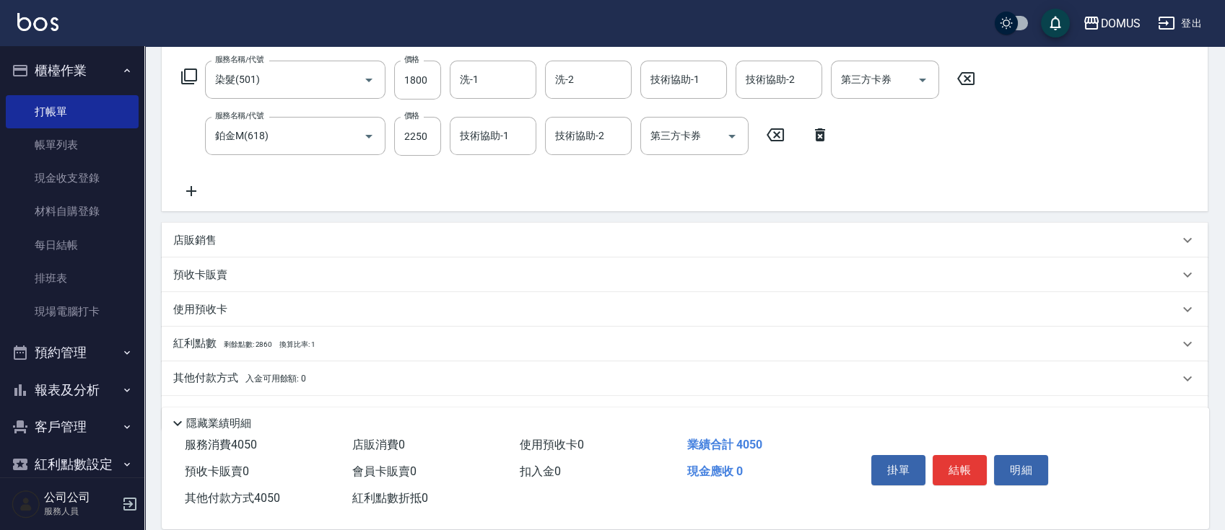
scroll to position [262, 0]
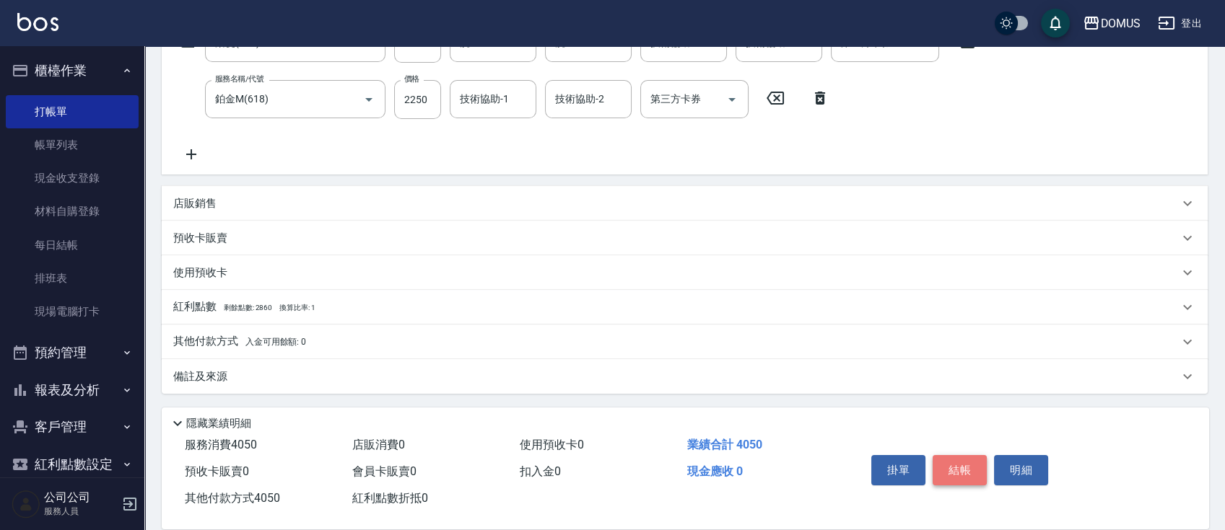
click at [964, 465] on button "結帳" at bounding box center [959, 470] width 54 height 30
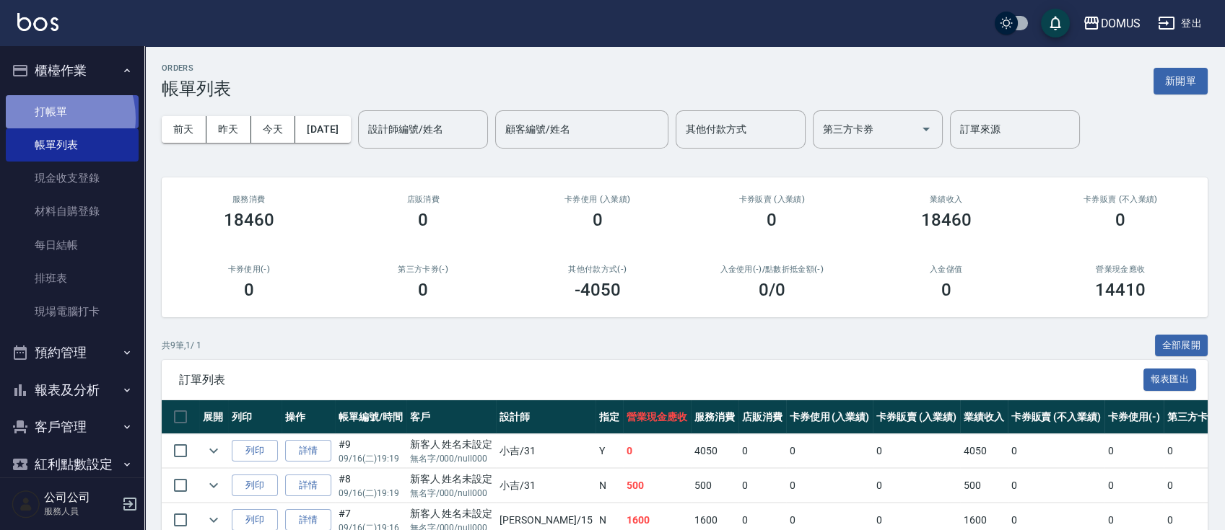
click at [50, 118] on link "打帳單" at bounding box center [72, 111] width 133 height 33
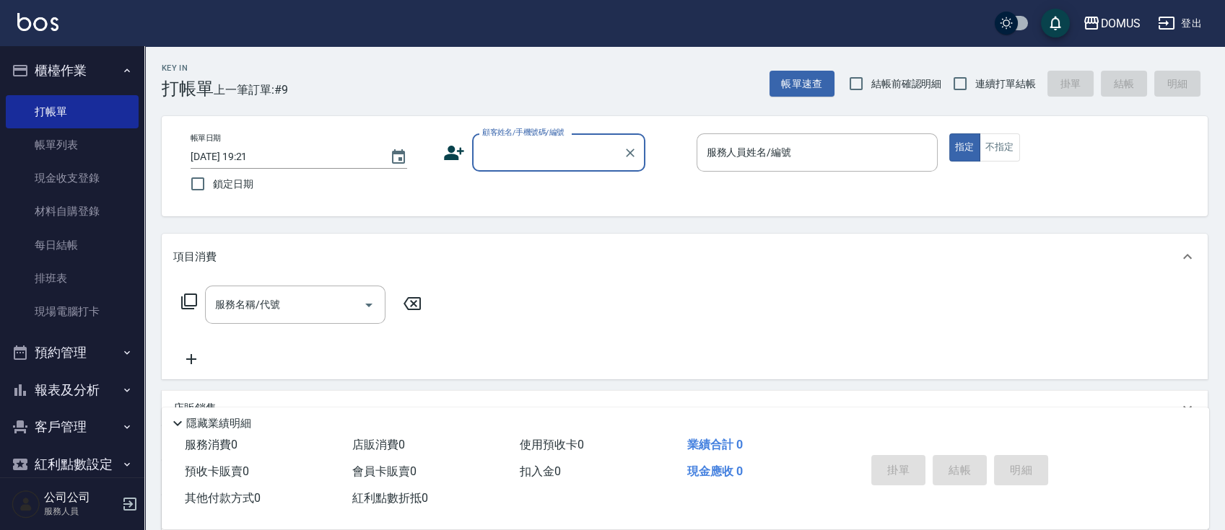
click at [575, 155] on input "顧客姓名/手機號碼/編號" at bounding box center [547, 152] width 139 height 25
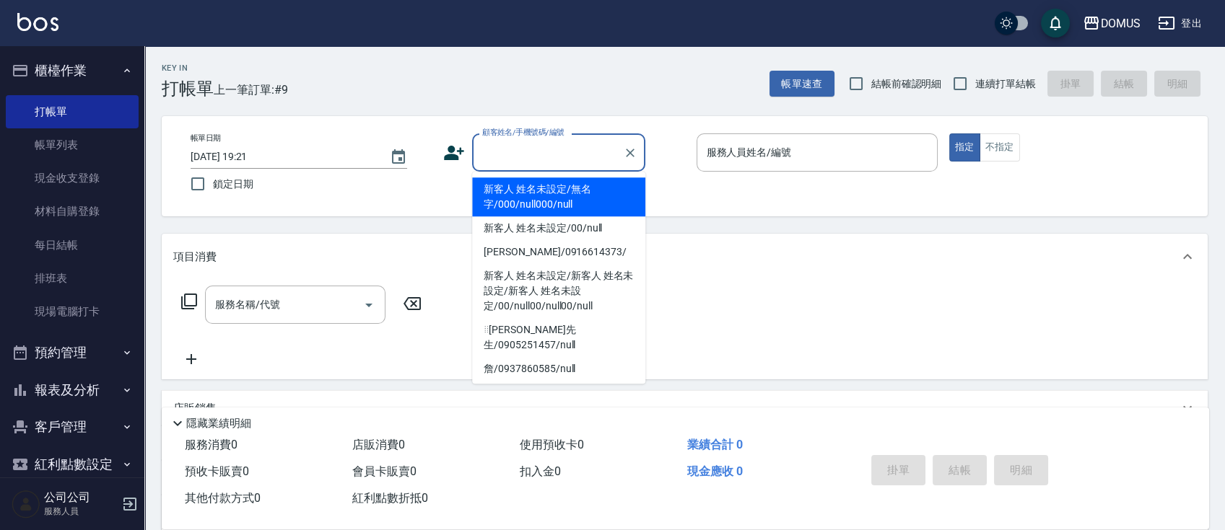
click at [574, 190] on li "新客人 姓名未設定/無名字/000/null000/null" at bounding box center [558, 197] width 173 height 39
type input "新客人 姓名未設定/無名字/000/null000/null"
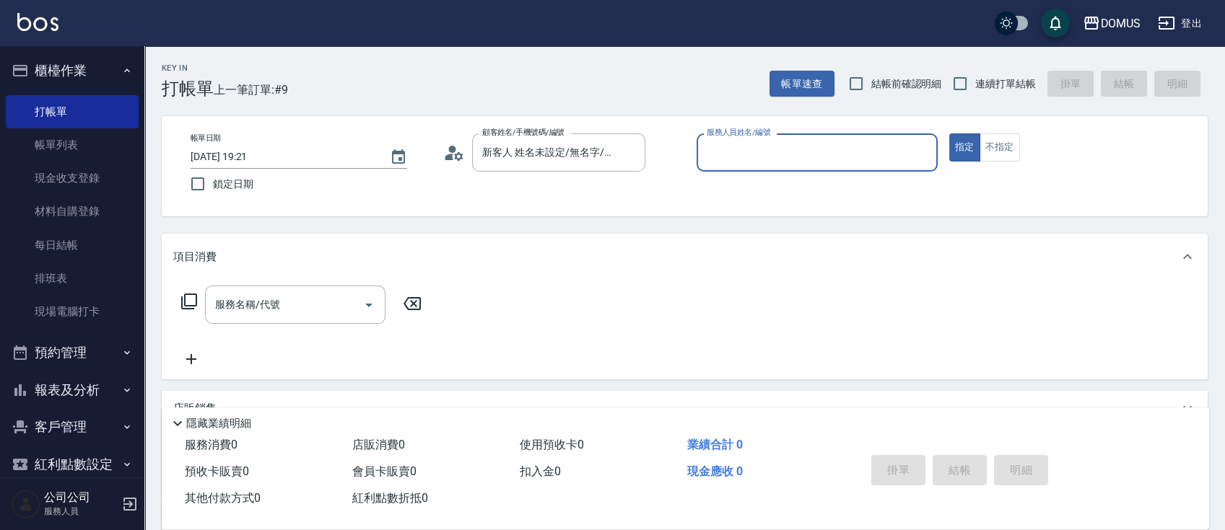
click at [870, 159] on input "服務人員姓名/編號" at bounding box center [817, 152] width 228 height 25
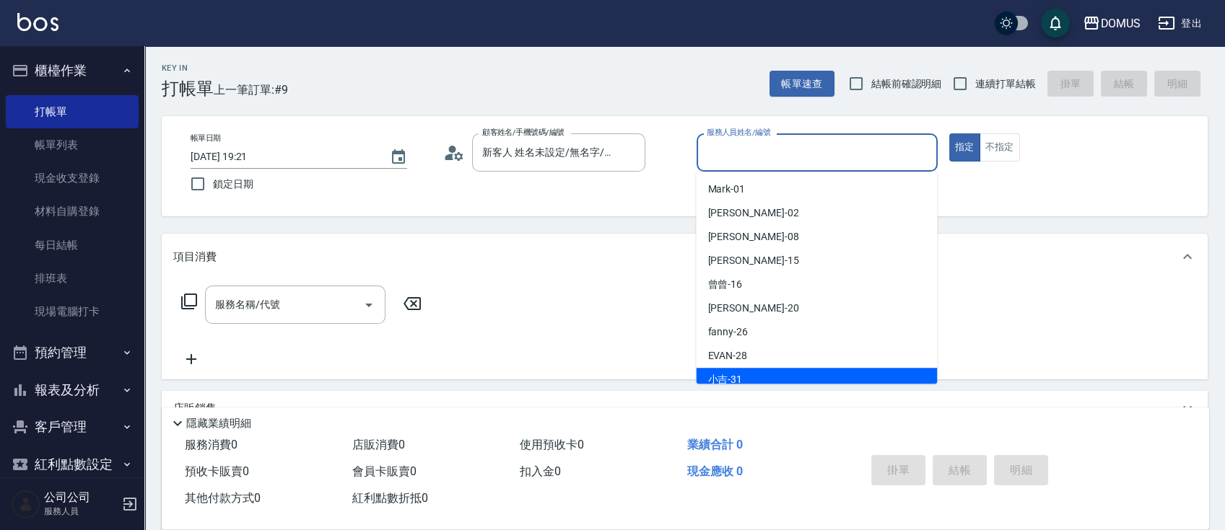
click at [764, 372] on div "小吉 -31" at bounding box center [816, 380] width 241 height 24
type input "小吉-31"
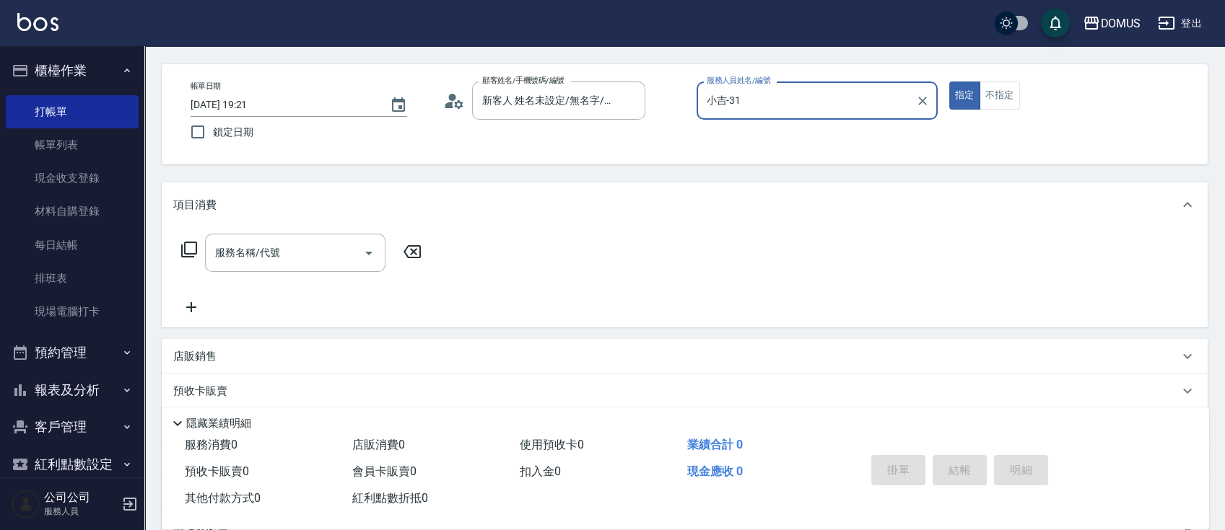
scroll to position [96, 0]
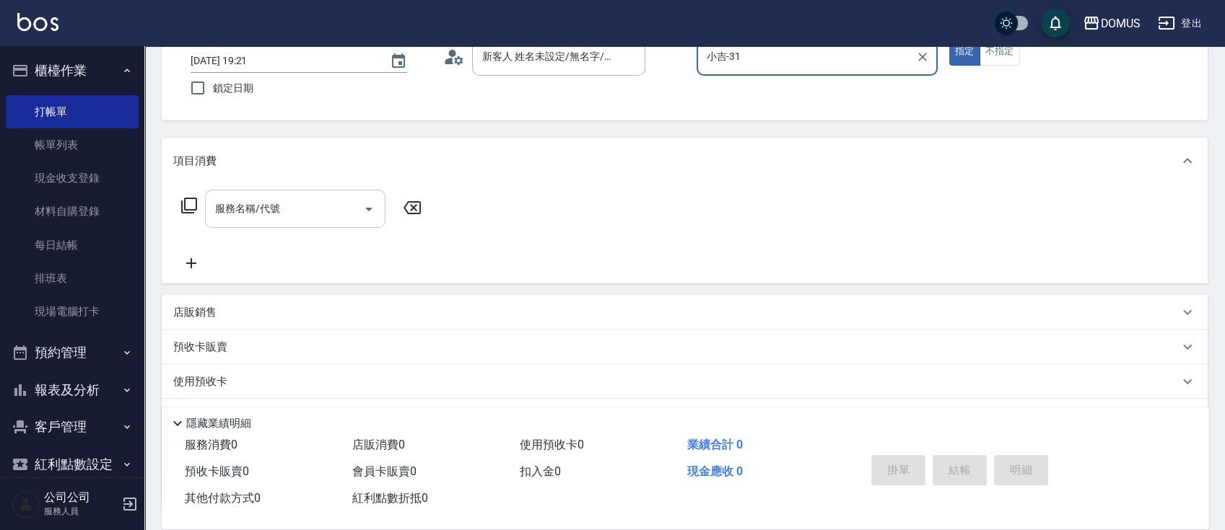
click at [324, 220] on div "服務名稱/代號" at bounding box center [295, 209] width 180 height 38
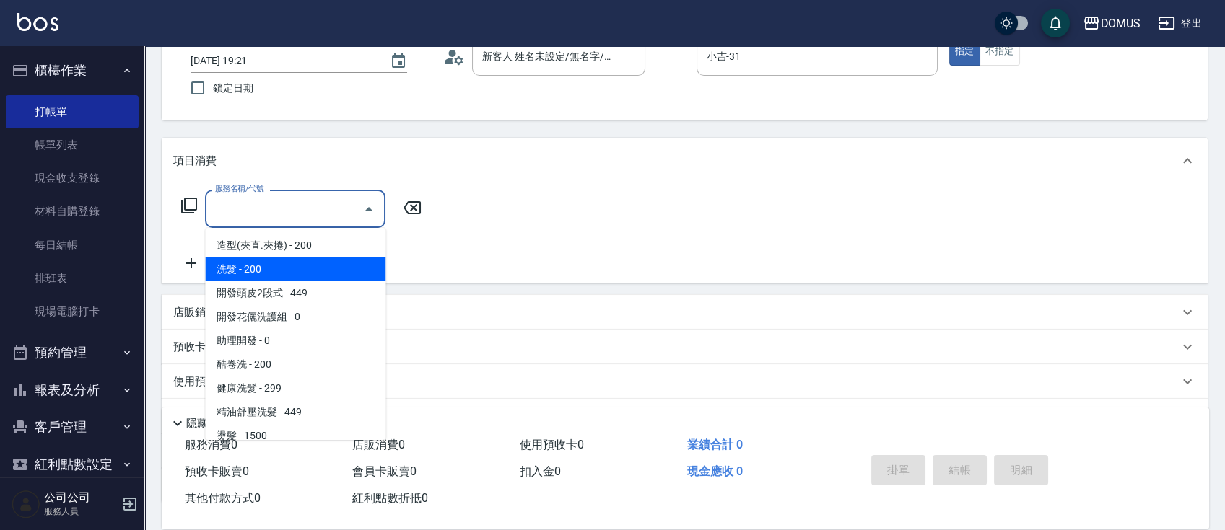
click at [306, 274] on span "洗髮 - 200" at bounding box center [295, 270] width 180 height 24
type input "洗髮(201)"
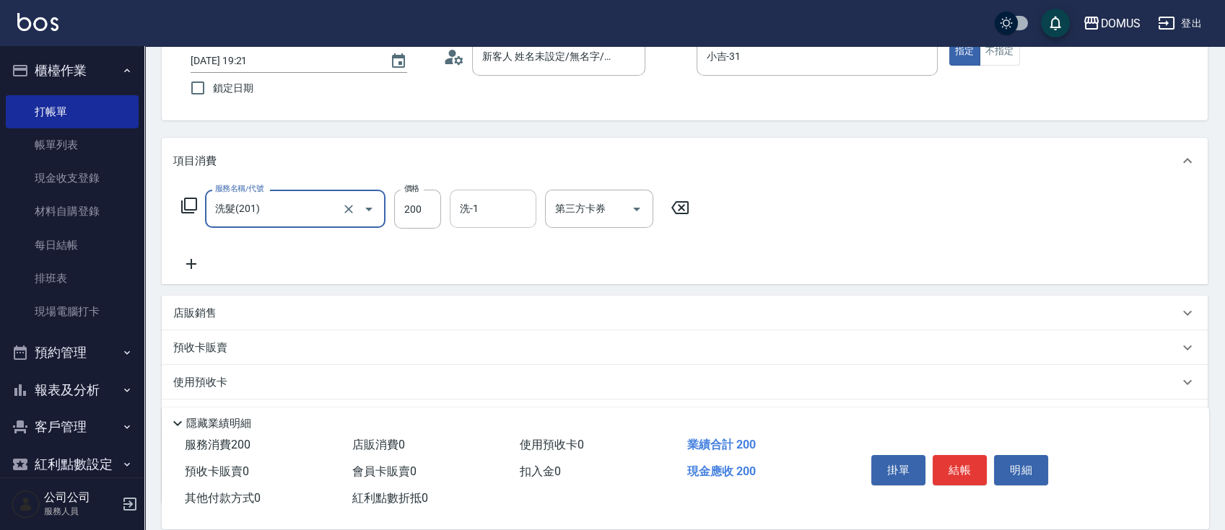
drag, startPoint x: 423, startPoint y: 208, endPoint x: 505, endPoint y: 206, distance: 82.3
click at [423, 208] on input "200" at bounding box center [417, 209] width 47 height 39
type input "0"
type input "24"
type input "20"
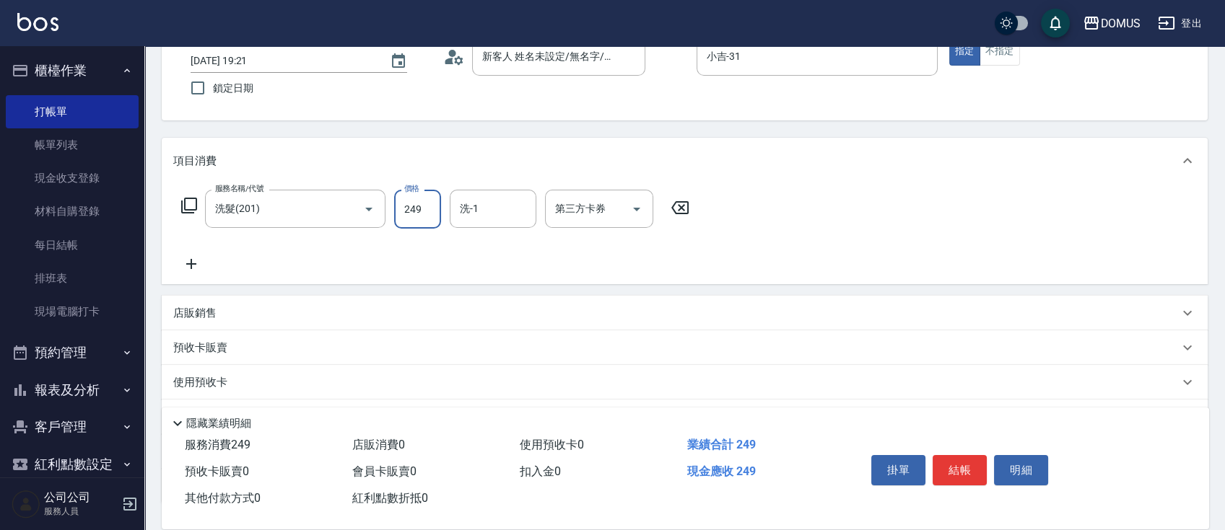
type input "249"
drag, startPoint x: 655, startPoint y: 280, endPoint x: 658, endPoint y: 273, distance: 8.1
click at [657, 274] on div "項目消費 服務名稱/代號 洗髮(201) 服務名稱/代號 價格 249 價格 洗-1 洗-1 第三方卡券 第三方卡券 店販銷售 服務人員姓名/編號 服務人員姓…" at bounding box center [685, 321] width 1046 height 366
click at [617, 195] on div "第三方卡券" at bounding box center [599, 209] width 108 height 38
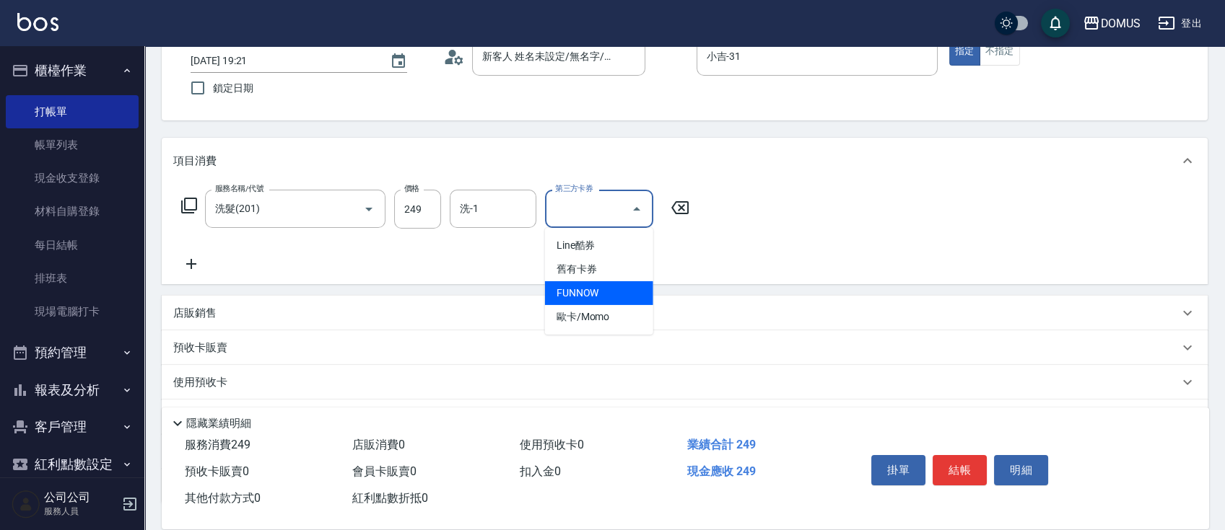
click at [616, 287] on span "FUNNOW" at bounding box center [599, 293] width 108 height 24
type input "0"
type input "FUNNOW"
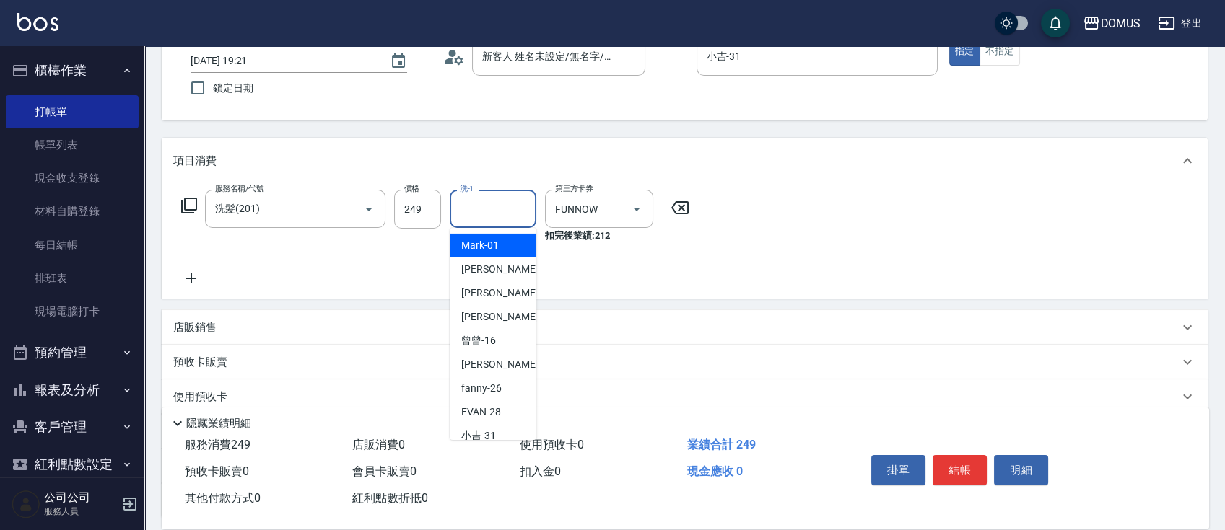
click at [479, 210] on input "洗-1" at bounding box center [493, 208] width 74 height 25
click at [491, 358] on span "[PERSON_NAME] -20" at bounding box center [506, 364] width 91 height 15
type input "小宸-20"
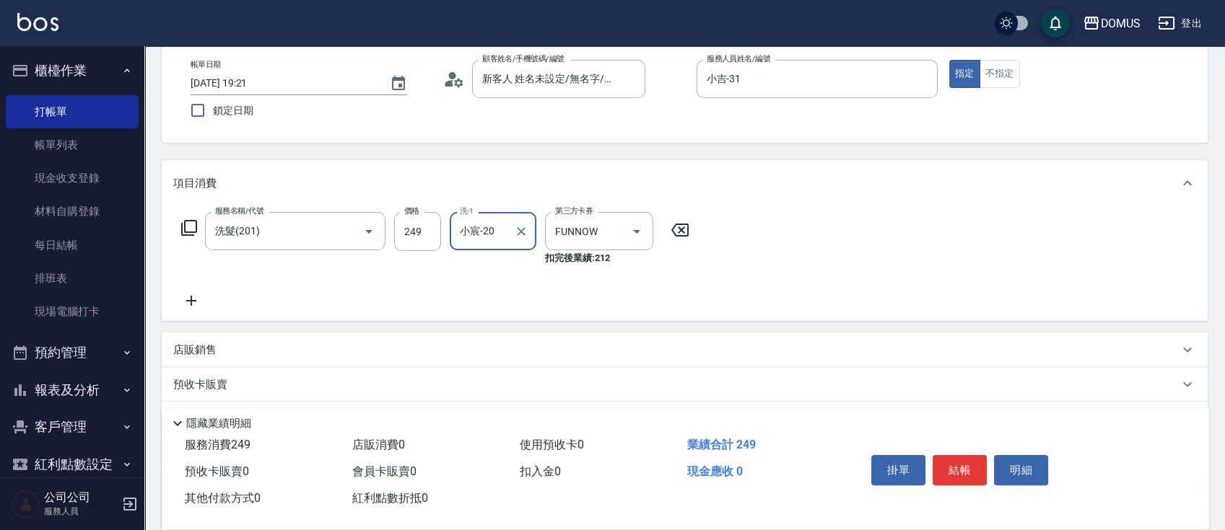
scroll to position [0, 0]
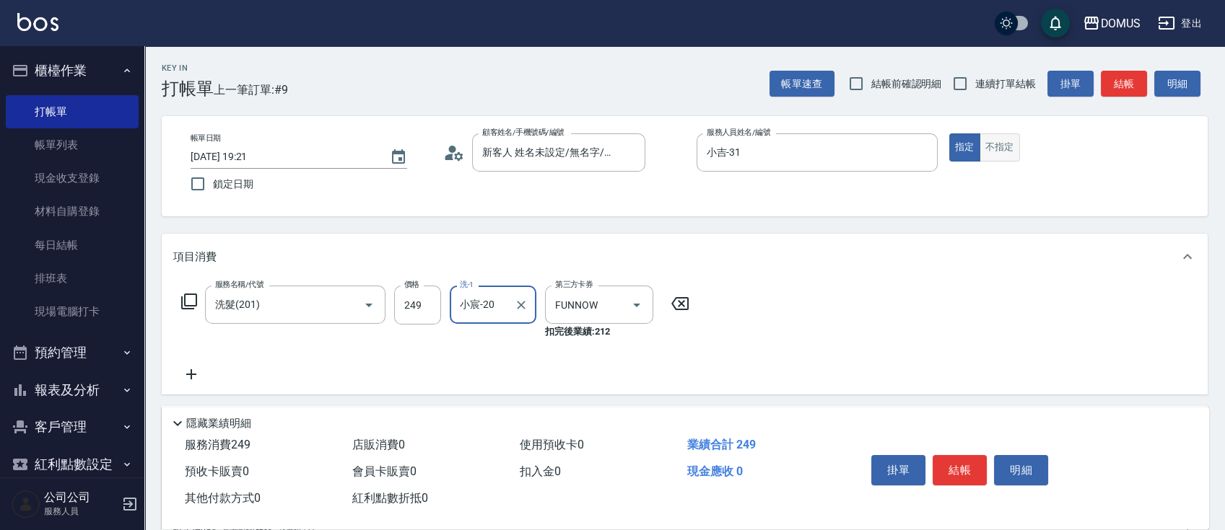
click at [983, 153] on button "不指定" at bounding box center [999, 148] width 40 height 28
click at [966, 474] on button "結帳" at bounding box center [959, 470] width 54 height 30
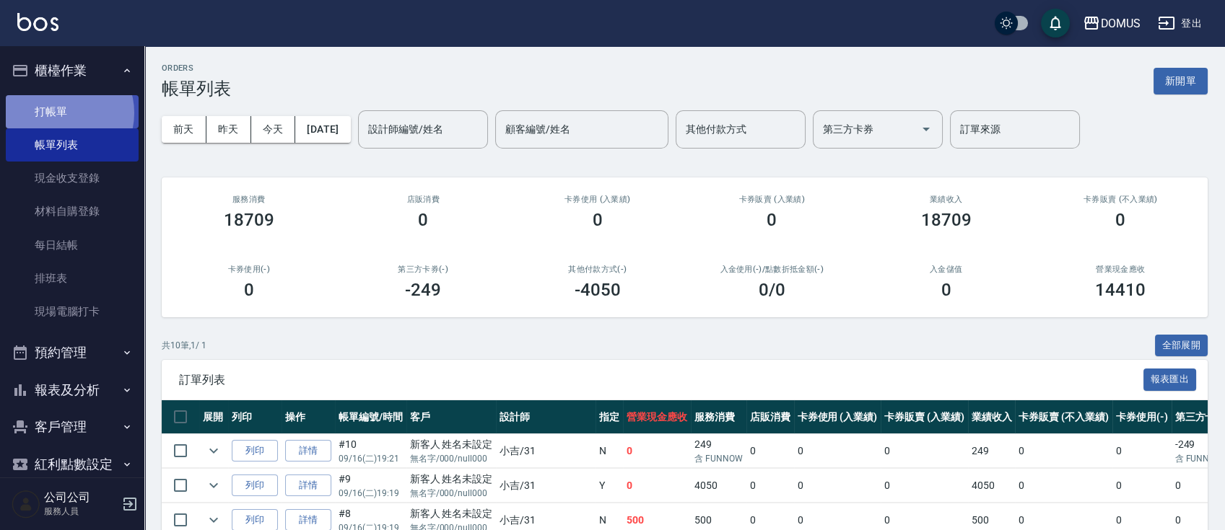
click at [62, 113] on link "打帳單" at bounding box center [72, 111] width 133 height 33
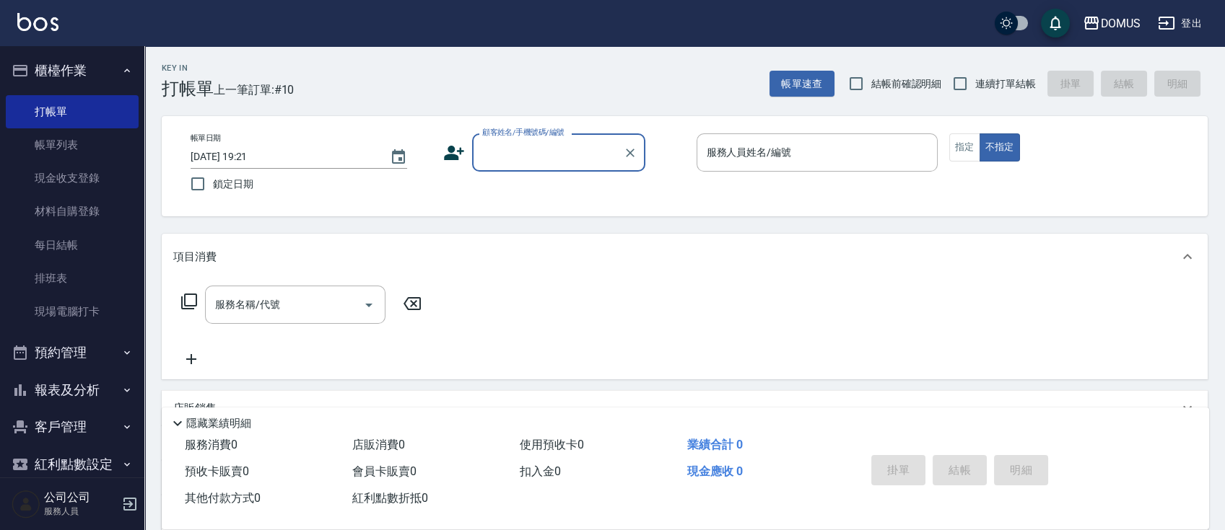
click at [553, 144] on input "顧客姓名/手機號碼/編號" at bounding box center [547, 152] width 139 height 25
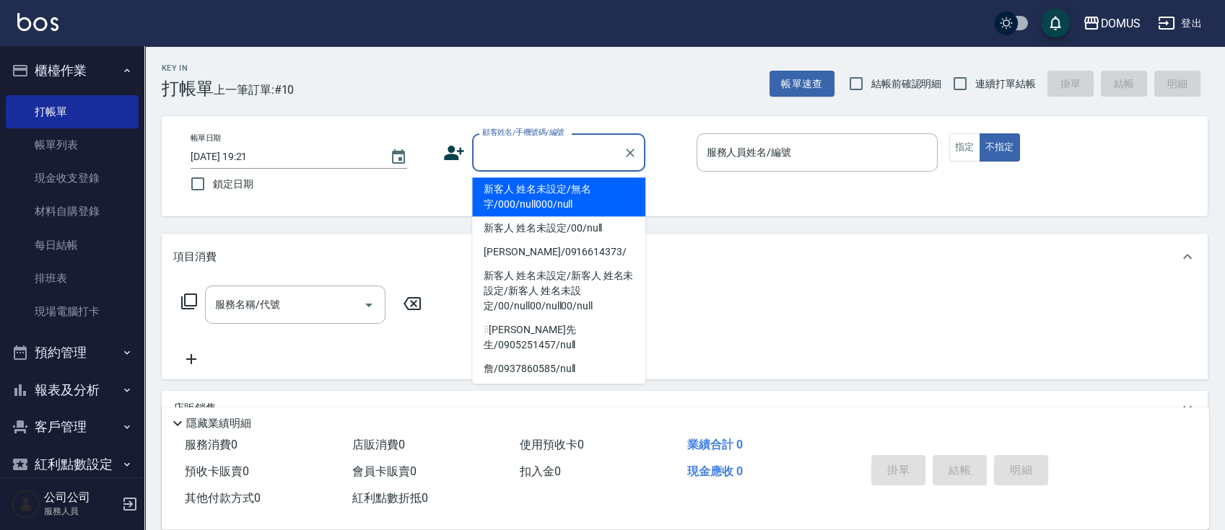
click at [560, 194] on li "新客人 姓名未設定/無名字/000/null000/null" at bounding box center [558, 197] width 173 height 39
type input "新客人 姓名未設定/無名字/000/null000/null"
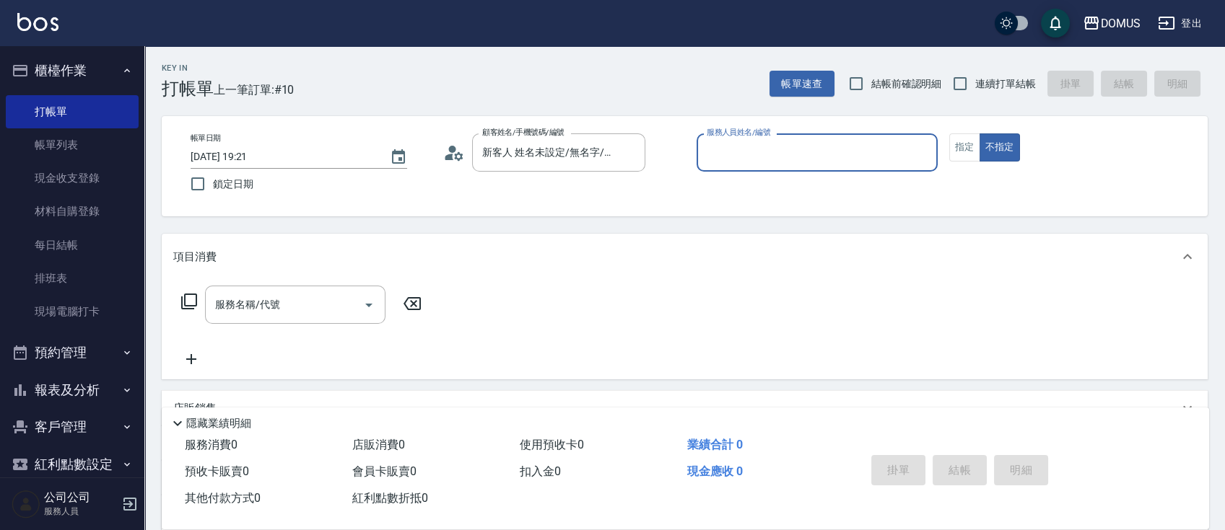
click at [854, 154] on input "服務人員姓名/編號" at bounding box center [817, 152] width 228 height 25
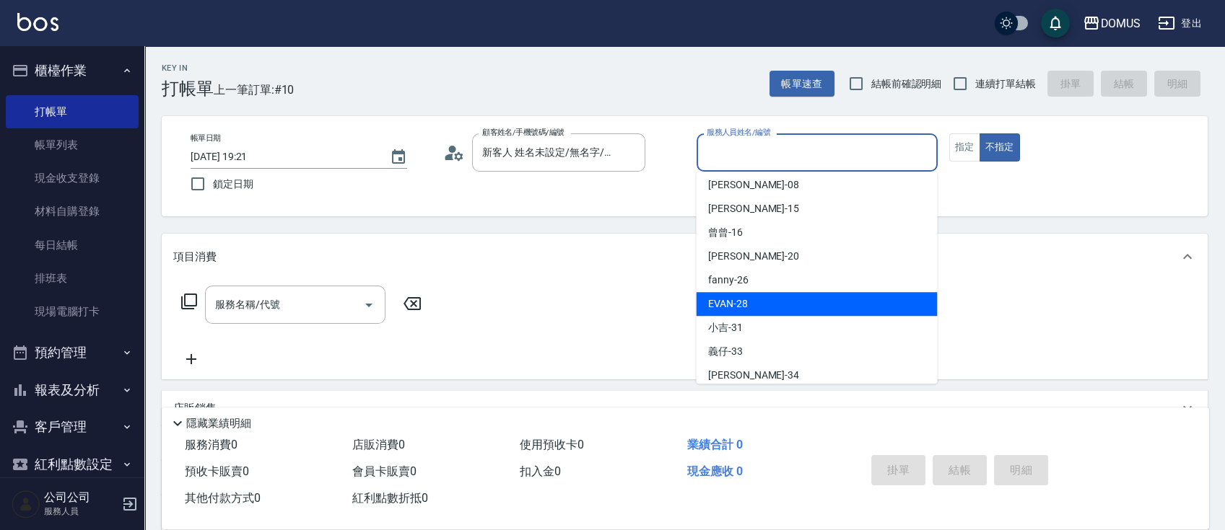
scroll to position [96, 0]
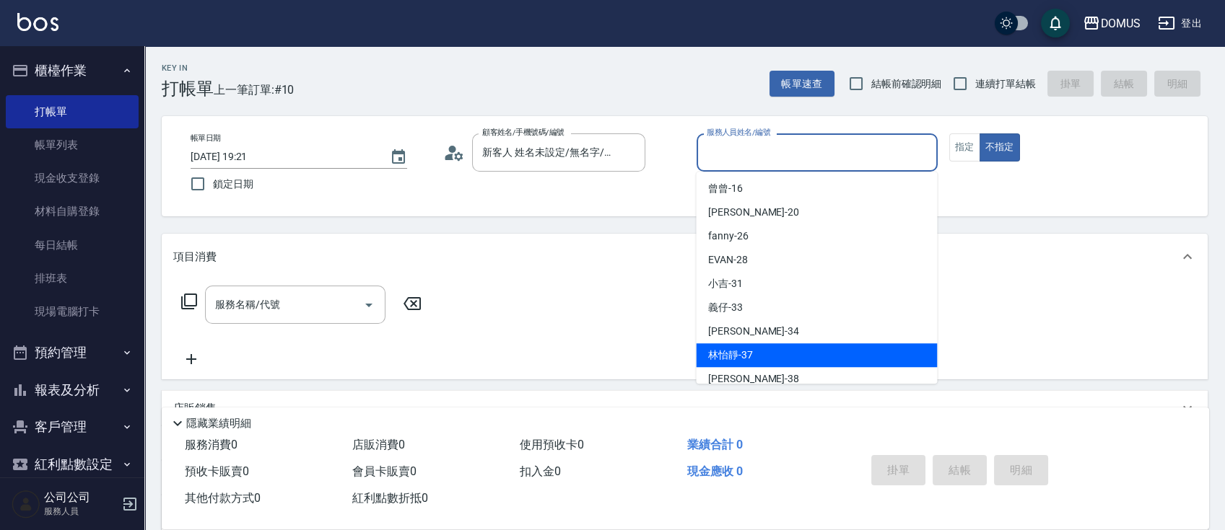
click at [797, 345] on div "林怡靜 -37" at bounding box center [816, 356] width 241 height 24
type input "林怡靜-37"
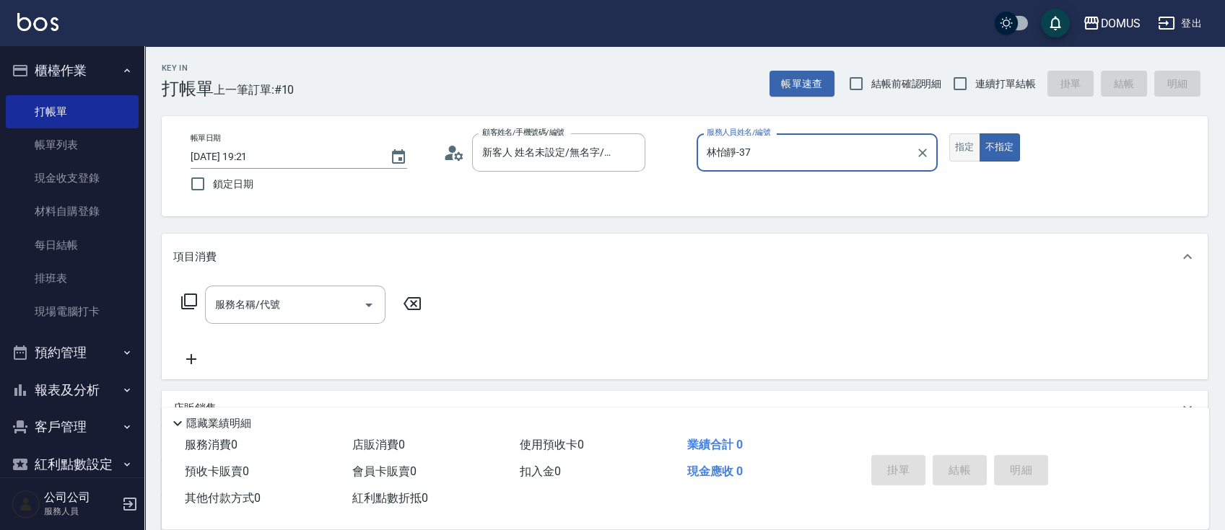
click at [963, 144] on button "指定" at bounding box center [964, 148] width 31 height 28
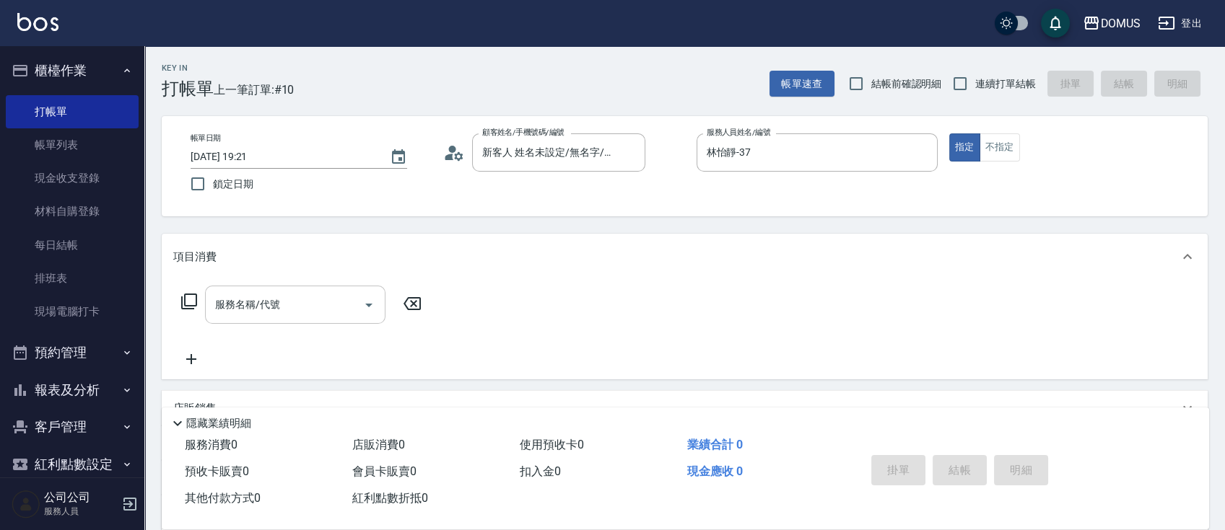
click at [286, 309] on input "服務名稱/代號" at bounding box center [284, 304] width 146 height 25
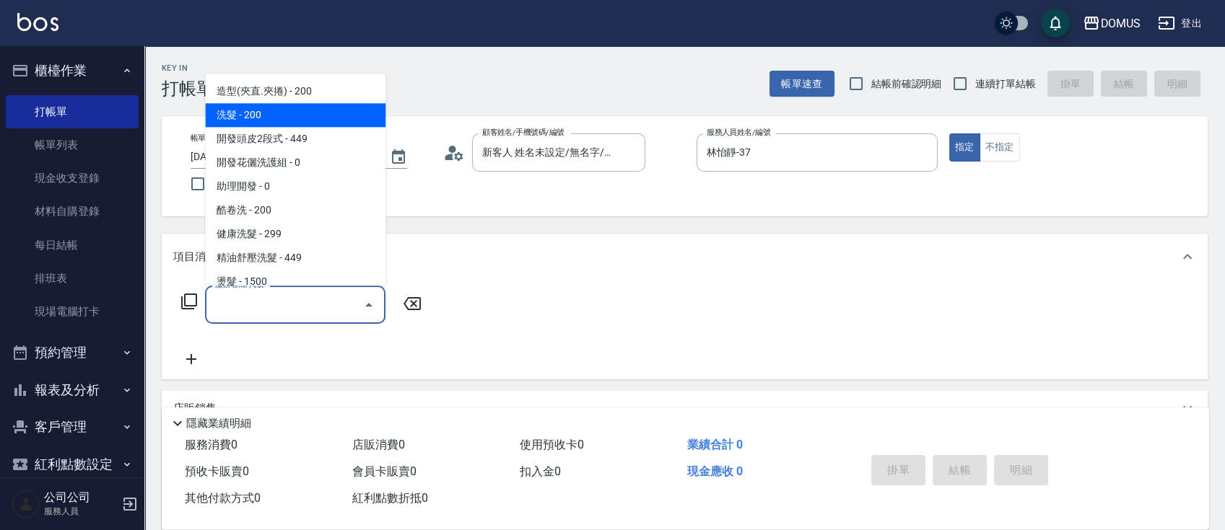
click at [284, 108] on span "洗髮 - 200" at bounding box center [295, 115] width 180 height 24
type input "洗髮(201)"
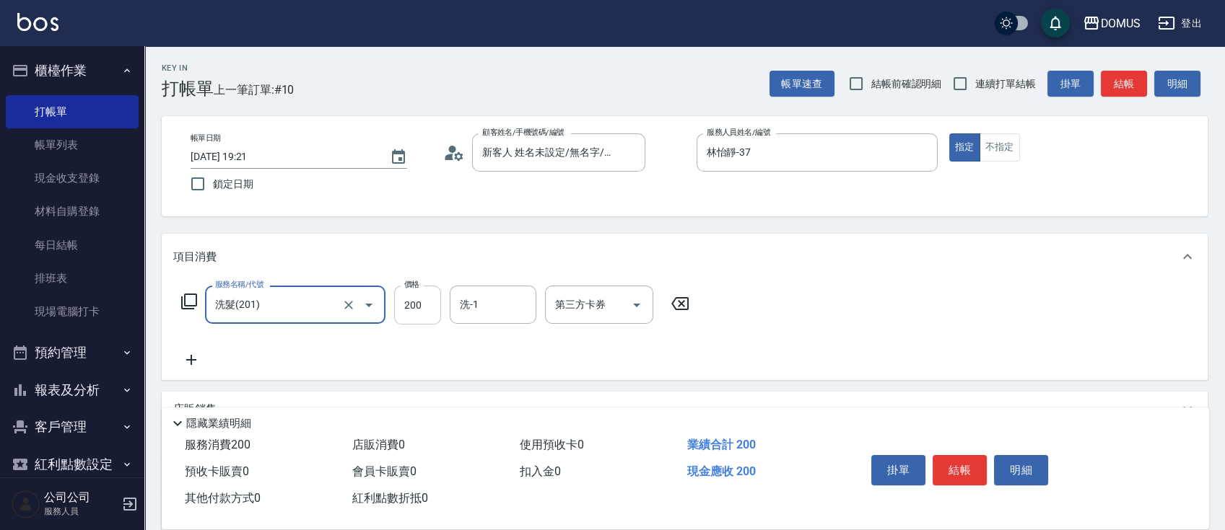
click at [422, 308] on input "200" at bounding box center [417, 305] width 47 height 39
type input "0"
type input "30"
type input "300"
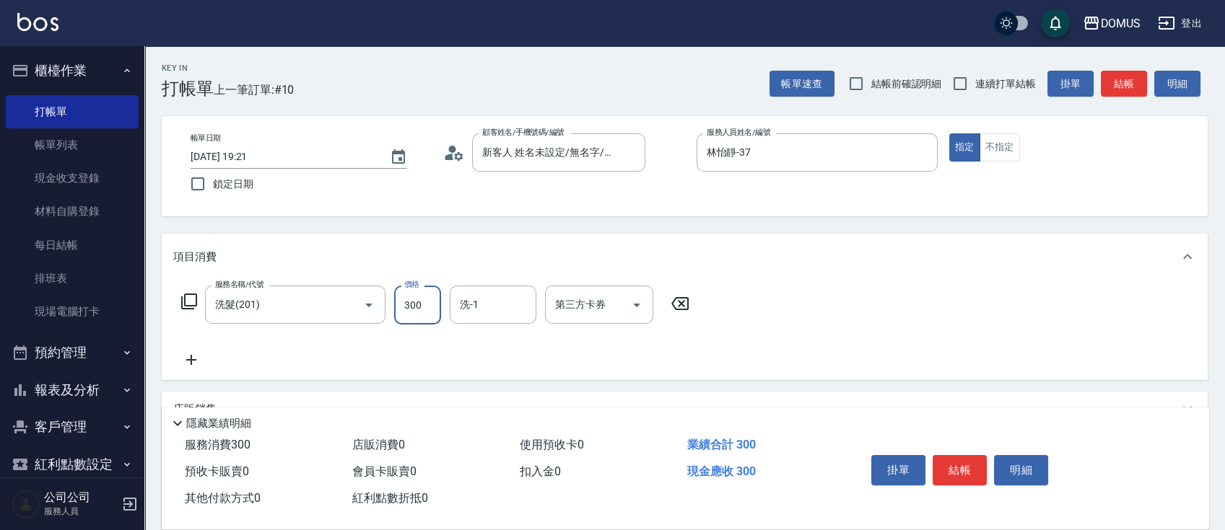
click at [980, 346] on div "服務名稱/代號 洗髮(201) 服務名稱/代號 價格 300 價格 洗-1 洗-1 第三方卡券 第三方卡券" at bounding box center [685, 330] width 1046 height 100
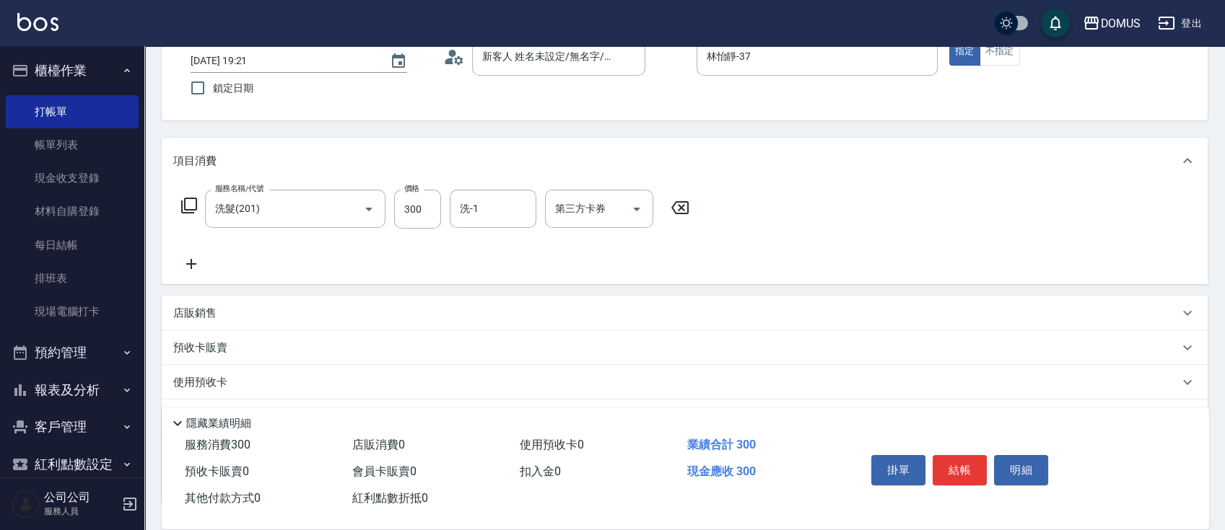
click at [214, 307] on p "店販銷售" at bounding box center [194, 313] width 43 height 15
click at [256, 365] on input "服務人員姓名/編號" at bounding box center [227, 366] width 95 height 25
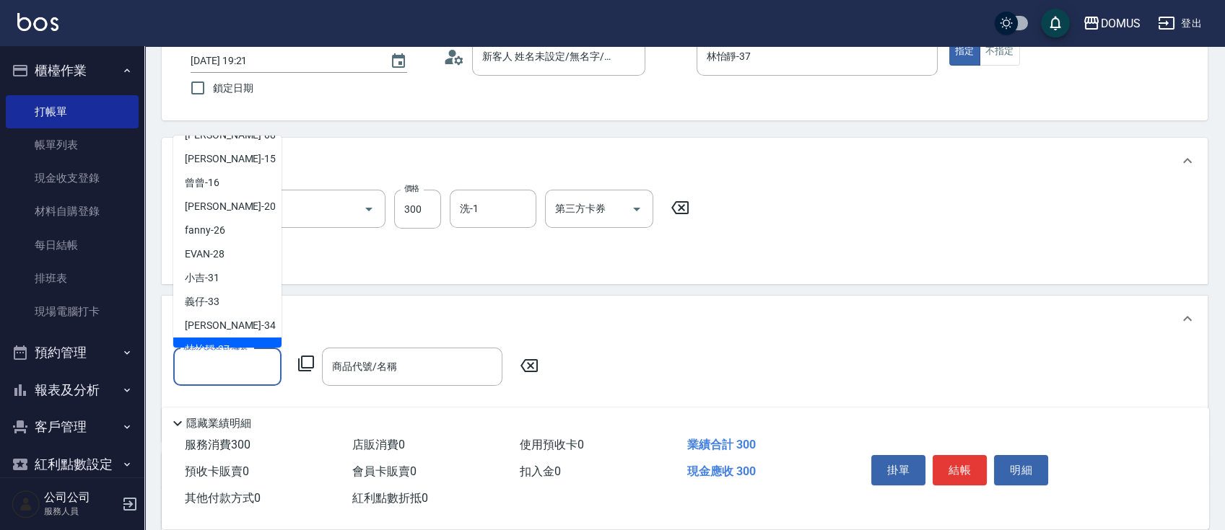
scroll to position [96, 0]
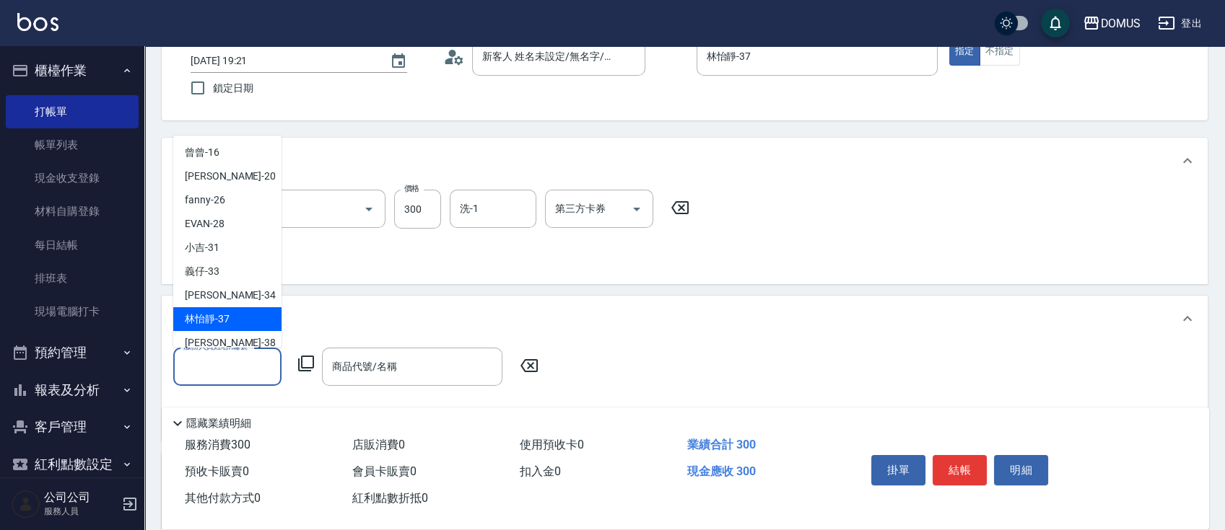
click at [229, 320] on div "林怡靜 -37" at bounding box center [227, 319] width 108 height 24
type input "林怡靜-37"
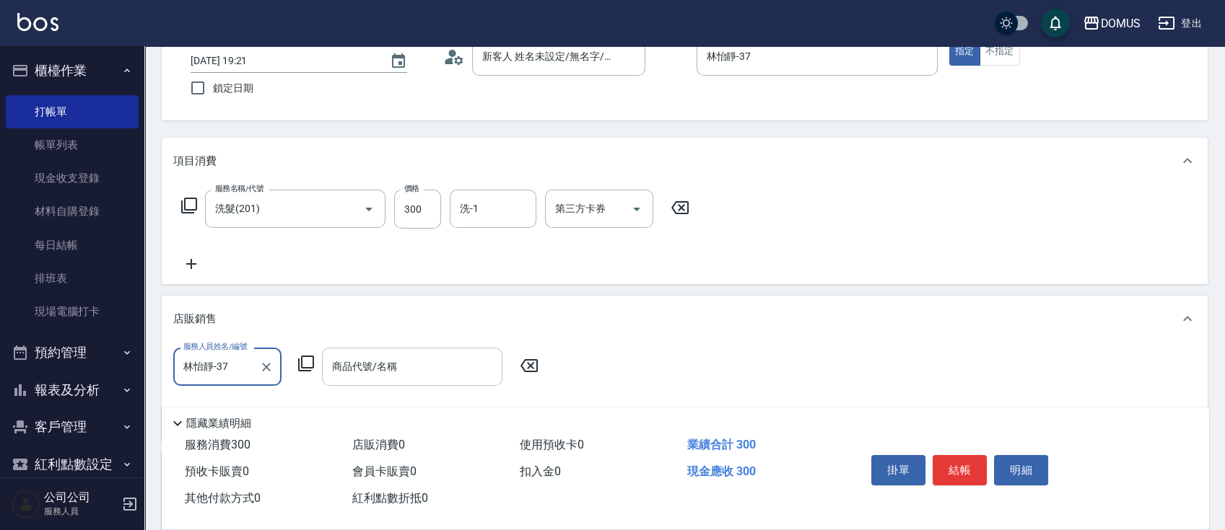
click at [382, 363] on div "商品代號/名稱 商品代號/名稱" at bounding box center [412, 367] width 180 height 38
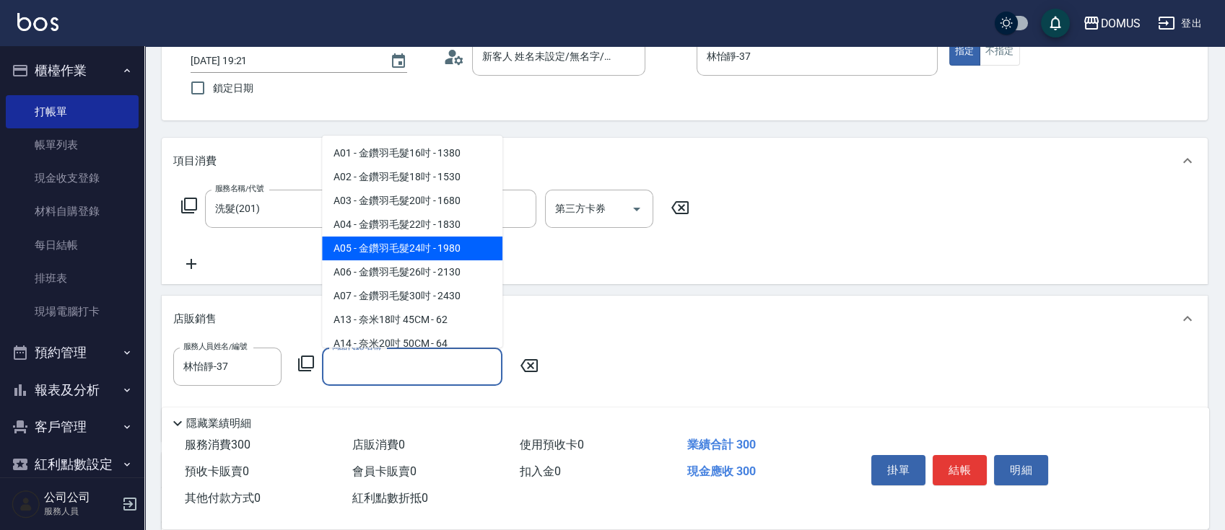
type input "s"
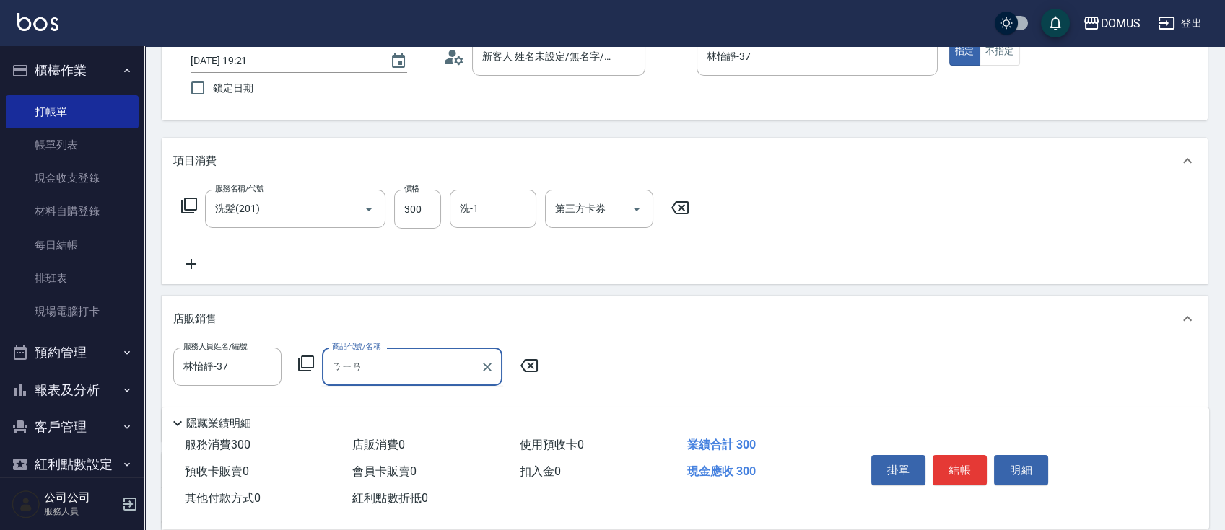
type input "念"
type input "蔫"
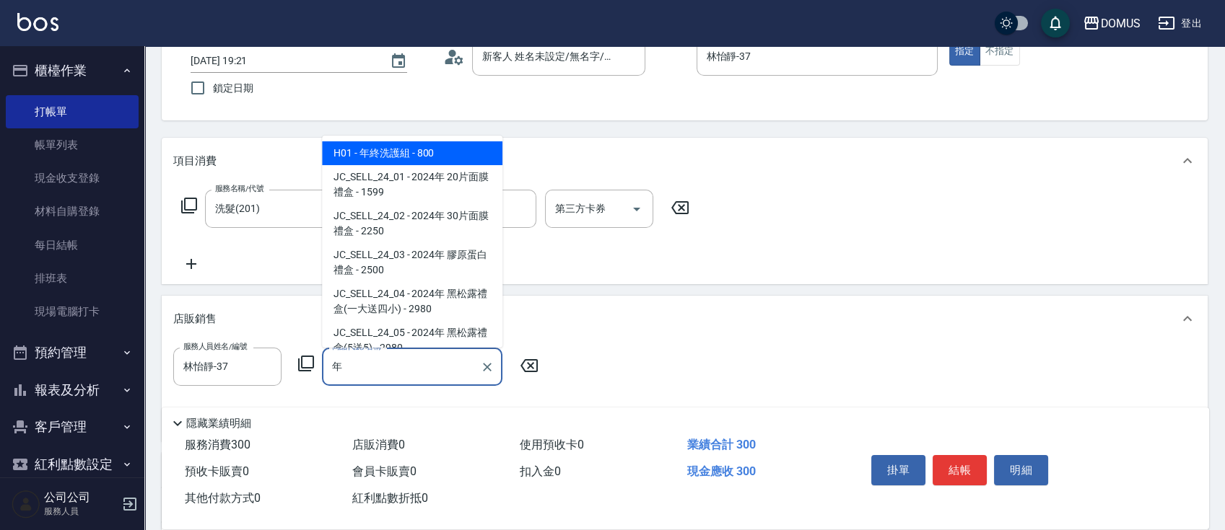
type input "[PERSON_NAME]莯雷隨心所欲水潤凝乳"
type input "90"
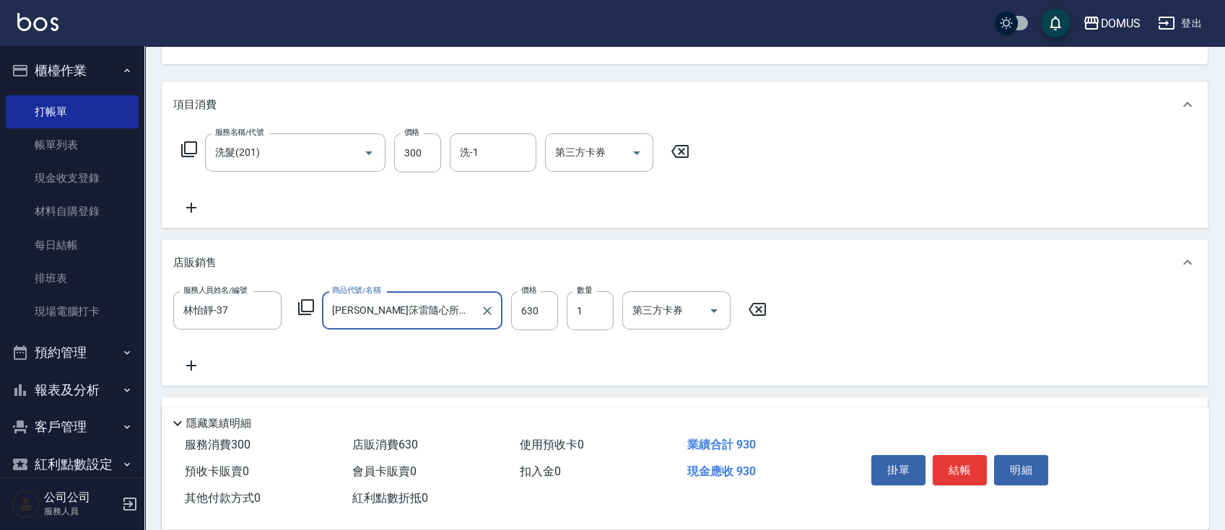
scroll to position [192, 0]
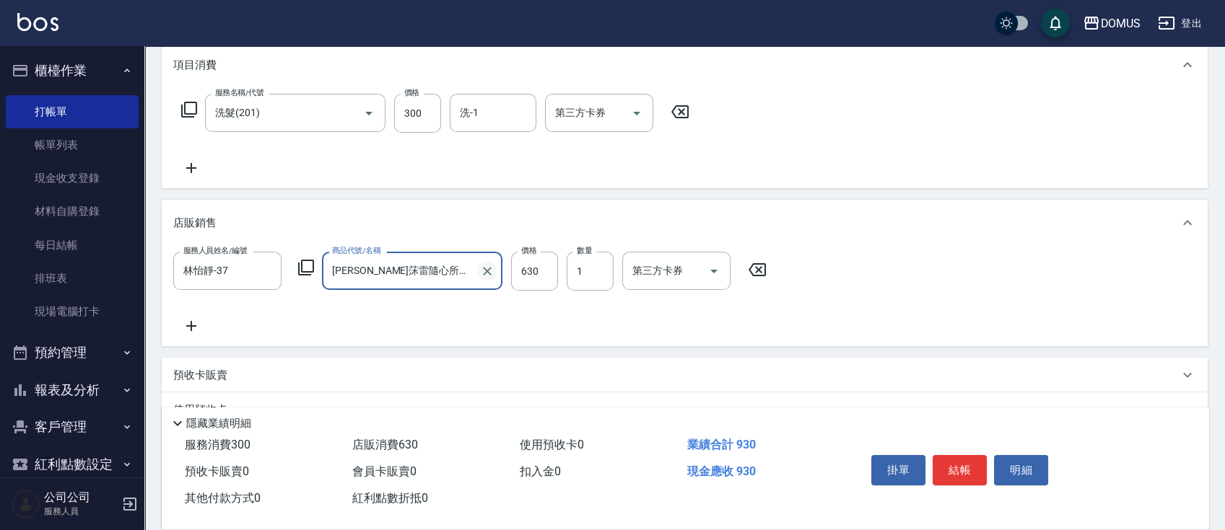
click at [489, 271] on icon "Clear" at bounding box center [487, 271] width 14 height 14
type input "30"
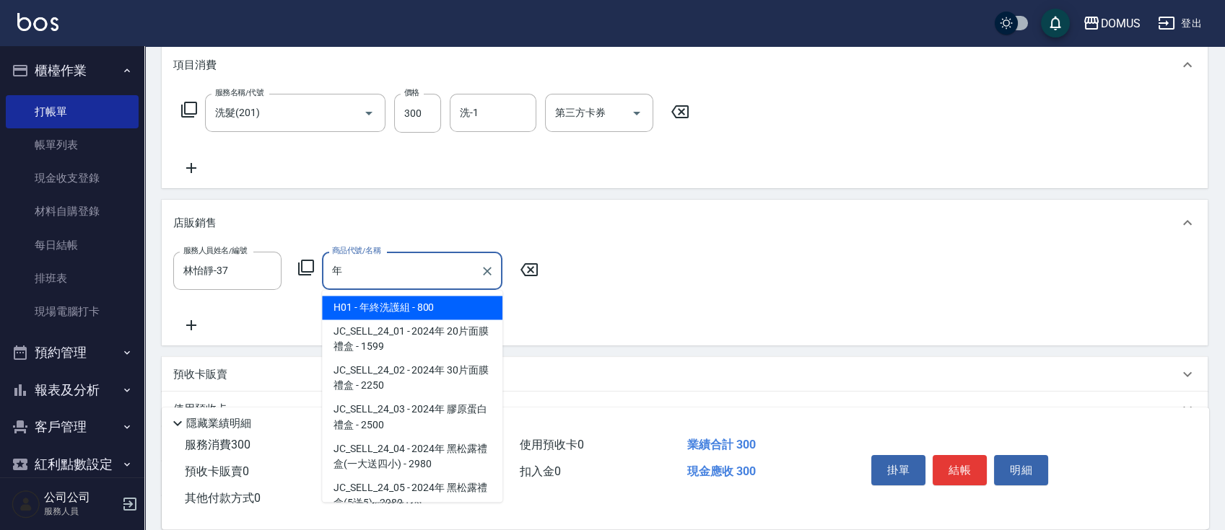
click at [349, 308] on span "H01 - 年終洗護組 - 800" at bounding box center [412, 308] width 180 height 24
type input "年終洗護組"
type input "110"
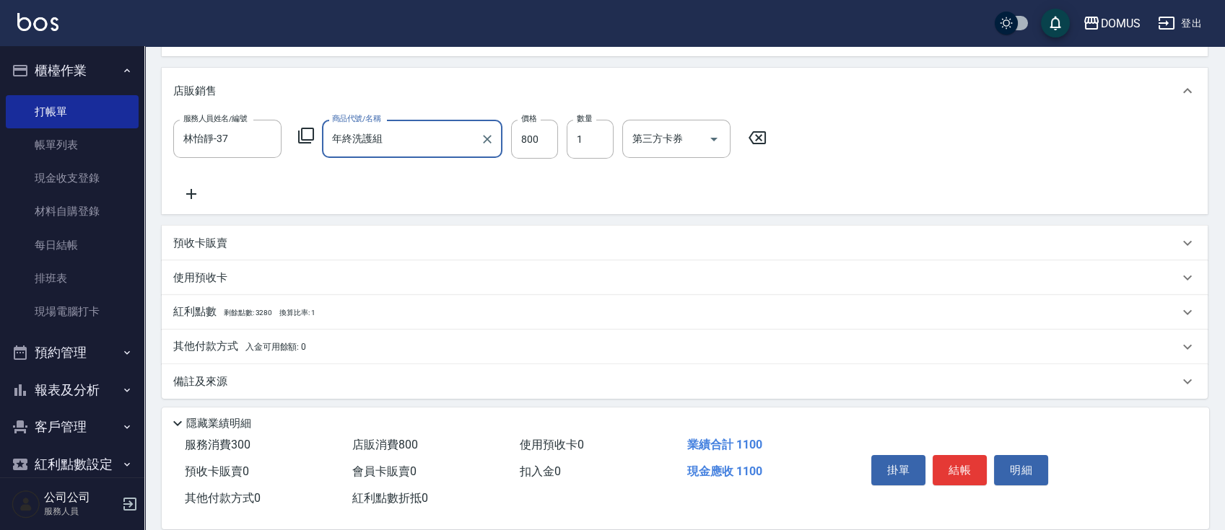
scroll to position [329, 0]
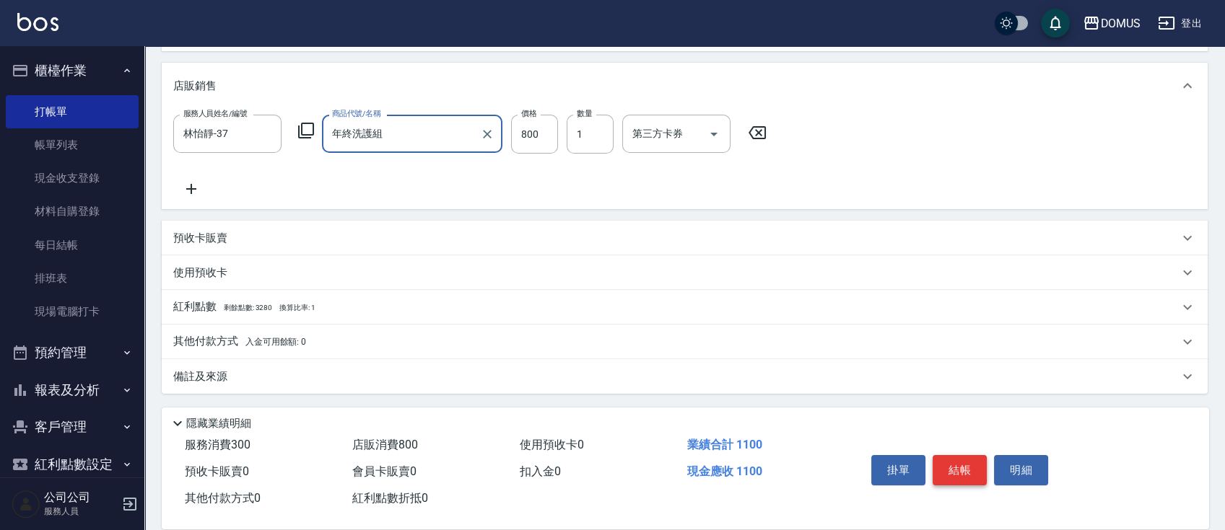
type input "年終洗護組"
click at [965, 471] on button "結帳" at bounding box center [959, 470] width 54 height 30
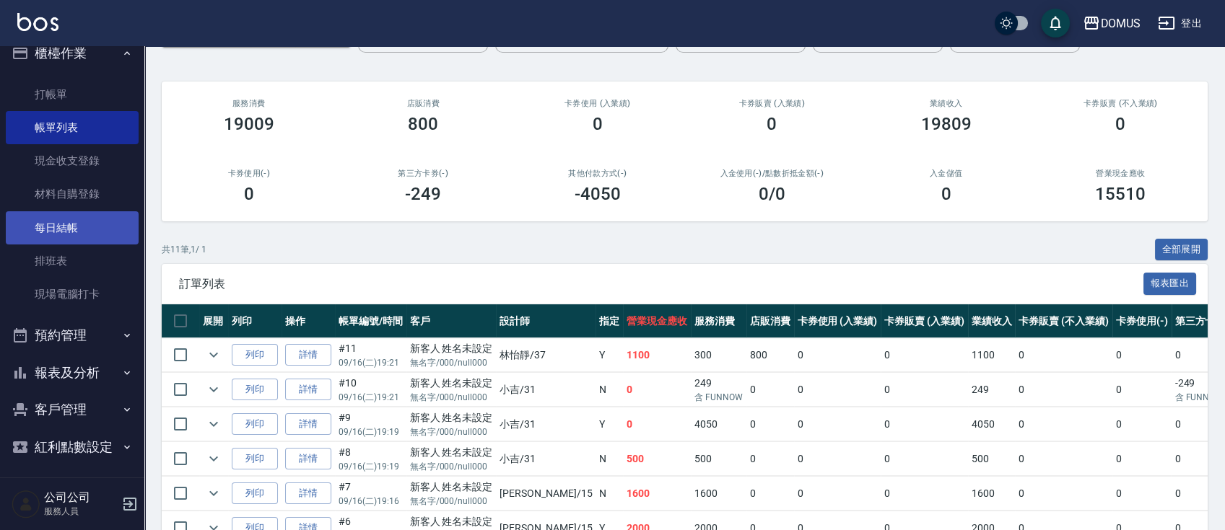
scroll to position [22, 0]
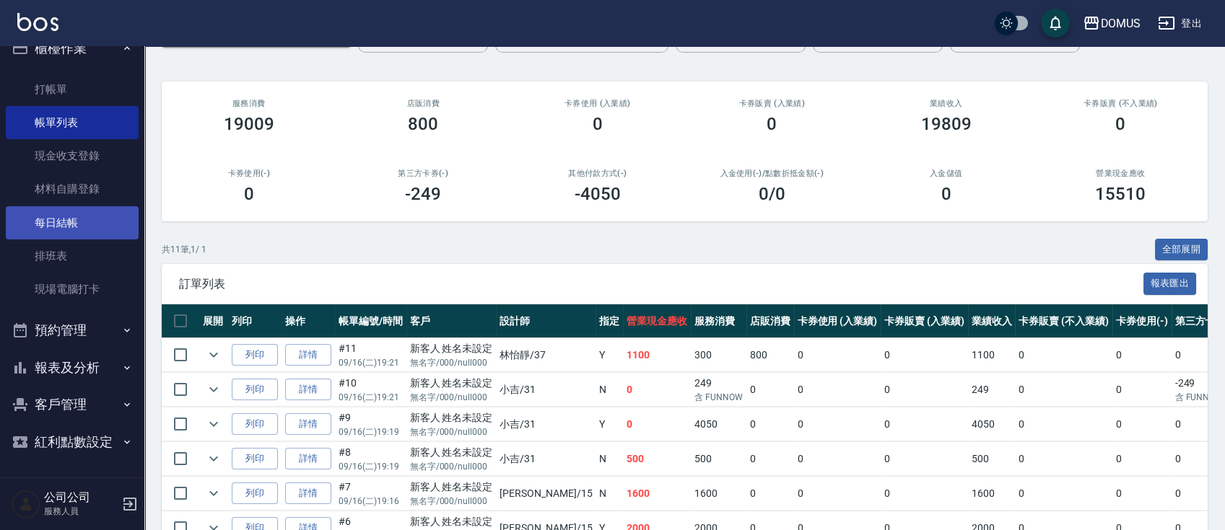
click at [82, 227] on link "每日結帳" at bounding box center [72, 222] width 133 height 33
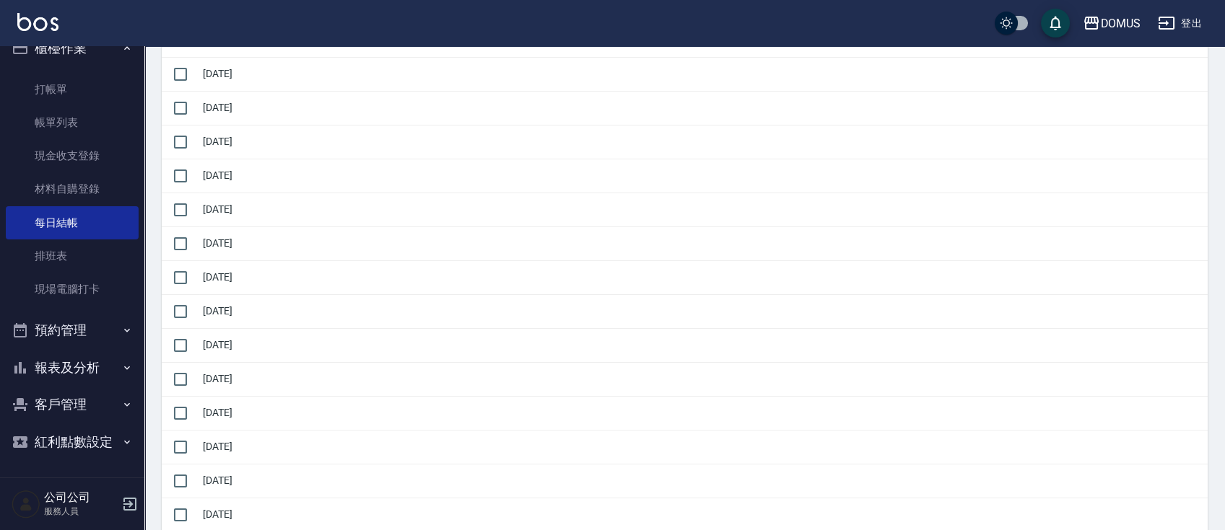
scroll to position [289, 0]
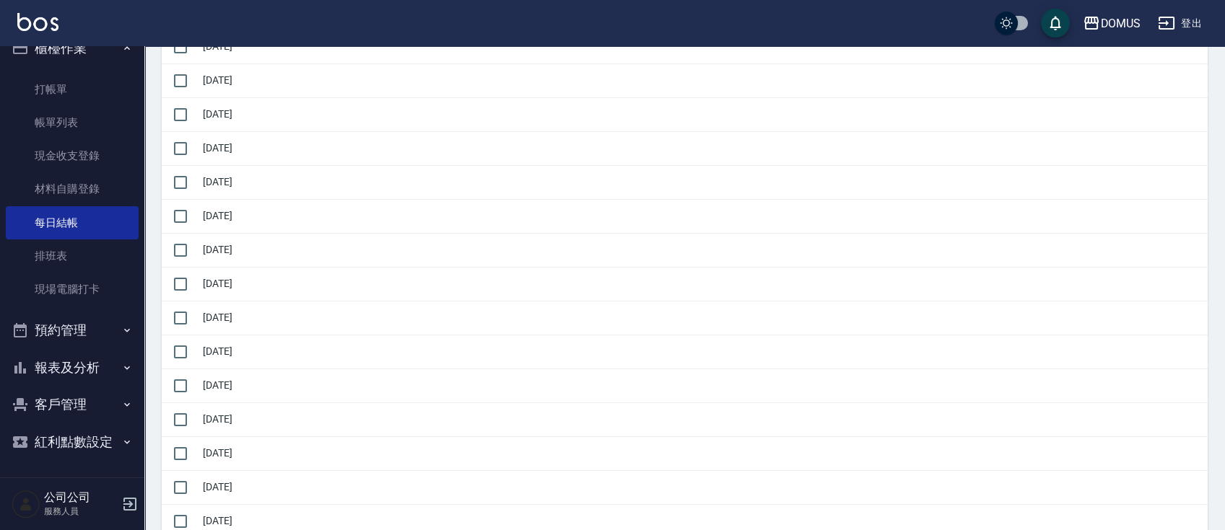
click at [66, 367] on button "報表及分析" at bounding box center [72, 368] width 133 height 38
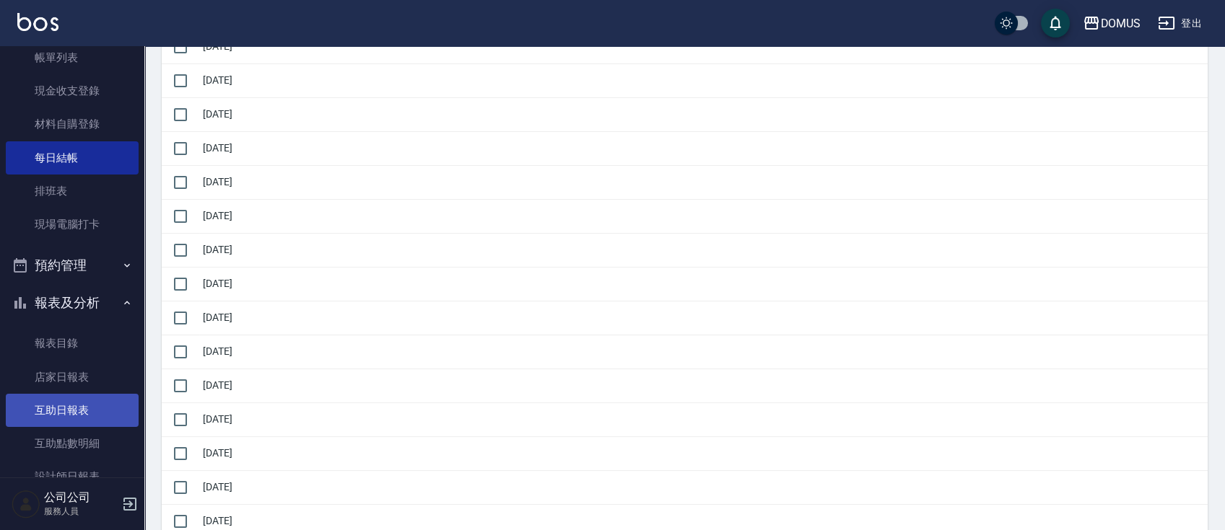
scroll to position [118, 0]
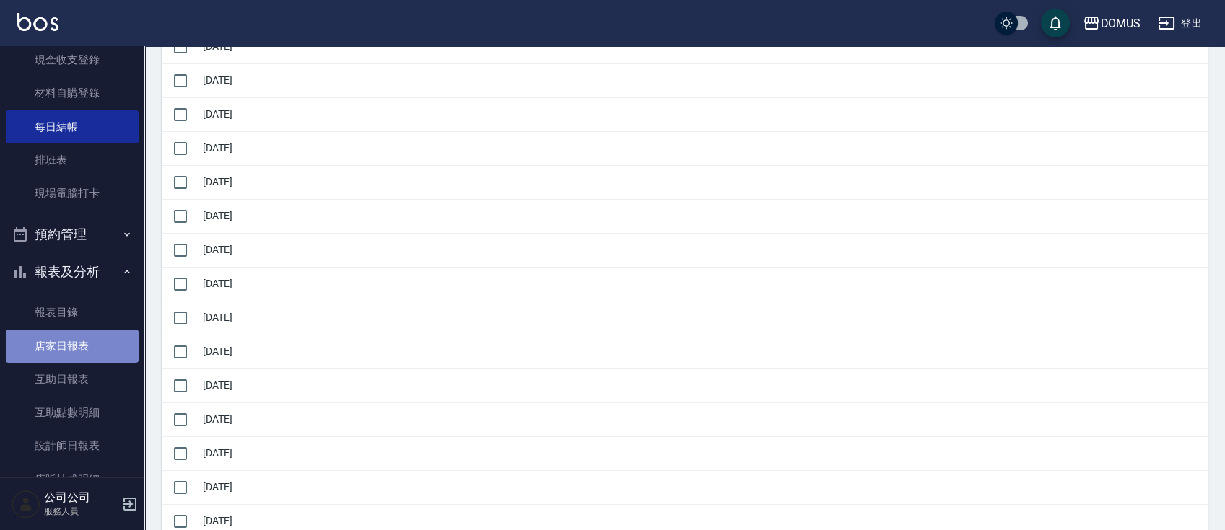
click at [80, 349] on link "店家日報表" at bounding box center [72, 346] width 133 height 33
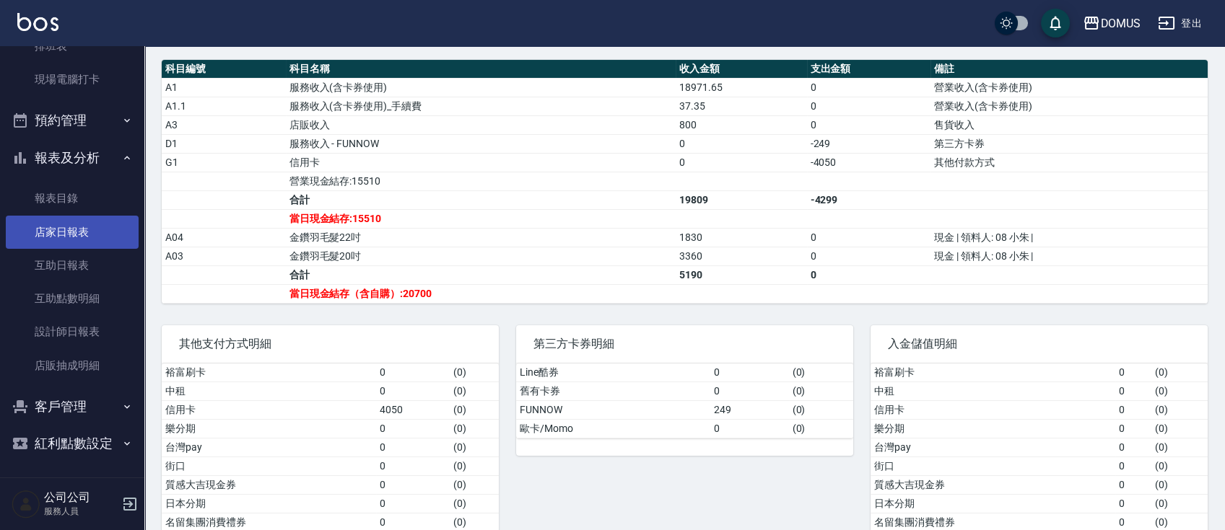
scroll to position [234, 0]
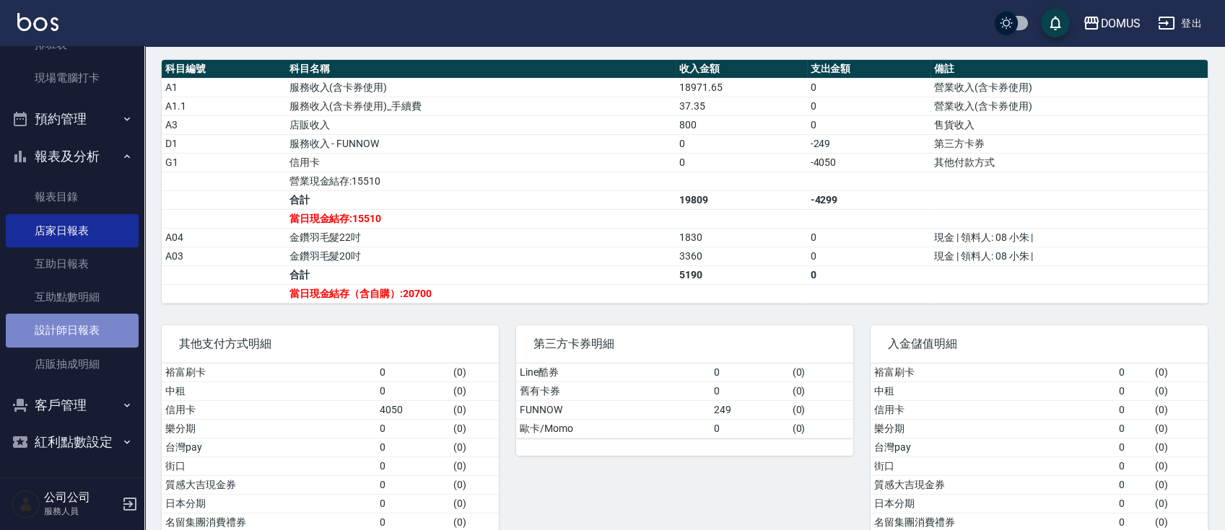
click at [79, 326] on link "設計師日報表" at bounding box center [72, 330] width 133 height 33
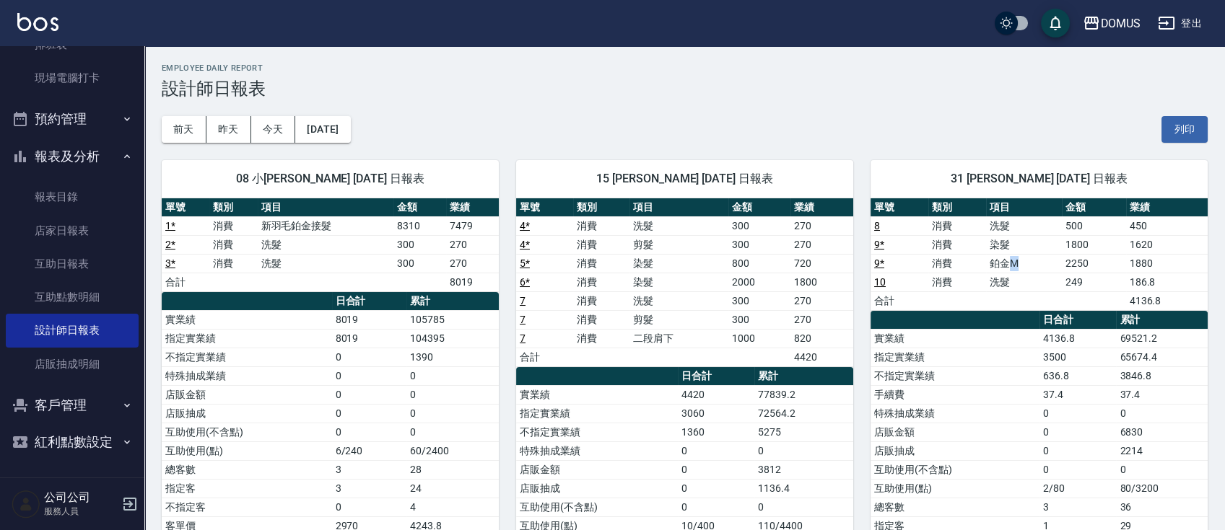
drag, startPoint x: 1010, startPoint y: 261, endPoint x: 1039, endPoint y: 255, distance: 30.1
click at [1039, 255] on td "鉑金M" at bounding box center [1024, 263] width 76 height 19
click at [1033, 289] on td "洗髮" at bounding box center [1024, 282] width 76 height 19
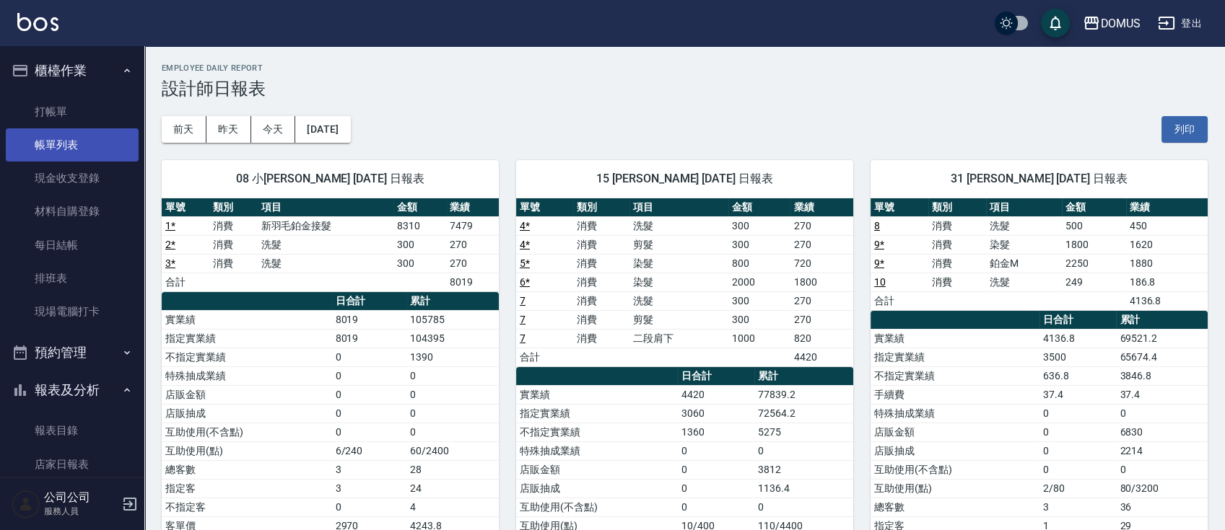
click at [92, 152] on link "帳單列表" at bounding box center [72, 144] width 133 height 33
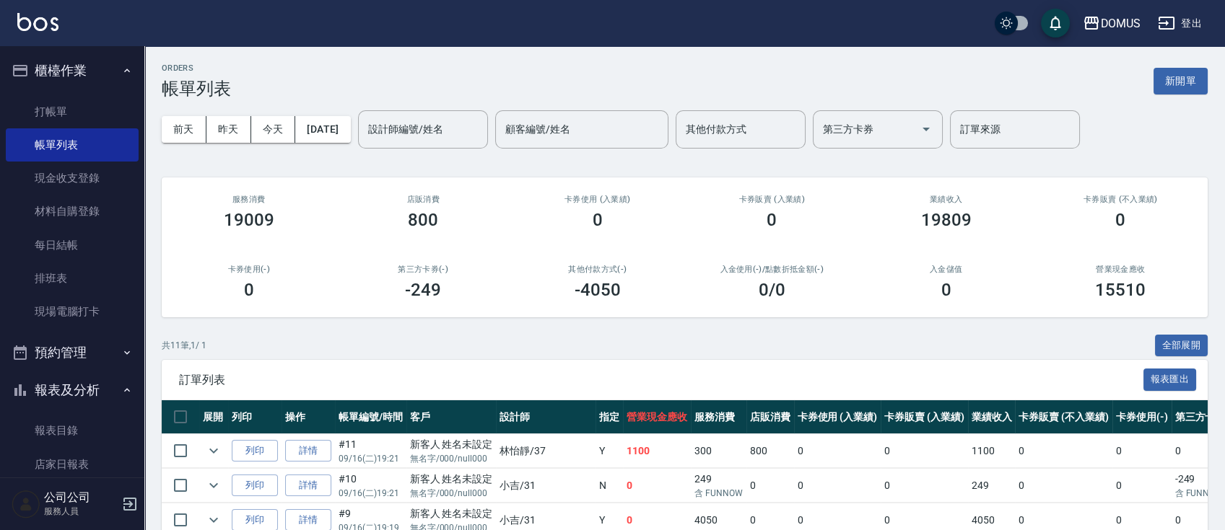
scroll to position [192, 0]
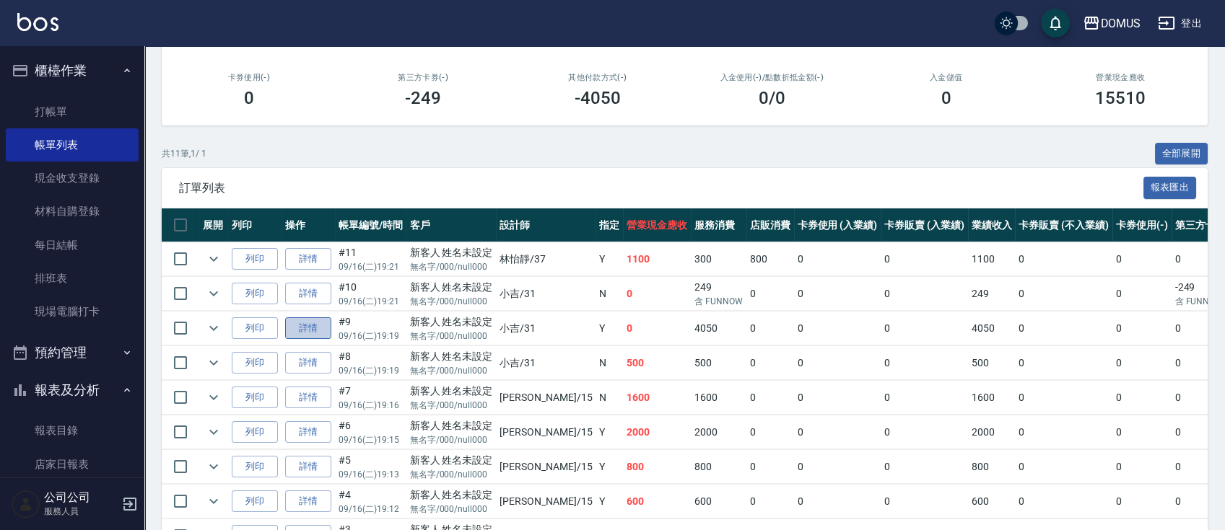
click at [312, 331] on link "詳情" at bounding box center [308, 329] width 46 height 22
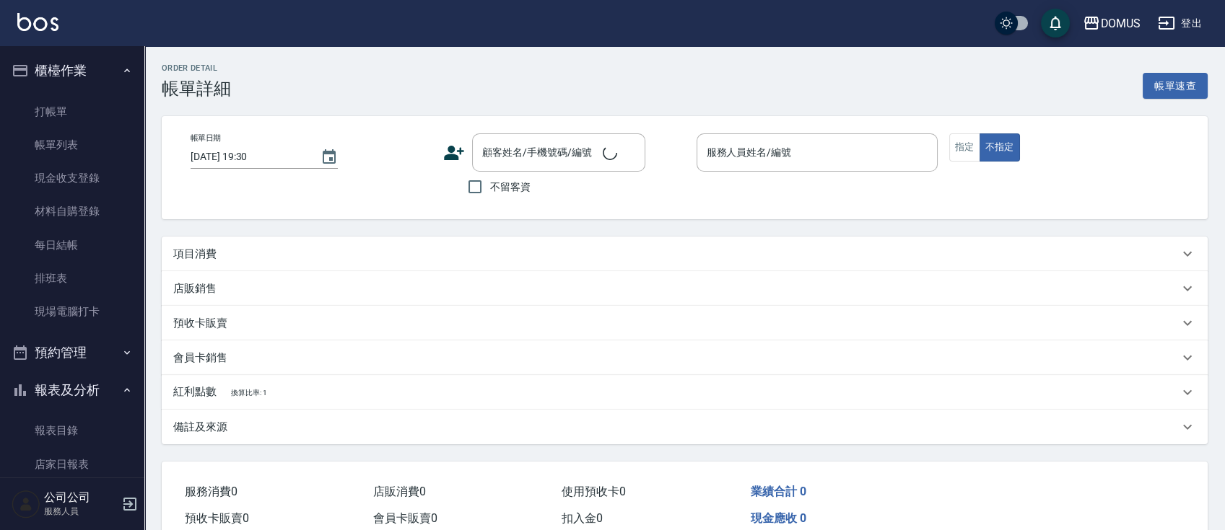
type input "[DATE] 19:19"
type input "小吉-31"
type input "0"
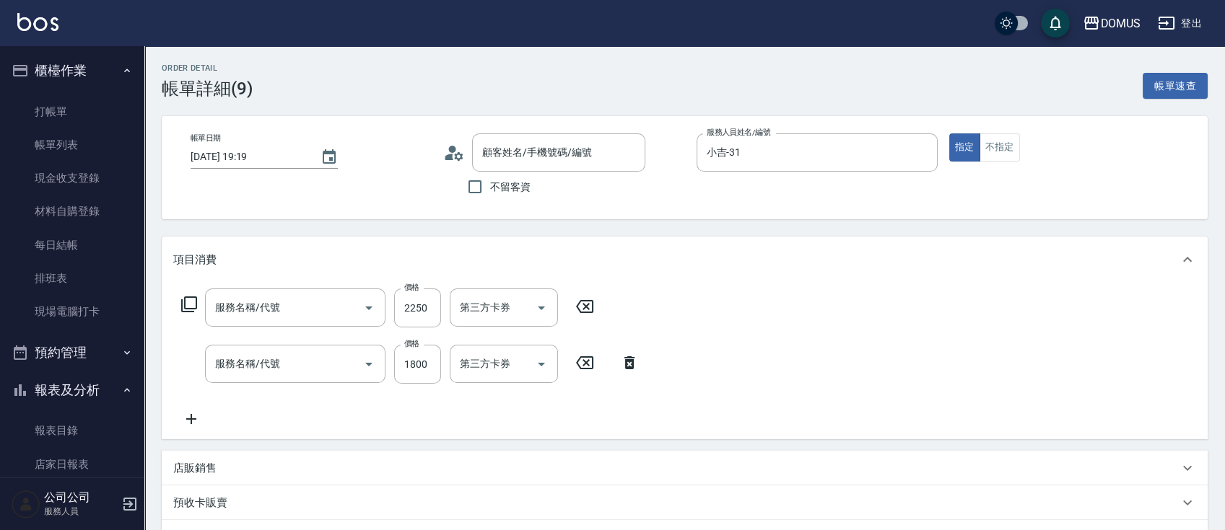
type input "新客人 姓名未設定/無名字/000/null000/null"
type input "鉑金M(618)"
type input "染髮(501)"
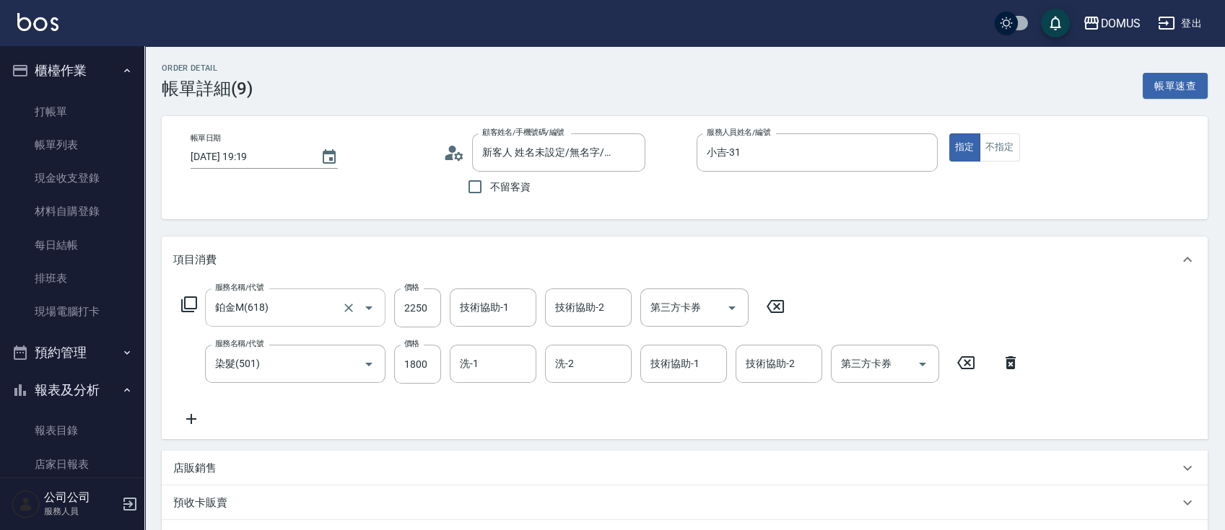
click at [306, 318] on input "鉑金M(618)" at bounding box center [274, 307] width 127 height 25
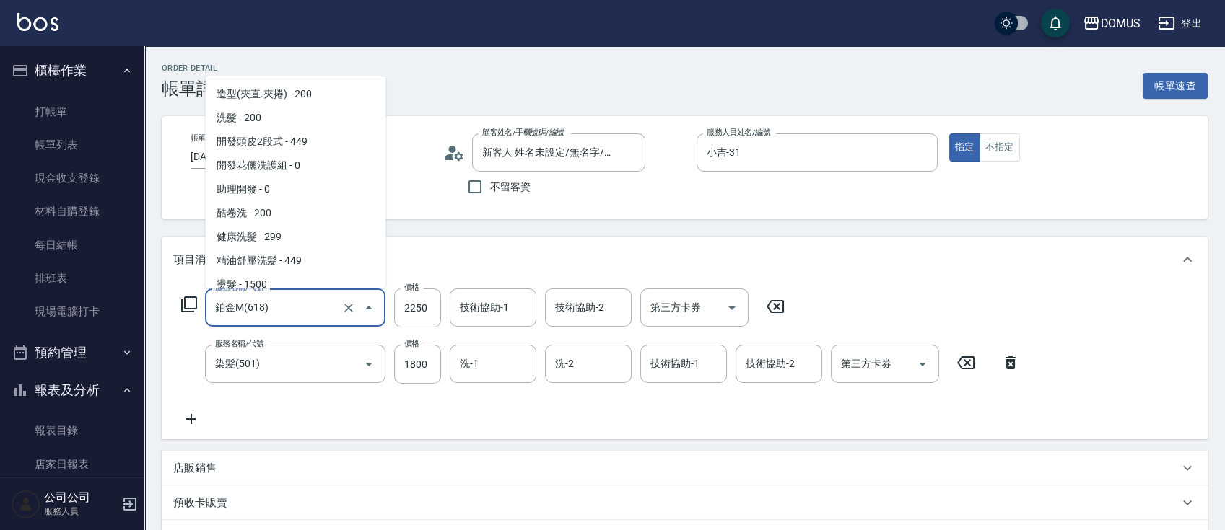
scroll to position [745, 0]
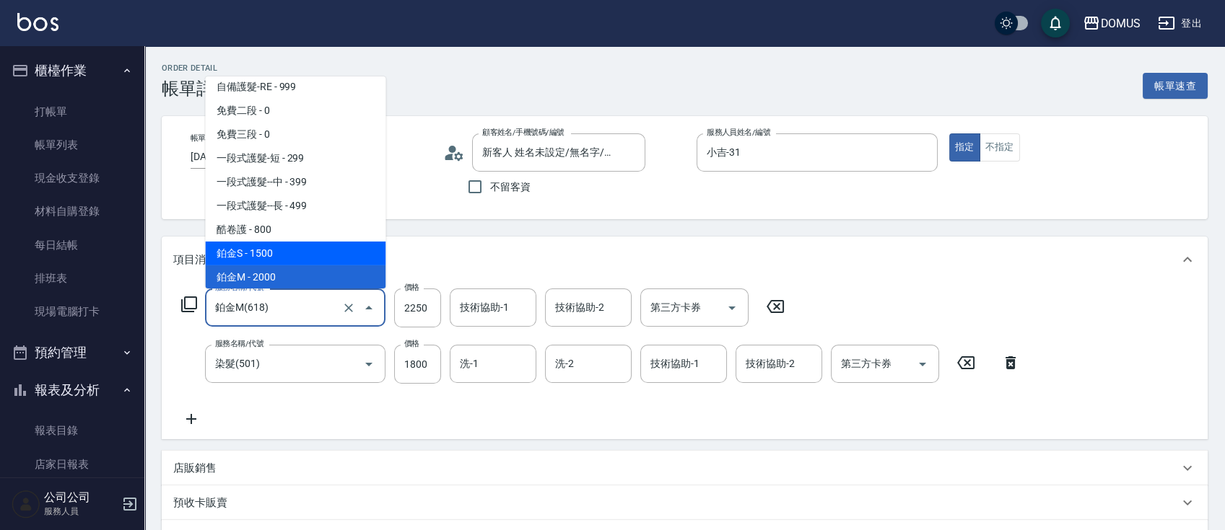
click at [280, 255] on span "鉑金S - 1500" at bounding box center [295, 254] width 180 height 24
type input "330"
type input "0"
type input "鉑金S(617)"
type input "1500"
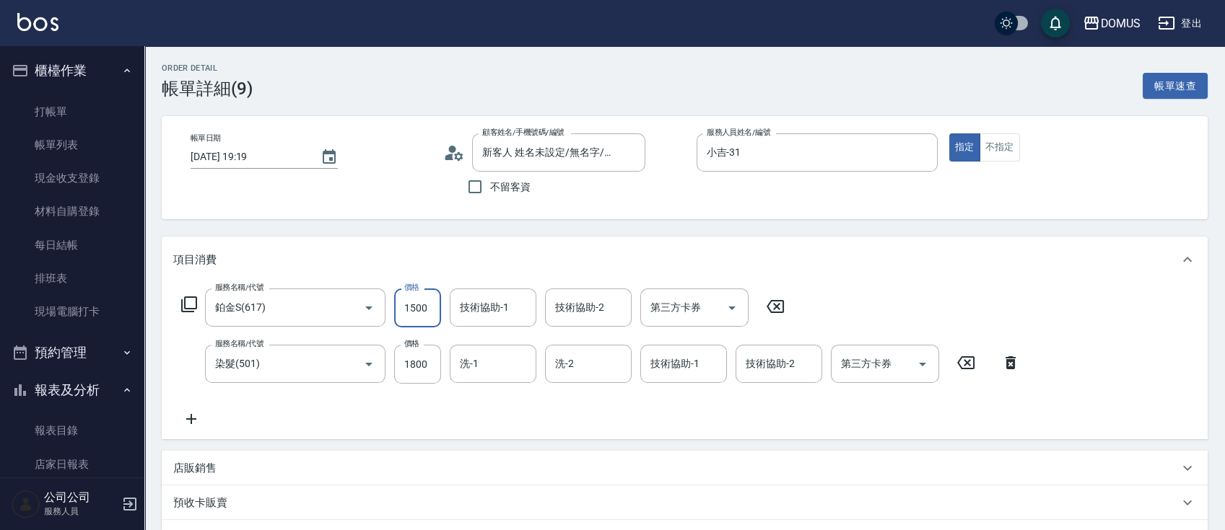
click at [411, 311] on input "1500" at bounding box center [417, 308] width 47 height 39
type input "180"
type input "22"
type input "200"
type input "225"
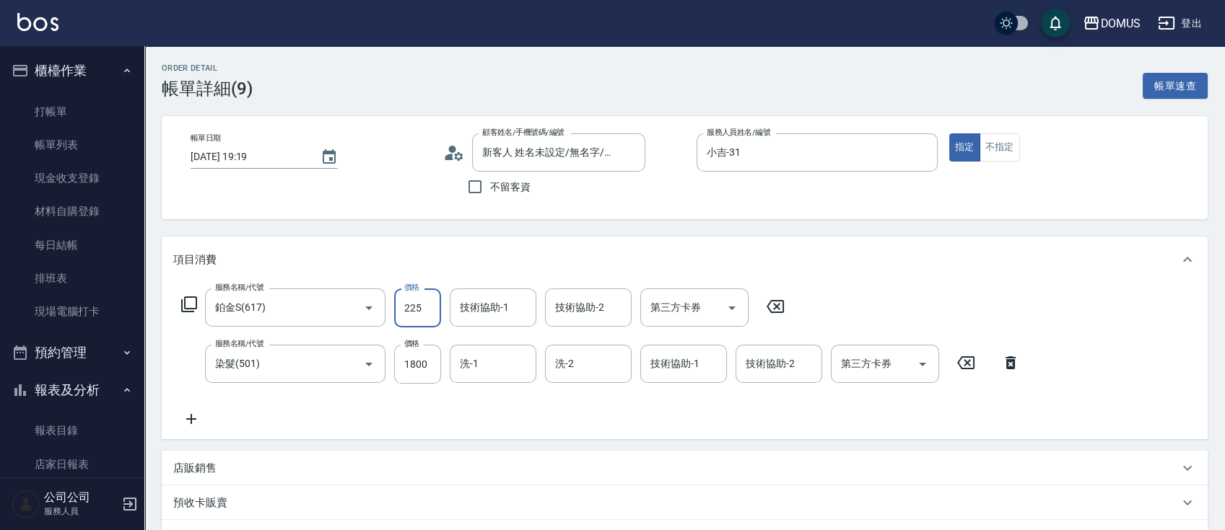
type input "400"
type input "2250"
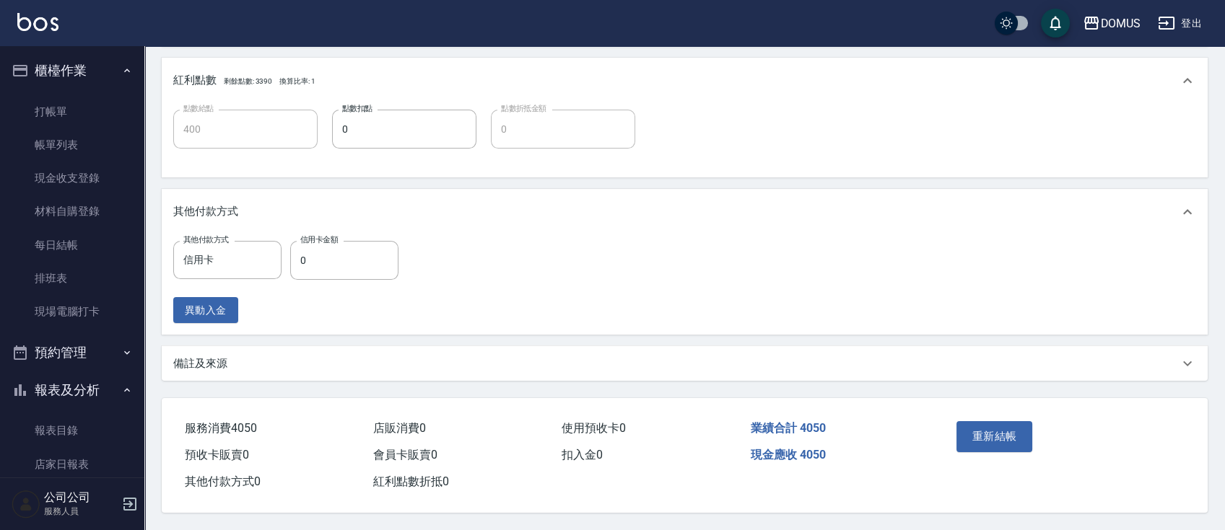
scroll to position [604, 0]
click at [992, 432] on button "重新結帳" at bounding box center [994, 436] width 76 height 30
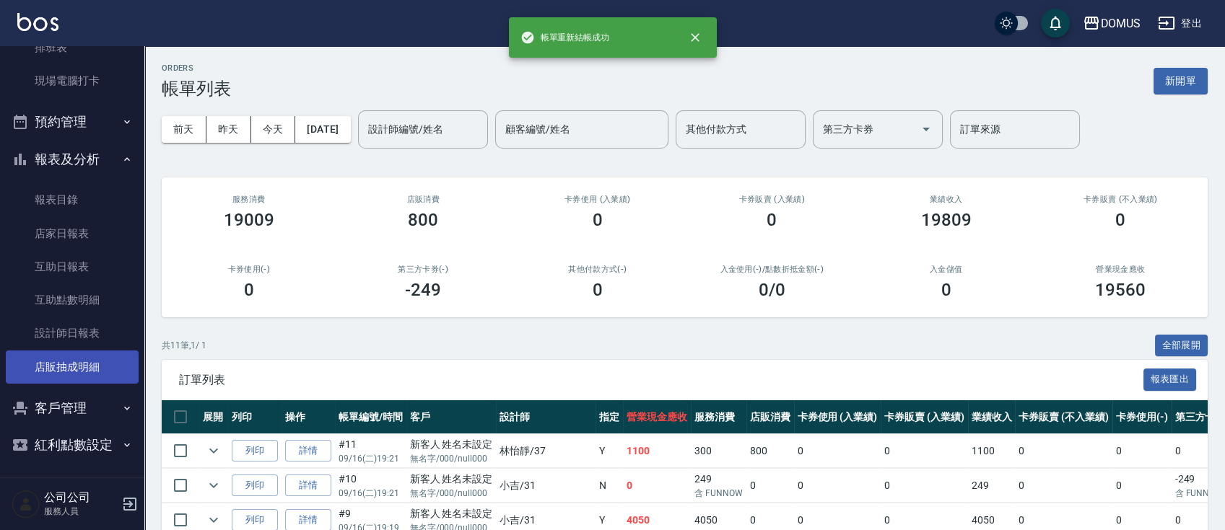
scroll to position [234, 0]
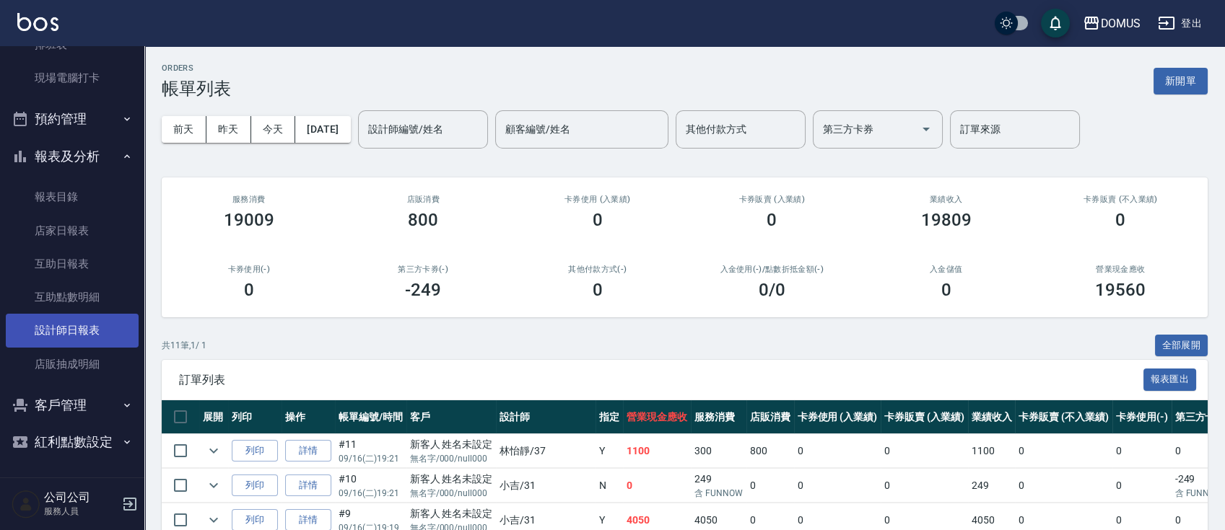
click at [95, 328] on link "設計師日報表" at bounding box center [72, 330] width 133 height 33
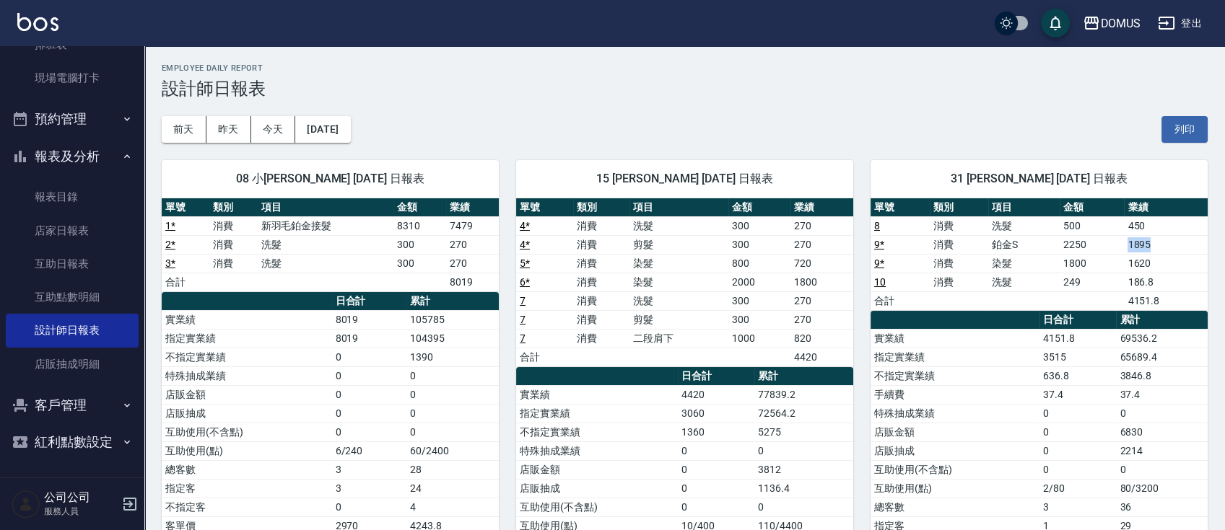
drag, startPoint x: 1127, startPoint y: 245, endPoint x: 1175, endPoint y: 248, distance: 48.4
click at [1175, 248] on td "1895" at bounding box center [1166, 244] width 84 height 19
click at [1178, 261] on td "1620" at bounding box center [1166, 263] width 84 height 19
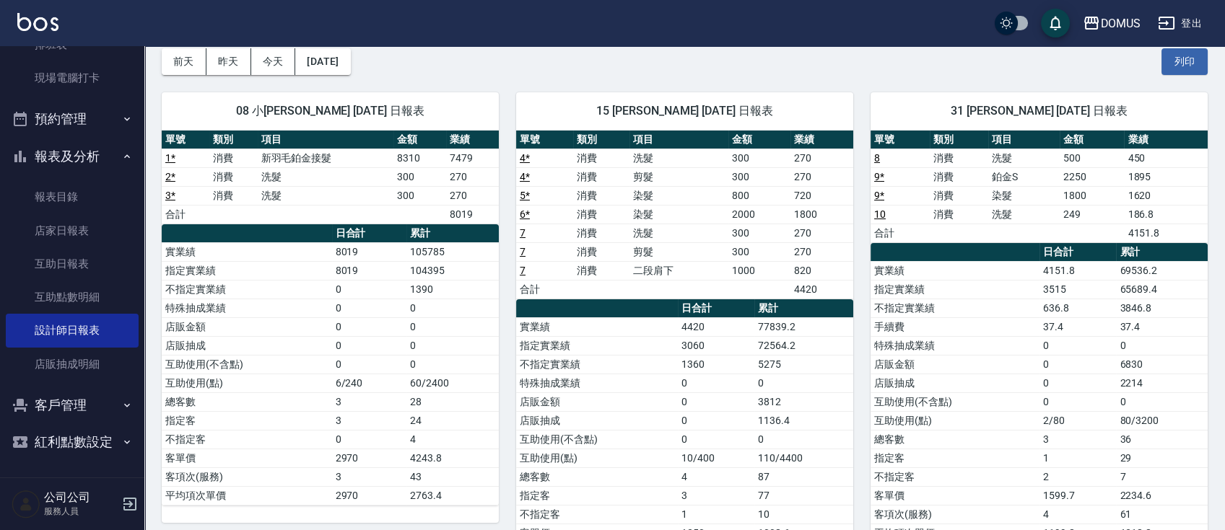
scroll to position [192, 0]
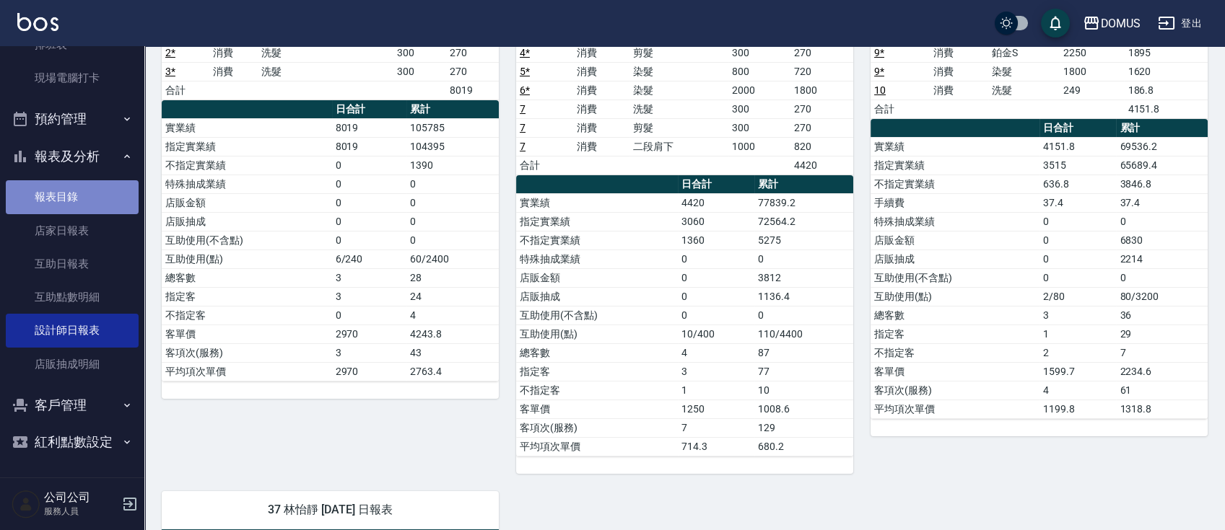
click at [98, 208] on link "報表目錄" at bounding box center [72, 196] width 133 height 33
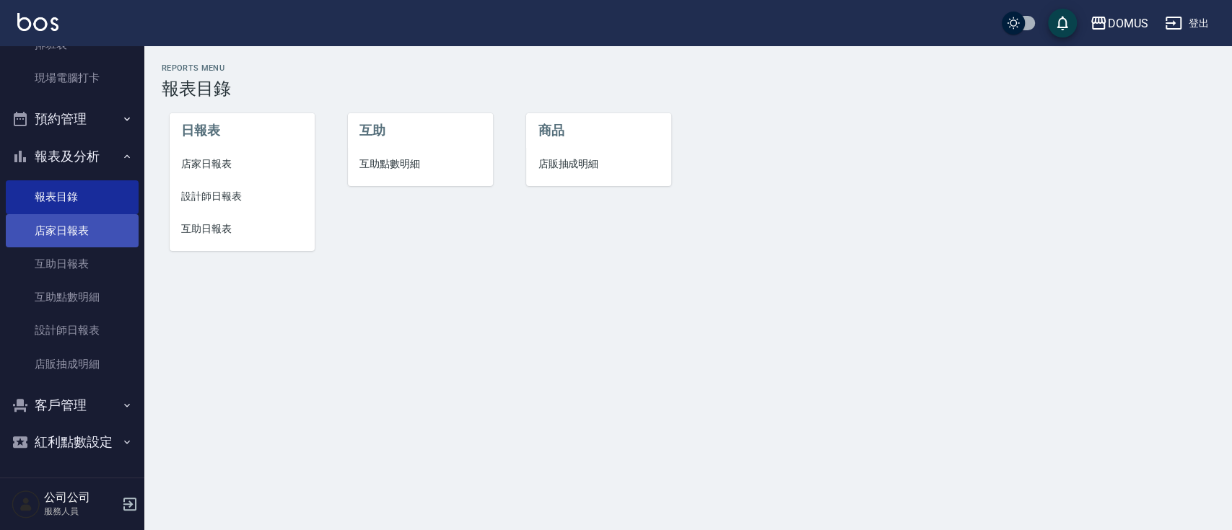
click at [81, 239] on link "店家日報表" at bounding box center [72, 230] width 133 height 33
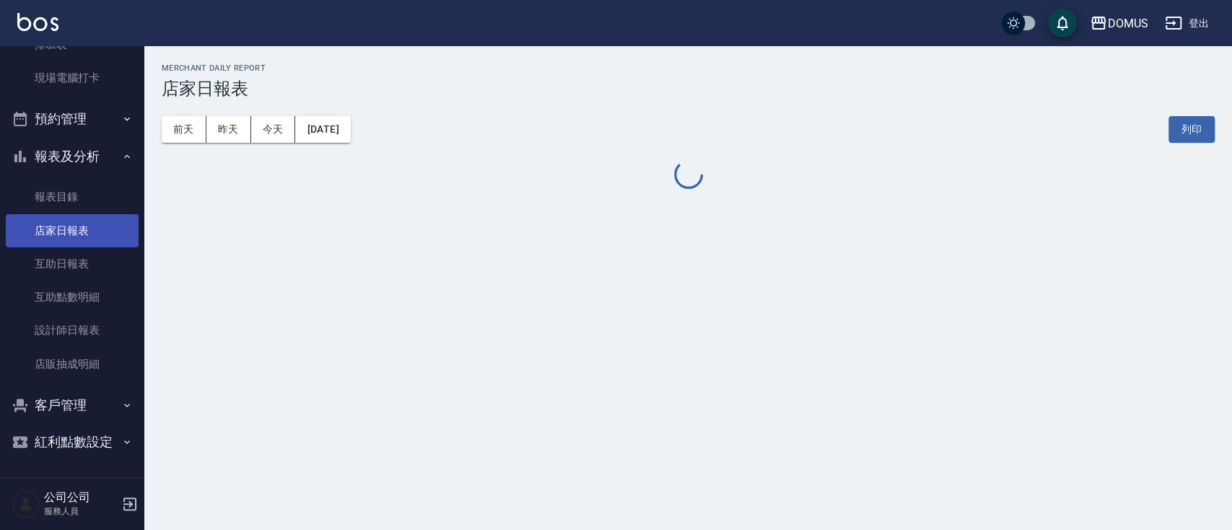
click at [82, 236] on link "店家日報表" at bounding box center [72, 230] width 133 height 33
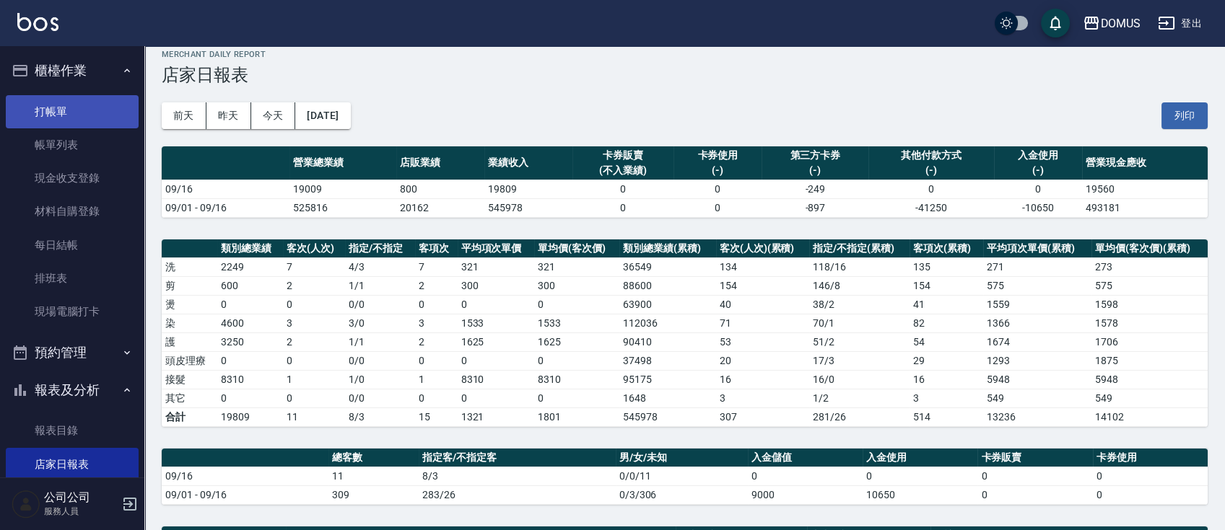
click at [85, 110] on link "打帳單" at bounding box center [72, 111] width 133 height 33
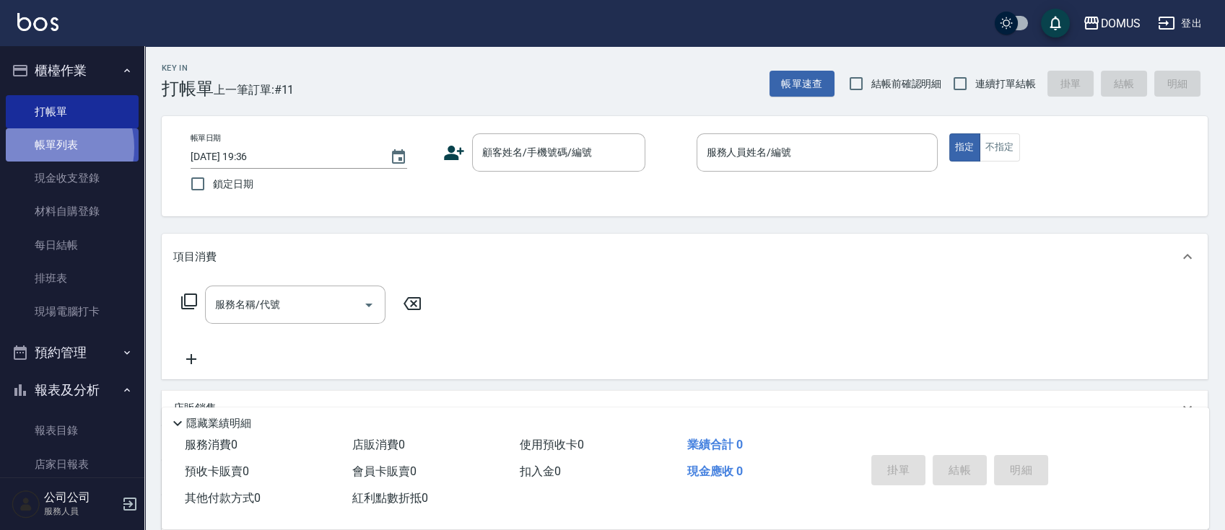
click at [51, 148] on link "帳單列表" at bounding box center [72, 144] width 133 height 33
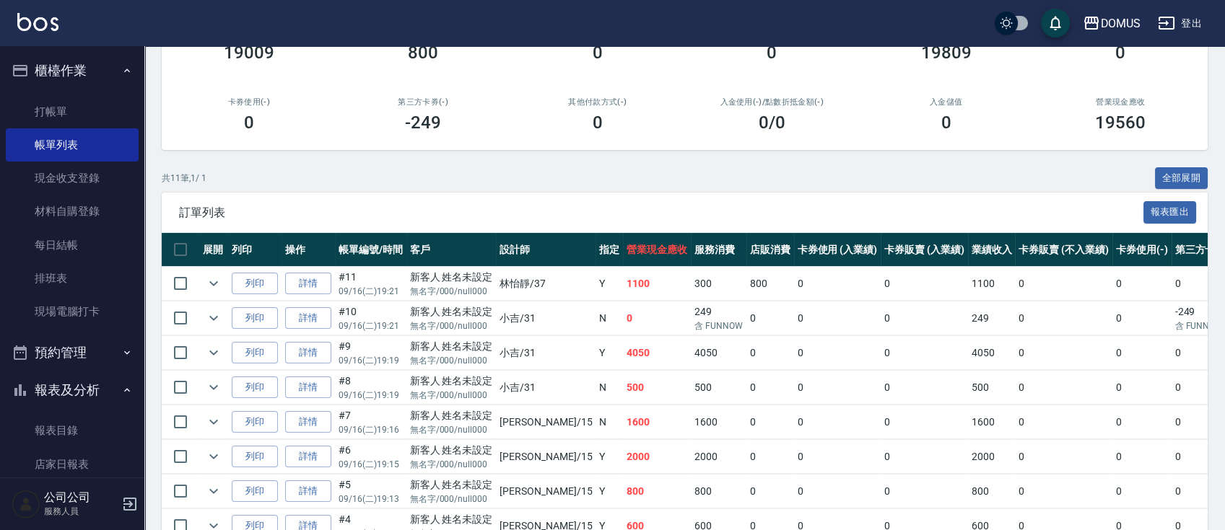
scroll to position [192, 0]
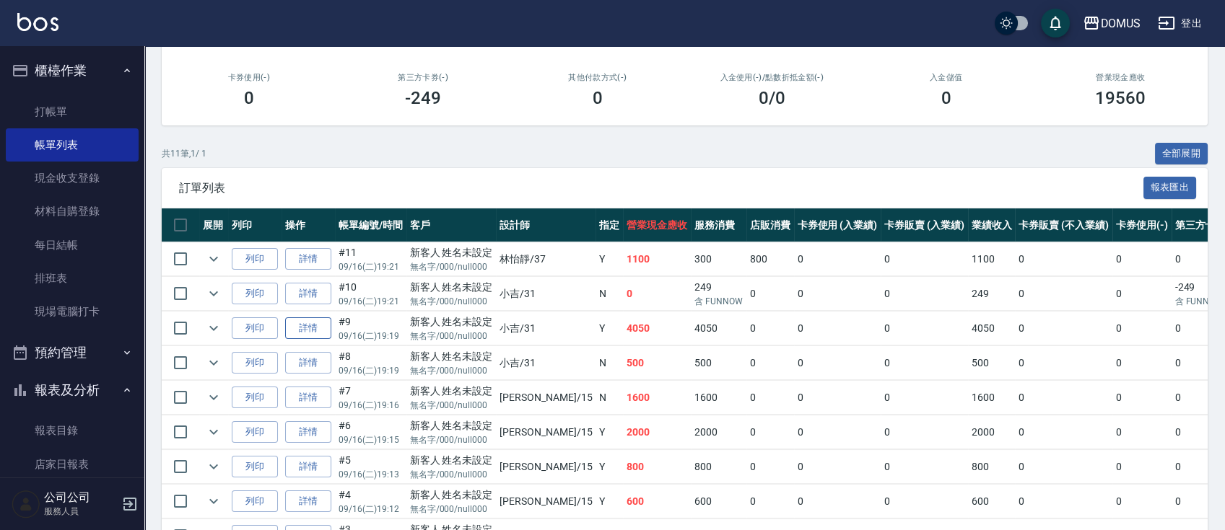
click at [293, 327] on link "詳情" at bounding box center [308, 329] width 46 height 22
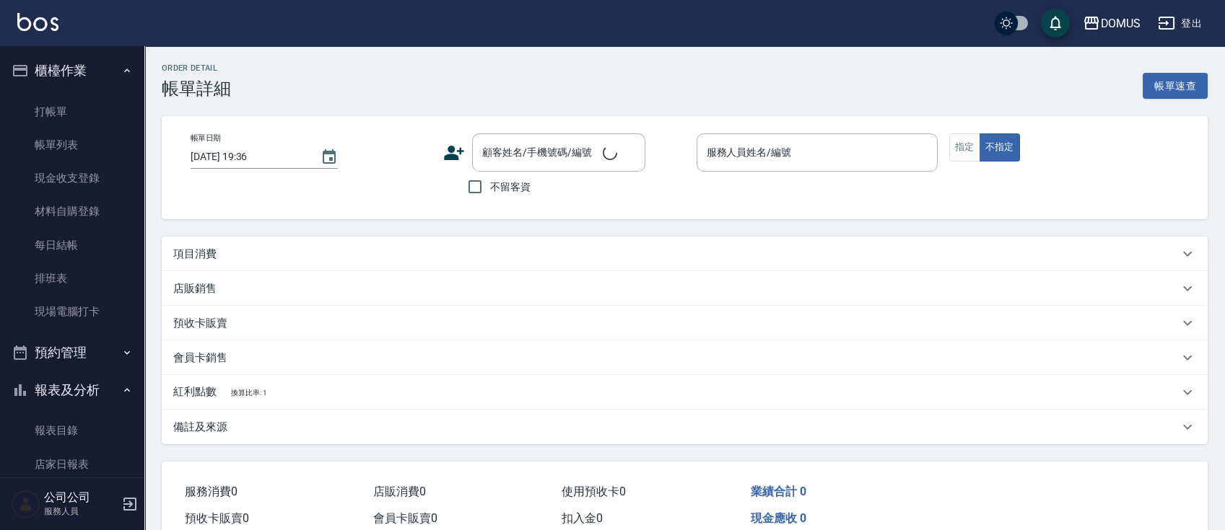
type input "[DATE] 19:19"
type input "小吉-31"
type input "400"
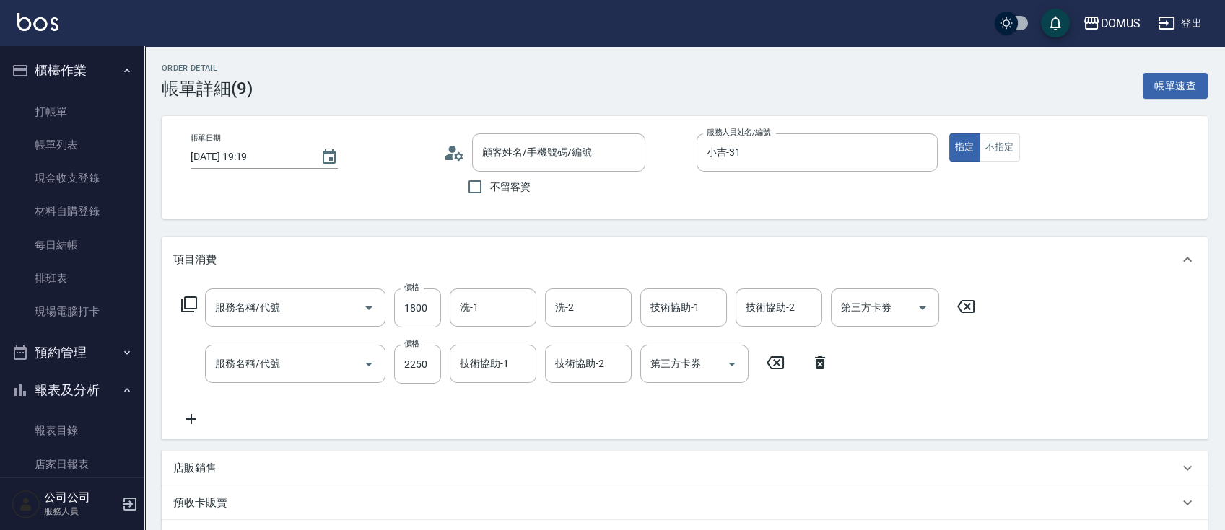
type input "新客人 姓名未設定/無名字/000/null000/null"
type input "染髮(501)"
type input "鉑金S(617)"
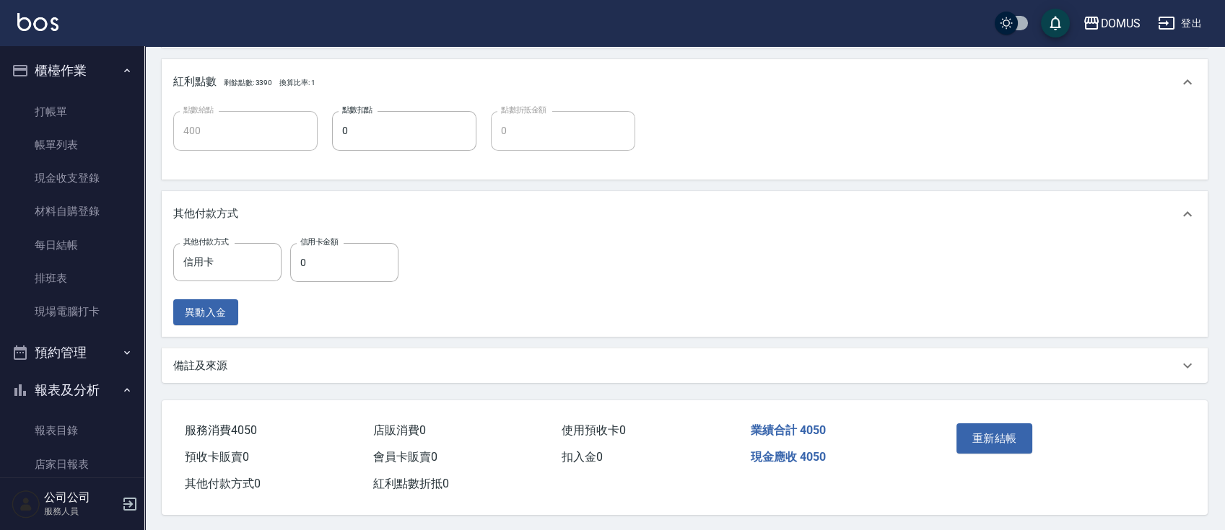
scroll to position [548, 0]
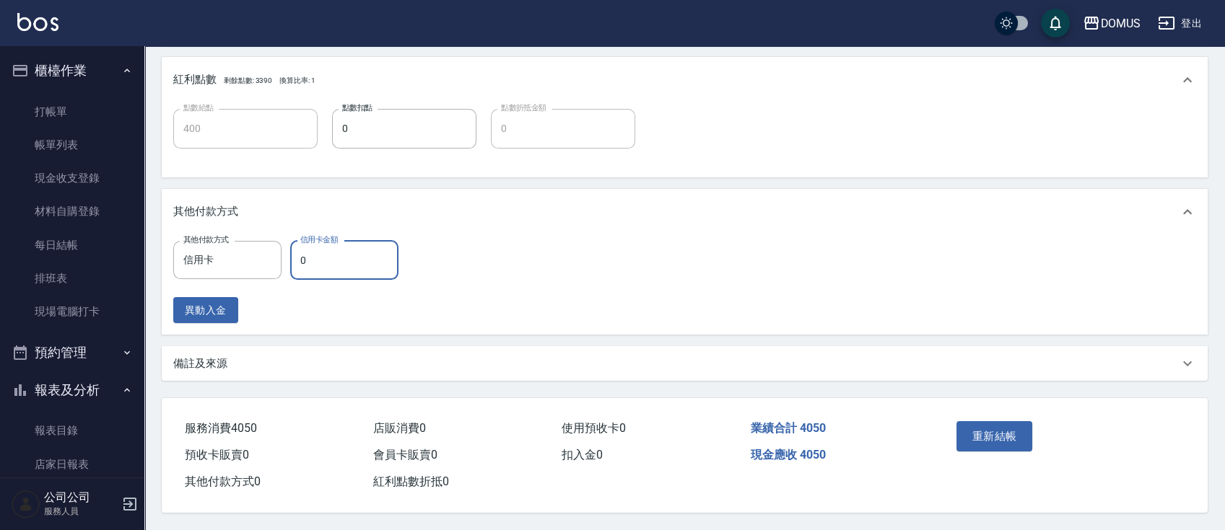
click at [346, 252] on input "0" at bounding box center [344, 260] width 108 height 39
type input "40"
type input "360"
click at [1003, 437] on button "重新結帳" at bounding box center [994, 436] width 76 height 30
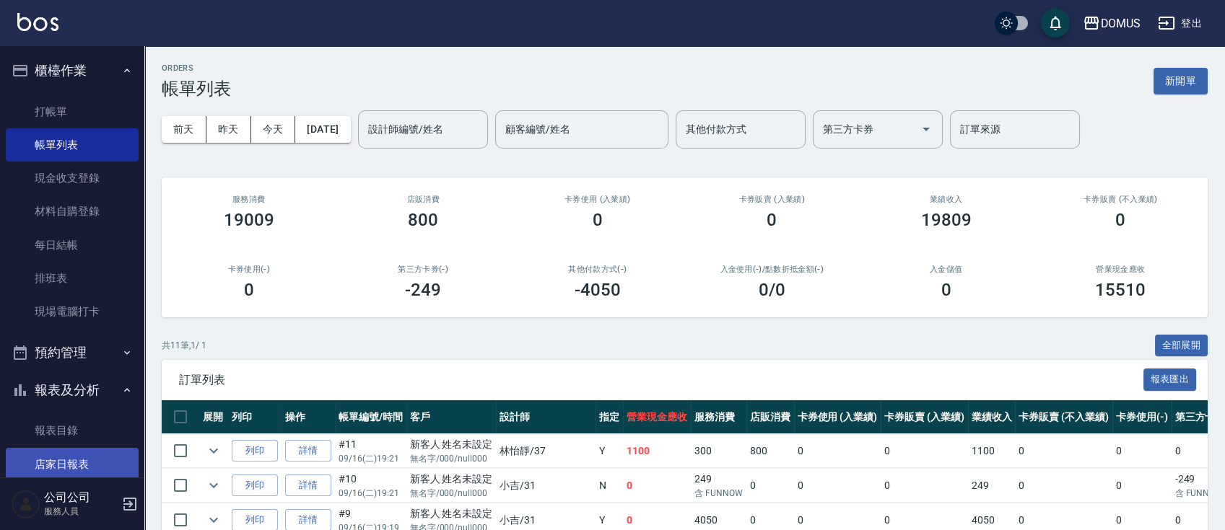
click at [58, 453] on link "店家日報表" at bounding box center [72, 464] width 133 height 33
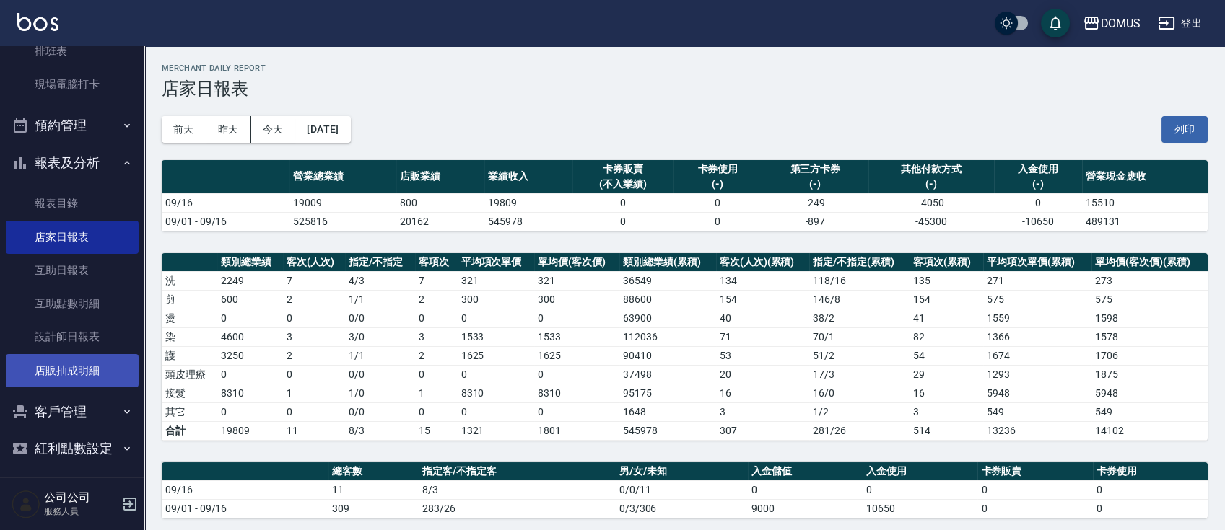
scroll to position [234, 0]
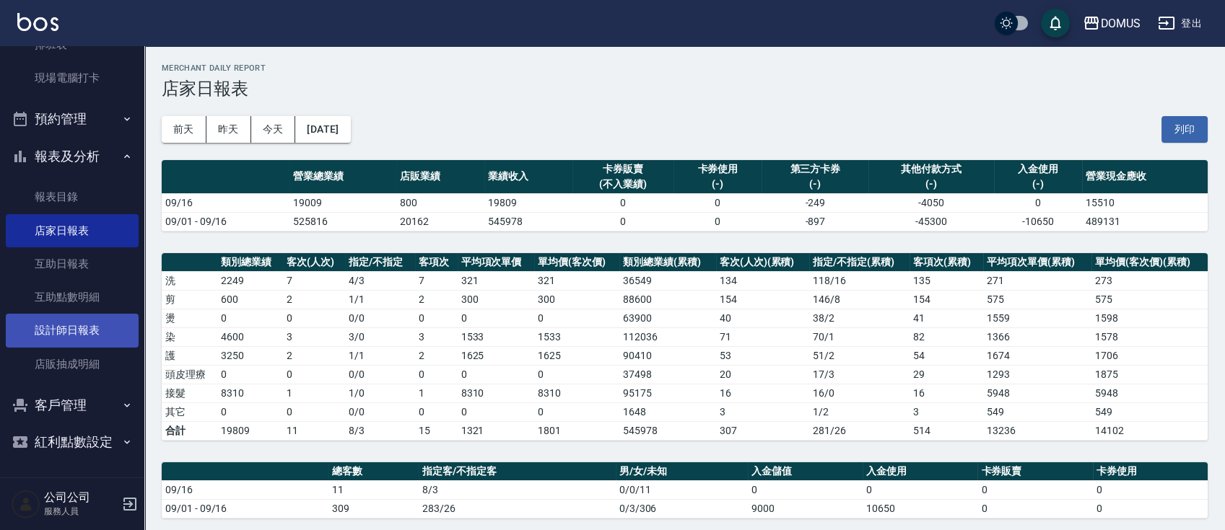
click at [89, 329] on link "設計師日報表" at bounding box center [72, 330] width 133 height 33
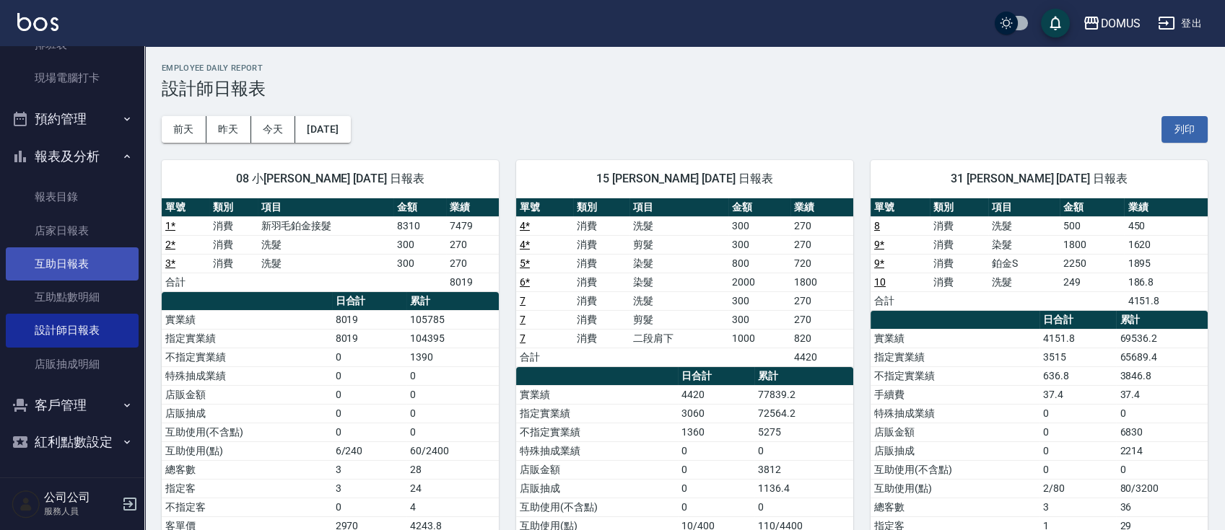
click at [86, 266] on link "互助日報表" at bounding box center [72, 264] width 133 height 33
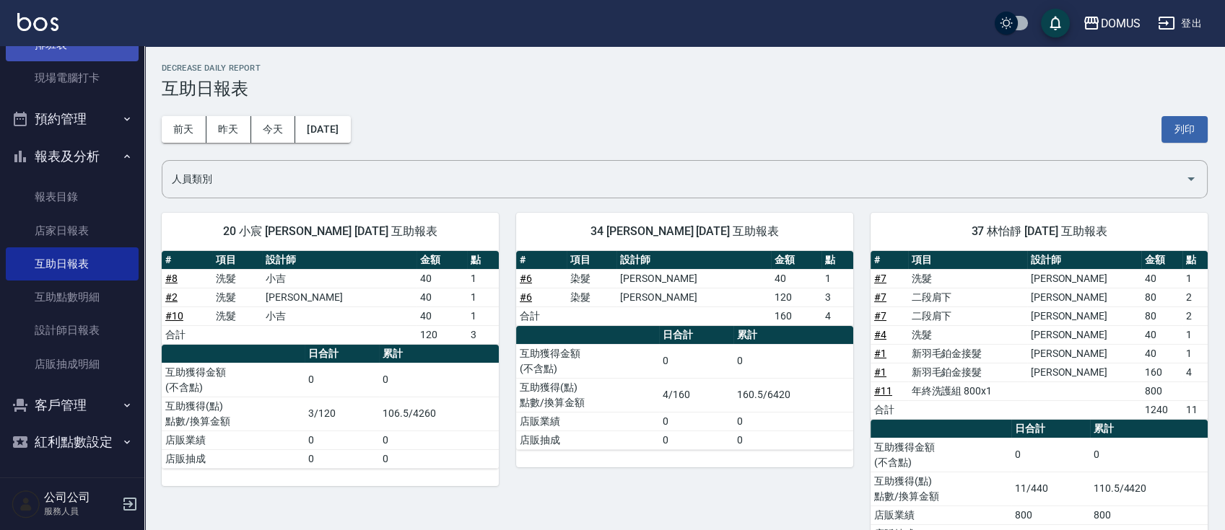
scroll to position [41, 0]
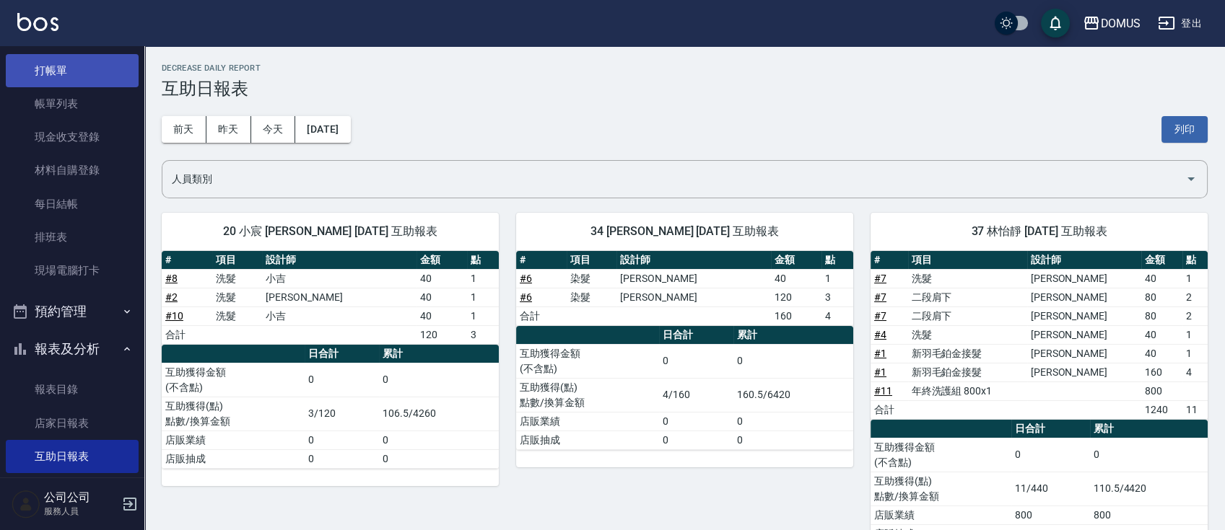
click at [67, 65] on link "打帳單" at bounding box center [72, 70] width 133 height 33
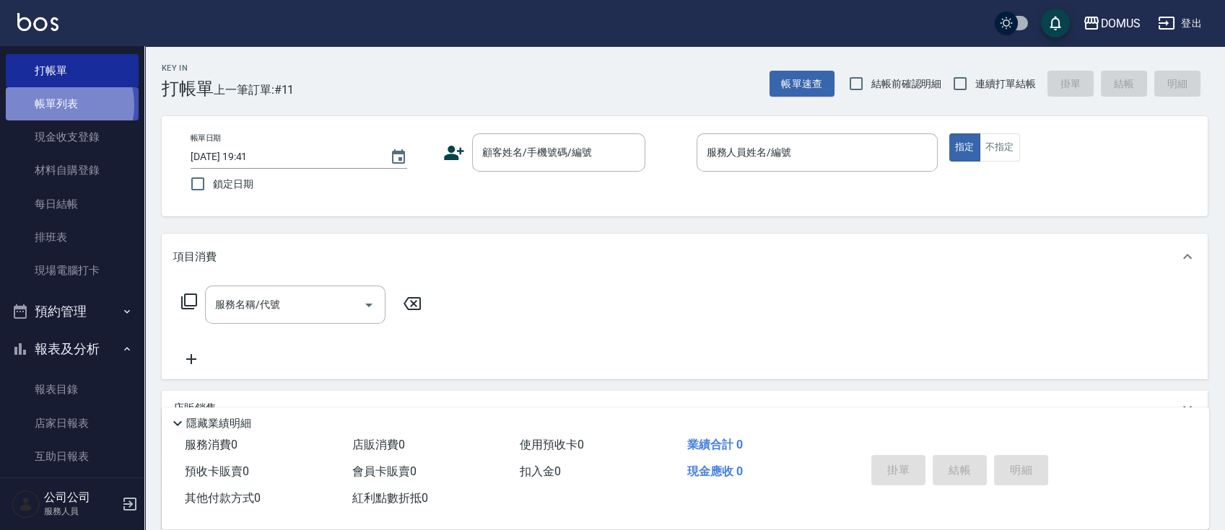
click at [51, 105] on link "帳單列表" at bounding box center [72, 103] width 133 height 33
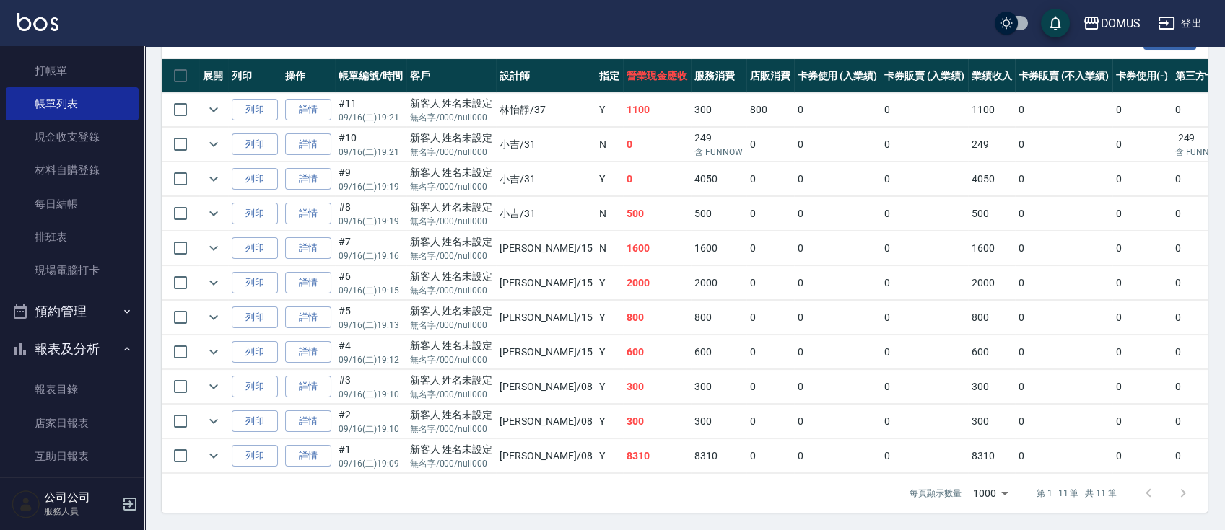
scroll to position [354, 0]
click at [297, 445] on link "詳情" at bounding box center [308, 456] width 46 height 22
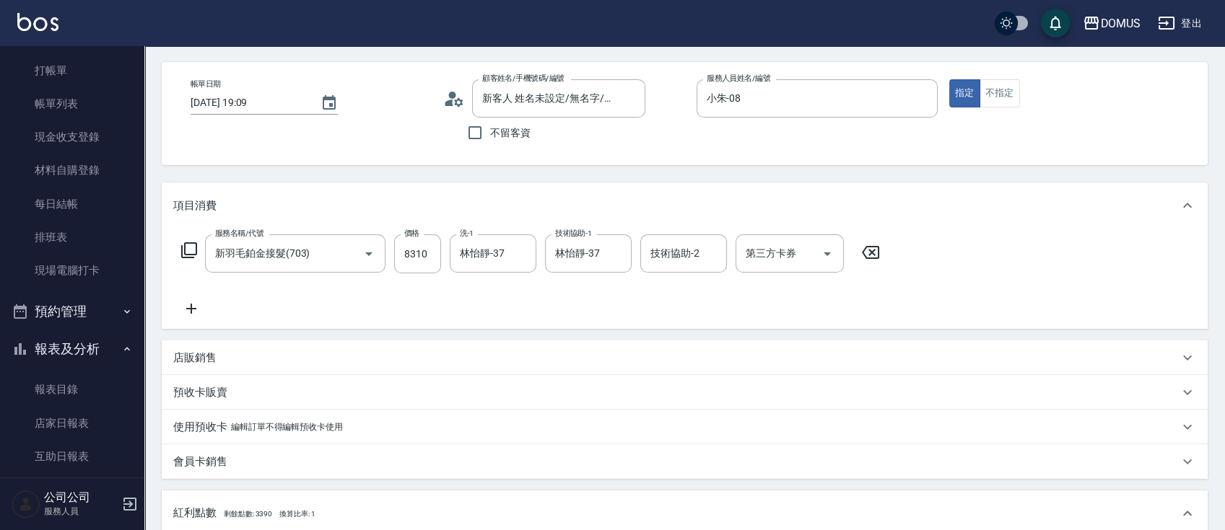
scroll to position [96, 0]
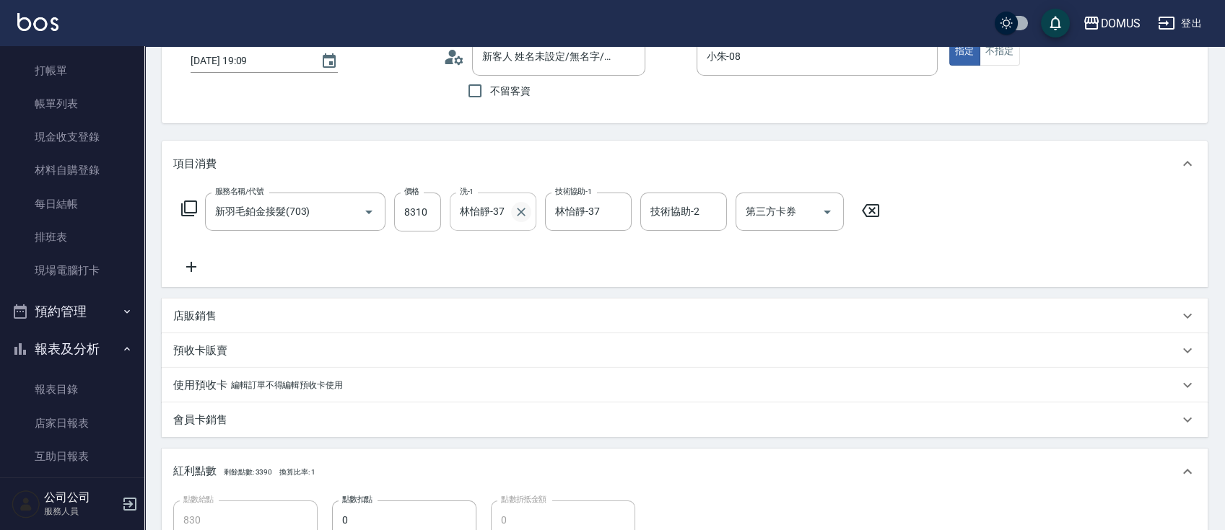
click at [516, 211] on icon "Clear" at bounding box center [521, 212] width 14 height 14
click at [621, 211] on icon "Clear" at bounding box center [616, 212] width 14 height 14
click at [188, 261] on icon at bounding box center [191, 266] width 36 height 17
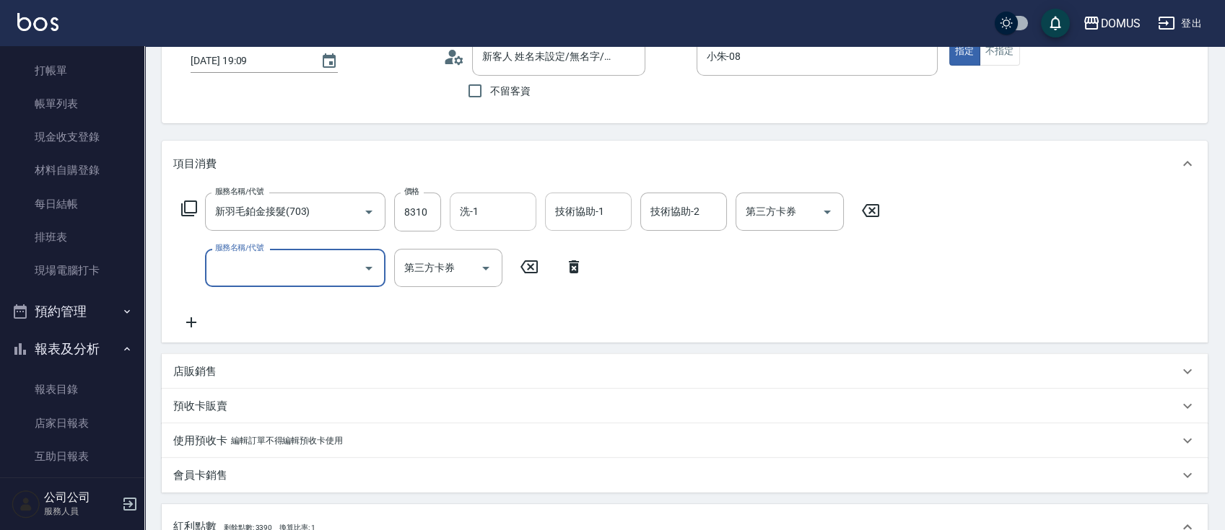
click at [308, 268] on input "服務名稱/代號" at bounding box center [284, 267] width 146 height 25
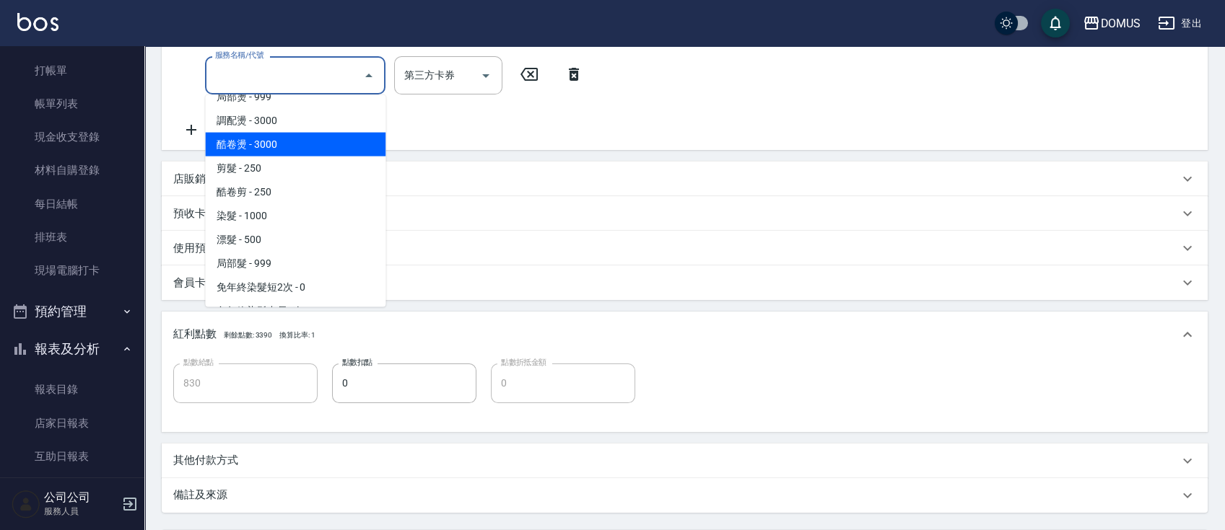
scroll to position [289, 0]
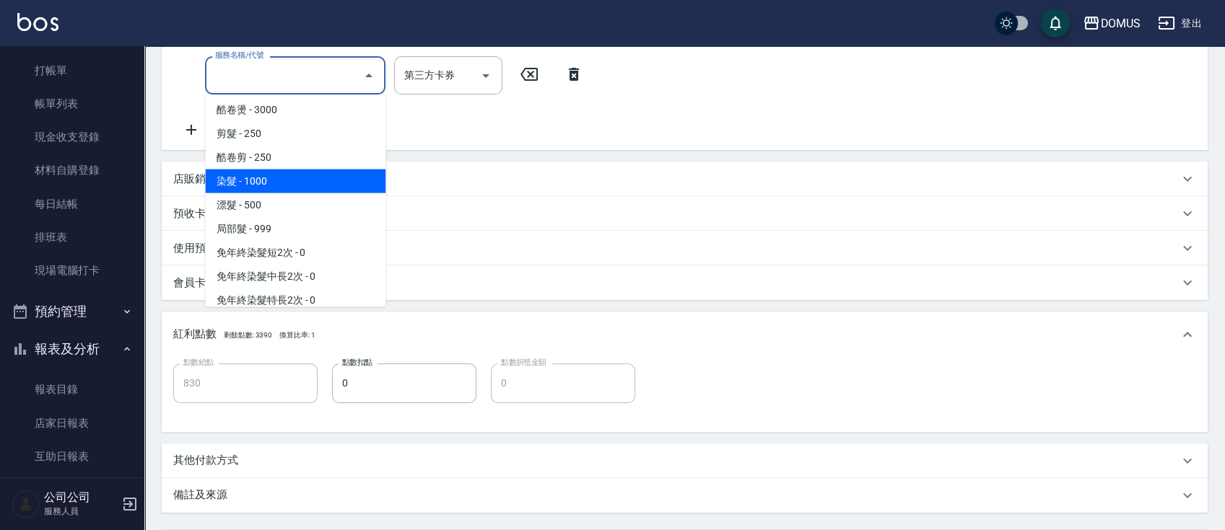
click at [318, 186] on span "染髮 - 1000" at bounding box center [295, 182] width 180 height 24
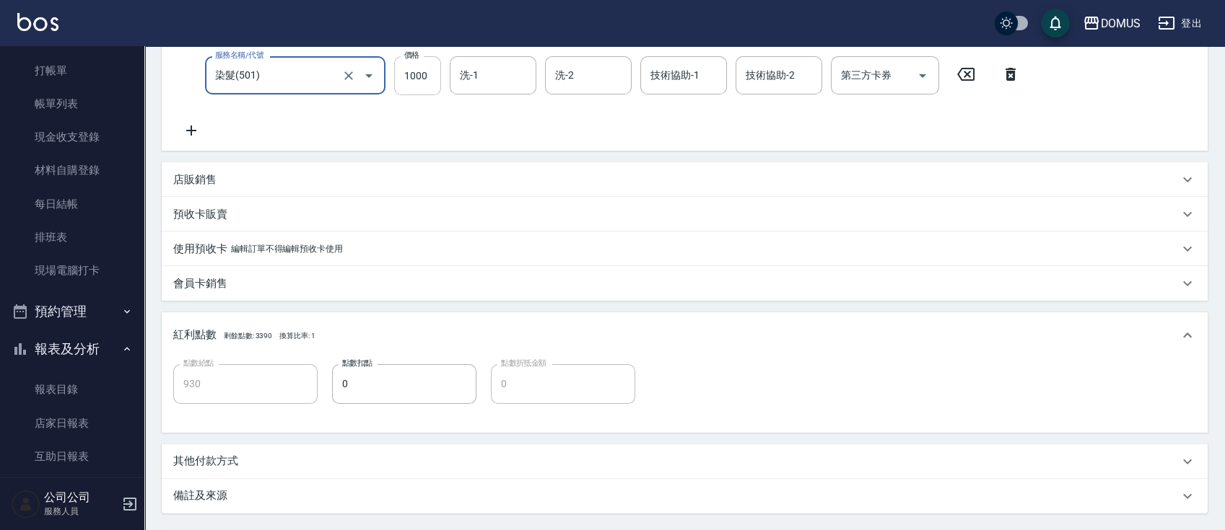
click at [418, 71] on input "1000" at bounding box center [417, 75] width 47 height 39
click at [501, 79] on input "洗-1" at bounding box center [493, 75] width 74 height 25
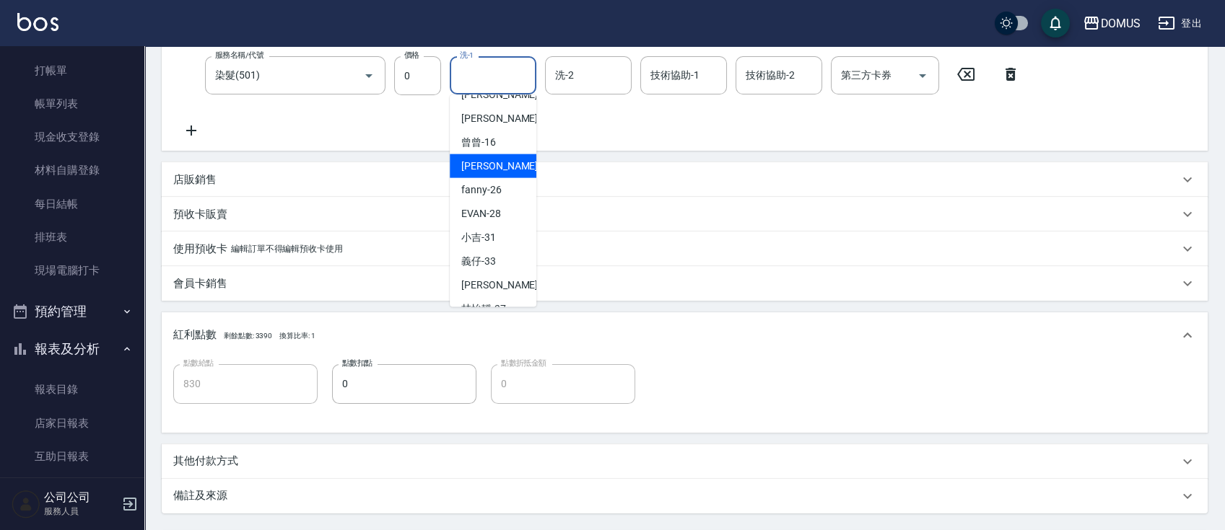
scroll to position [96, 0]
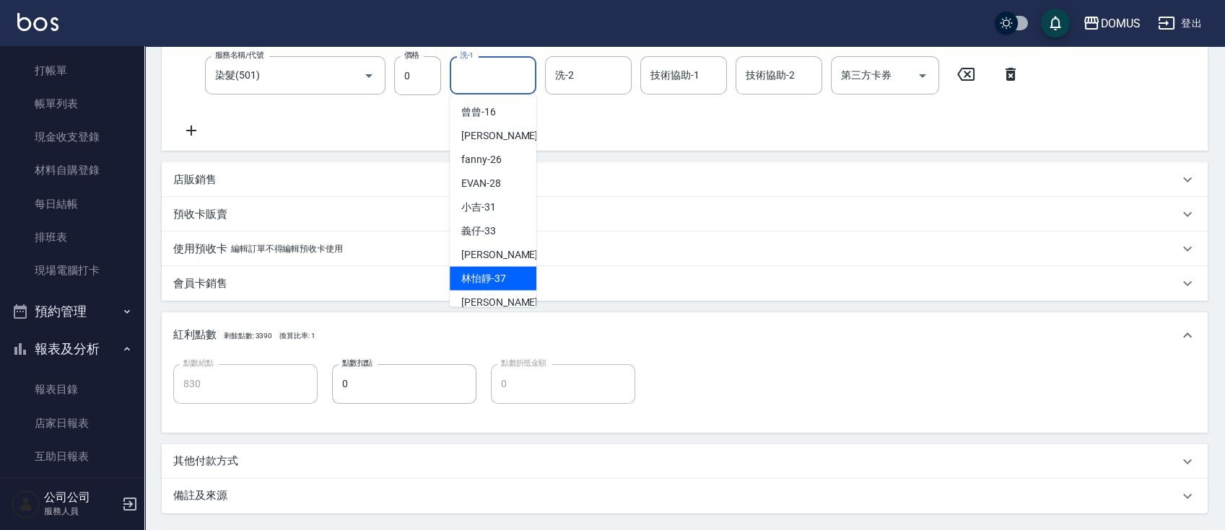
click at [492, 274] on span "林怡靜 -37" at bounding box center [483, 278] width 45 height 15
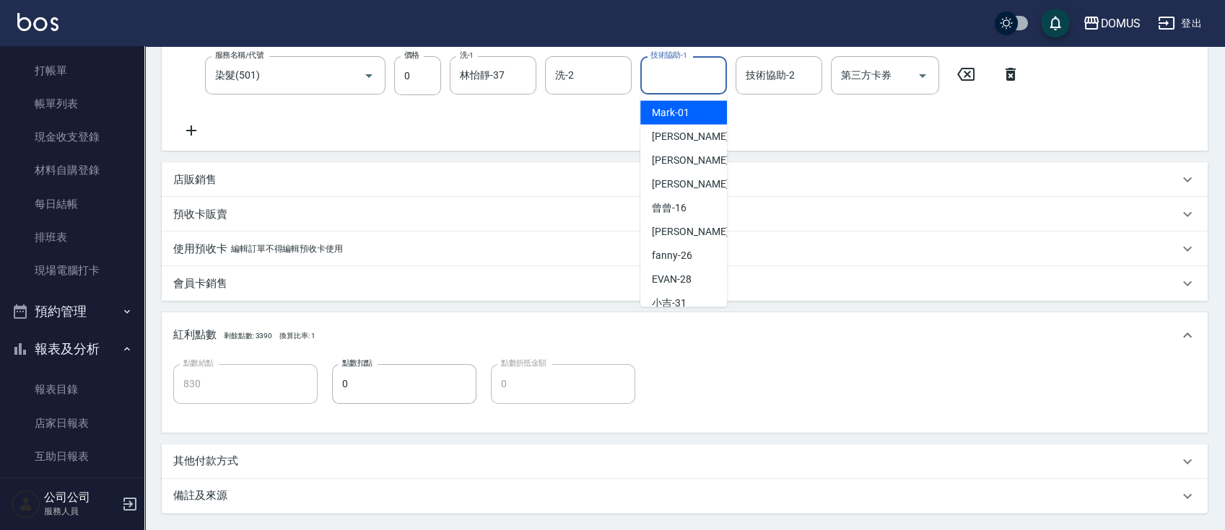
click at [667, 76] on input "技術協助-1" at bounding box center [684, 75] width 74 height 25
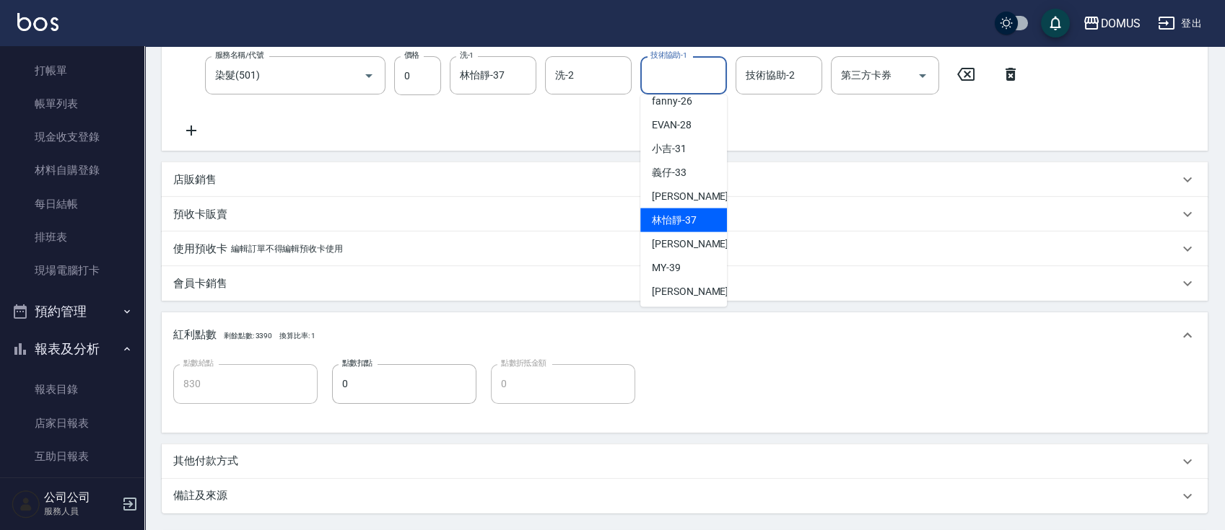
scroll to position [156, 0]
click at [685, 222] on span "林怡靜 -37" at bounding box center [674, 218] width 45 height 15
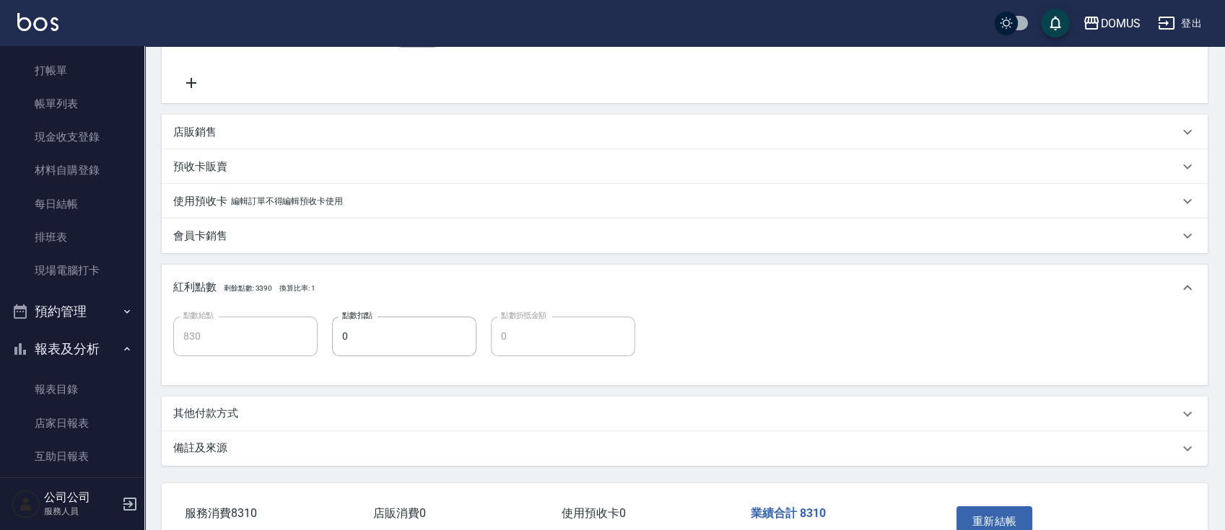
scroll to position [425, 0]
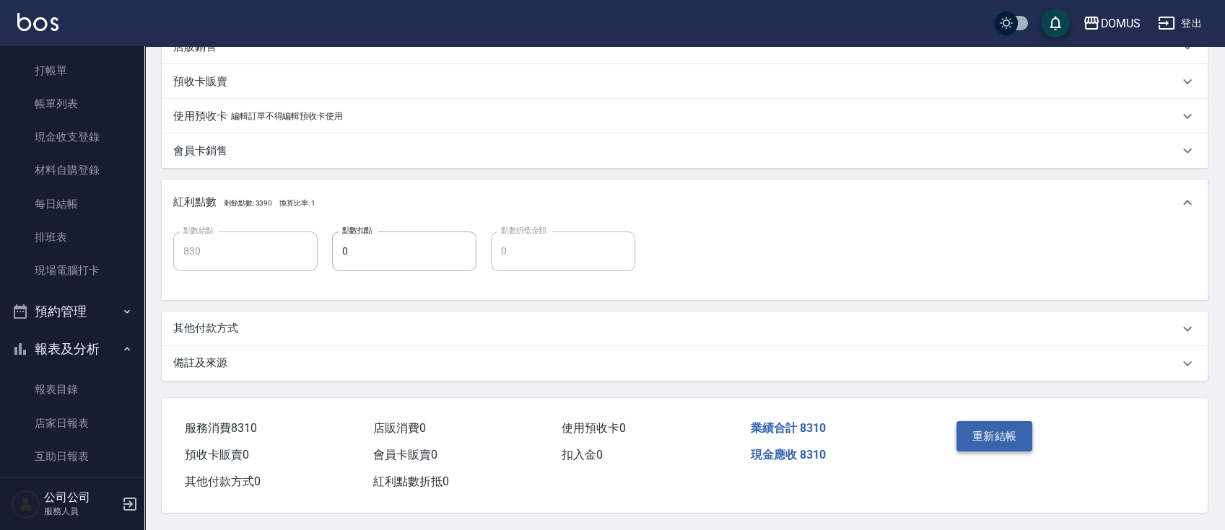
click at [1005, 427] on button "重新結帳" at bounding box center [994, 436] width 76 height 30
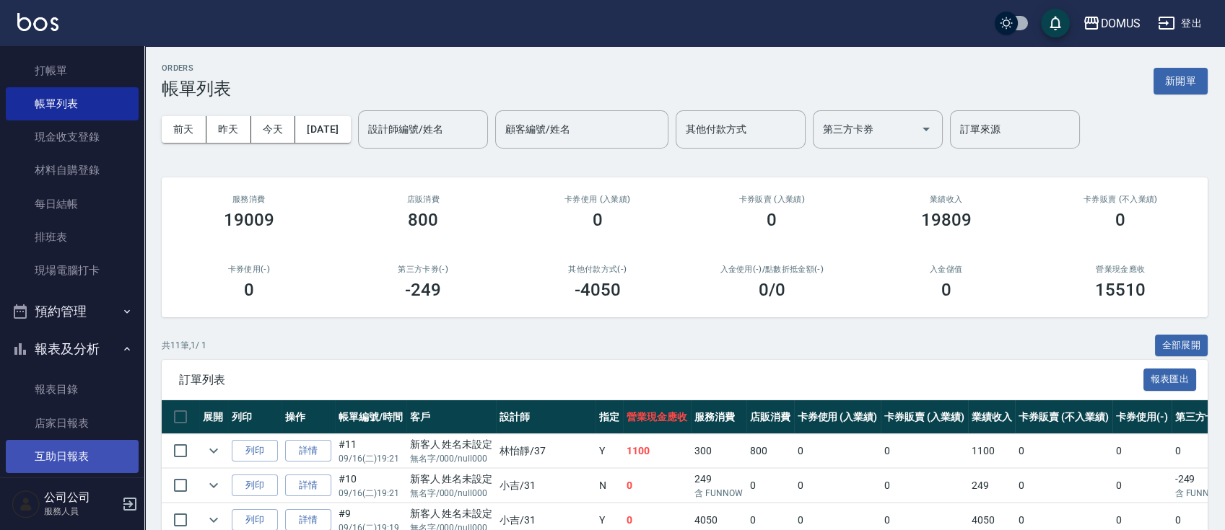
click at [83, 453] on link "互助日報表" at bounding box center [72, 456] width 133 height 33
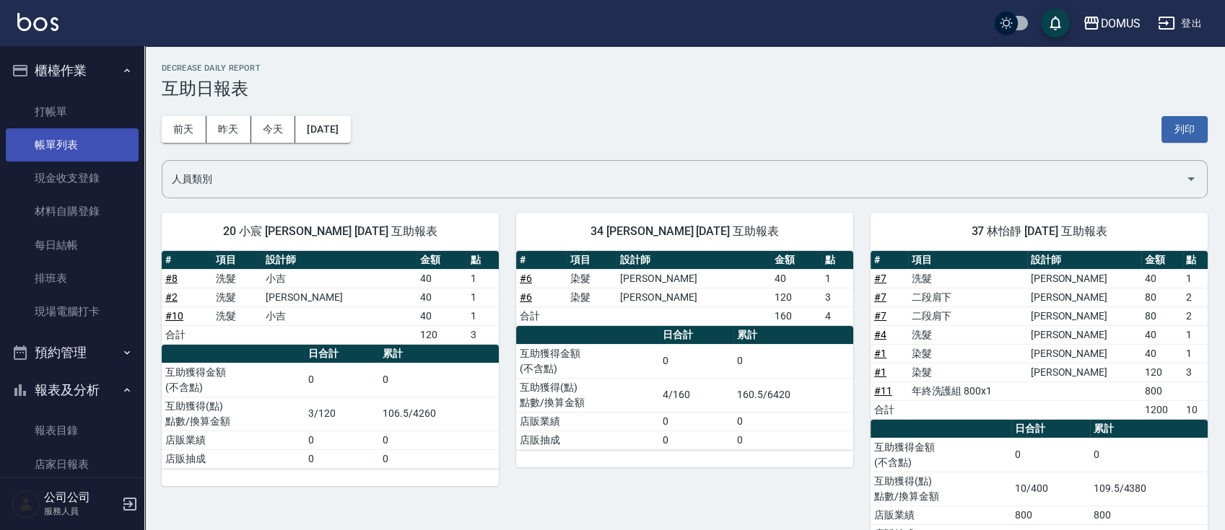
click at [52, 152] on link "帳單列表" at bounding box center [72, 144] width 133 height 33
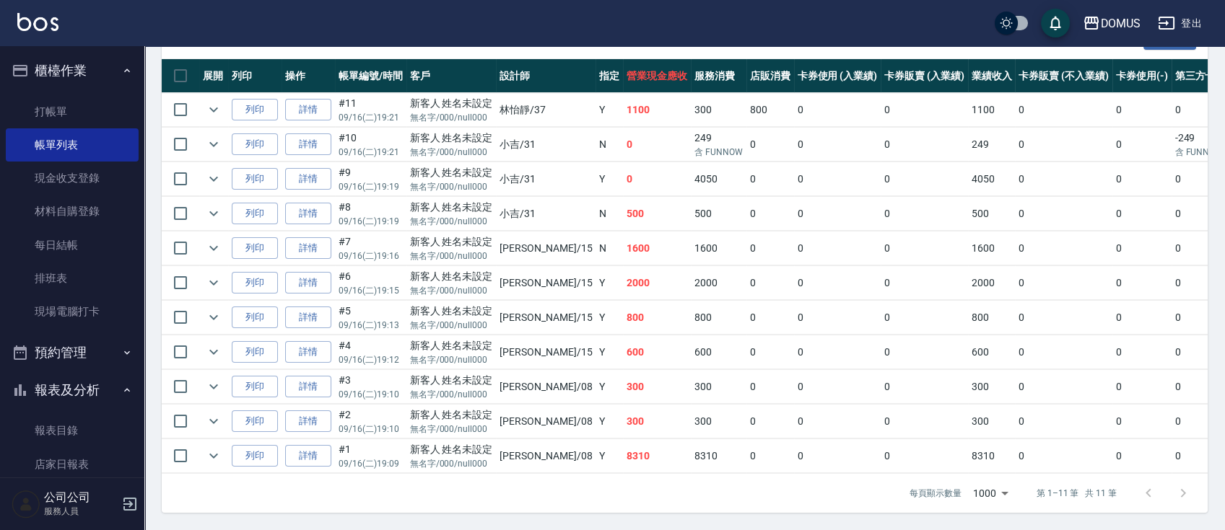
scroll to position [354, 0]
click at [300, 445] on link "詳情" at bounding box center [308, 456] width 46 height 22
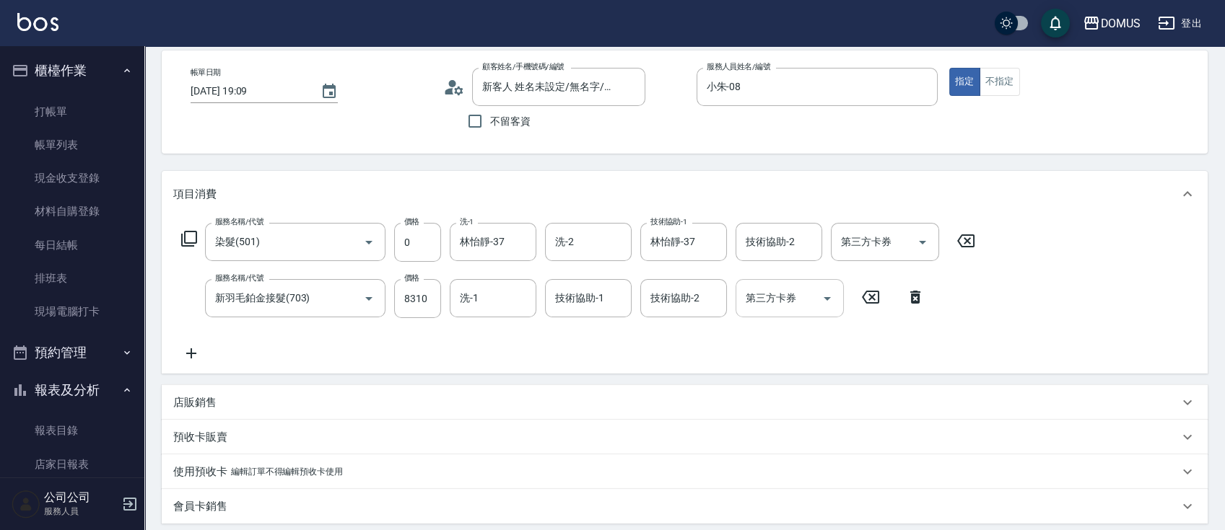
scroll to position [96, 0]
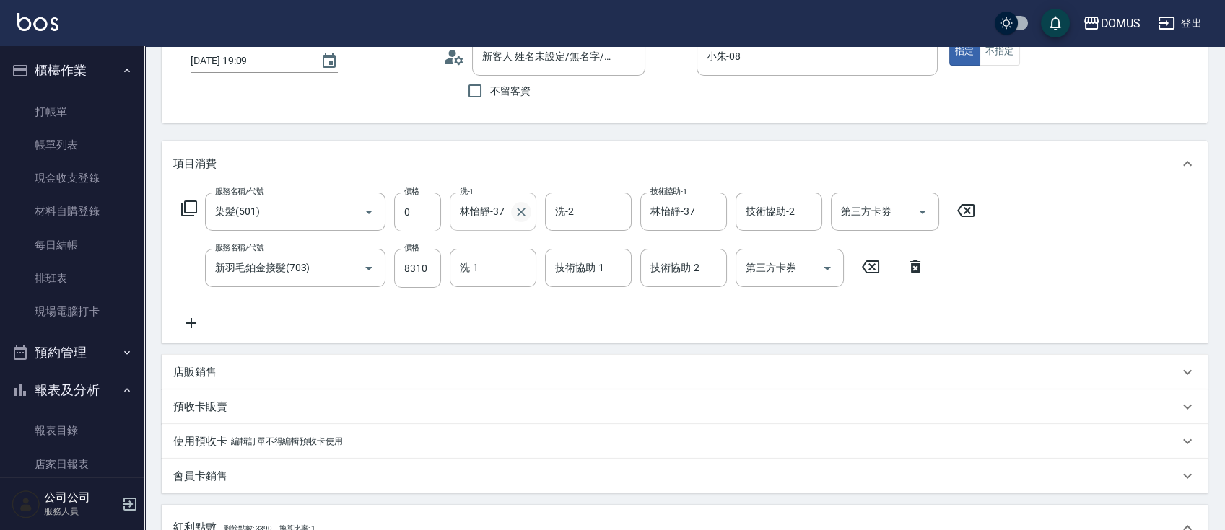
click at [522, 207] on icon "Clear" at bounding box center [521, 212] width 14 height 14
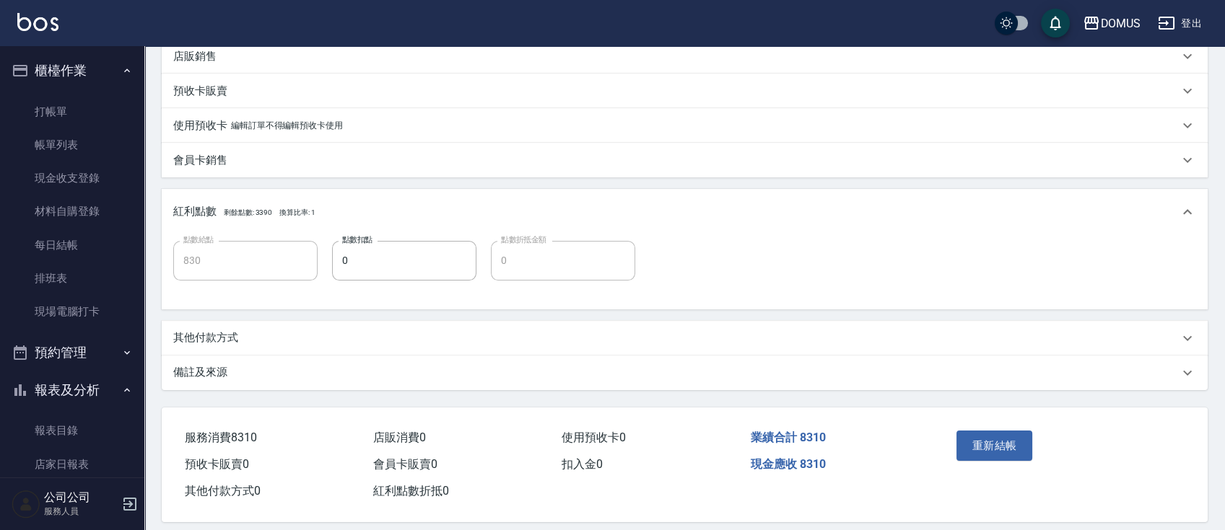
scroll to position [425, 0]
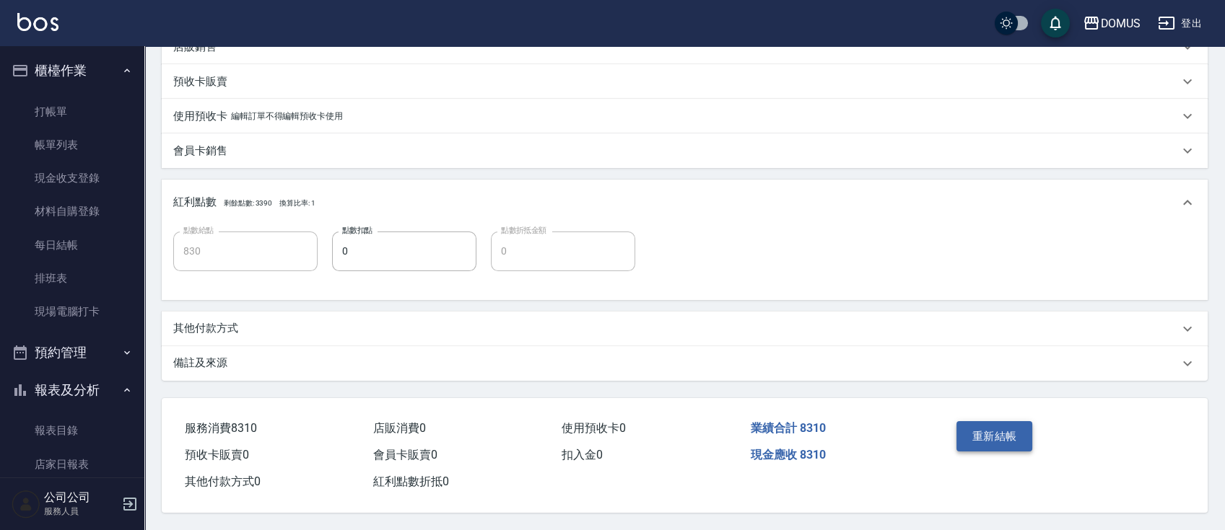
click at [1003, 429] on button "重新結帳" at bounding box center [994, 436] width 76 height 30
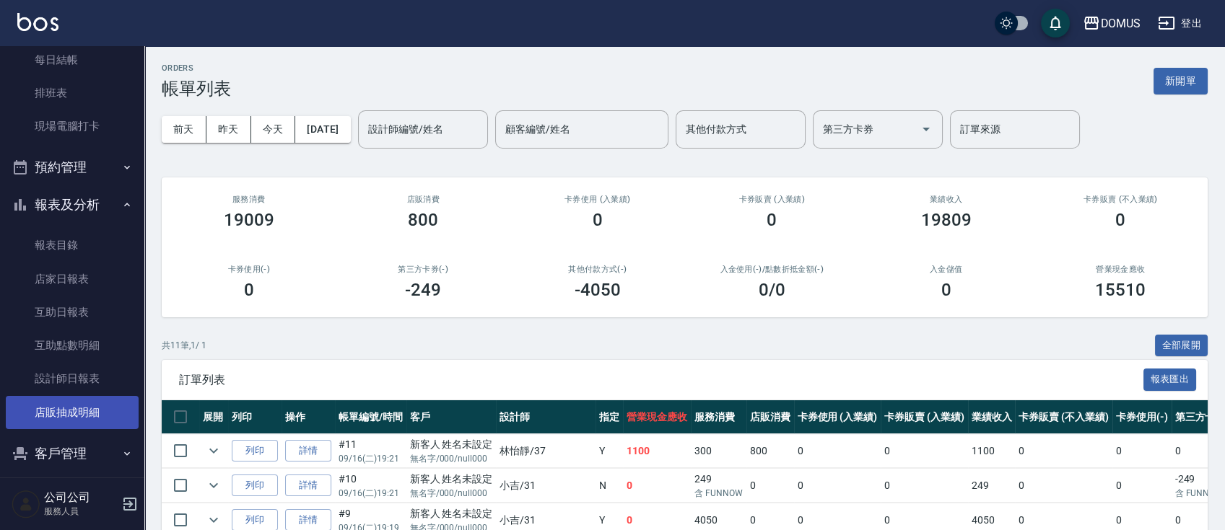
scroll to position [192, 0]
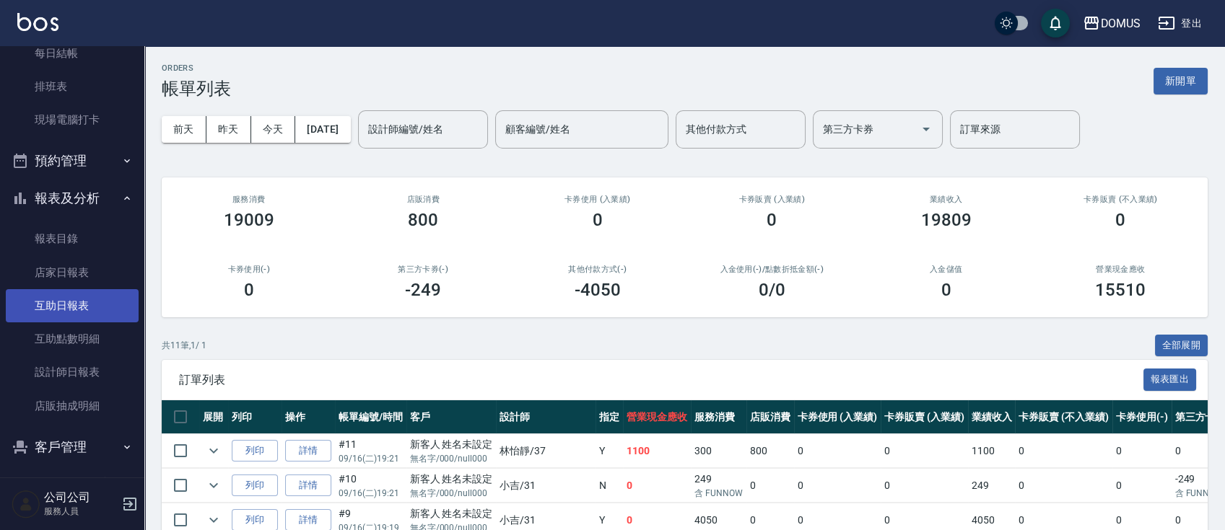
click at [81, 307] on link "互助日報表" at bounding box center [72, 305] width 133 height 33
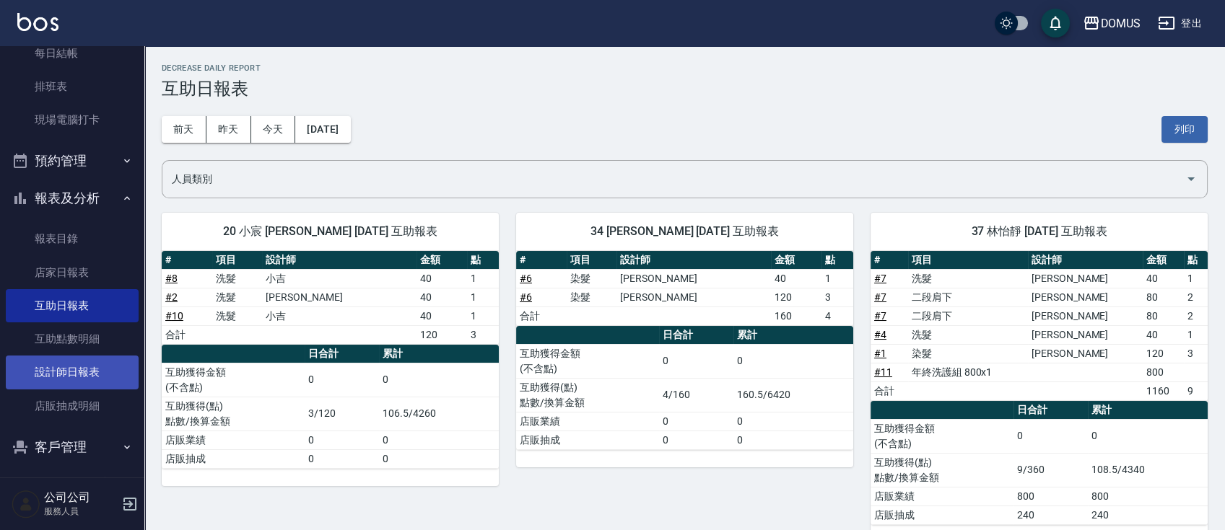
click at [87, 372] on link "設計師日報表" at bounding box center [72, 372] width 133 height 33
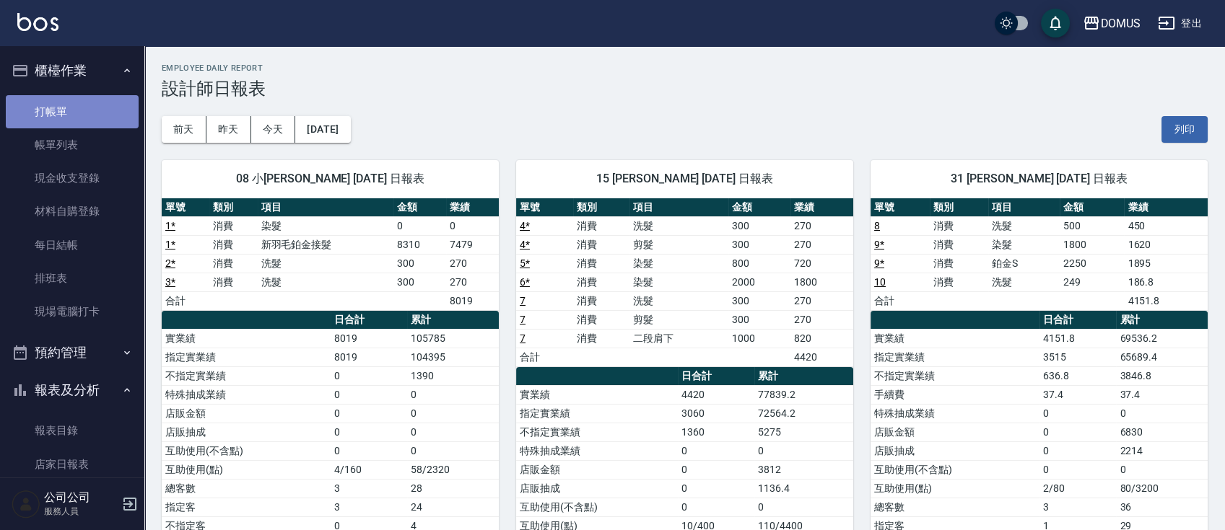
click at [82, 111] on link "打帳單" at bounding box center [72, 111] width 133 height 33
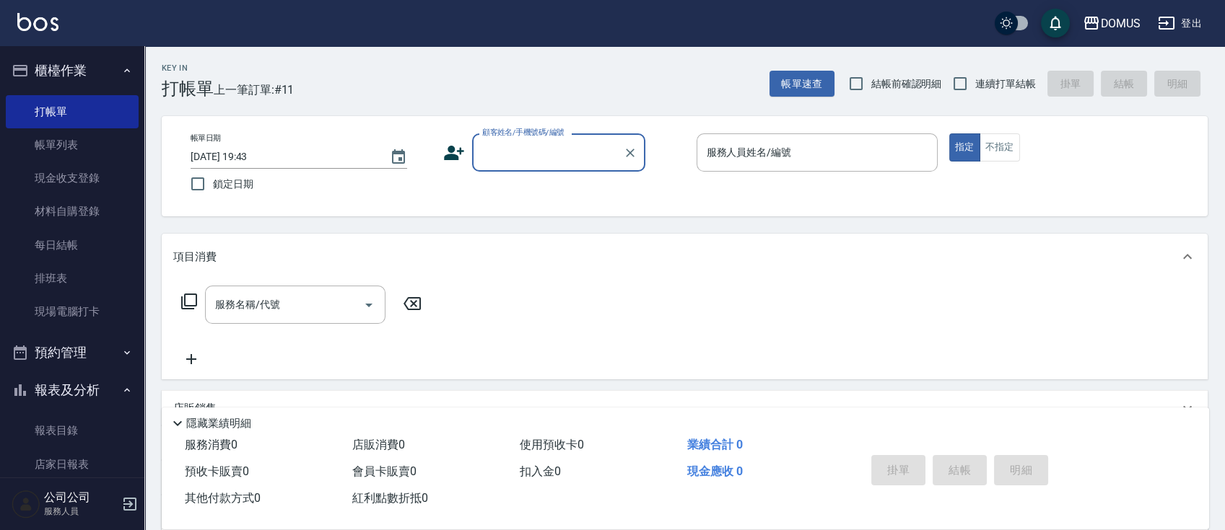
scroll to position [234, 0]
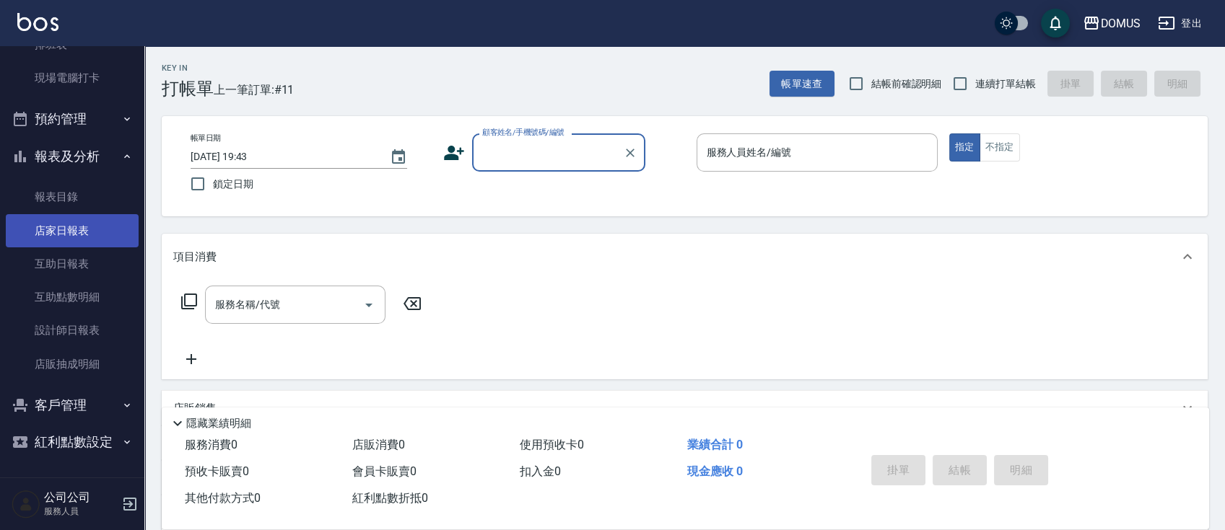
click at [66, 237] on link "店家日報表" at bounding box center [72, 230] width 133 height 33
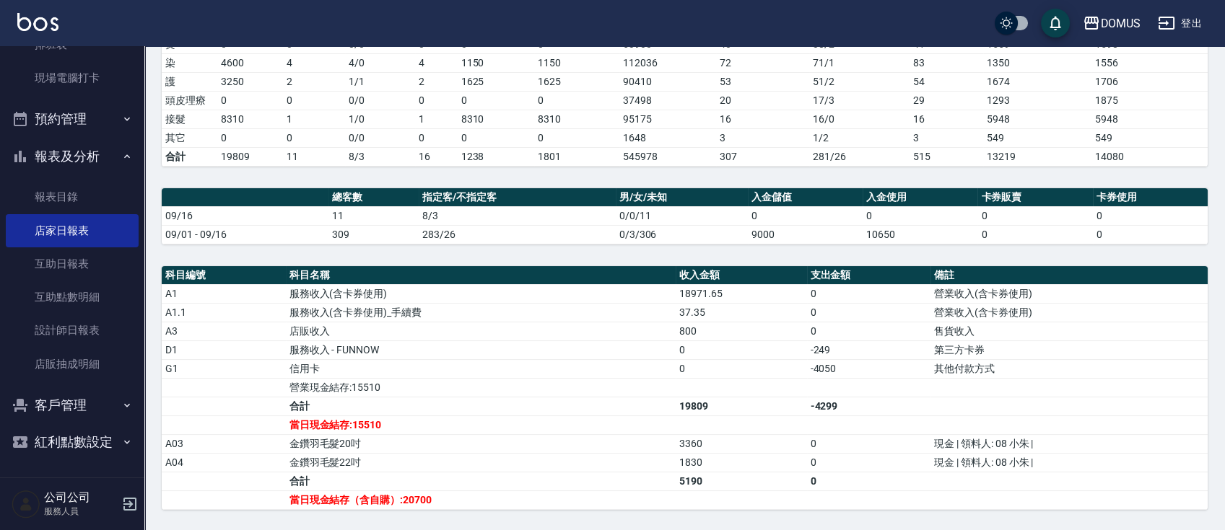
scroll to position [385, 0]
